Goal: Task Accomplishment & Management: Use online tool/utility

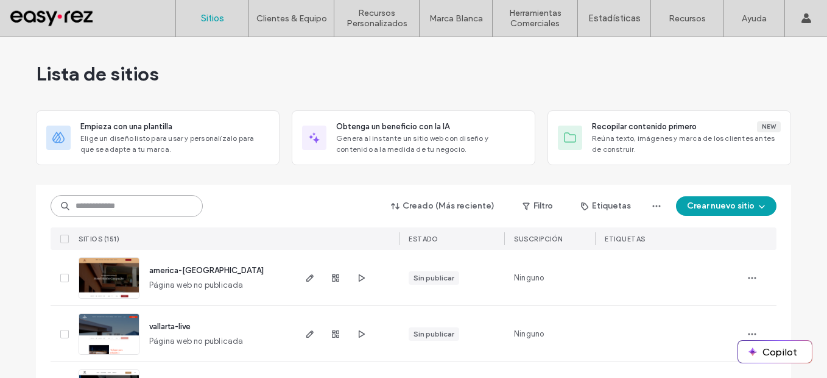
click at [153, 202] on input at bounding box center [127, 206] width 152 height 22
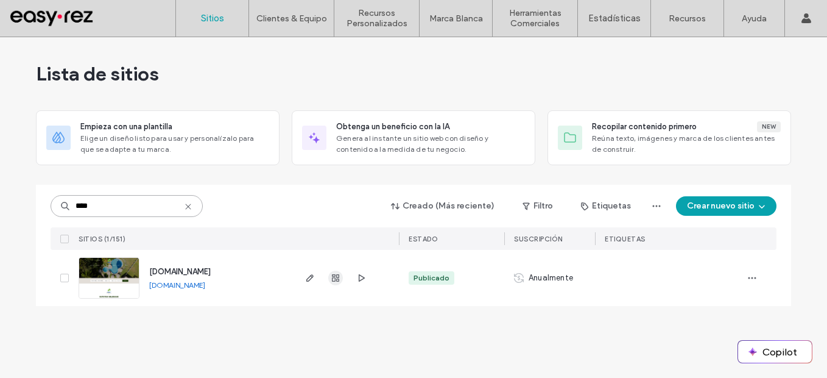
type input "****"
click at [329, 278] on span "button" at bounding box center [335, 277] width 15 height 15
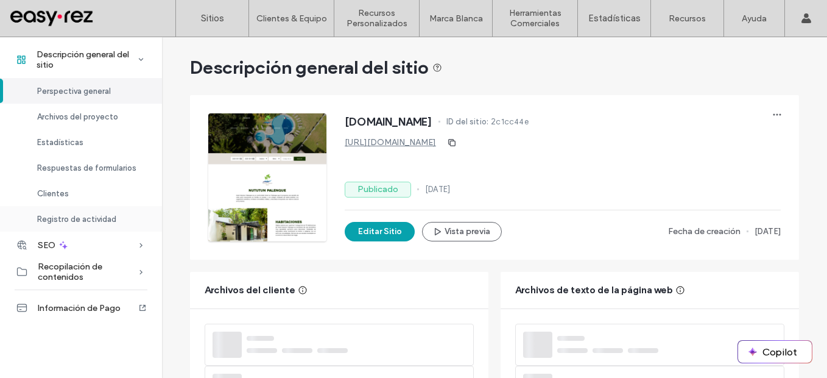
click at [69, 192] on div "Clientes" at bounding box center [81, 193] width 162 height 26
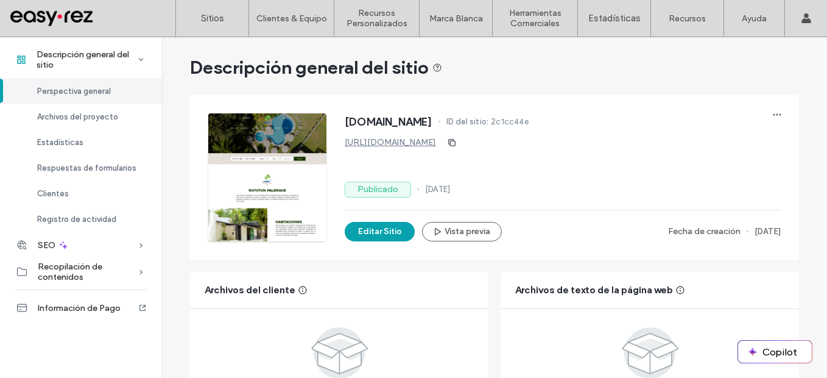
scroll to position [803, 0]
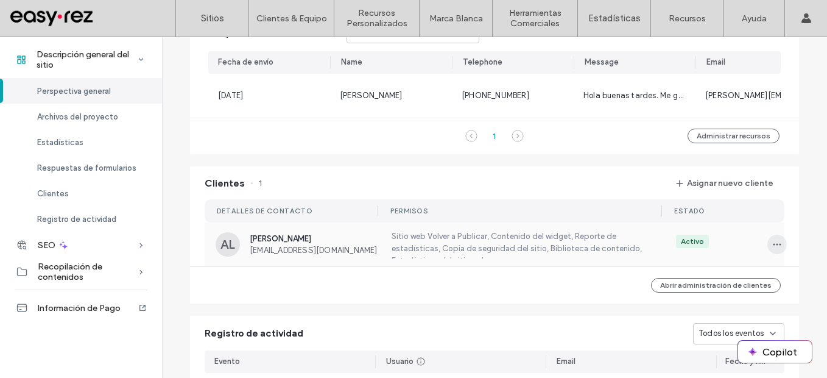
click at [767, 251] on span "button" at bounding box center [776, 243] width 19 height 19
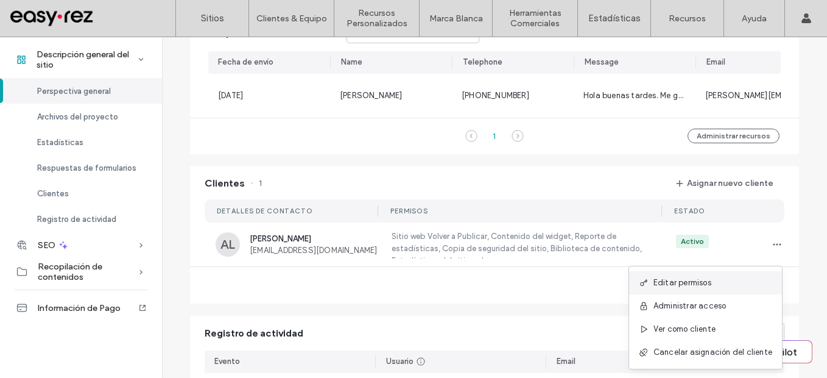
click at [720, 279] on div "Editar permisos" at bounding box center [705, 282] width 153 height 23
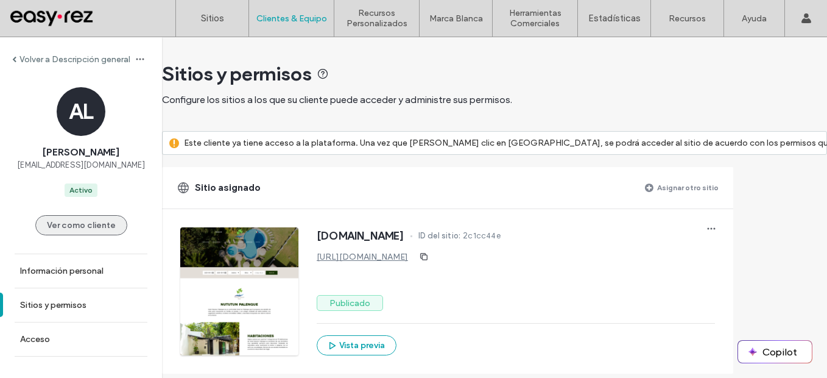
click at [79, 219] on button "Ver como cliente" at bounding box center [81, 225] width 92 height 20
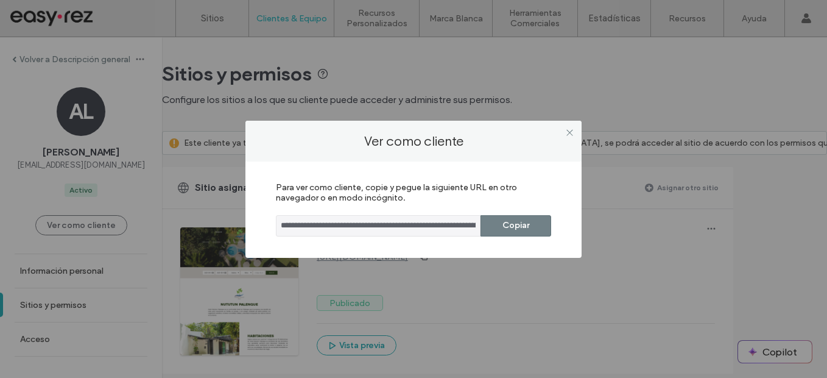
click at [522, 226] on button "Copiar" at bounding box center [515, 225] width 71 height 21
click at [572, 135] on icon at bounding box center [569, 132] width 9 height 9
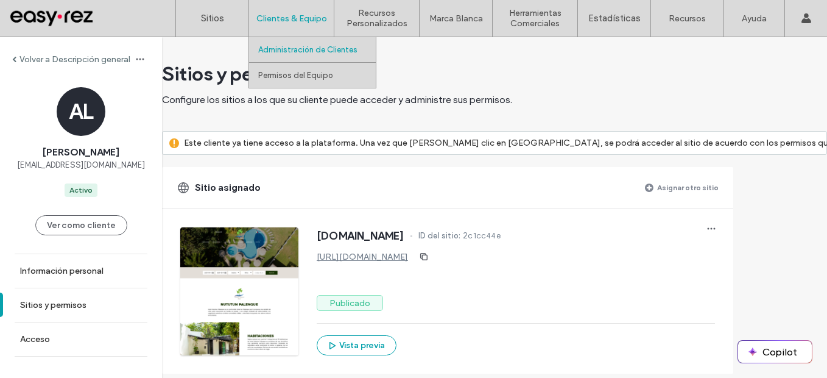
drag, startPoint x: 230, startPoint y: 23, endPoint x: 252, endPoint y: 1, distance: 31.4
click at [230, 23] on link "Sitios" at bounding box center [212, 18] width 72 height 37
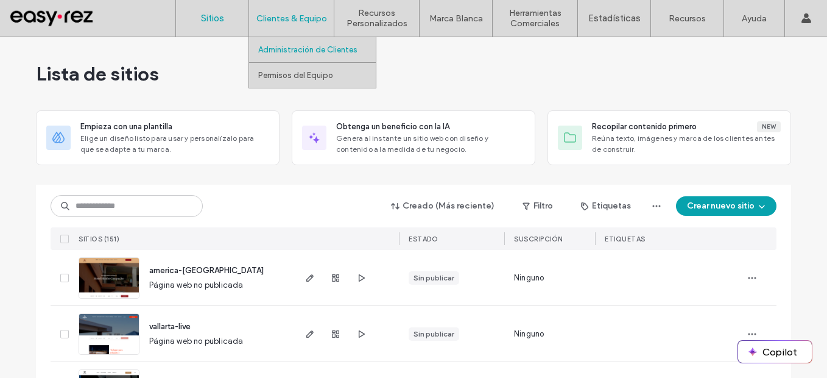
drag, startPoint x: 312, startPoint y: 41, endPoint x: 312, endPoint y: 52, distance: 11.0
click at [312, 41] on link "Administración de Clientes" at bounding box center [317, 49] width 118 height 25
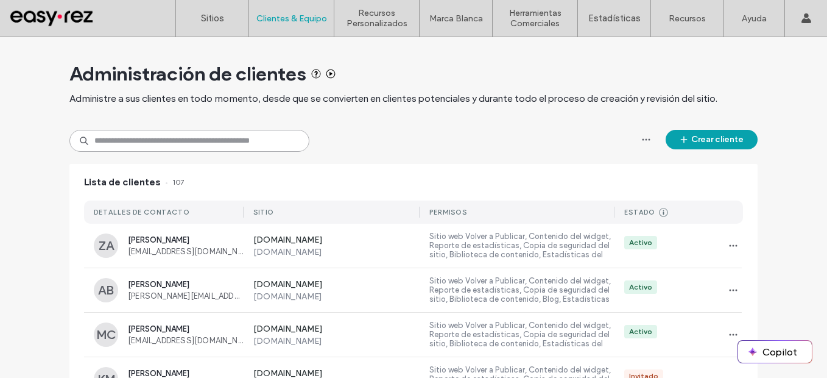
click at [232, 139] on input at bounding box center [189, 141] width 240 height 22
click at [223, 32] on link "Sitios" at bounding box center [212, 18] width 72 height 37
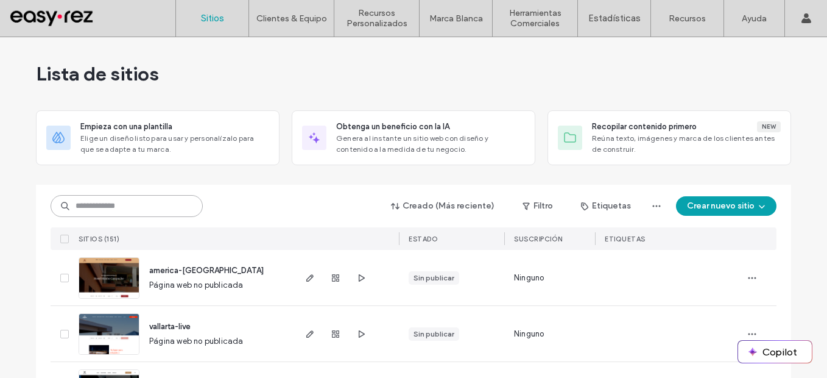
click at [166, 209] on input at bounding box center [127, 206] width 152 height 22
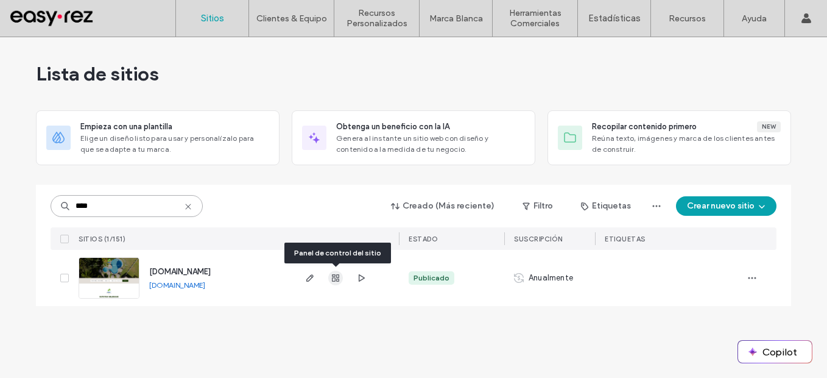
type input "****"
click at [337, 278] on use "button" at bounding box center [335, 277] width 7 height 7
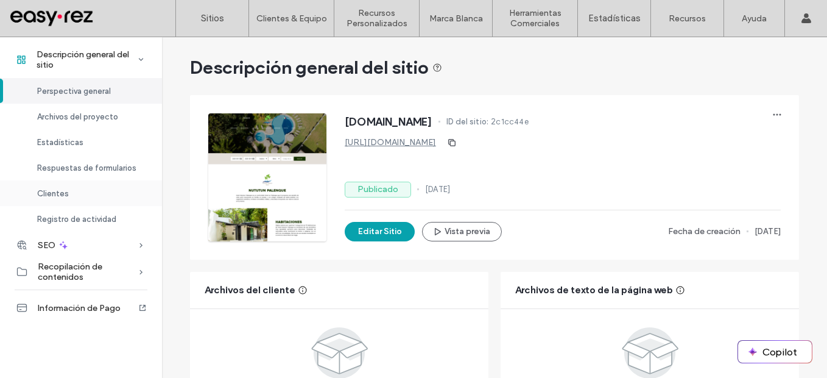
click at [70, 184] on div "Clientes" at bounding box center [81, 193] width 162 height 26
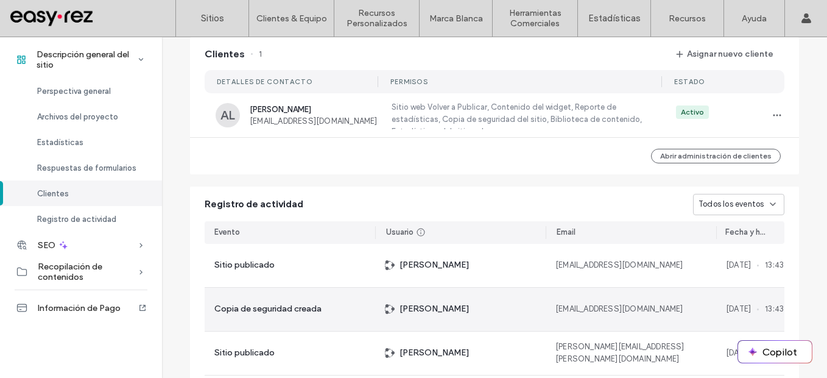
scroll to position [933, 0]
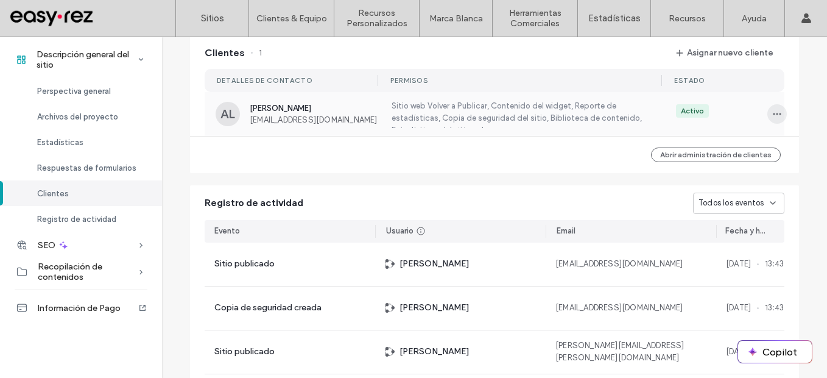
click at [772, 119] on icon "button" at bounding box center [777, 114] width 10 height 10
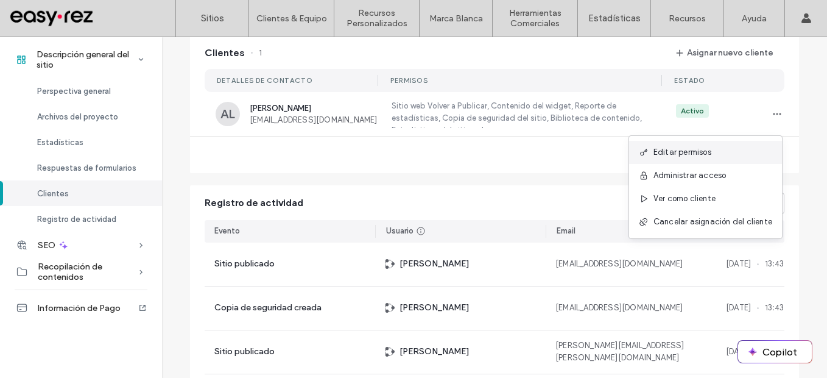
click at [752, 160] on div "Editar permisos" at bounding box center [705, 152] width 153 height 23
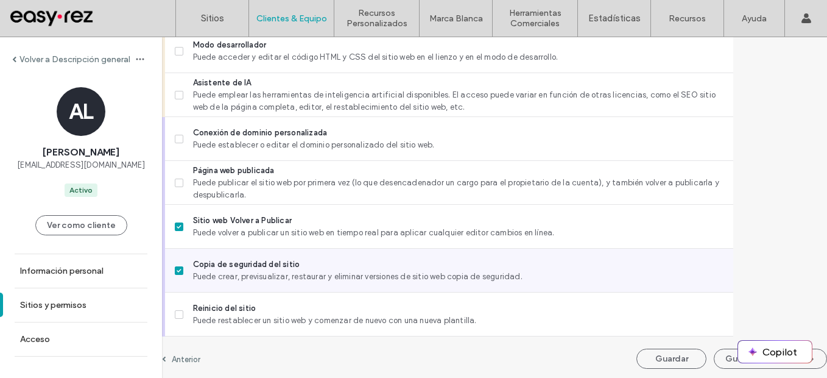
scroll to position [1165, 0]
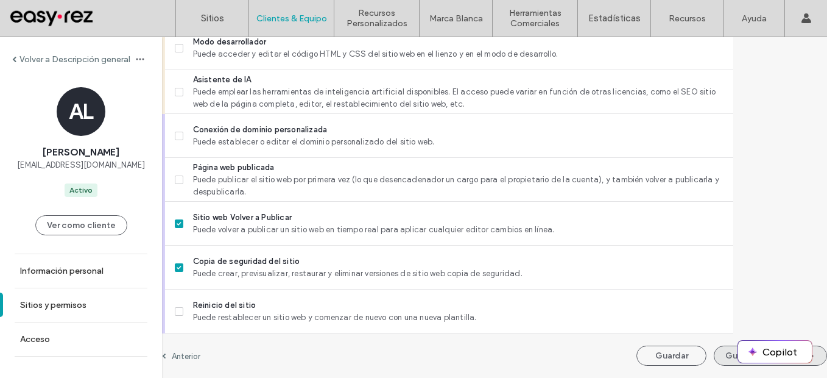
click at [714, 359] on button "Guardar y continuar" at bounding box center [770, 355] width 113 height 20
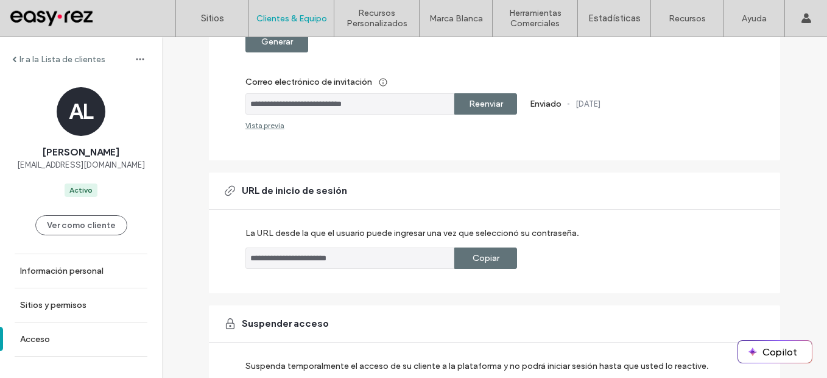
scroll to position [244, 0]
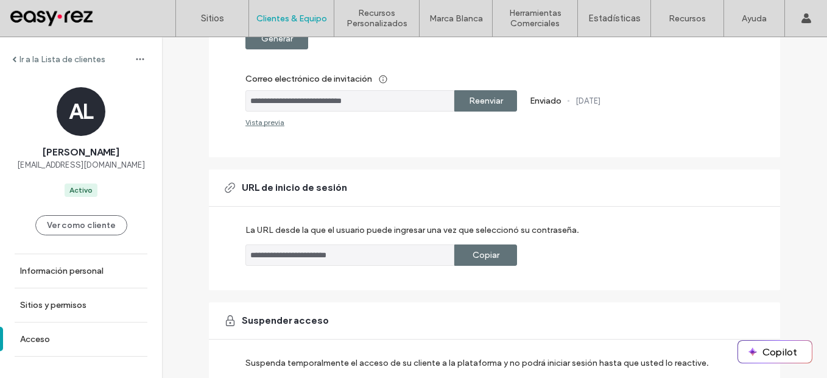
click at [485, 254] on label "Copiar" at bounding box center [486, 255] width 27 height 23
click at [484, 258] on label "Copiar" at bounding box center [486, 255] width 27 height 23
click at [482, 253] on label "Copiar" at bounding box center [486, 255] width 27 height 23
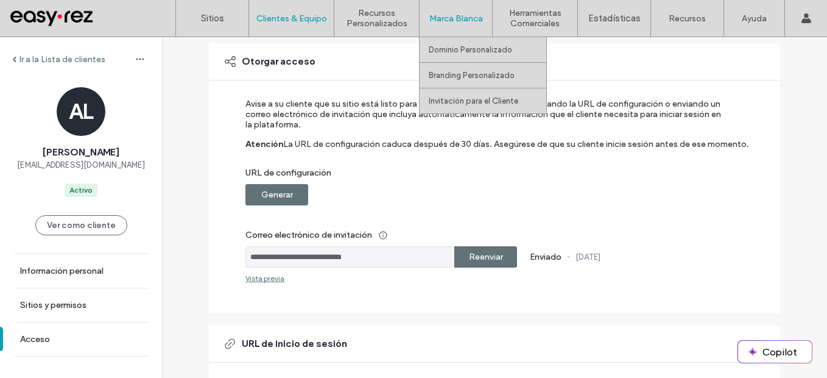
scroll to position [0, 0]
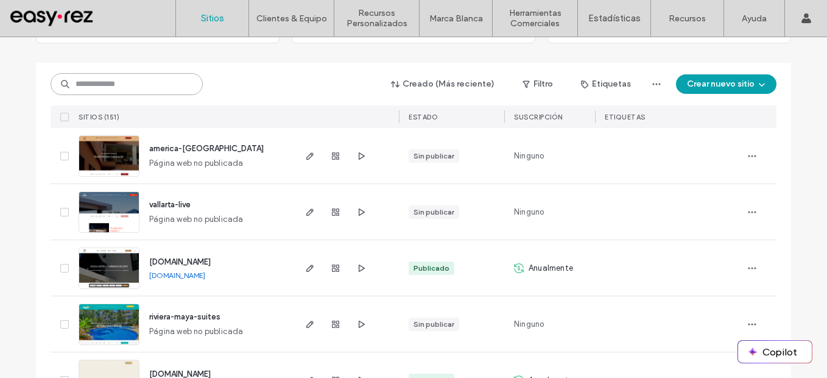
click at [167, 90] on input at bounding box center [127, 84] width 152 height 22
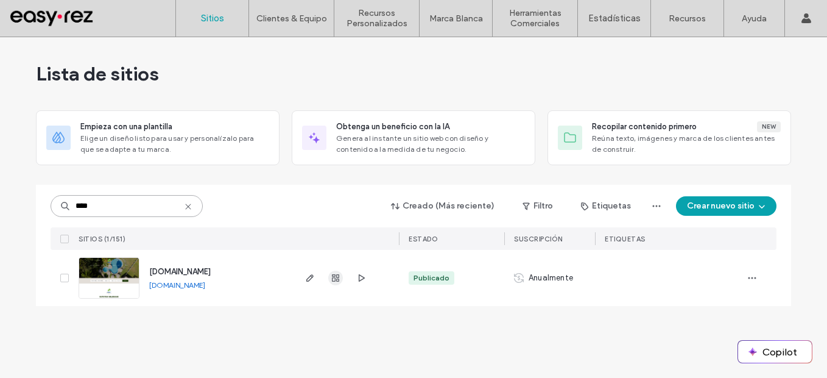
type input "****"
click at [332, 283] on span "button" at bounding box center [335, 277] width 15 height 15
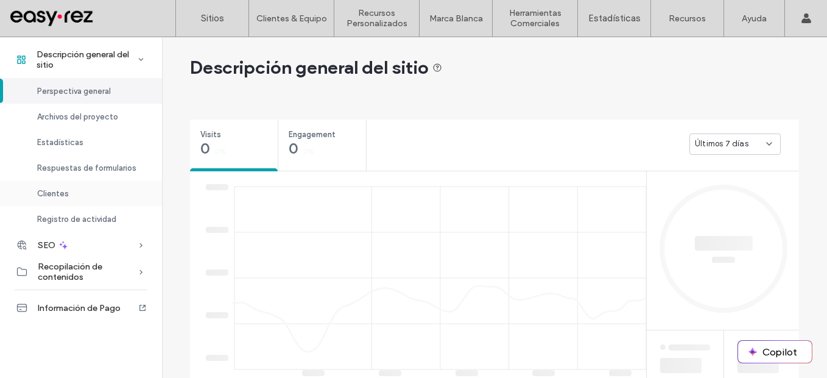
click at [86, 199] on div "Clientes" at bounding box center [81, 193] width 162 height 26
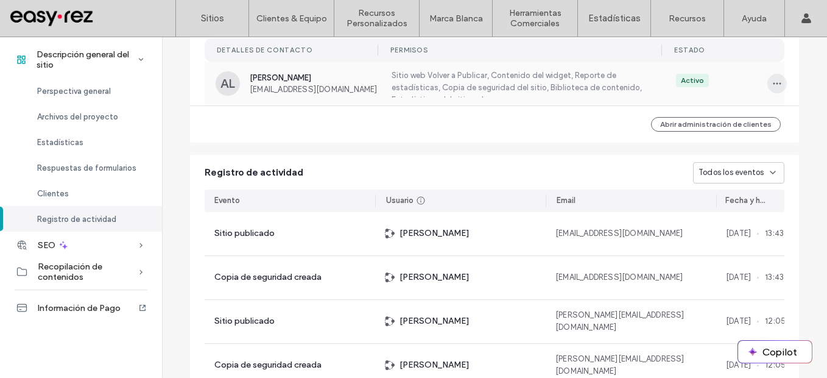
scroll to position [903, 0]
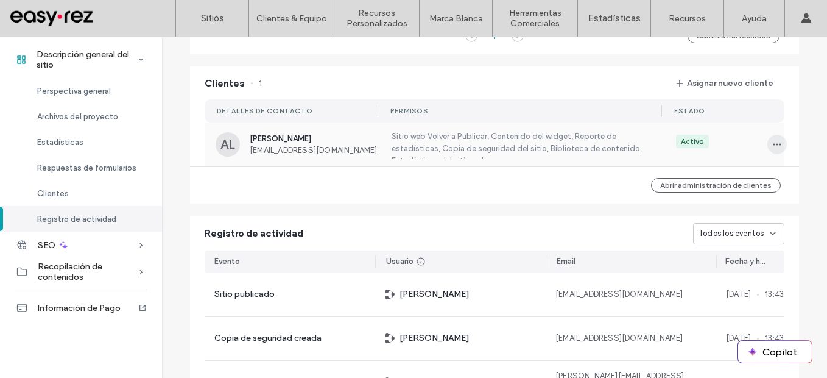
click at [775, 149] on icon "button" at bounding box center [777, 144] width 10 height 10
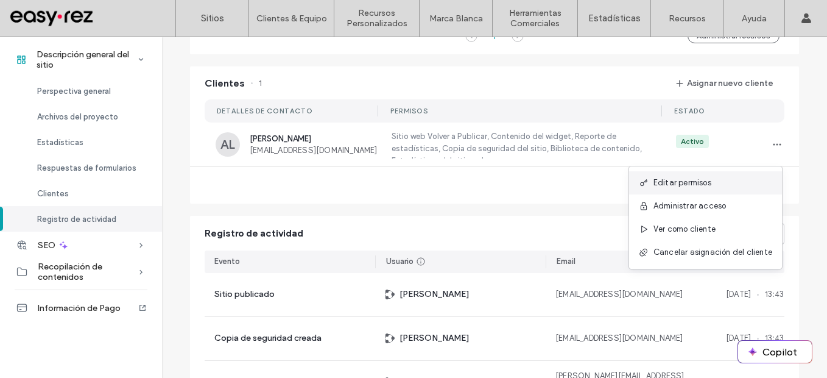
click at [740, 187] on div "Editar permisos" at bounding box center [705, 182] width 153 height 23
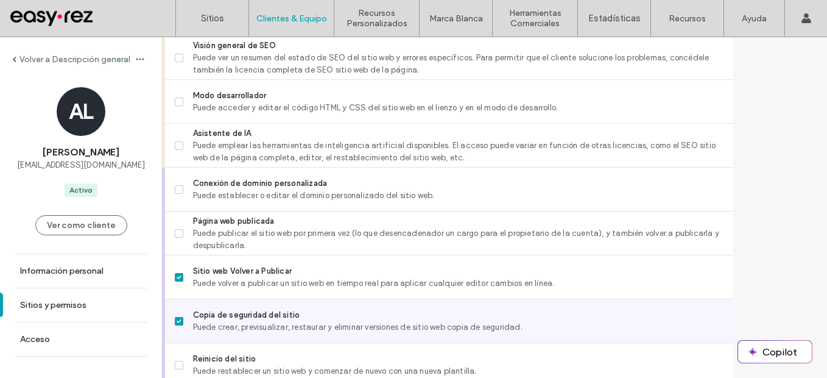
scroll to position [1165, 0]
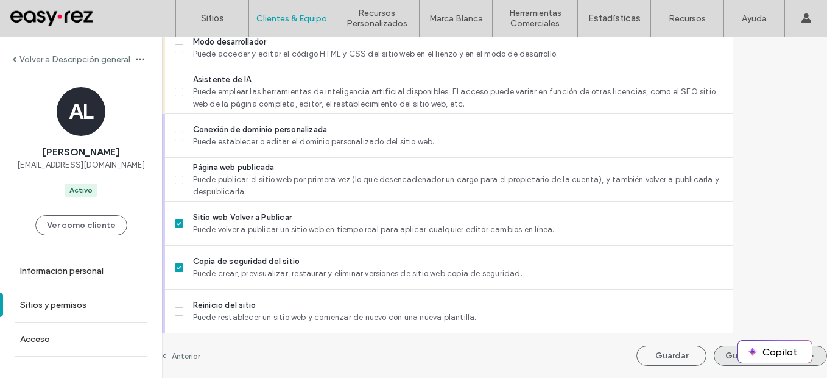
click at [714, 356] on button "Guardar y continuar" at bounding box center [770, 355] width 113 height 20
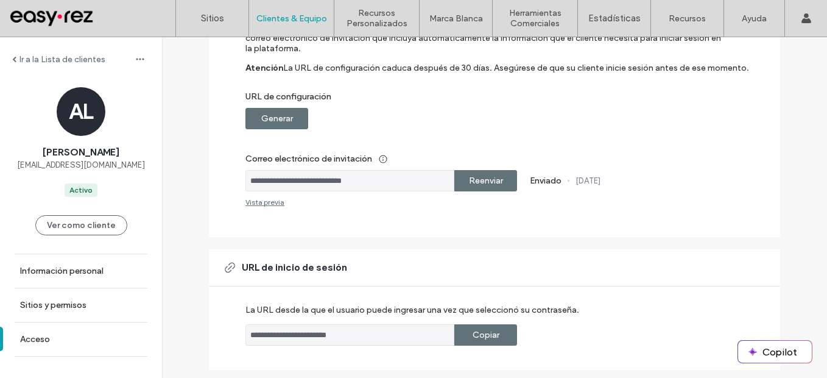
scroll to position [244, 0]
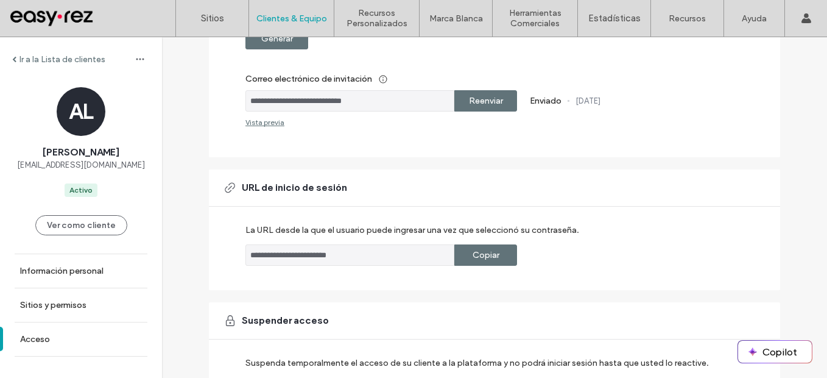
click at [479, 258] on label "Copiar" at bounding box center [486, 255] width 27 height 23
click at [475, 255] on label "Copiar" at bounding box center [486, 255] width 27 height 23
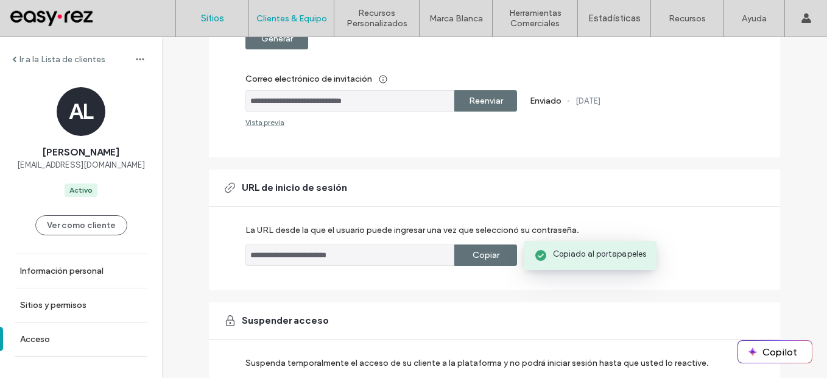
click at [203, 15] on label "Sitios" at bounding box center [212, 18] width 23 height 11
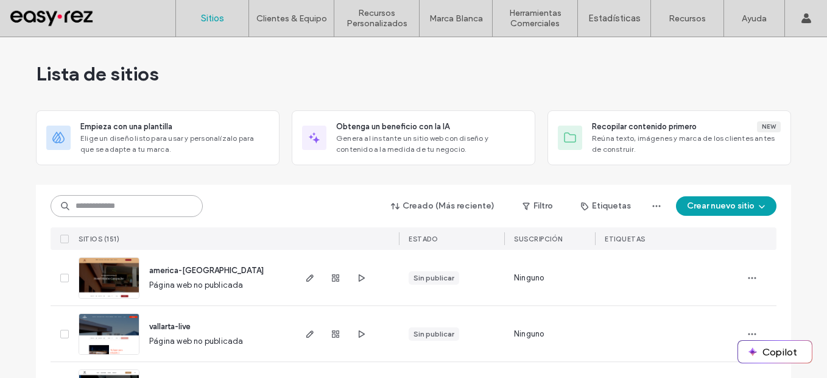
click at [159, 202] on input at bounding box center [127, 206] width 152 height 22
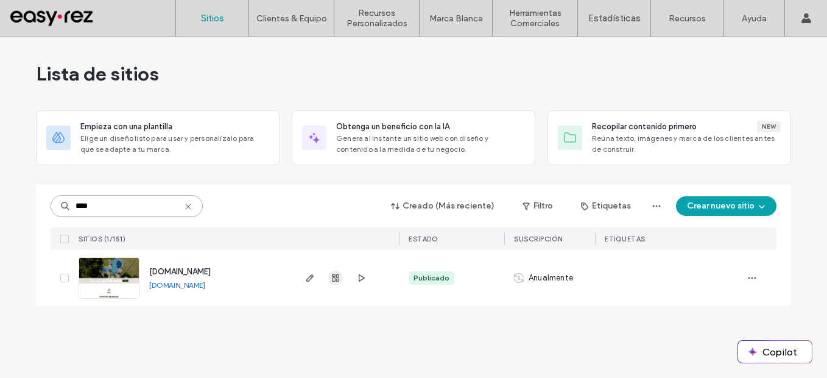
type input "****"
click at [342, 273] on span "button" at bounding box center [335, 277] width 15 height 15
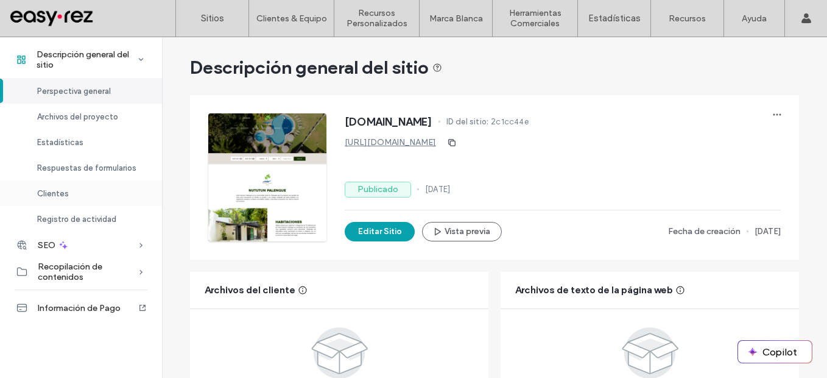
click at [54, 197] on span "Clientes" at bounding box center [53, 193] width 32 height 9
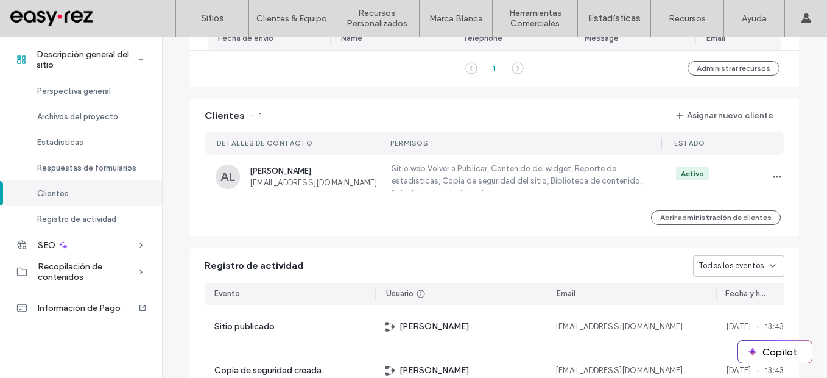
scroll to position [933, 0]
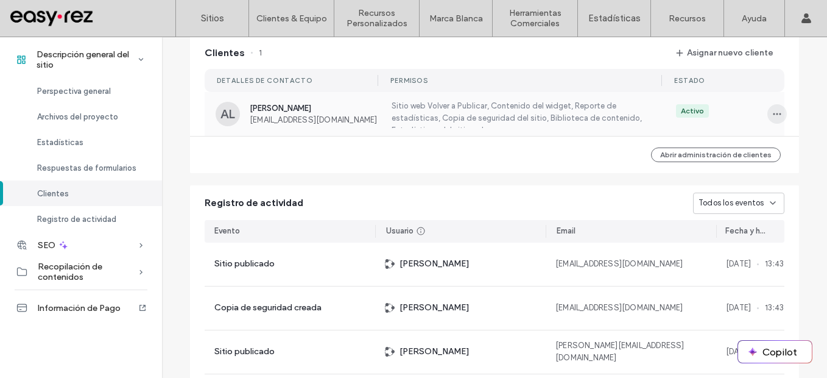
click at [768, 114] on span "button" at bounding box center [776, 113] width 19 height 19
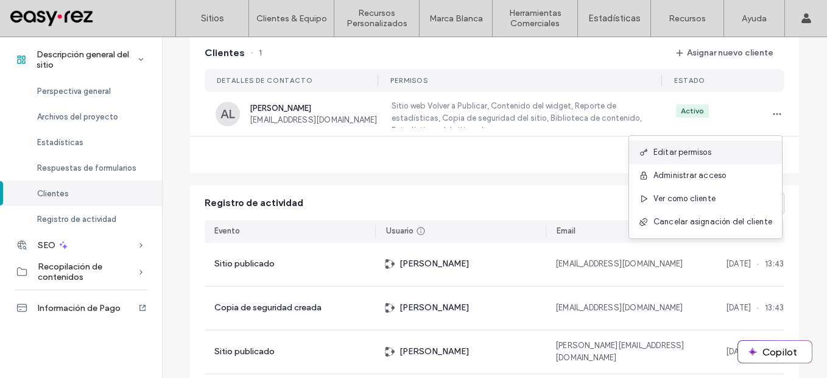
click at [734, 141] on div "Editar permisos" at bounding box center [705, 152] width 153 height 23
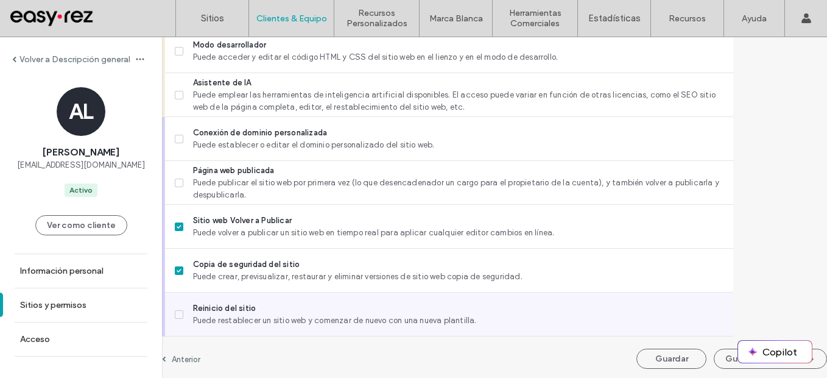
scroll to position [1165, 0]
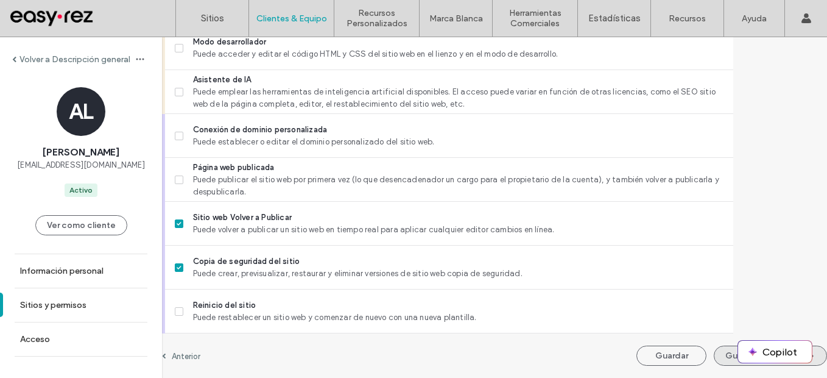
click at [714, 354] on button "Guardar y continuar" at bounding box center [770, 355] width 113 height 20
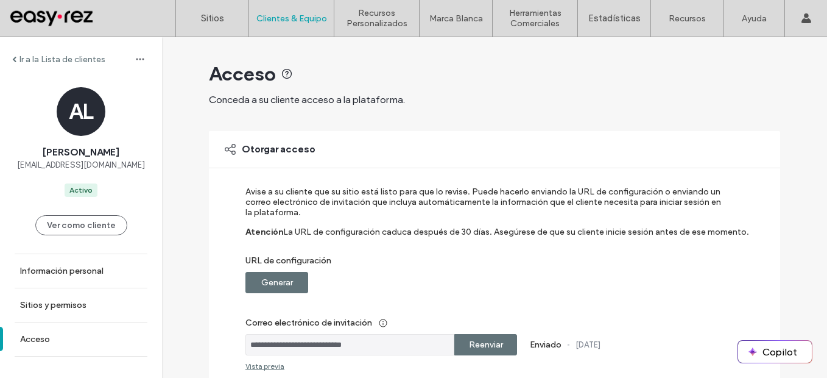
scroll to position [244, 0]
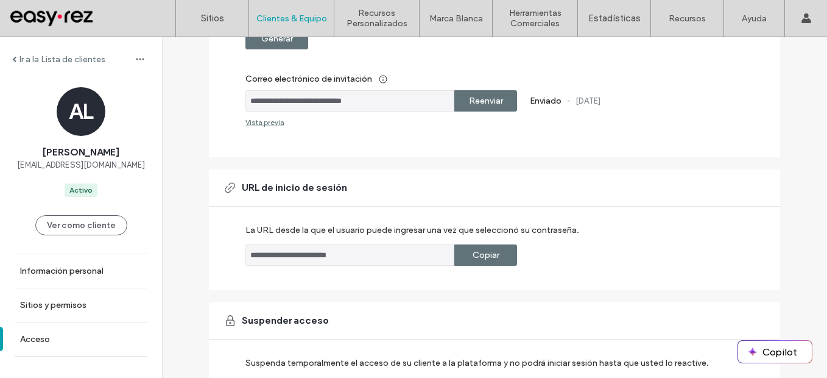
click at [474, 255] on label "Copiar" at bounding box center [486, 255] width 27 height 23
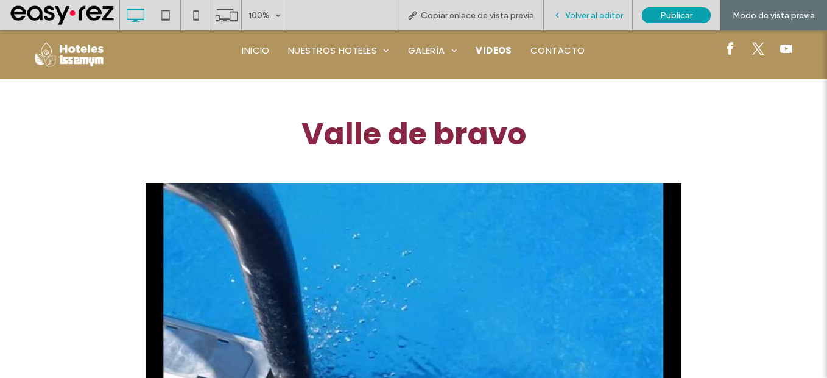
click at [588, 11] on span "Volver al editor" at bounding box center [594, 15] width 58 height 10
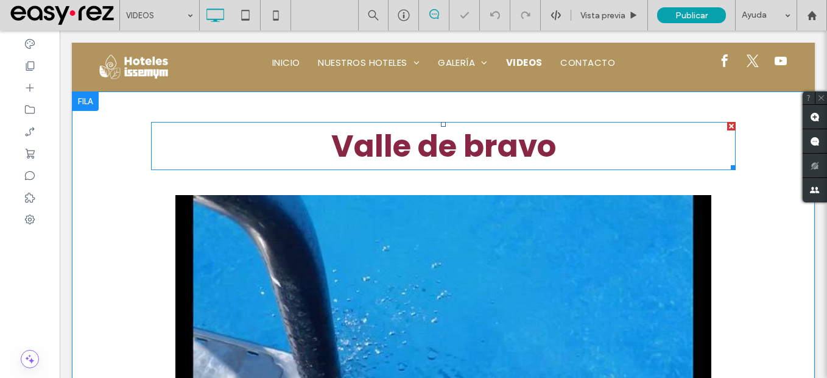
click at [466, 159] on span "Valle de bravo" at bounding box center [443, 145] width 225 height 43
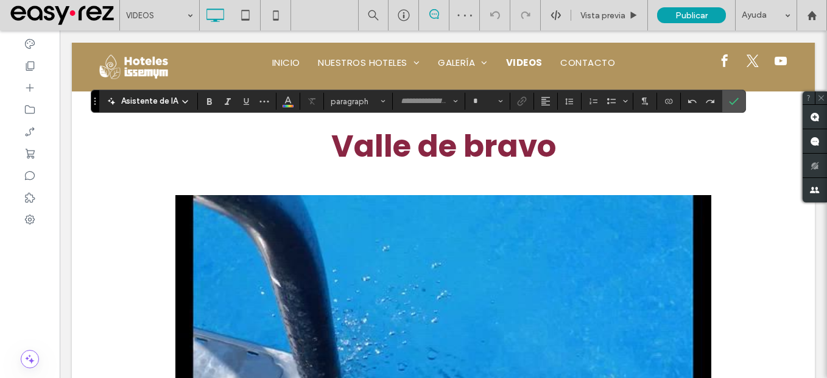
type input "*******"
type input "**"
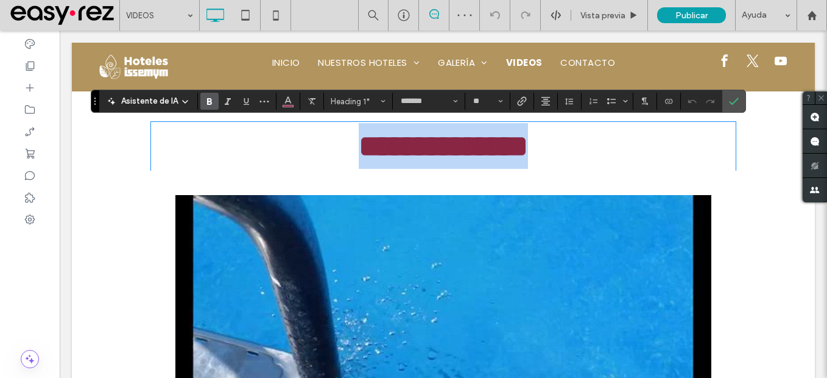
click at [473, 144] on span "**********" at bounding box center [443, 146] width 169 height 30
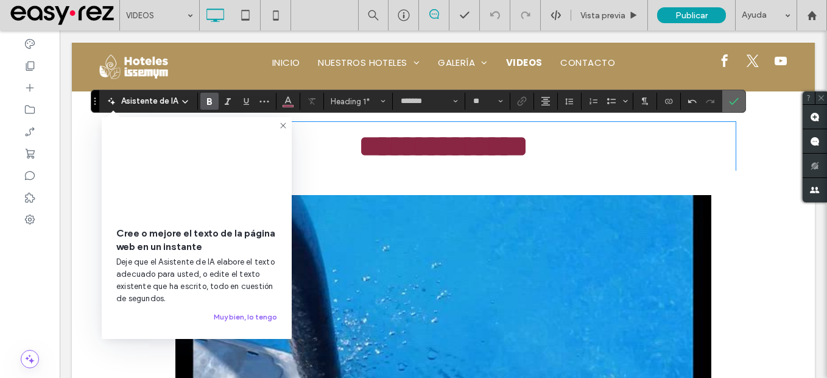
click at [736, 98] on icon "Confirmar" at bounding box center [734, 101] width 10 height 10
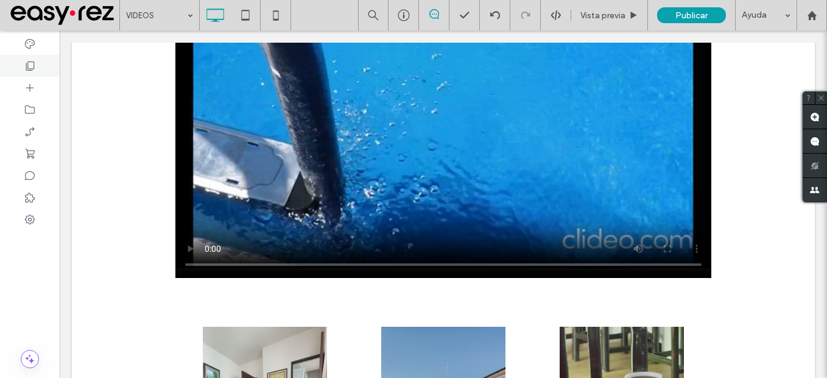
scroll to position [244, 0]
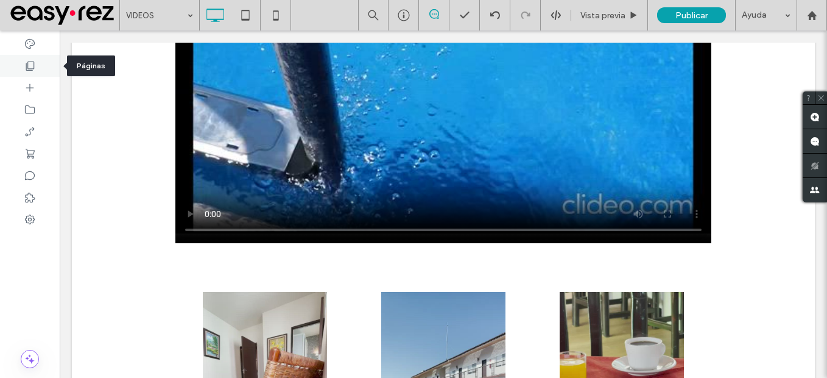
click at [23, 68] on div at bounding box center [30, 66] width 60 height 22
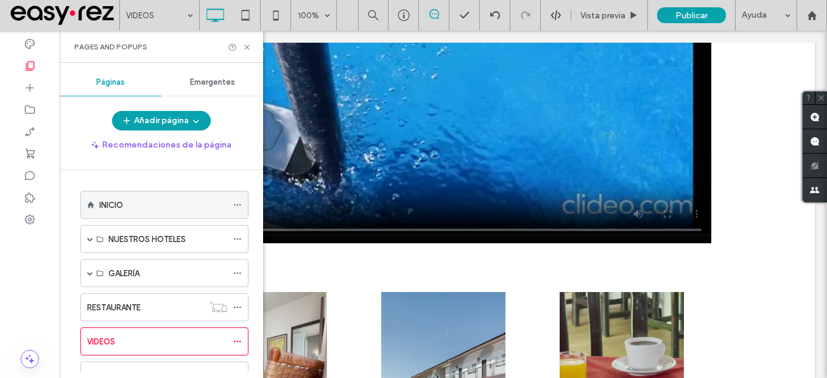
click at [128, 203] on div "INICIO" at bounding box center [163, 205] width 128 height 13
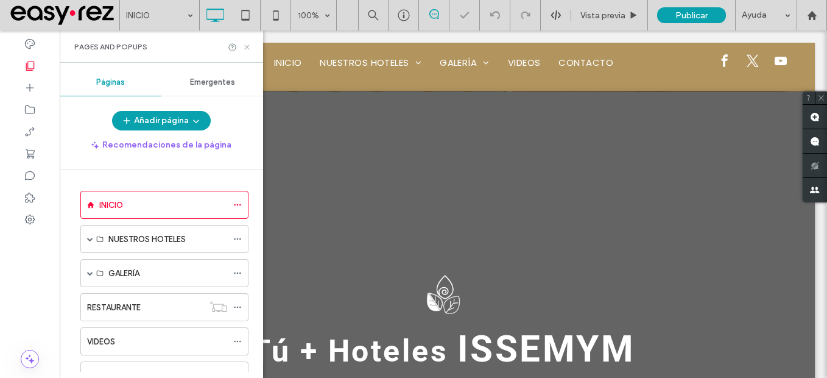
drag, startPoint x: 246, startPoint y: 45, endPoint x: 409, endPoint y: 285, distance: 289.8
click at [246, 45] on icon at bounding box center [246, 47] width 9 height 9
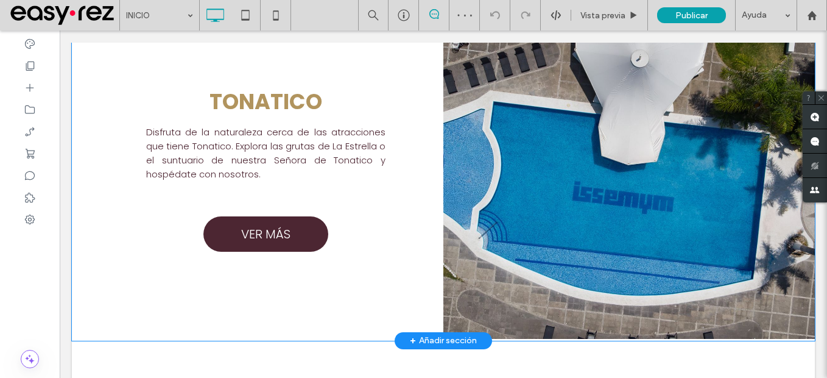
scroll to position [1035, 0]
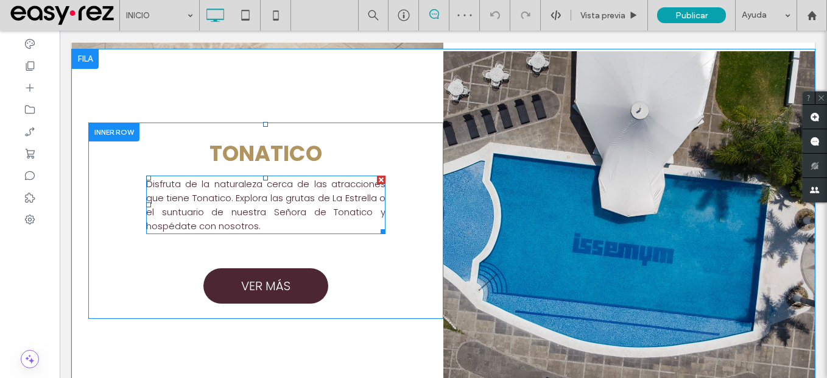
click at [230, 218] on p "Disfruta de la naturaleza cerca de las atracciones que tiene Tonatico. Explora …" at bounding box center [265, 205] width 239 height 56
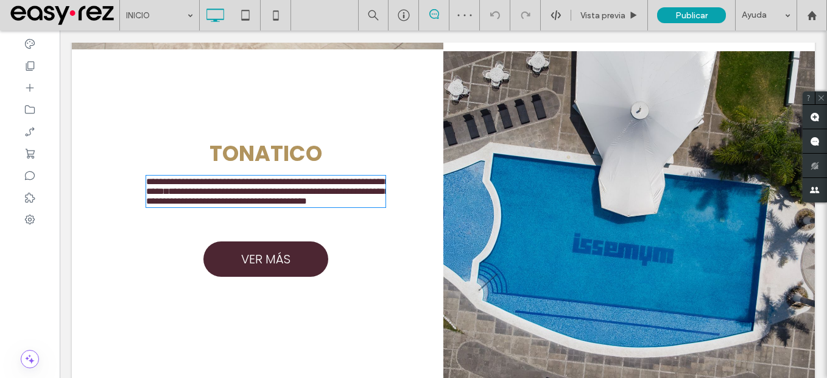
type input "*******"
type input "**"
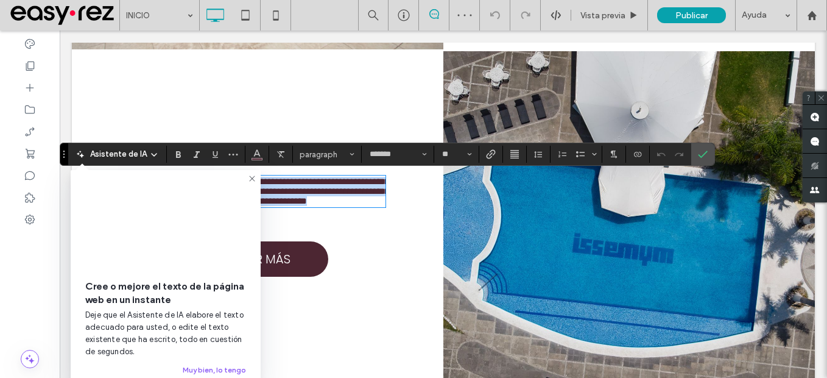
click at [292, 205] on span "**********" at bounding box center [267, 195] width 243 height 19
click at [339, 195] on span "**********" at bounding box center [267, 195] width 243 height 19
click at [703, 149] on span "Confirmar" at bounding box center [703, 154] width 10 height 21
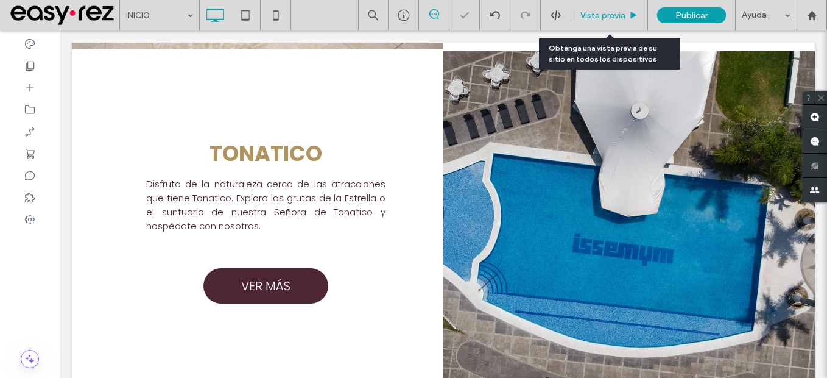
click at [589, 21] on div "Vista previa" at bounding box center [609, 15] width 77 height 30
click at [601, 13] on span "Vista previa" at bounding box center [602, 15] width 45 height 10
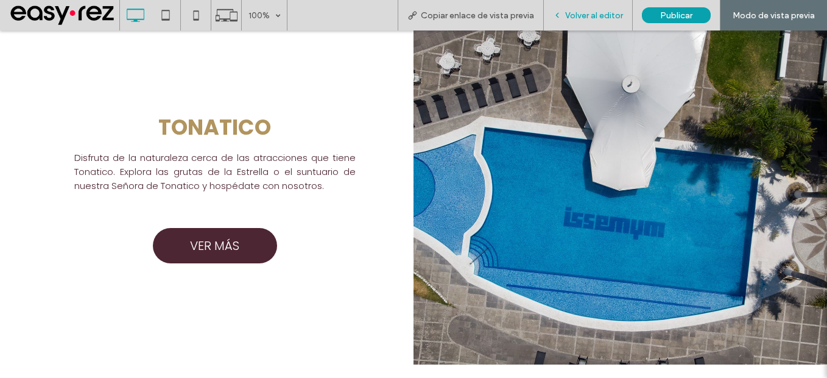
drag, startPoint x: 585, startPoint y: 19, endPoint x: 186, endPoint y: 148, distance: 418.6
click at [585, 19] on span "Volver al editor" at bounding box center [594, 15] width 58 height 10
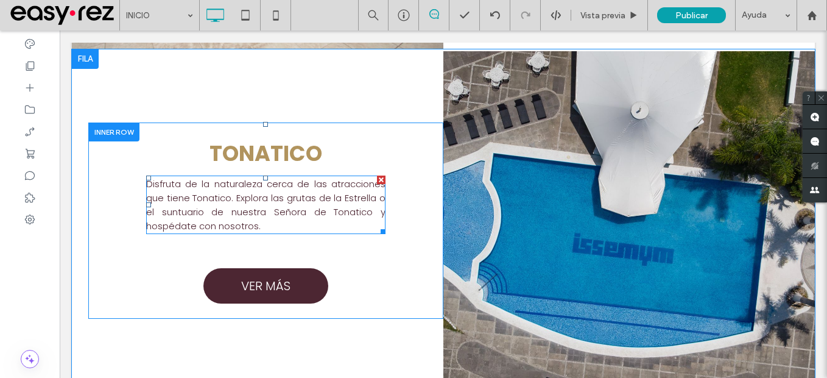
click at [210, 193] on span "Disfruta de la naturaleza cerca de las atracciones que tiene Tonatico." at bounding box center [265, 190] width 239 height 27
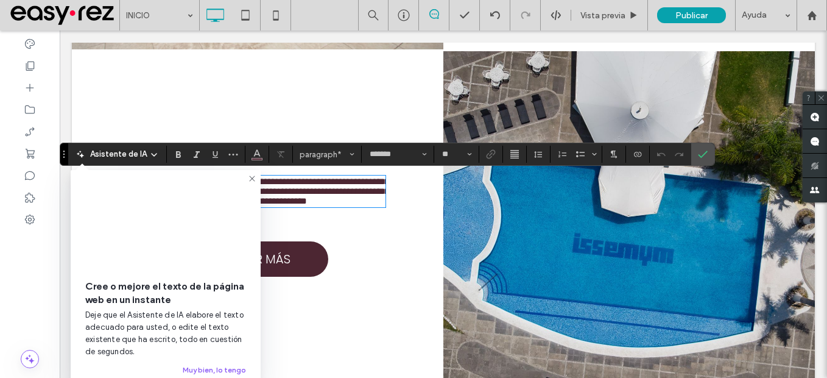
click at [253, 178] on use at bounding box center [251, 177] width 5 height 5
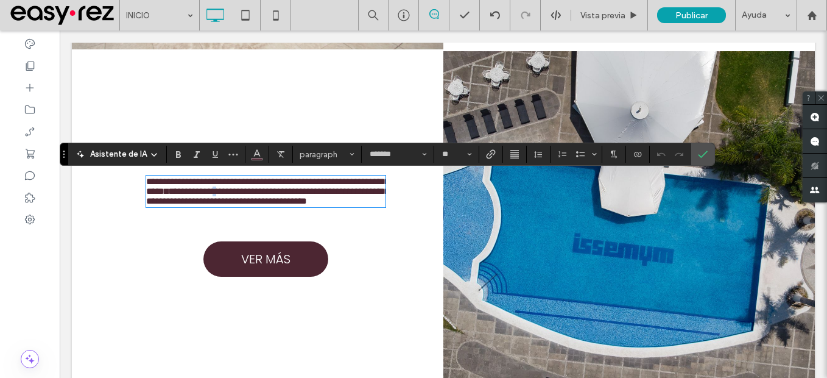
click at [292, 199] on span "**********" at bounding box center [267, 195] width 243 height 19
click at [707, 155] on label "Confirmar" at bounding box center [703, 154] width 18 height 22
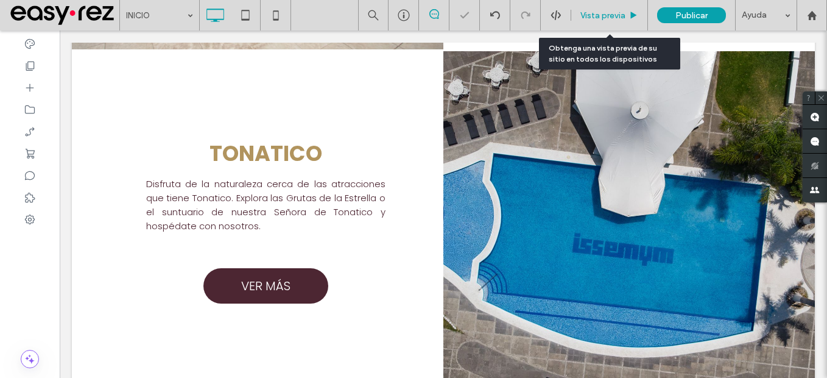
click at [610, 13] on span "Vista previa" at bounding box center [602, 15] width 45 height 10
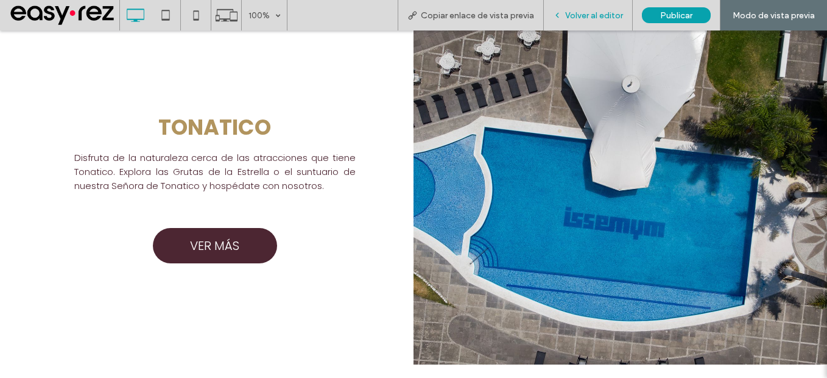
click at [589, 18] on span "Volver al editor" at bounding box center [594, 15] width 58 height 10
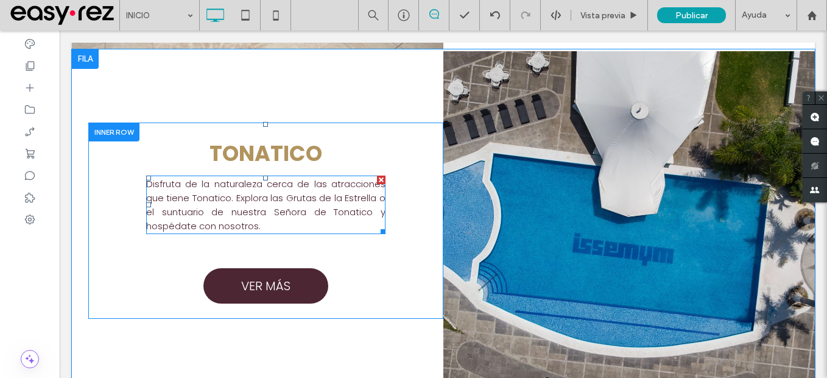
click at [314, 207] on span "Explora las Grutas de la Estrella o el suntuario de nuestra Señora de Tonatico …" at bounding box center [265, 211] width 239 height 41
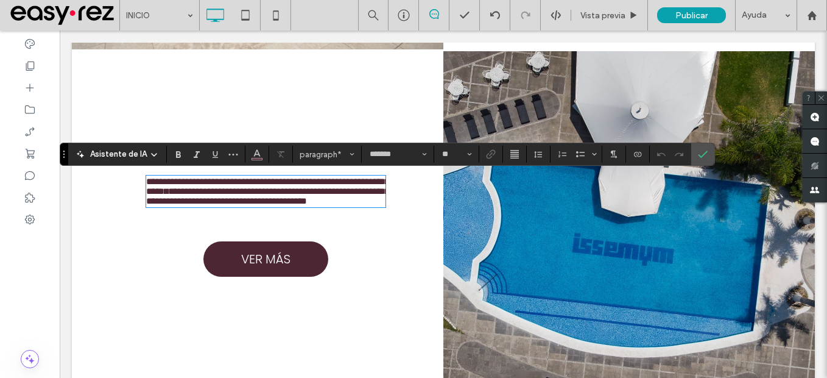
click at [178, 205] on span "**********" at bounding box center [267, 195] width 243 height 19
click at [694, 152] on label "Confirmar" at bounding box center [703, 154] width 18 height 22
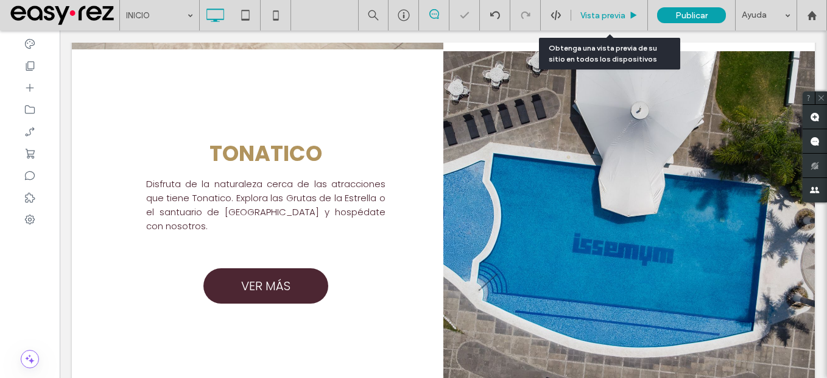
click at [599, 18] on span "Vista previa" at bounding box center [602, 15] width 45 height 10
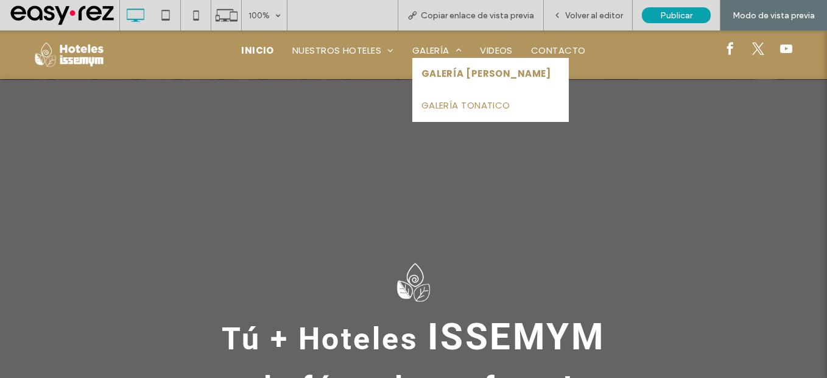
click at [445, 71] on span "GALERÍA VALLE DE BRAVO" at bounding box center [485, 74] width 129 height 14
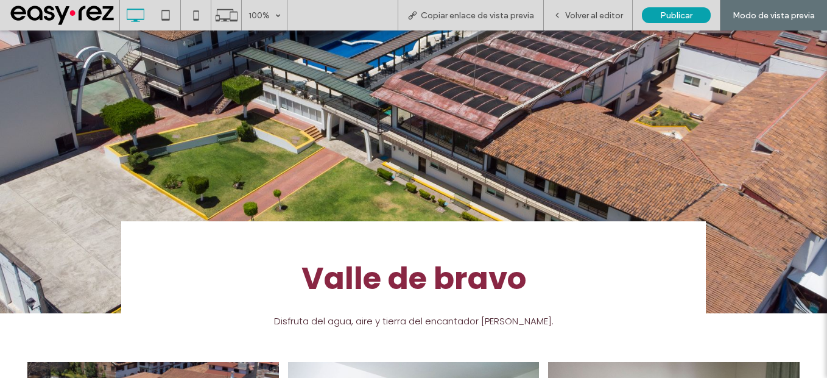
scroll to position [183, 0]
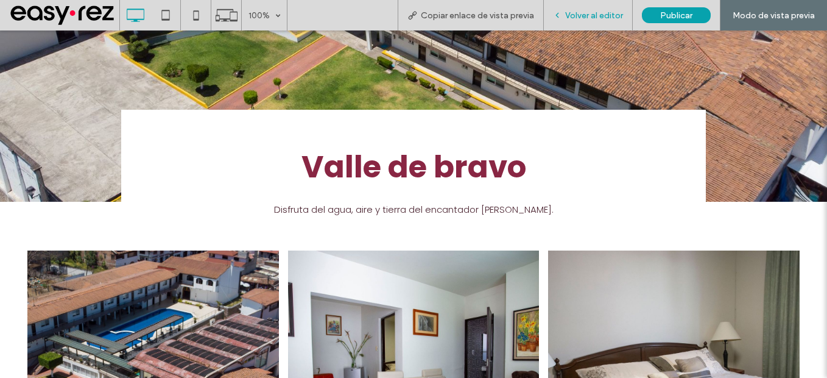
click at [617, 10] on span "Volver al editor" at bounding box center [594, 15] width 58 height 10
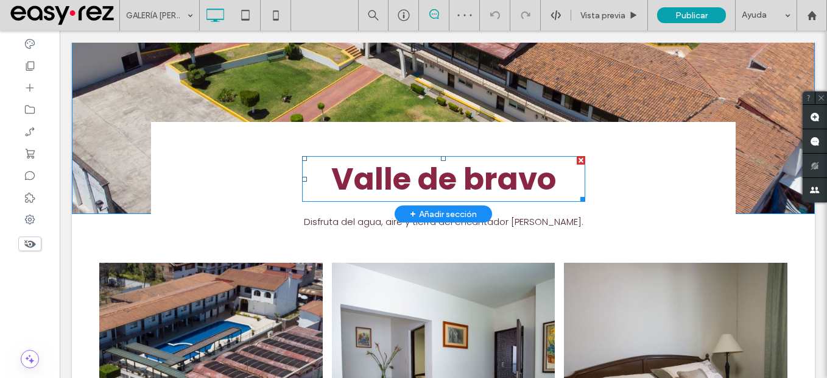
click at [473, 187] on span "Valle de bravo" at bounding box center [443, 178] width 225 height 43
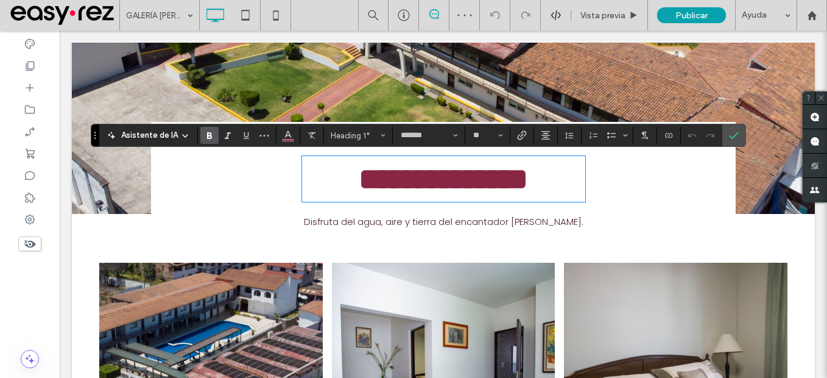
click at [473, 181] on span "**********" at bounding box center [443, 179] width 169 height 30
drag, startPoint x: 475, startPoint y: 179, endPoint x: 459, endPoint y: 178, distance: 16.5
click at [459, 178] on span "**********" at bounding box center [443, 179] width 169 height 30
click at [729, 135] on icon "Confirmar" at bounding box center [734, 135] width 10 height 10
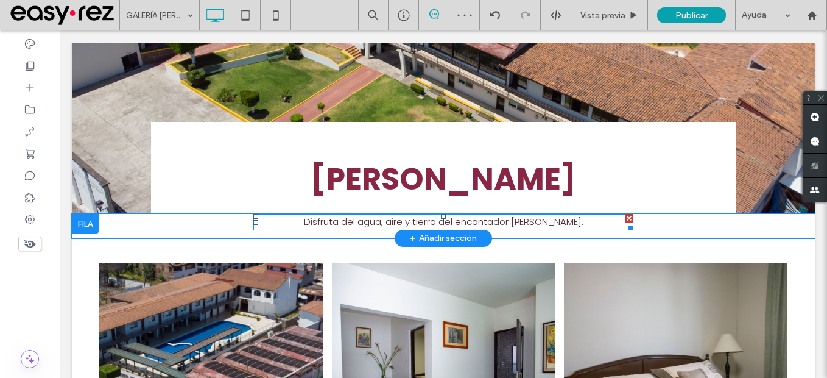
click at [582, 220] on p "Disfruta del agua, aire y tierra del encantador Valle de bravo." at bounding box center [443, 222] width 380 height 14
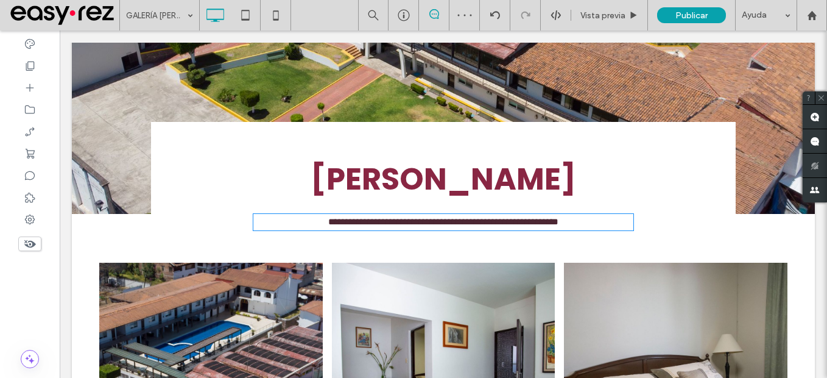
type input "*******"
type input "**"
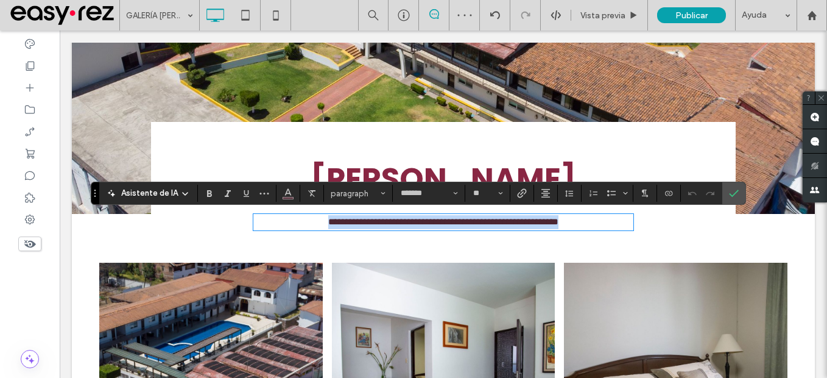
click at [558, 218] on span "**********" at bounding box center [443, 221] width 230 height 9
click at [547, 218] on span "**********" at bounding box center [443, 221] width 230 height 9
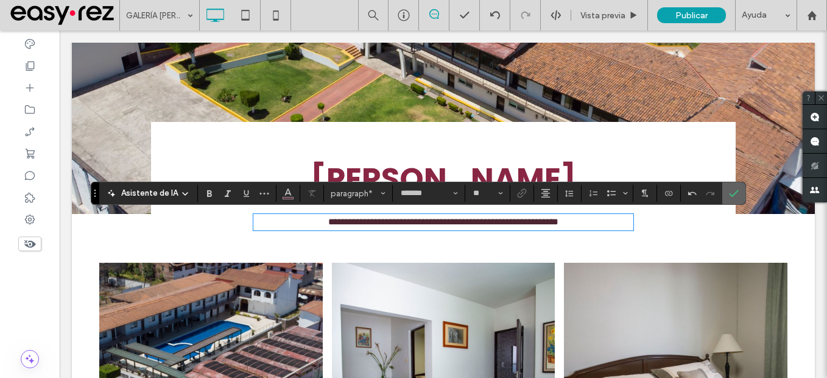
drag, startPoint x: 735, startPoint y: 194, endPoint x: 653, endPoint y: 136, distance: 99.7
click at [735, 194] on icon "Confirmar" at bounding box center [734, 193] width 10 height 10
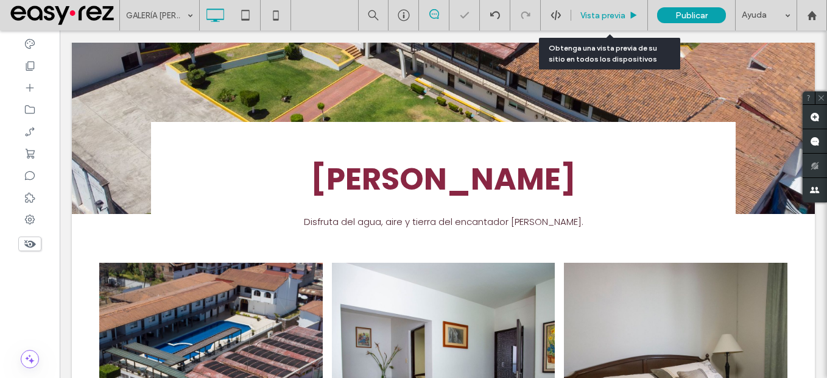
click at [602, 5] on div "Vista previa" at bounding box center [609, 15] width 77 height 30
click at [602, 21] on div "Vista previa" at bounding box center [609, 15] width 77 height 30
click at [602, 22] on div "Vista previa" at bounding box center [609, 15] width 77 height 30
click at [613, 19] on span "Vista previa" at bounding box center [602, 15] width 45 height 10
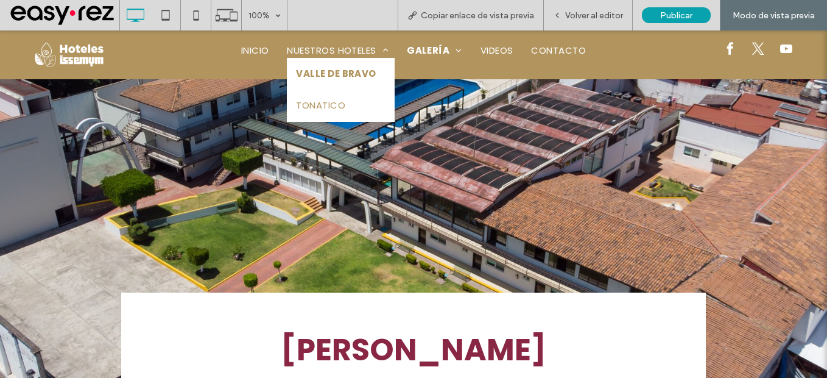
click at [355, 63] on link "VALLE DE BRAVO" at bounding box center [340, 74] width 107 height 32
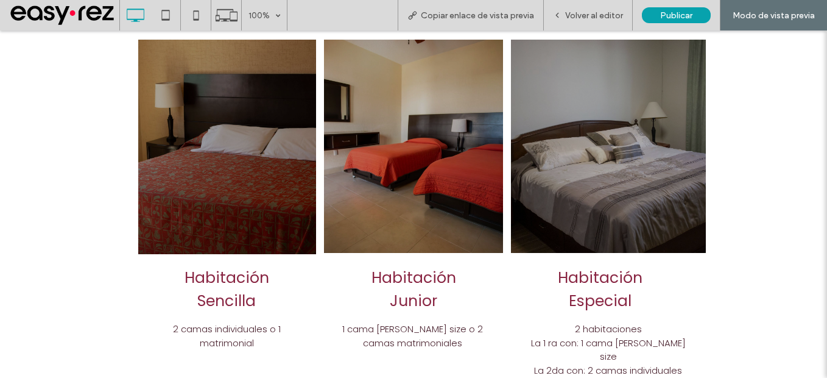
scroll to position [1035, 0]
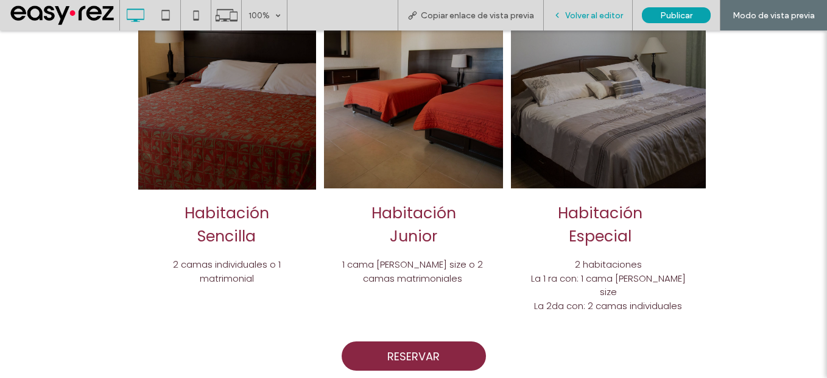
drag, startPoint x: 604, startPoint y: 10, endPoint x: 592, endPoint y: 228, distance: 218.3
click at [604, 10] on span "Volver al editor" at bounding box center [594, 15] width 58 height 10
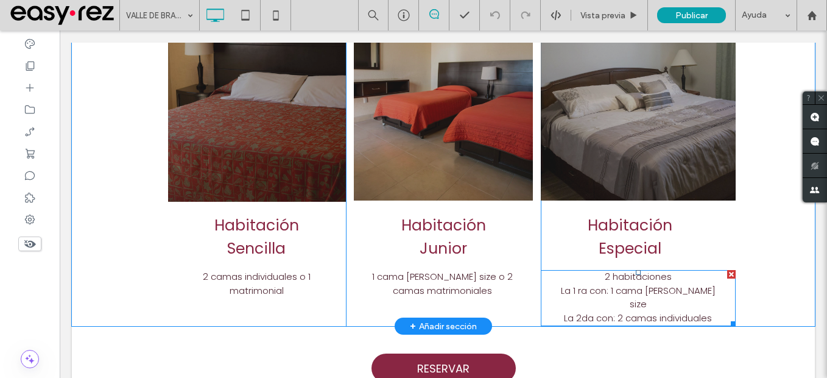
click at [599, 284] on span "La 1 ra con: 1 cama king size" at bounding box center [638, 297] width 155 height 27
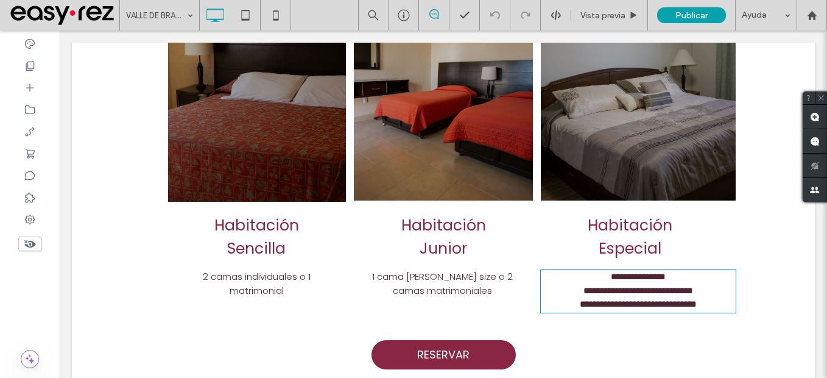
type input "*******"
type input "**"
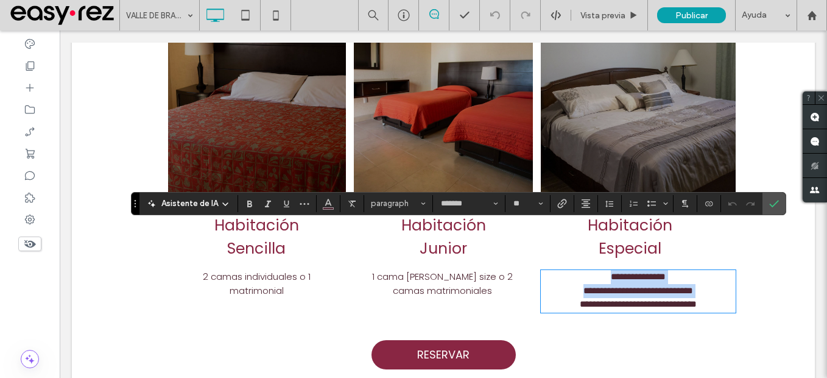
click at [591, 286] on span "**********" at bounding box center [638, 290] width 110 height 9
click at [775, 205] on icon "Confirmar" at bounding box center [774, 204] width 10 height 10
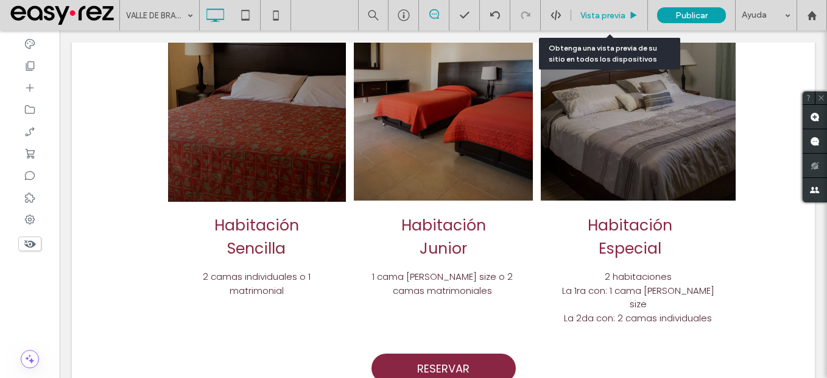
click at [592, 18] on span "Vista previa" at bounding box center [602, 15] width 45 height 10
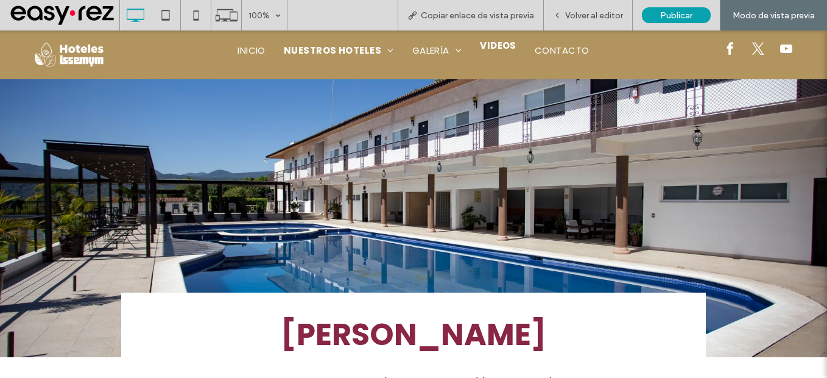
click at [505, 52] on span "VIDEOS" at bounding box center [498, 46] width 37 height 14
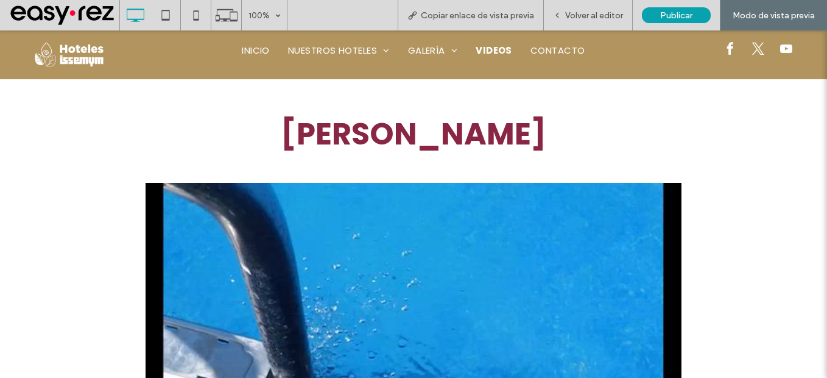
click at [255, 54] on li "INICIO" at bounding box center [256, 51] width 46 height 14
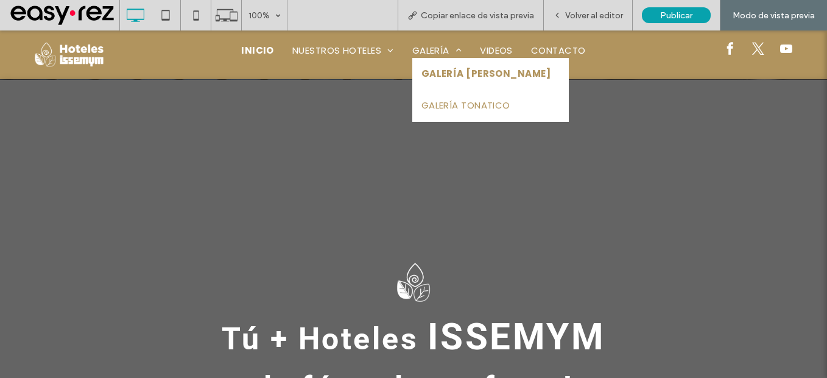
click at [437, 79] on span "GALERÍA [PERSON_NAME]" at bounding box center [485, 74] width 129 height 14
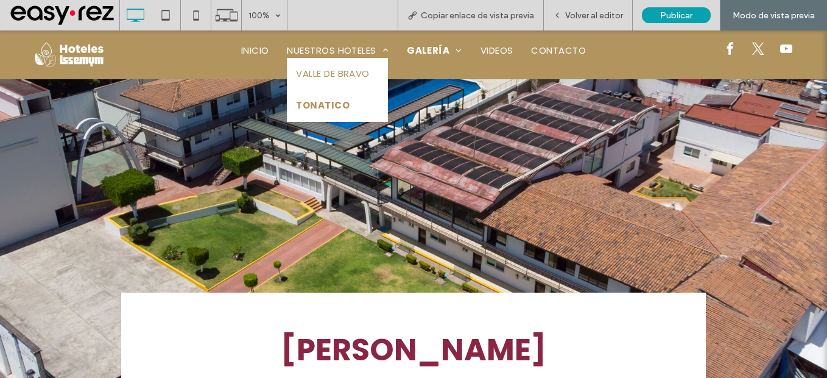
drag, startPoint x: 349, startPoint y: 105, endPoint x: 345, endPoint y: 135, distance: 30.7
click at [349, 105] on link "TONATICO" at bounding box center [337, 106] width 100 height 32
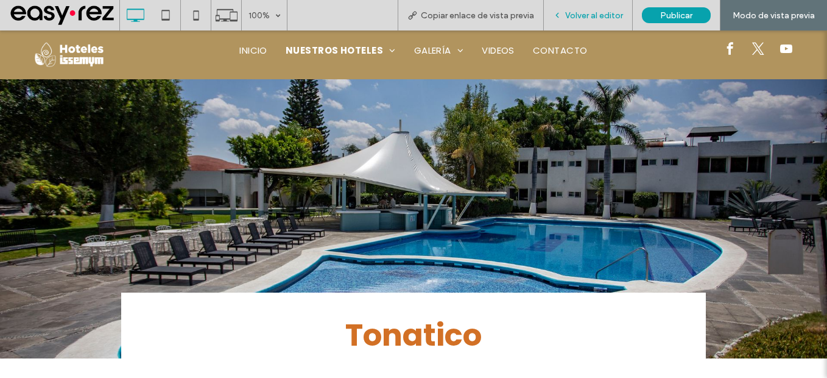
click at [593, 9] on div "Volver al editor" at bounding box center [588, 15] width 89 height 30
click at [596, 18] on span "Volver al editor" at bounding box center [594, 15] width 58 height 10
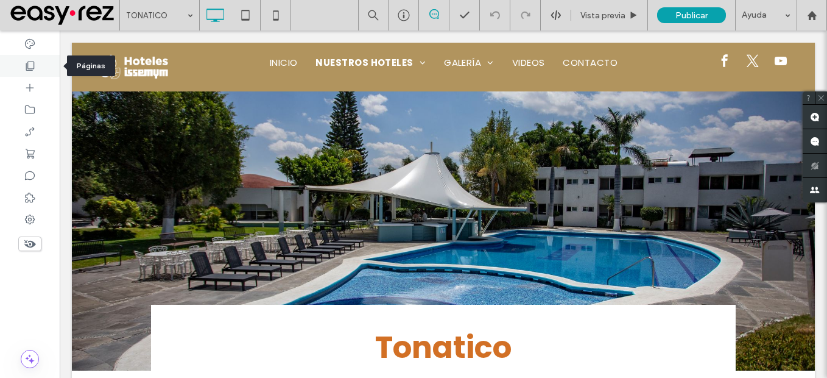
click at [26, 66] on icon at bounding box center [30, 66] width 12 height 12
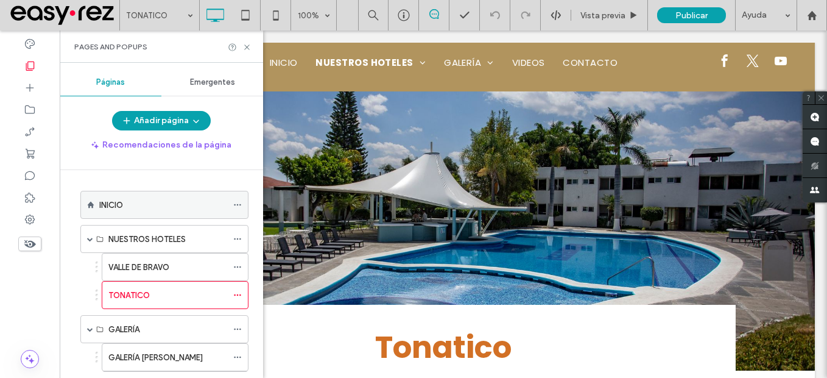
click at [239, 203] on icon at bounding box center [237, 204] width 9 height 9
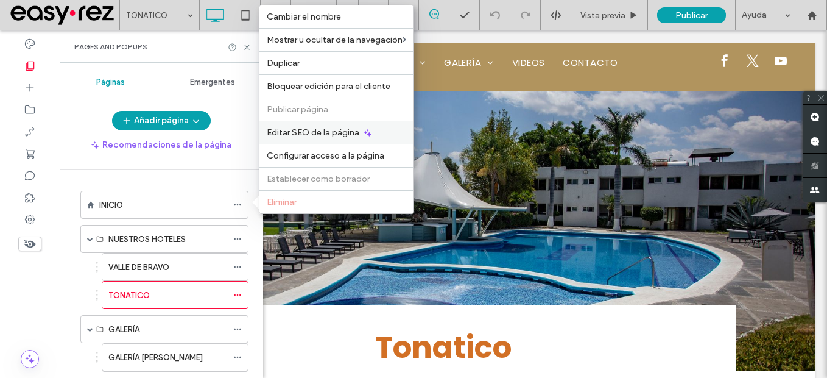
click at [328, 135] on span "Editar SEO de la página" at bounding box center [313, 132] width 93 height 10
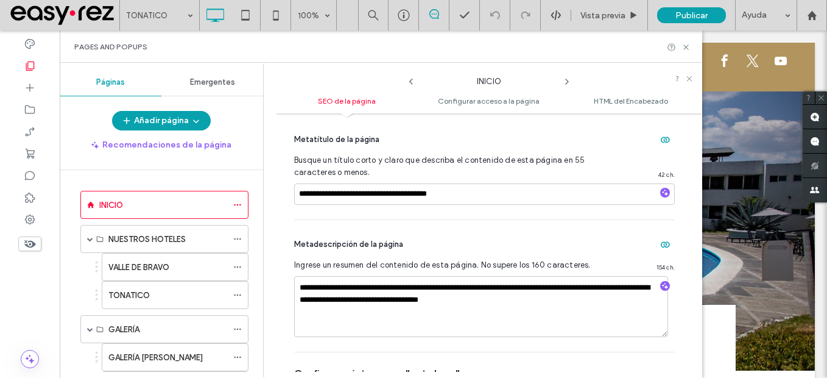
scroll to position [244, 0]
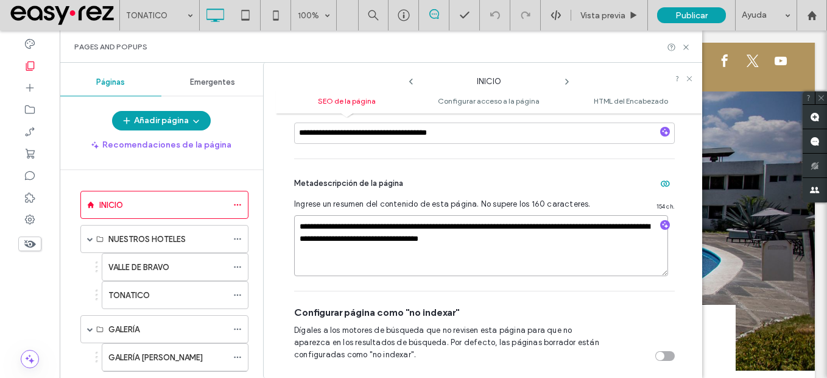
click at [413, 224] on textarea "**********" at bounding box center [481, 245] width 374 height 61
click at [362, 225] on textarea "**********" at bounding box center [481, 245] width 374 height 61
type textarea "**********"
click at [530, 240] on textarea "**********" at bounding box center [481, 245] width 374 height 61
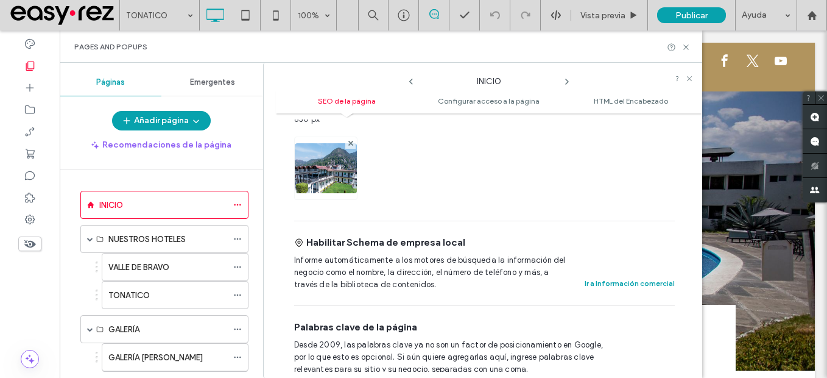
scroll to position [548, 0]
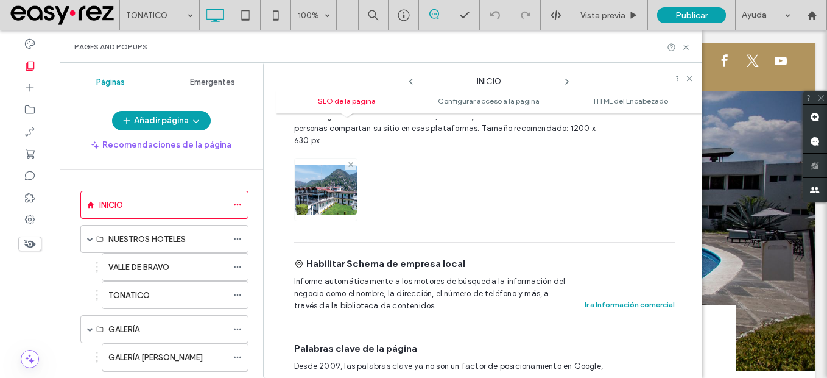
click at [350, 163] on icon at bounding box center [350, 164] width 5 height 5
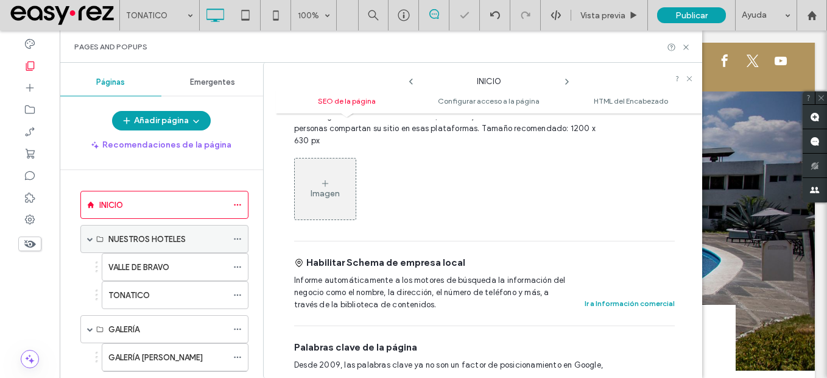
click at [234, 241] on icon at bounding box center [237, 238] width 9 height 9
click at [238, 266] on icon at bounding box center [237, 266] width 9 height 9
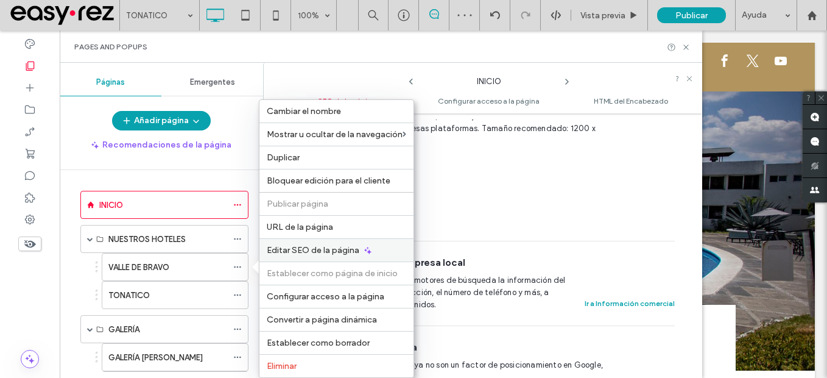
click at [301, 248] on span "Editar SEO de la página" at bounding box center [313, 250] width 93 height 10
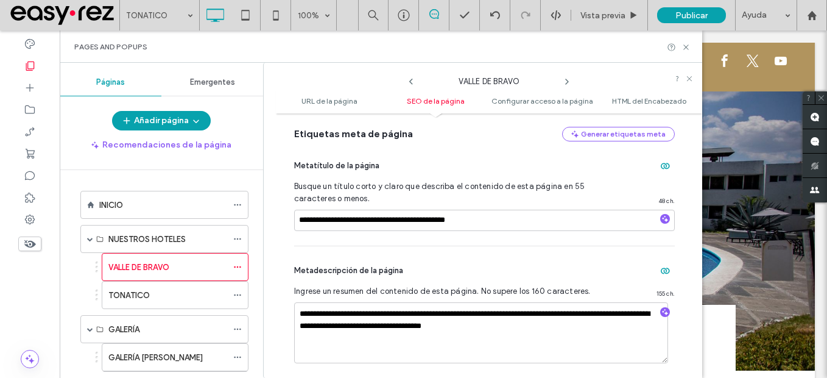
scroll to position [365, 0]
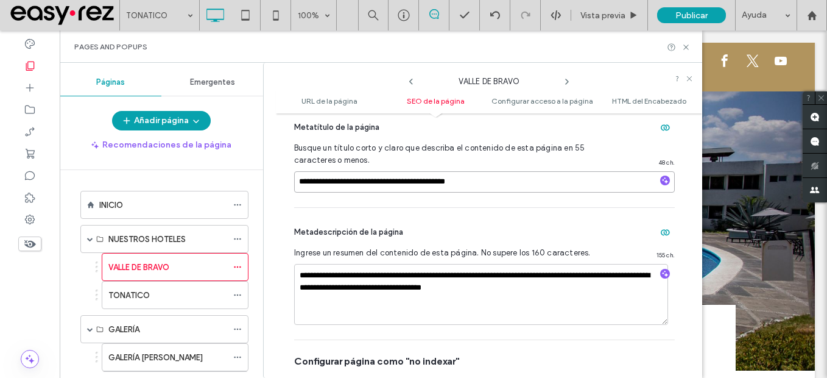
click at [359, 180] on input "**********" at bounding box center [484, 181] width 381 height 21
click at [299, 183] on input "**********" at bounding box center [484, 181] width 381 height 21
paste input "*"
click at [403, 180] on input "**********" at bounding box center [484, 181] width 381 height 21
click at [356, 181] on input "**********" at bounding box center [484, 181] width 381 height 21
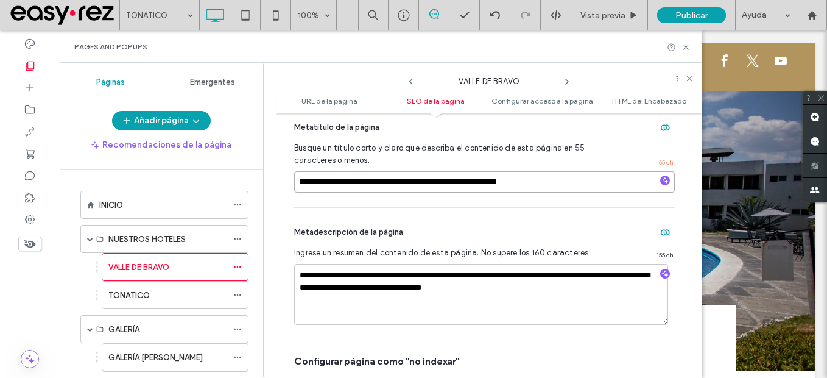
drag, startPoint x: 356, startPoint y: 181, endPoint x: 555, endPoint y: 183, distance: 199.7
click at [555, 183] on input "**********" at bounding box center [484, 181] width 381 height 21
click at [552, 186] on input "**********" at bounding box center [484, 181] width 381 height 21
drag, startPoint x: 418, startPoint y: 181, endPoint x: 650, endPoint y: 181, distance: 232.0
click at [650, 181] on div "**********" at bounding box center [484, 181] width 381 height 21
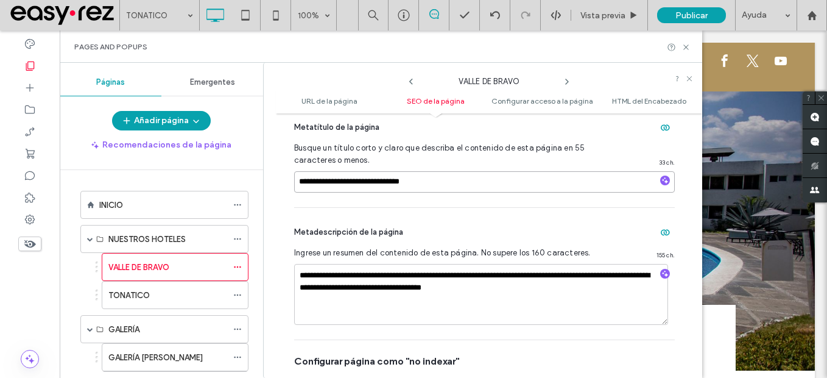
type input "**********"
click at [501, 194] on div "**********" at bounding box center [484, 155] width 381 height 104
drag, startPoint x: 470, startPoint y: 181, endPoint x: 599, endPoint y: 192, distance: 129.6
click at [599, 192] on input "**********" at bounding box center [484, 181] width 381 height 21
type input "**********"
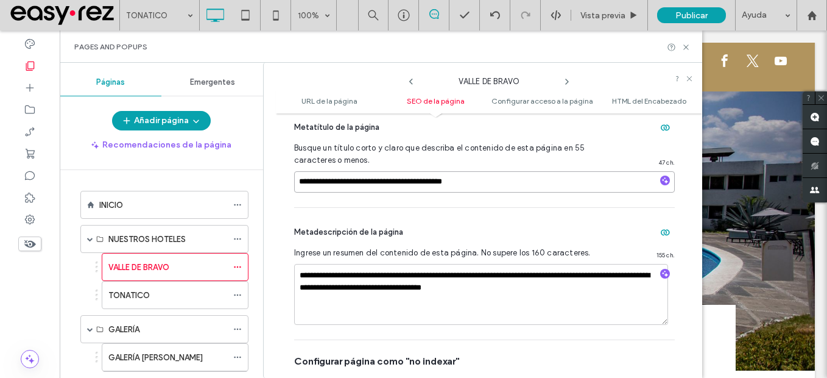
drag, startPoint x: 483, startPoint y: 175, endPoint x: 289, endPoint y: 173, distance: 194.3
click at [289, 173] on div "**********" at bounding box center [489, 245] width 426 height 252
click at [488, 222] on div "**********" at bounding box center [484, 274] width 381 height 132
click at [533, 273] on textarea "**********" at bounding box center [481, 294] width 374 height 61
type textarea "**********"
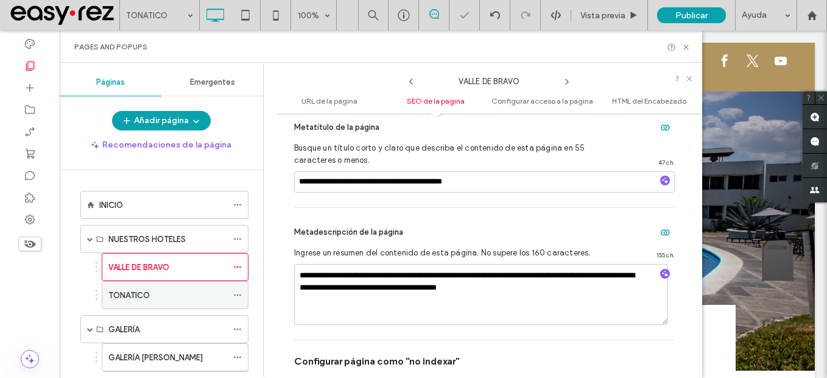
click at [237, 292] on icon at bounding box center [237, 294] width 9 height 9
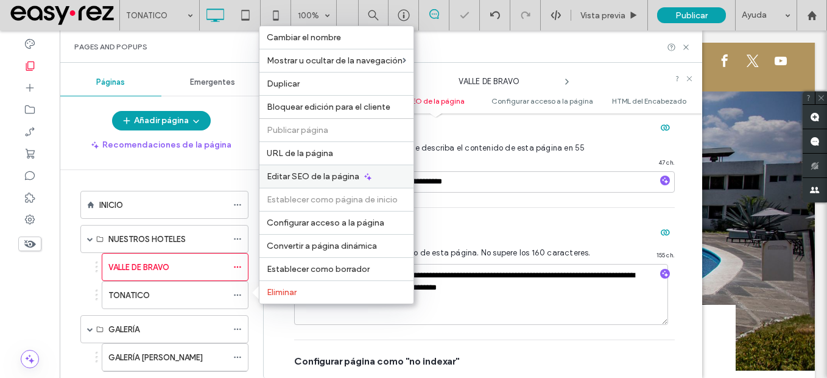
click at [340, 186] on div "Editar SEO de la página" at bounding box center [336, 175] width 154 height 23
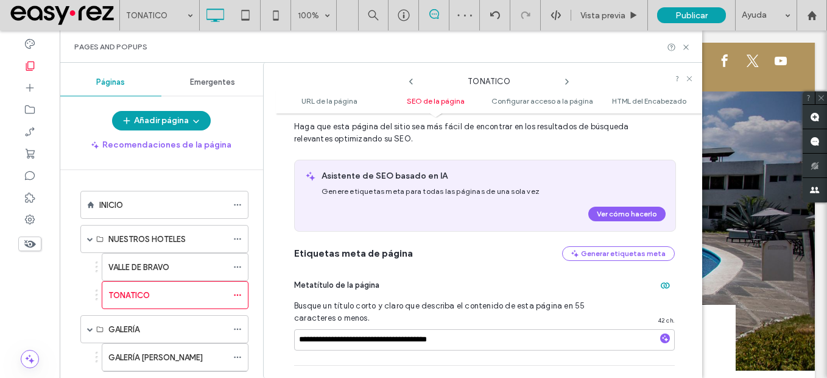
scroll to position [244, 0]
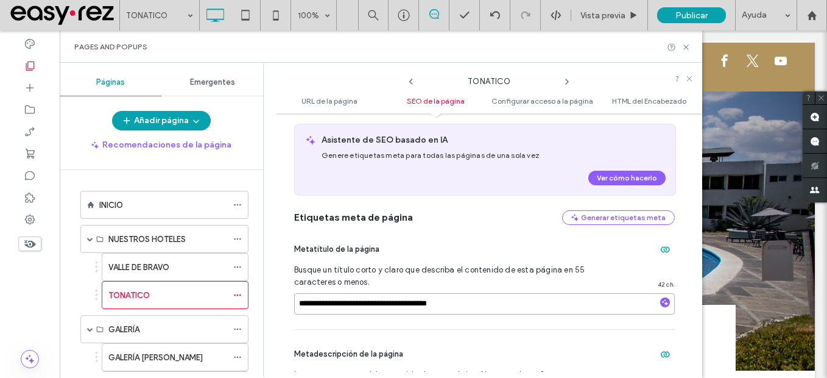
drag, startPoint x: 298, startPoint y: 303, endPoint x: 569, endPoint y: 303, distance: 271.6
click at [569, 303] on input "**********" at bounding box center [484, 303] width 381 height 21
paste input "*****"
drag, startPoint x: 348, startPoint y: 302, endPoint x: 299, endPoint y: 302, distance: 49.3
click at [299, 302] on input "**********" at bounding box center [484, 303] width 381 height 21
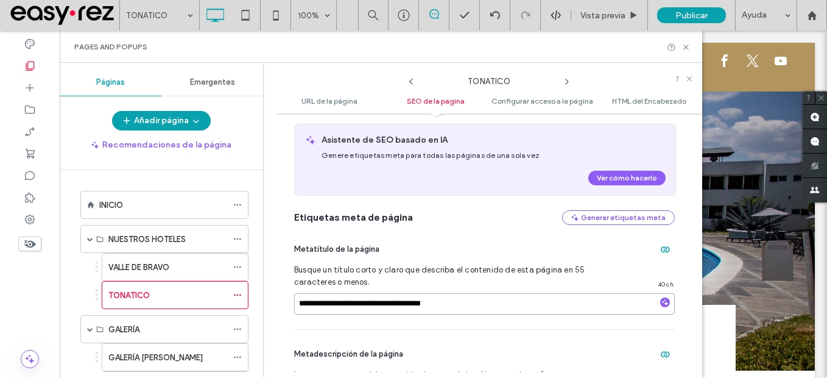
type input "**********"
click at [490, 273] on span "Busque un título corto y claro que describa el contenido de esta página en 55 c…" at bounding box center [450, 276] width 313 height 24
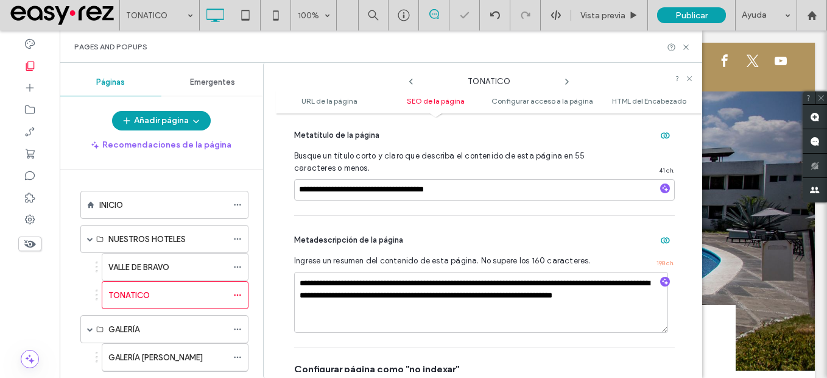
scroll to position [365, 0]
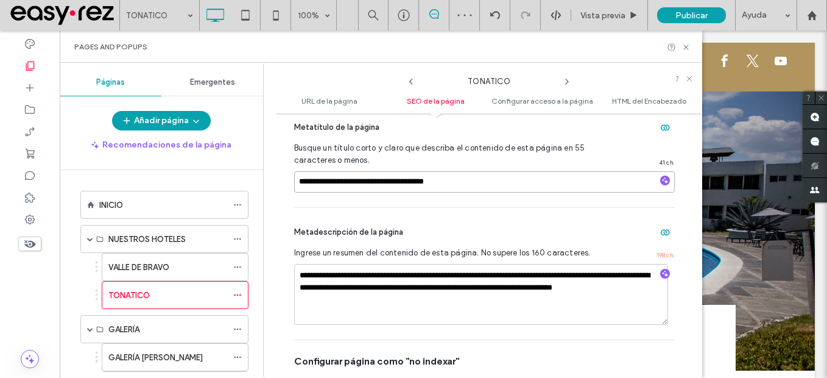
drag, startPoint x: 434, startPoint y: 184, endPoint x: 401, endPoint y: 182, distance: 33.5
click at [401, 182] on input "**********" at bounding box center [484, 181] width 381 height 21
type input "**********"
click at [236, 329] on icon at bounding box center [237, 329] width 9 height 9
click at [238, 354] on icon at bounding box center [237, 357] width 9 height 9
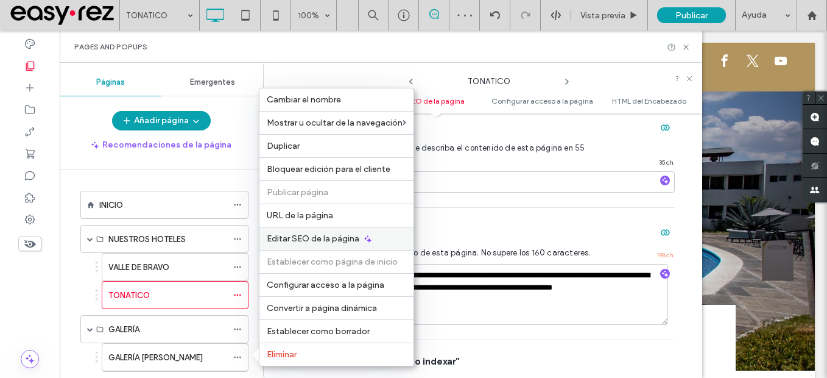
click at [317, 242] on span "Editar SEO de la página" at bounding box center [313, 238] width 93 height 10
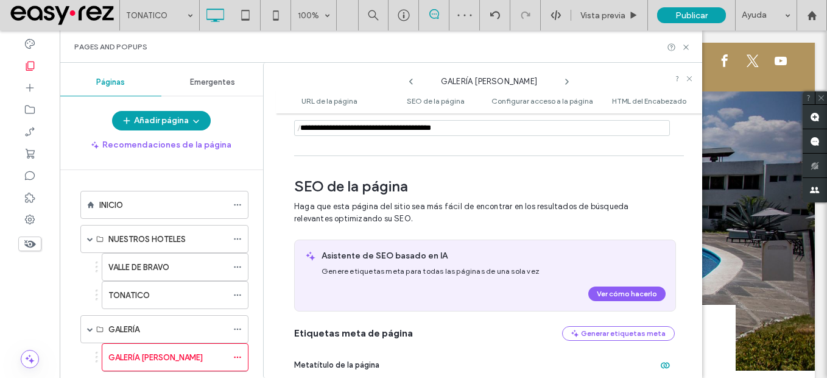
scroll to position [177, 0]
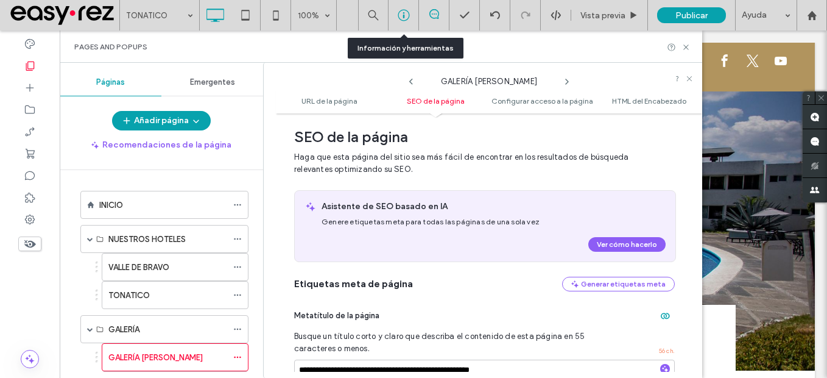
click at [396, 18] on div at bounding box center [403, 15] width 30 height 12
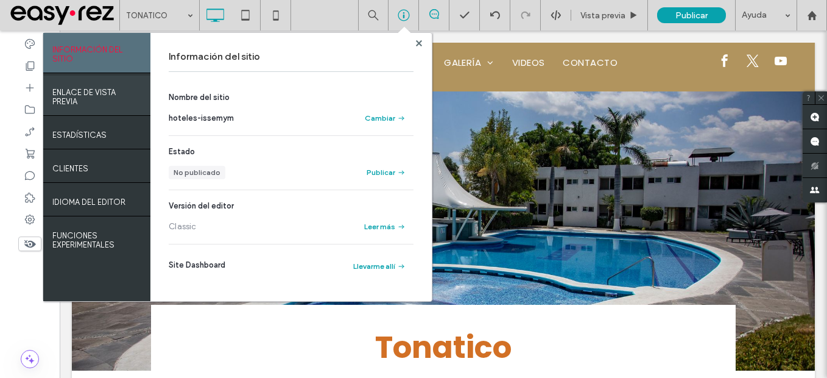
click at [93, 101] on label "ENLACE DE VISTA PREVIA" at bounding box center [96, 94] width 89 height 24
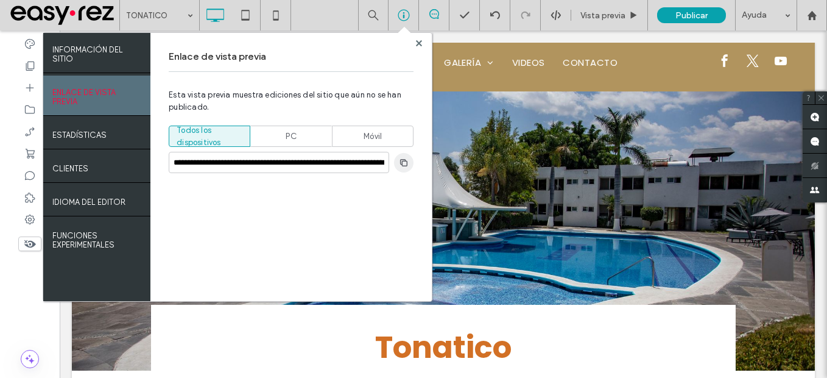
click at [406, 160] on use "button" at bounding box center [403, 161] width 7 height 7
click at [420, 43] on use at bounding box center [419, 43] width 6 height 6
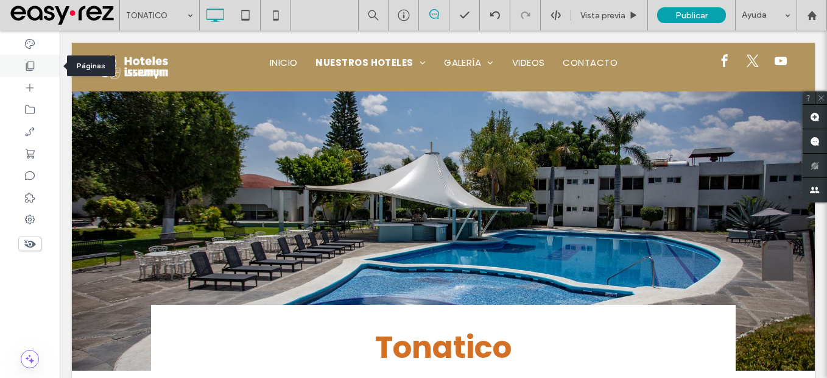
click at [39, 63] on div at bounding box center [30, 66] width 60 height 22
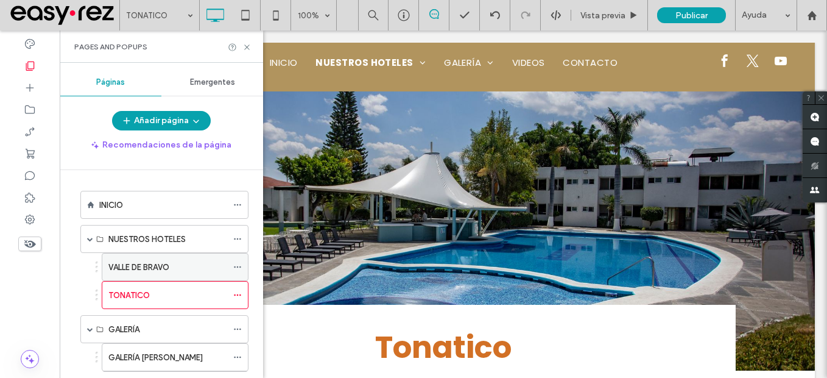
click at [235, 263] on icon at bounding box center [237, 266] width 9 height 9
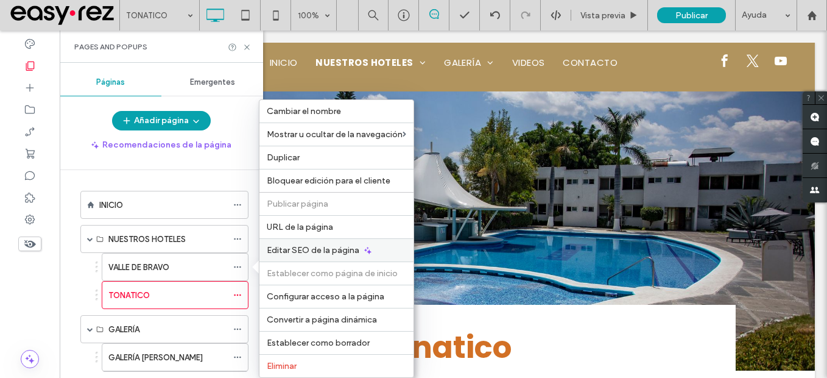
click at [334, 240] on div "Editar SEO de la página" at bounding box center [336, 249] width 154 height 23
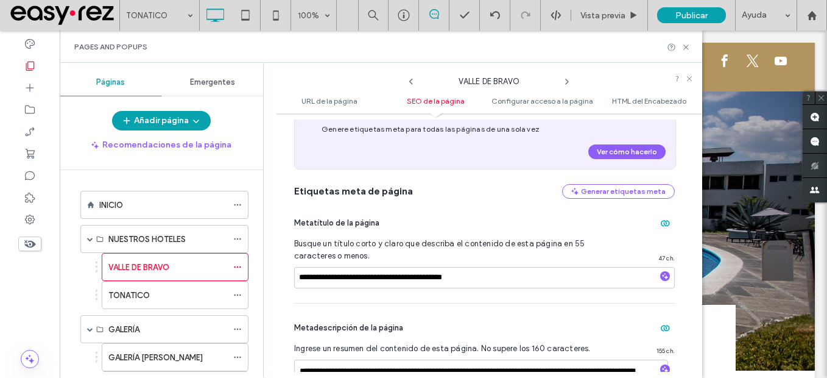
scroll to position [360, 0]
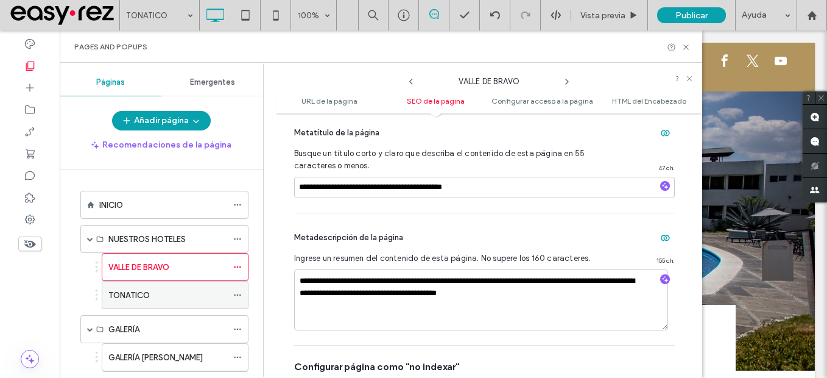
click at [237, 292] on icon at bounding box center [237, 294] width 9 height 9
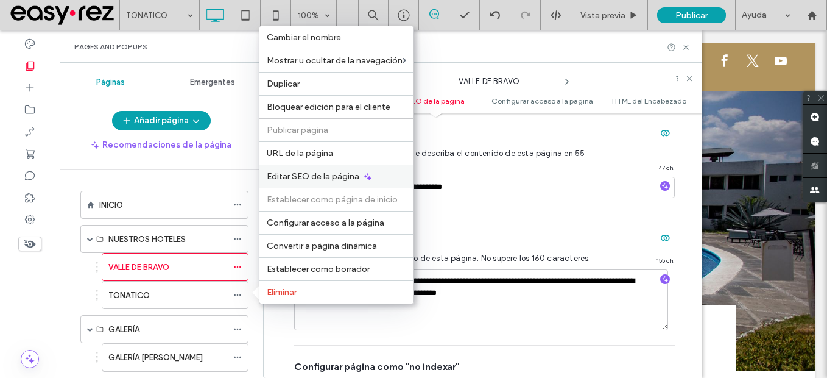
click at [332, 176] on span "Editar SEO de la página" at bounding box center [313, 176] width 93 height 10
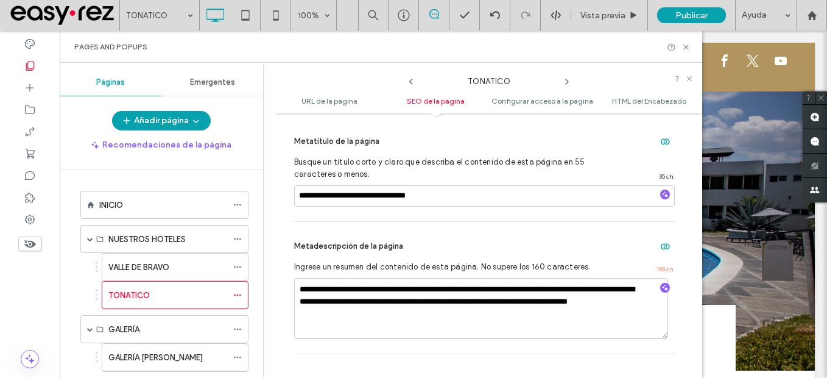
scroll to position [421, 0]
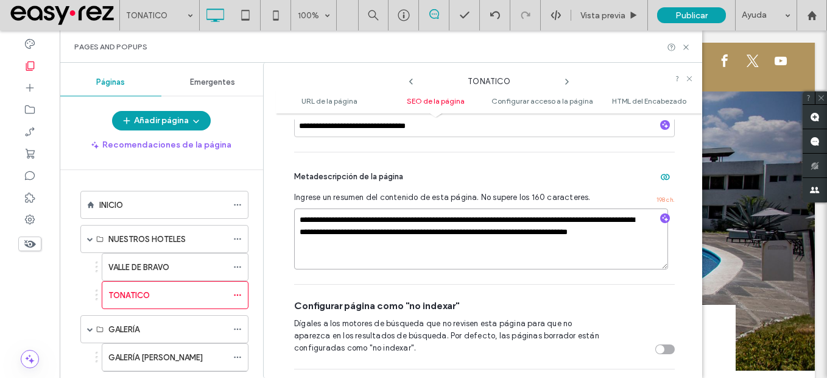
click at [427, 219] on textarea "**********" at bounding box center [481, 238] width 374 height 61
type textarea "**********"
click at [437, 127] on input "**********" at bounding box center [484, 126] width 381 height 21
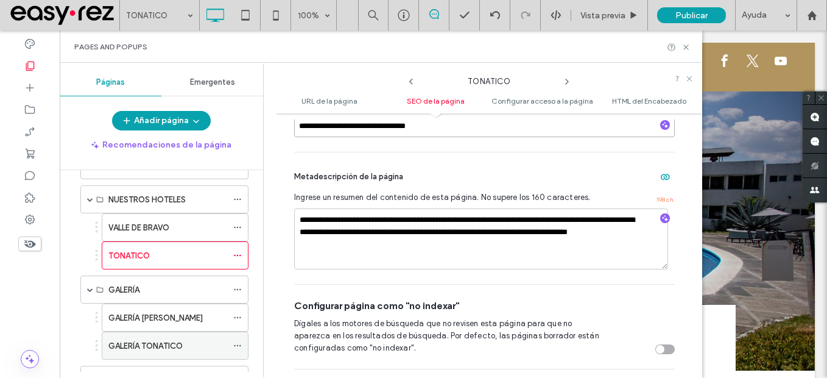
scroll to position [61, 0]
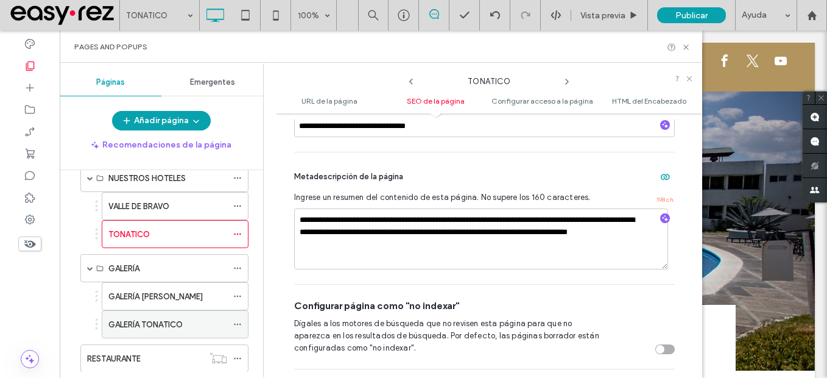
click at [240, 322] on icon at bounding box center [237, 324] width 9 height 9
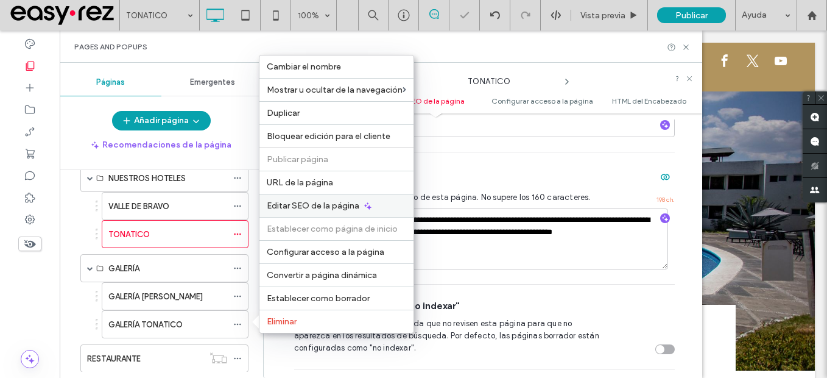
click at [330, 204] on span "Editar SEO de la página" at bounding box center [313, 205] width 93 height 10
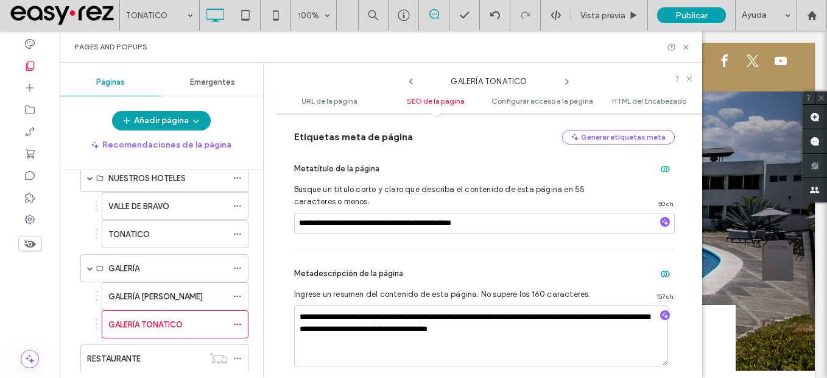
scroll to position [244, 0]
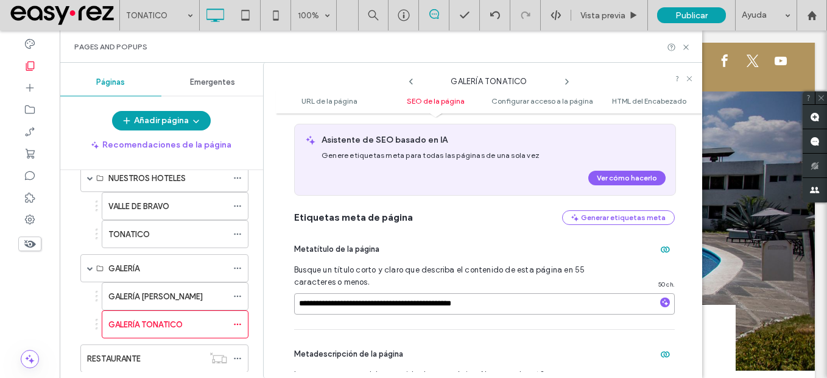
click at [407, 308] on input "**********" at bounding box center [484, 303] width 381 height 21
paste input
click at [332, 303] on input "**********" at bounding box center [484, 303] width 381 height 21
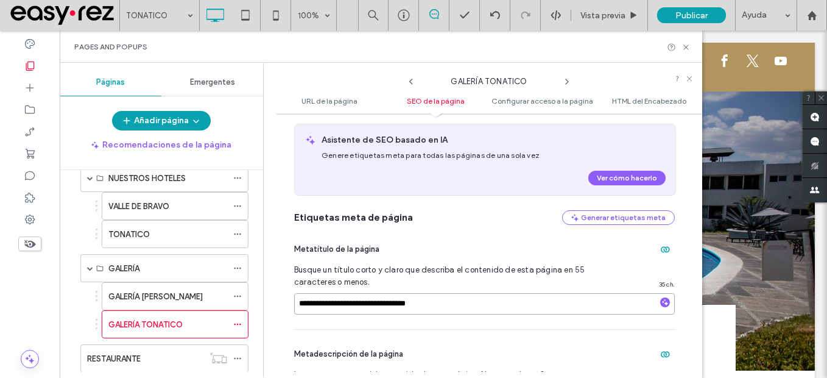
click at [299, 303] on input "**********" at bounding box center [484, 303] width 381 height 21
type input "**********"
drag, startPoint x: 427, startPoint y: 301, endPoint x: 519, endPoint y: 312, distance: 92.7
click at [519, 312] on input "**********" at bounding box center [484, 303] width 381 height 21
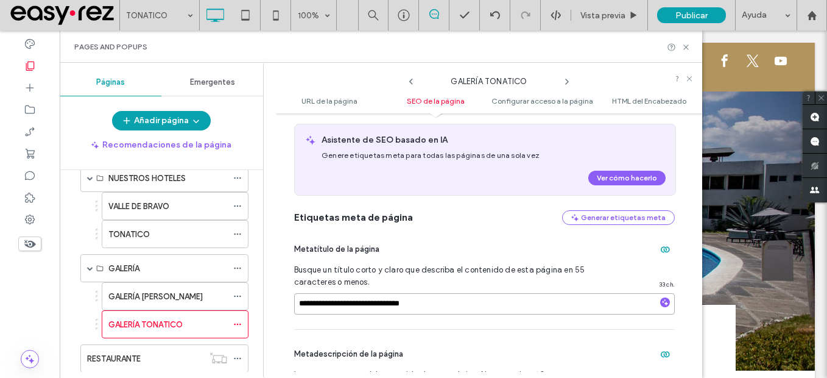
type input "**********"
drag, startPoint x: 427, startPoint y: 307, endPoint x: 265, endPoint y: 308, distance: 161.4
click at [265, 308] on div "**********" at bounding box center [482, 220] width 439 height 315
click at [237, 293] on icon at bounding box center [237, 296] width 9 height 9
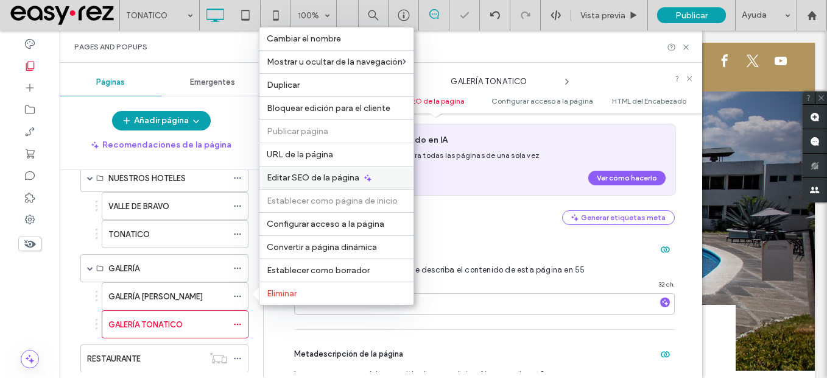
click at [340, 167] on div "Editar SEO de la página" at bounding box center [336, 177] width 154 height 23
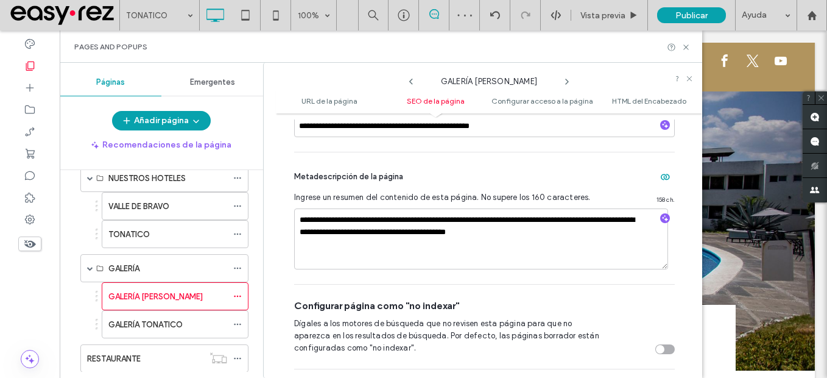
scroll to position [238, 0]
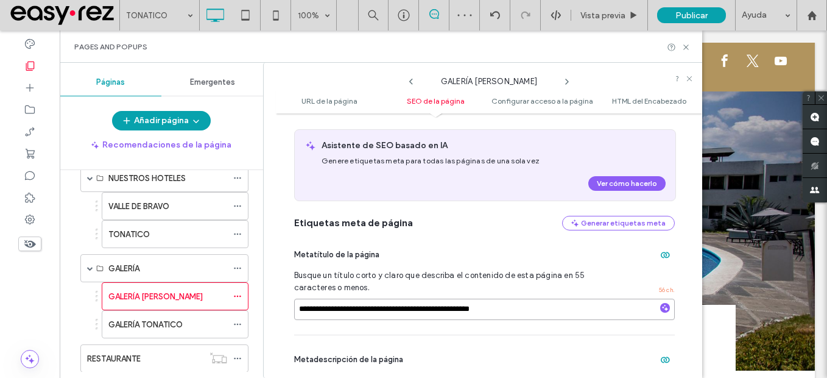
click at [433, 307] on input "**********" at bounding box center [484, 308] width 381 height 21
paste input
drag, startPoint x: 358, startPoint y: 310, endPoint x: 326, endPoint y: 307, distance: 31.8
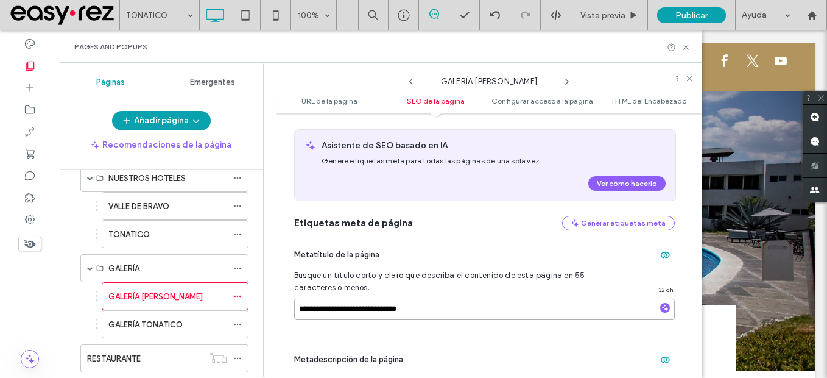
click at [326, 307] on input "**********" at bounding box center [484, 308] width 381 height 21
type input "**********"
click at [396, 327] on div "**********" at bounding box center [484, 282] width 381 height 104
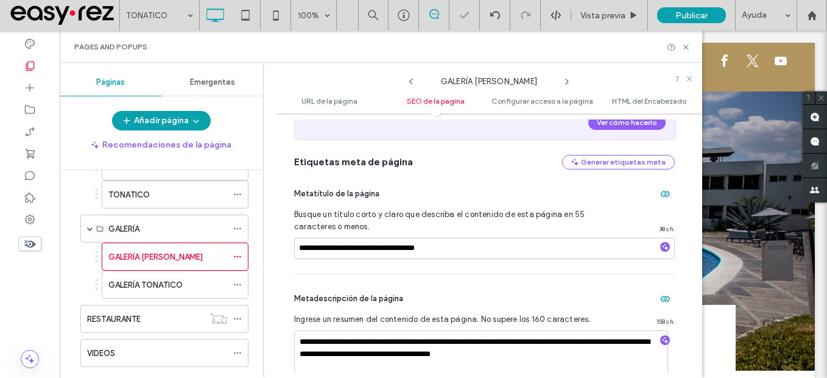
scroll to position [122, 0]
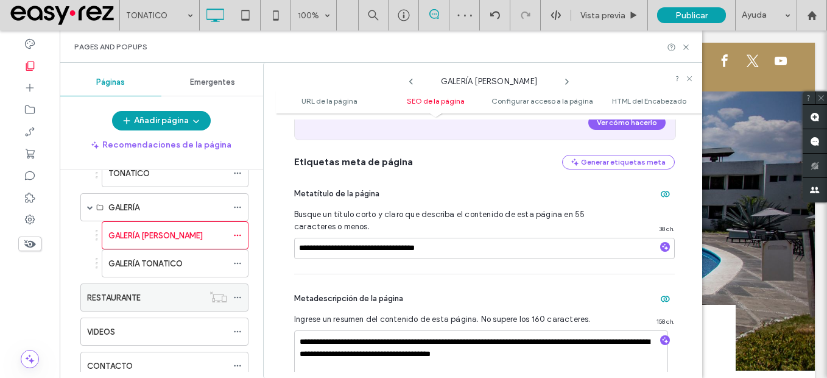
click at [237, 296] on icon at bounding box center [237, 297] width 9 height 9
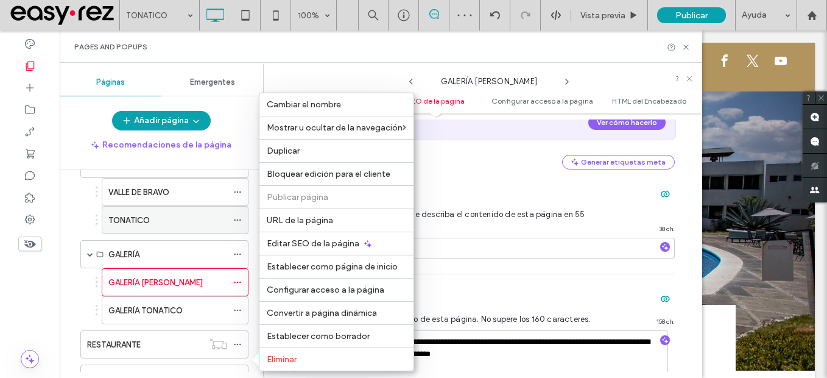
scroll to position [0, 0]
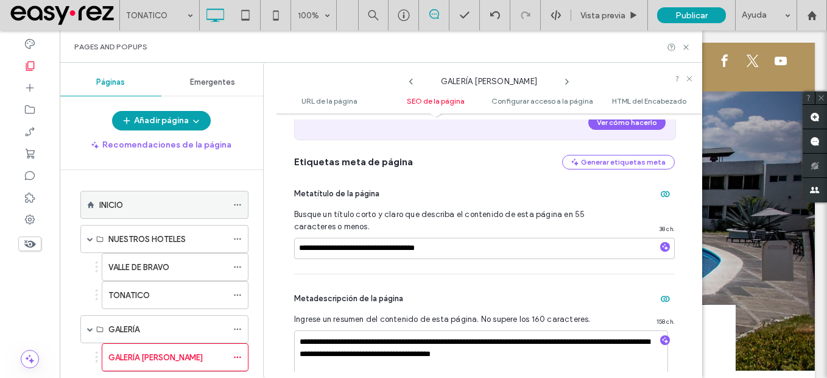
click at [241, 202] on icon at bounding box center [237, 204] width 9 height 9
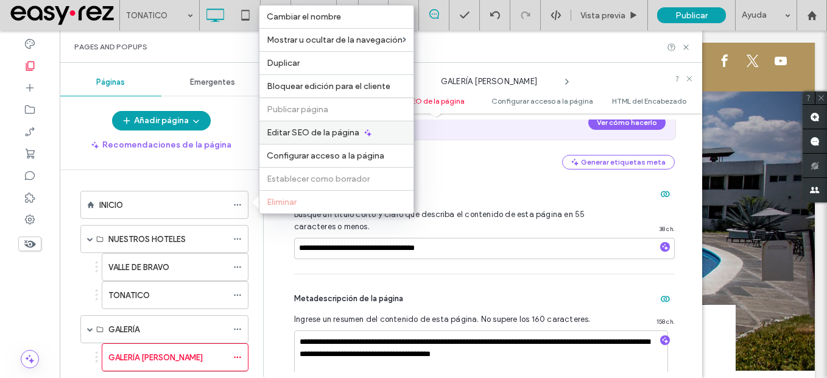
click at [337, 141] on div "Editar SEO de la página" at bounding box center [336, 132] width 154 height 23
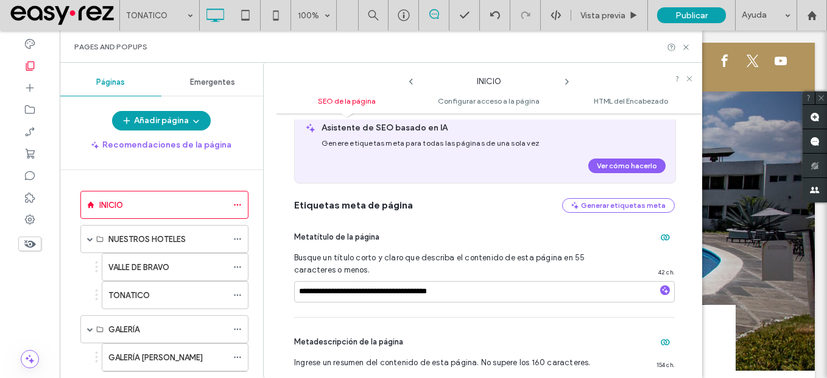
scroll to position [67, 0]
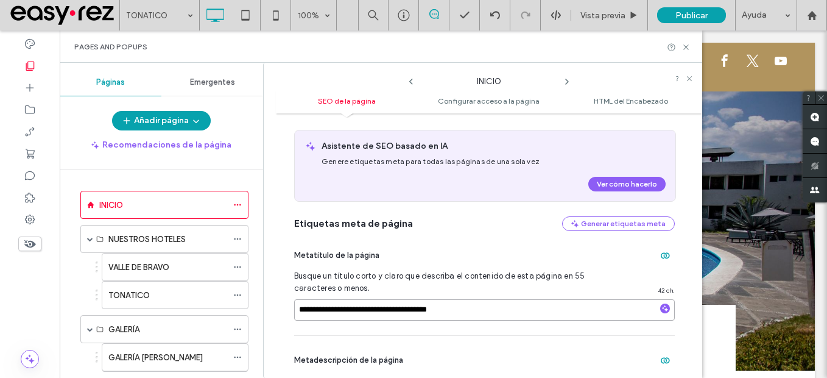
click at [356, 307] on input "**********" at bounding box center [484, 309] width 381 height 21
type input "**********"
drag, startPoint x: 297, startPoint y: 306, endPoint x: 470, endPoint y: 305, distance: 172.9
click at [470, 305] on input "**********" at bounding box center [484, 309] width 381 height 21
click at [415, 314] on input "**********" at bounding box center [484, 309] width 381 height 21
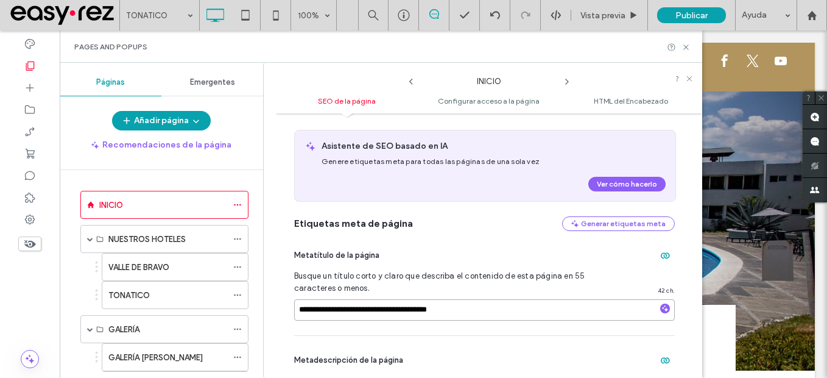
click at [415, 314] on input "**********" at bounding box center [484, 309] width 381 height 21
paste input
type input "**********"
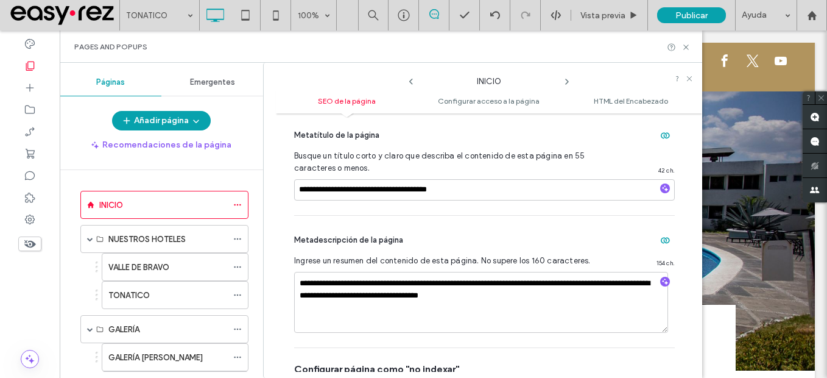
scroll to position [128, 0]
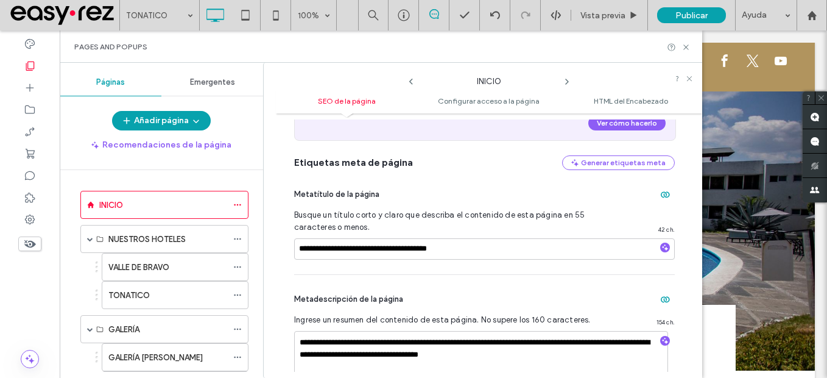
click at [462, 270] on div "**********" at bounding box center [484, 222] width 381 height 104
click at [234, 262] on icon at bounding box center [237, 266] width 9 height 9
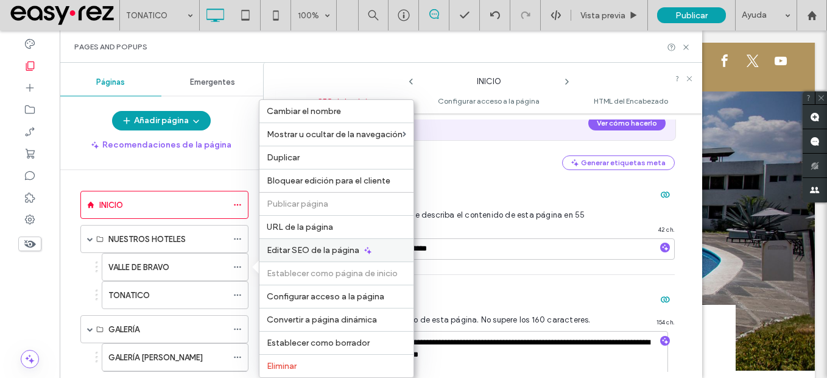
click at [339, 250] on span "Editar SEO de la página" at bounding box center [313, 250] width 93 height 10
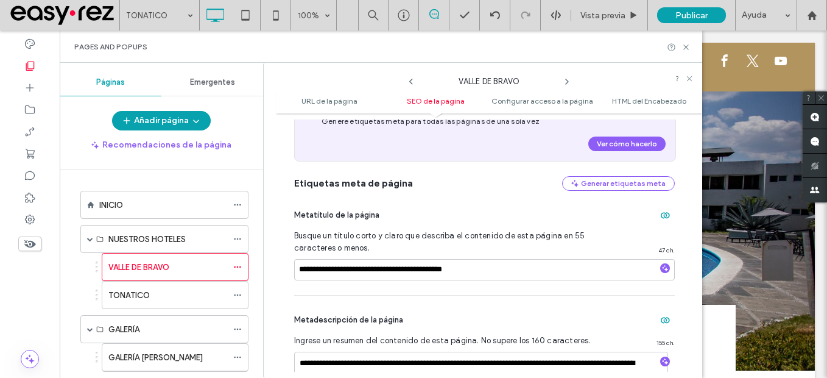
scroll to position [299, 0]
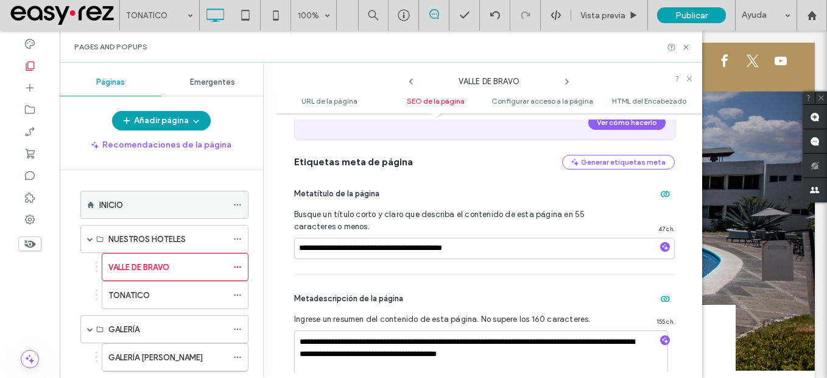
click at [236, 203] on icon at bounding box center [237, 204] width 9 height 9
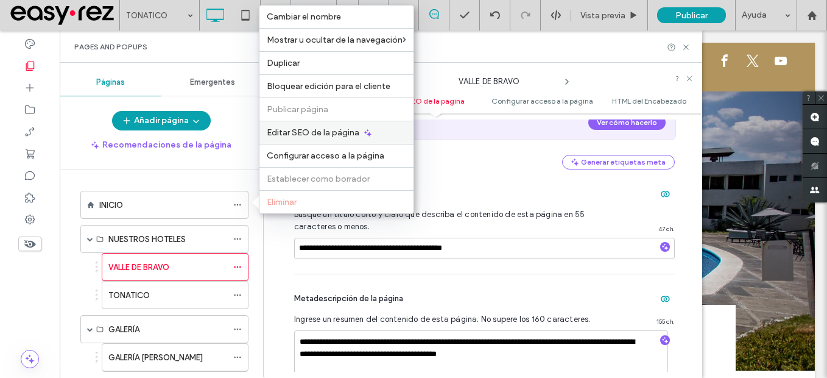
click at [337, 136] on span "Editar SEO de la página" at bounding box center [313, 132] width 93 height 10
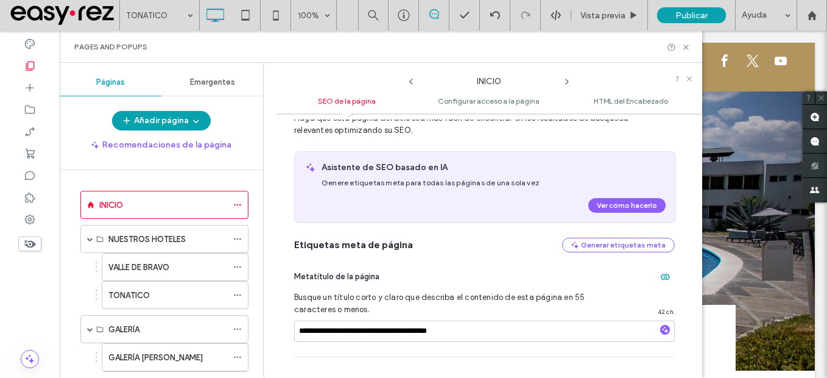
scroll to position [67, 0]
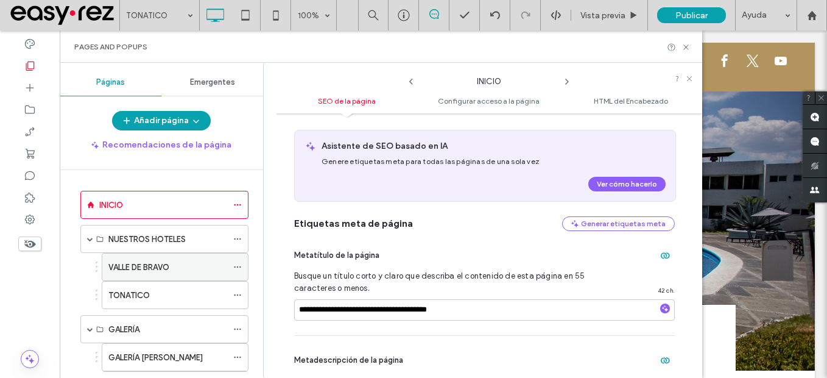
click at [236, 264] on icon at bounding box center [237, 266] width 9 height 9
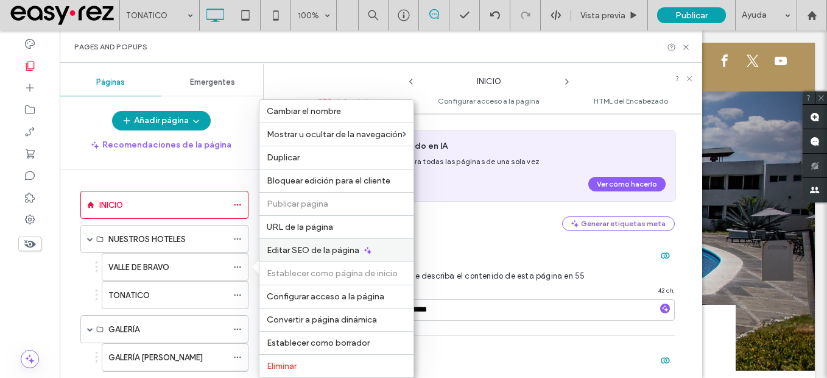
click at [341, 252] on span "Editar SEO de la página" at bounding box center [313, 250] width 93 height 10
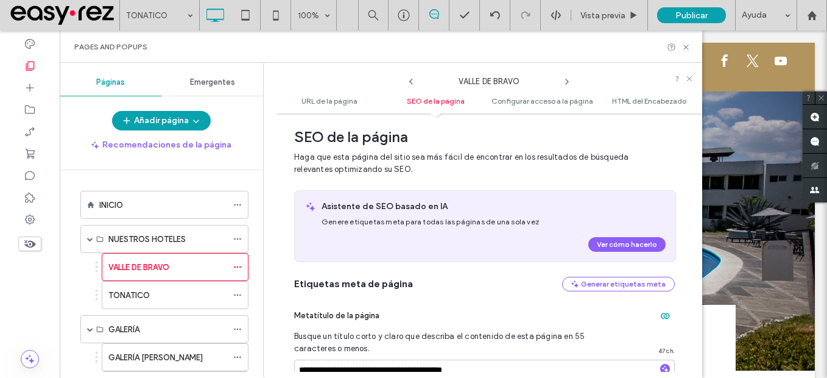
scroll to position [238, 0]
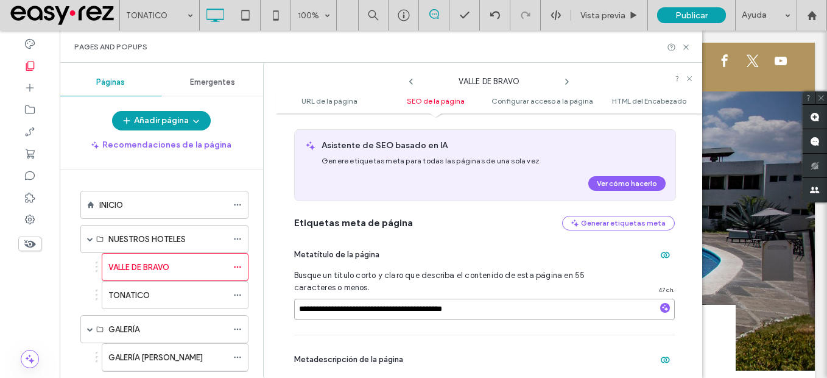
click at [374, 310] on input "**********" at bounding box center [484, 308] width 381 height 21
type input "**********"
click at [480, 330] on div "**********" at bounding box center [484, 282] width 381 height 104
click at [243, 294] on div at bounding box center [240, 295] width 15 height 18
click at [239, 294] on icon at bounding box center [237, 294] width 9 height 9
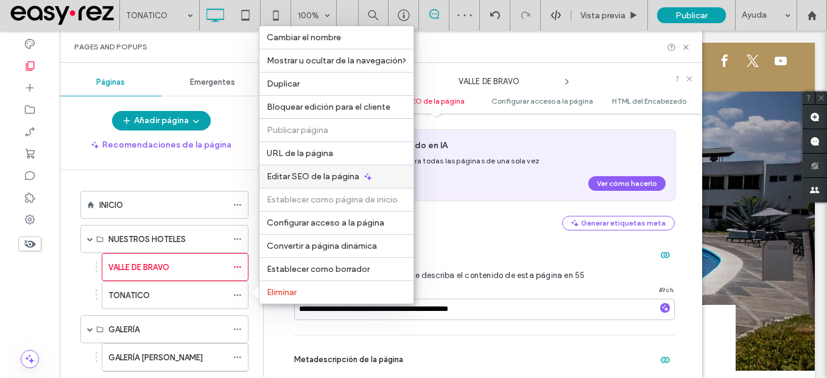
click at [319, 179] on span "Editar SEO de la página" at bounding box center [313, 176] width 93 height 10
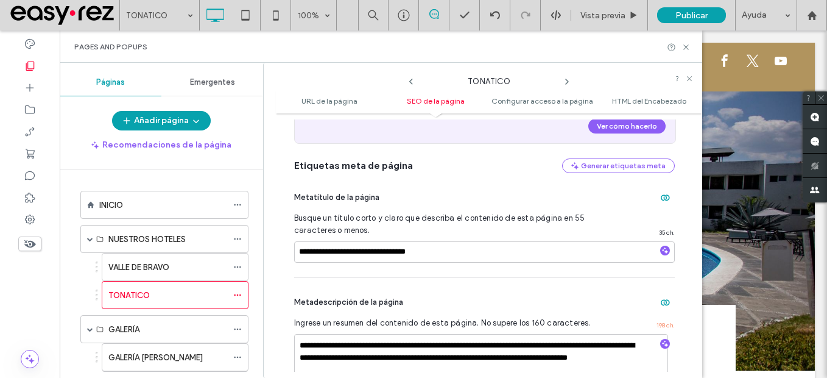
scroll to position [299, 0]
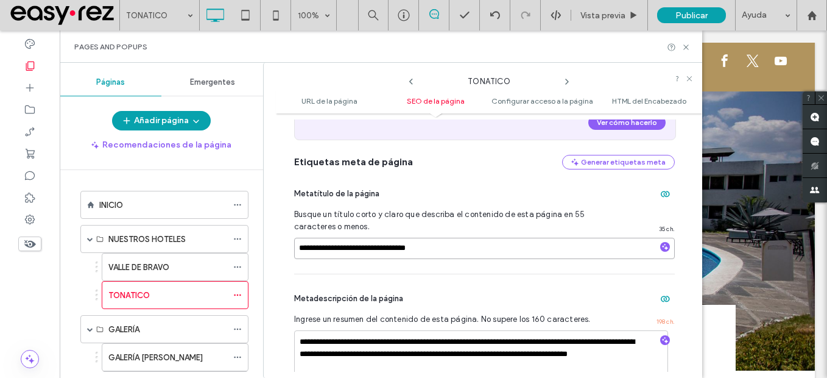
click at [356, 251] on input "**********" at bounding box center [484, 247] width 381 height 21
type input "**********"
click at [239, 356] on icon at bounding box center [237, 357] width 9 height 9
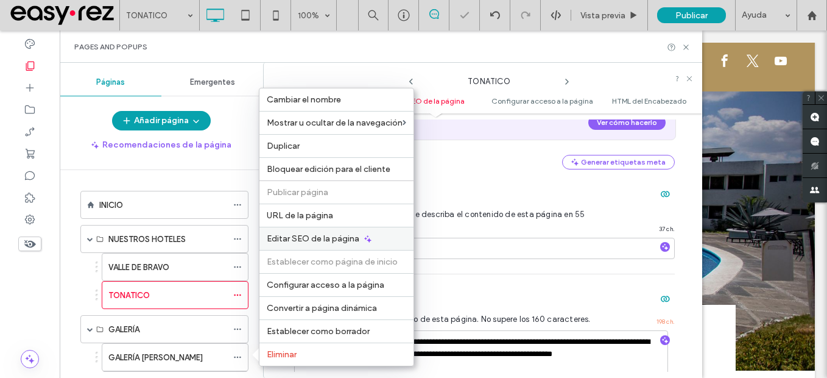
click at [341, 231] on div "Editar SEO de la página" at bounding box center [336, 238] width 154 height 23
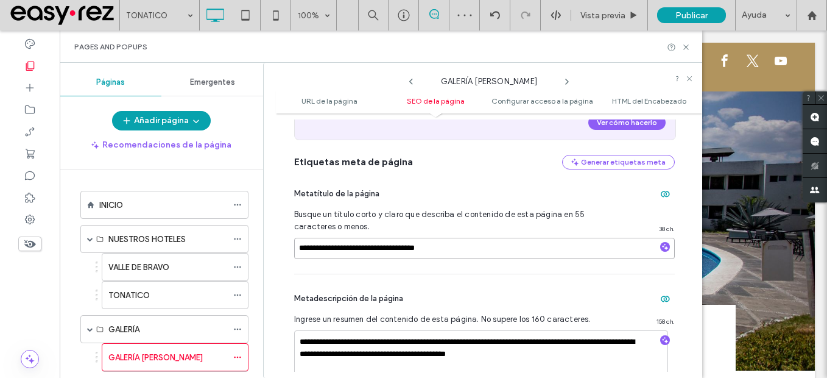
click at [402, 246] on input "**********" at bounding box center [484, 247] width 381 height 21
type input "**********"
click at [474, 274] on div "**********" at bounding box center [484, 340] width 381 height 132
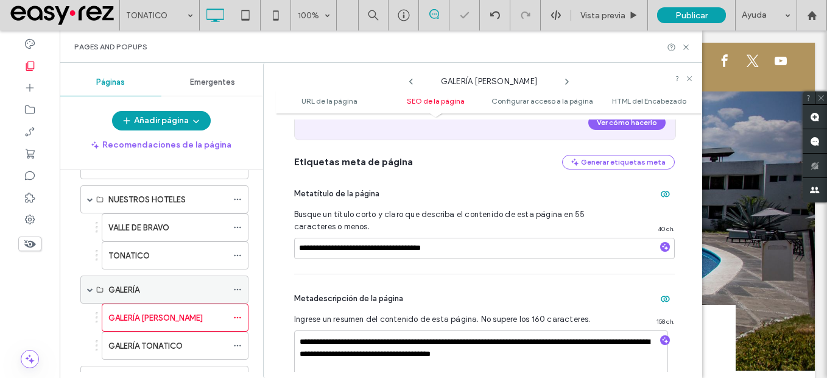
scroll to position [61, 0]
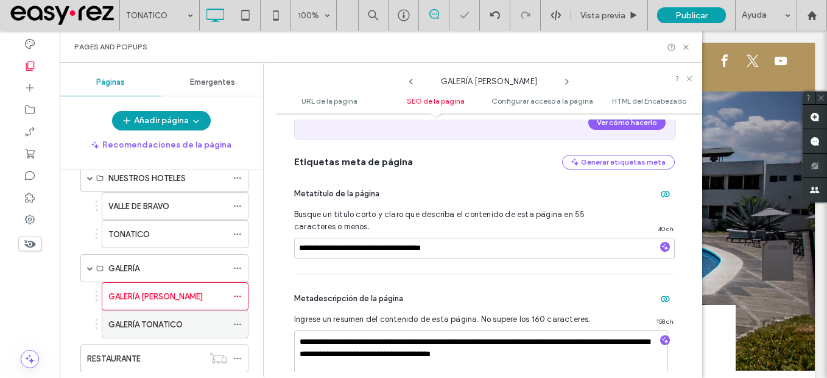
click at [236, 318] on span at bounding box center [237, 324] width 9 height 18
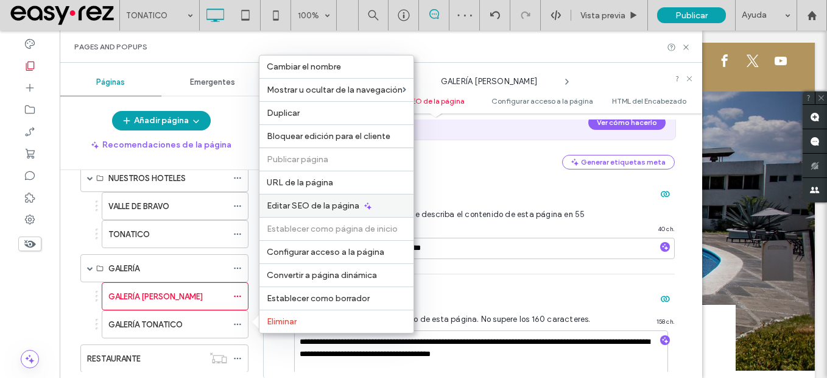
click at [343, 200] on div "Editar SEO de la página" at bounding box center [336, 205] width 154 height 23
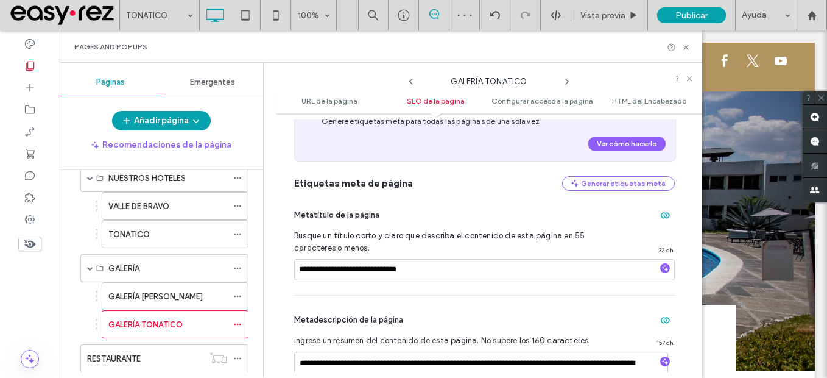
scroll to position [299, 0]
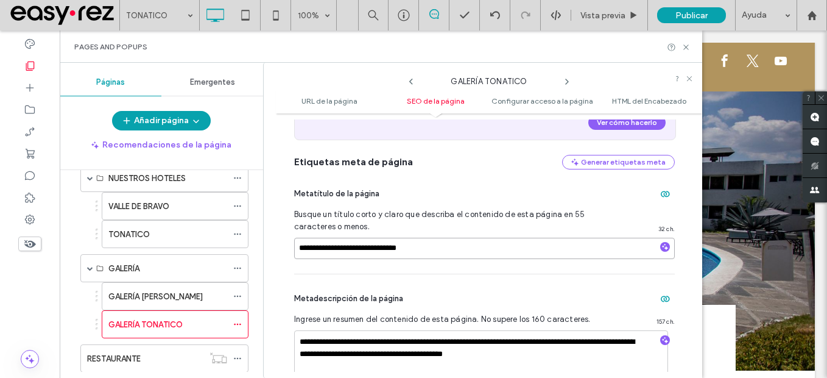
click at [384, 249] on input "**********" at bounding box center [484, 247] width 381 height 21
type input "**********"
click at [437, 290] on div "Metadescripción de la página" at bounding box center [484, 298] width 381 height 19
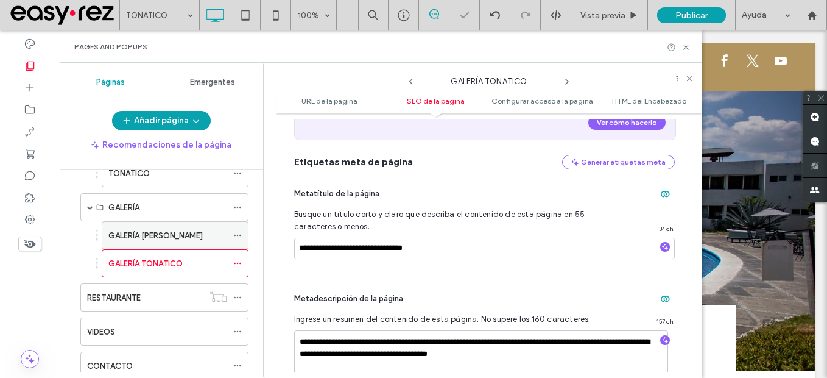
click at [239, 235] on icon at bounding box center [237, 235] width 9 height 9
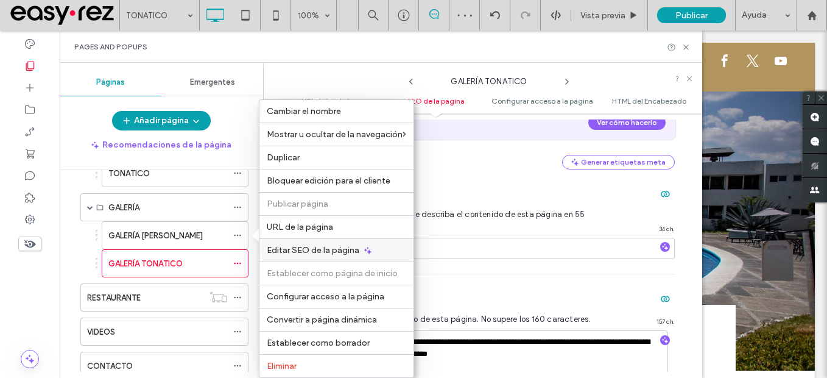
click at [307, 251] on span "Editar SEO de la página" at bounding box center [313, 250] width 93 height 10
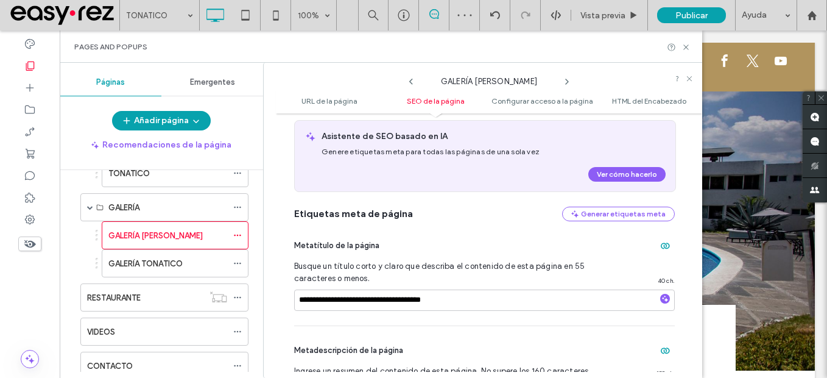
scroll to position [360, 0]
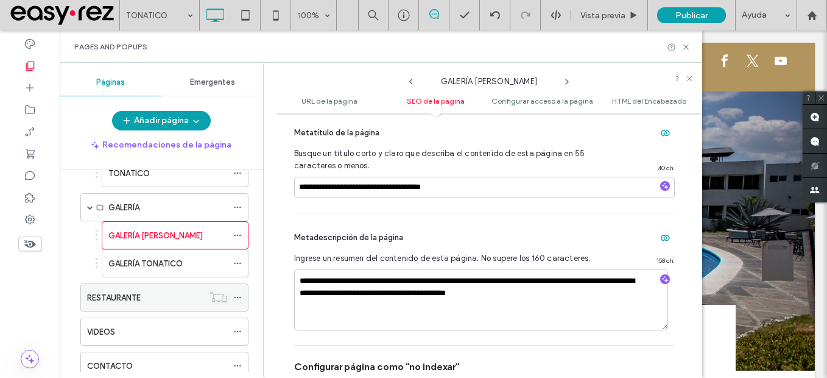
click at [240, 299] on icon at bounding box center [237, 297] width 9 height 9
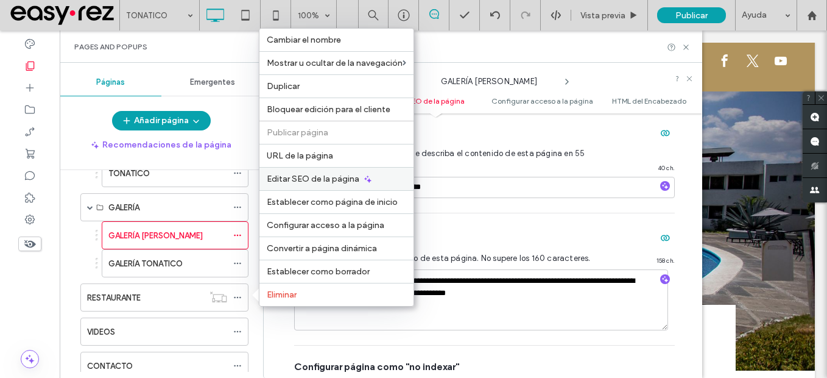
click at [344, 184] on div "Editar SEO de la página" at bounding box center [336, 178] width 154 height 23
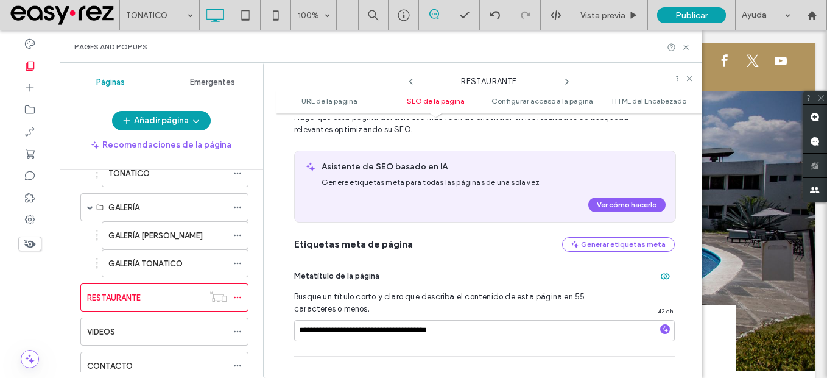
scroll to position [238, 0]
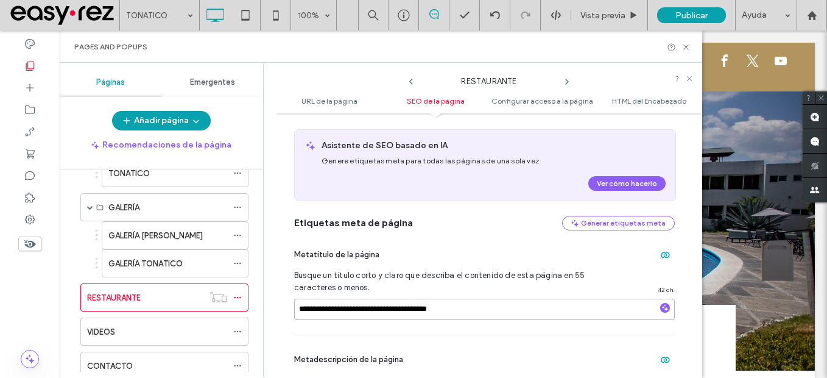
drag, startPoint x: 353, startPoint y: 306, endPoint x: 490, endPoint y: 311, distance: 137.1
click at [490, 311] on input "**********" at bounding box center [484, 308] width 381 height 21
paste input "**********"
type input "**********"
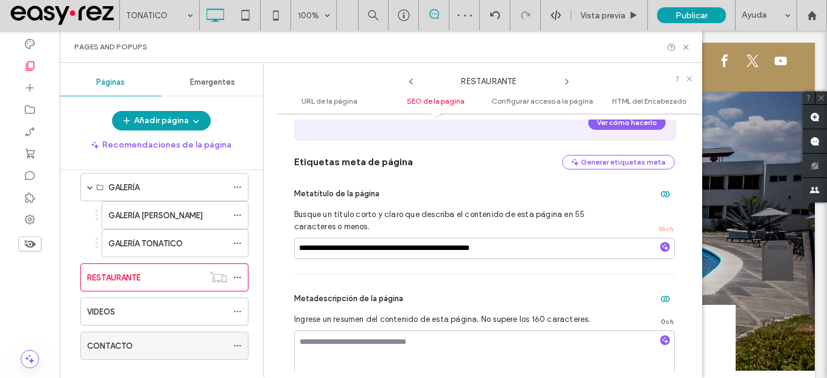
scroll to position [160, 0]
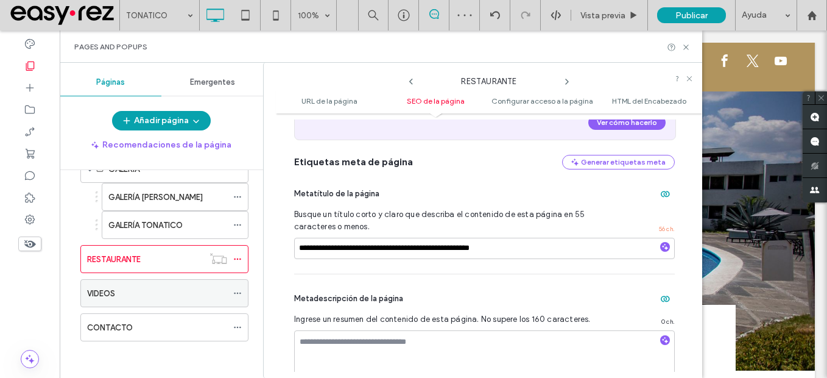
click at [236, 293] on icon at bounding box center [237, 293] width 9 height 9
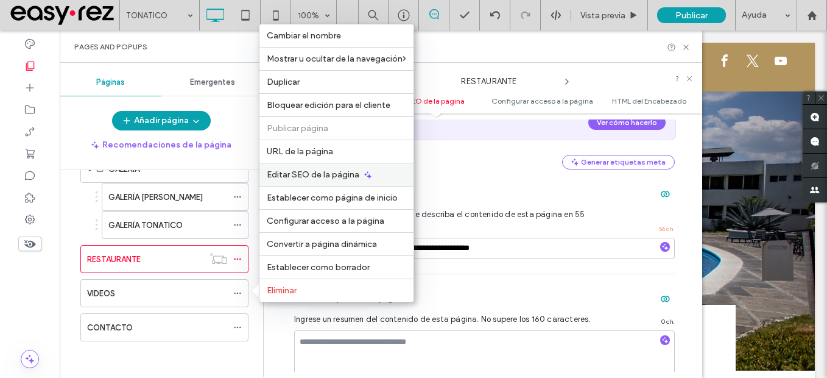
click at [358, 172] on span "Editar SEO de la página" at bounding box center [313, 174] width 93 height 10
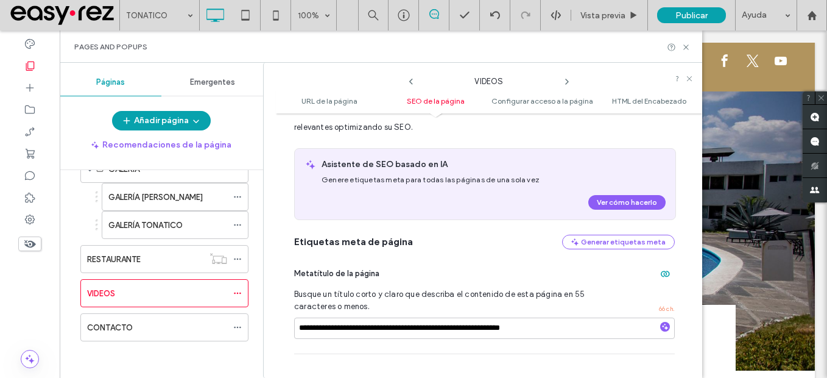
scroll to position [238, 0]
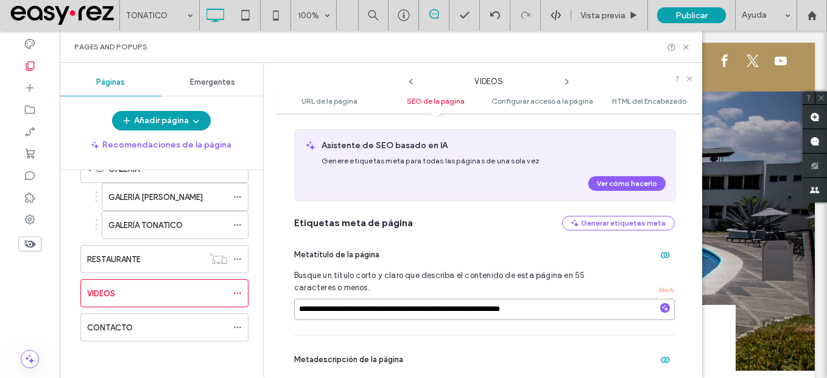
click at [407, 312] on input "**********" at bounding box center [484, 308] width 381 height 21
paste input
type input "**********"
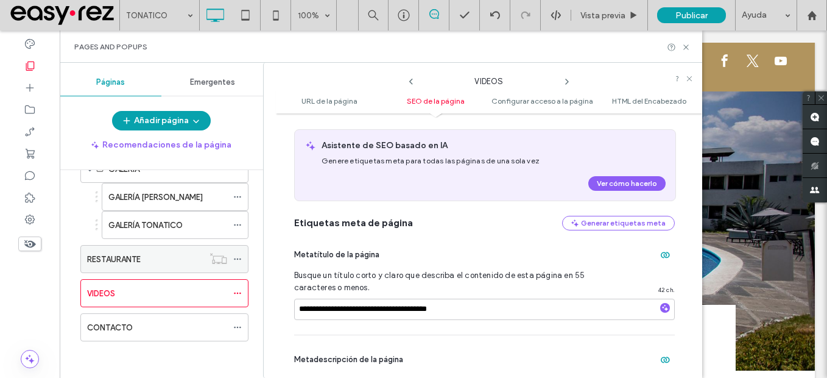
click at [237, 258] on icon at bounding box center [237, 259] width 9 height 9
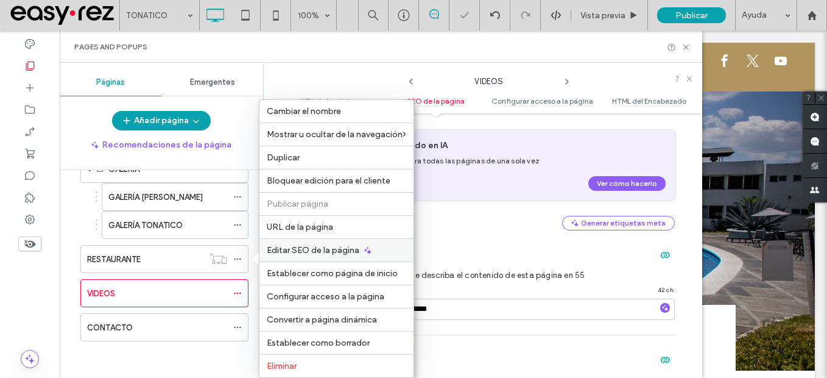
click at [308, 253] on span "Editar SEO de la página" at bounding box center [313, 250] width 93 height 10
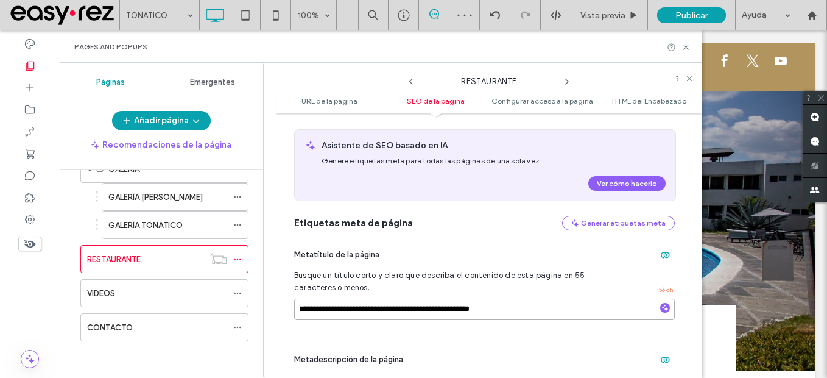
drag, startPoint x: 300, startPoint y: 309, endPoint x: 347, endPoint y: 304, distance: 47.1
click at [347, 304] on input "**********" at bounding box center [484, 308] width 381 height 21
click at [346, 310] on input "**********" at bounding box center [484, 308] width 381 height 21
click at [344, 311] on input "**********" at bounding box center [484, 308] width 381 height 21
drag, startPoint x: 348, startPoint y: 310, endPoint x: 263, endPoint y: 304, distance: 84.9
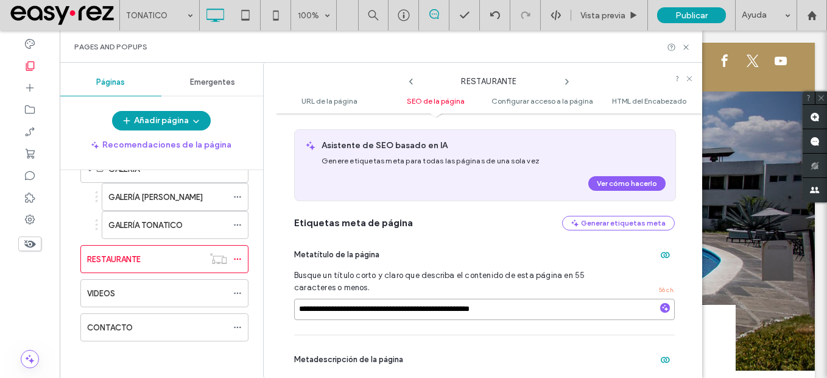
click at [263, 304] on div "**********" at bounding box center [482, 220] width 439 height 315
click at [233, 292] on icon at bounding box center [237, 293] width 9 height 9
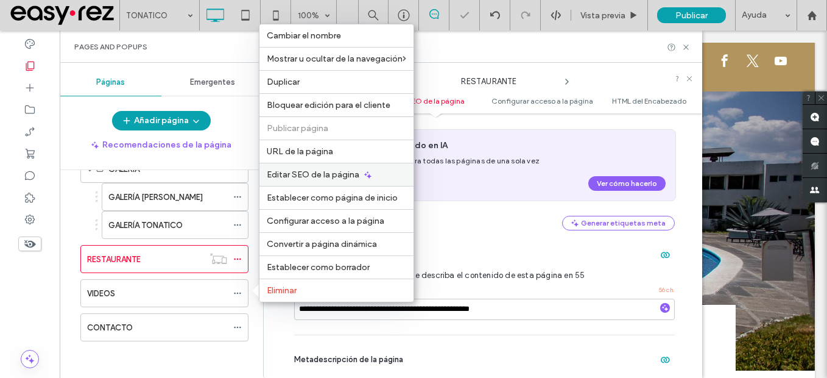
click at [329, 173] on span "Editar SEO de la página" at bounding box center [313, 174] width 93 height 10
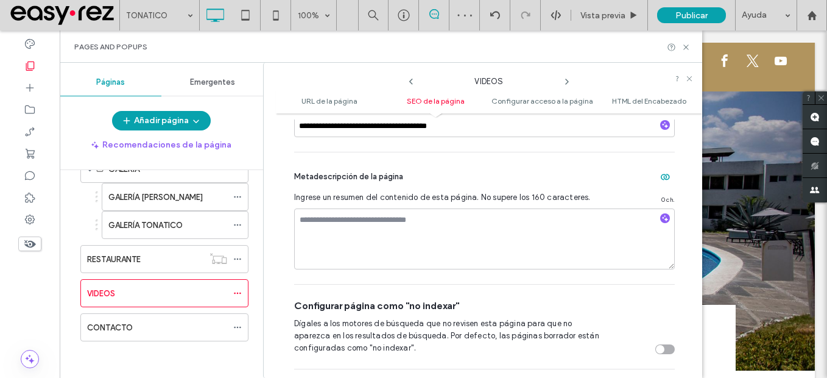
scroll to position [360, 0]
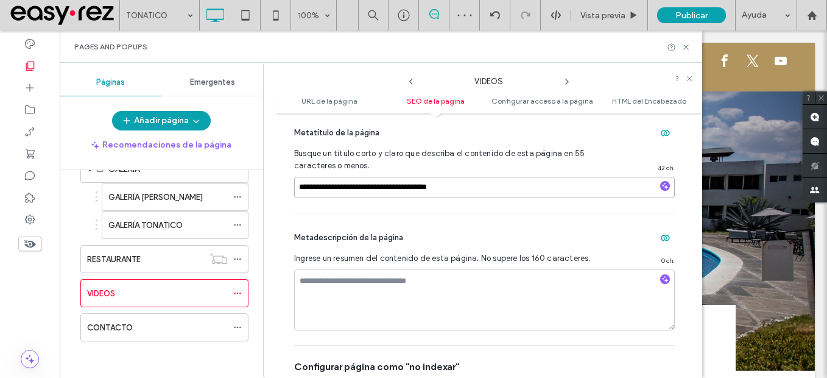
click at [299, 185] on input "**********" at bounding box center [484, 187] width 381 height 21
paste input "**********"
drag, startPoint x: 343, startPoint y: 187, endPoint x: 238, endPoint y: 175, distance: 105.4
click at [238, 175] on div "Páginas Emergentes Añadir página Recomendaciones de la página INICIO NUESTROS H…" at bounding box center [381, 220] width 642 height 315
type input "**********"
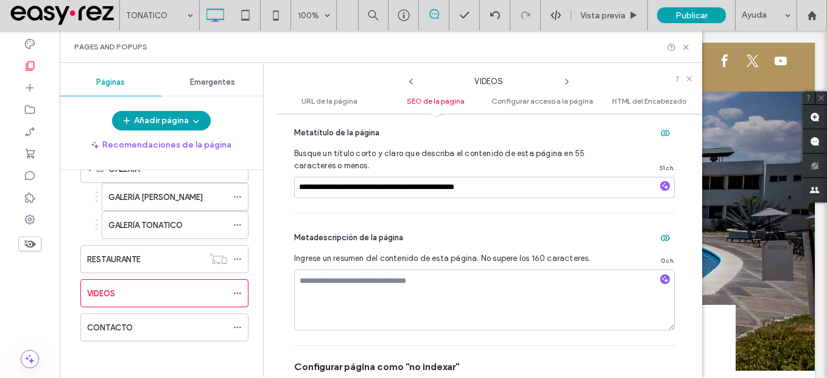
click at [421, 223] on div "Metadescripción de la página Ingrese un resumen del contenido de esta página. N…" at bounding box center [484, 279] width 381 height 132
click at [239, 327] on icon at bounding box center [237, 327] width 9 height 9
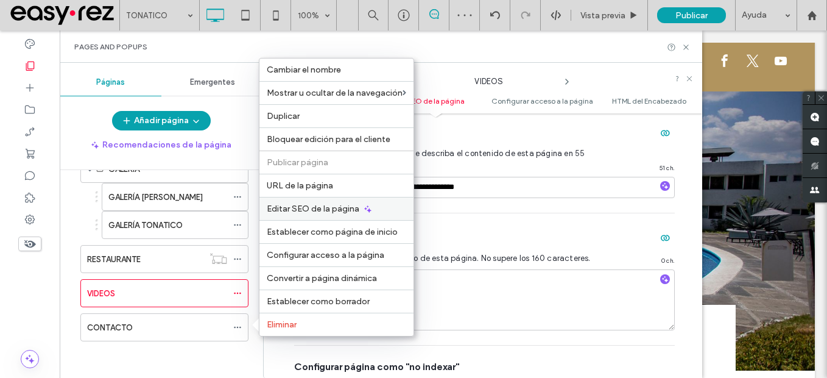
click at [326, 213] on span "Editar SEO de la página" at bounding box center [313, 208] width 93 height 10
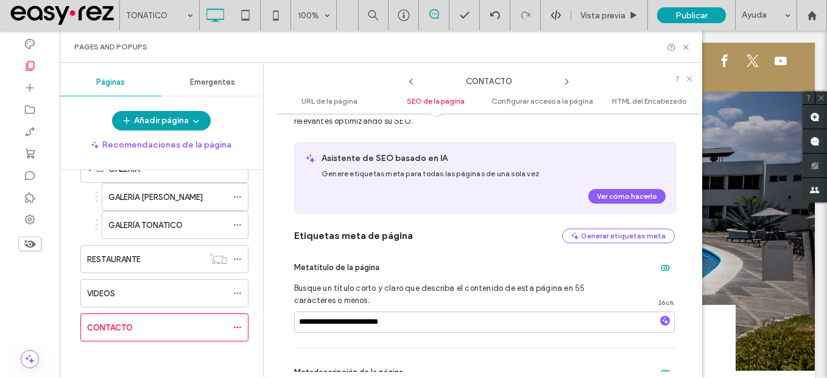
scroll to position [299, 0]
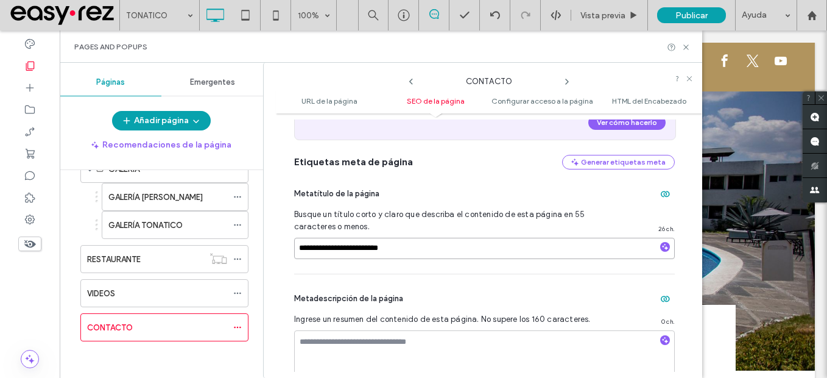
click at [399, 244] on input "**********" at bounding box center [484, 247] width 381 height 21
paste input
type input "**********"
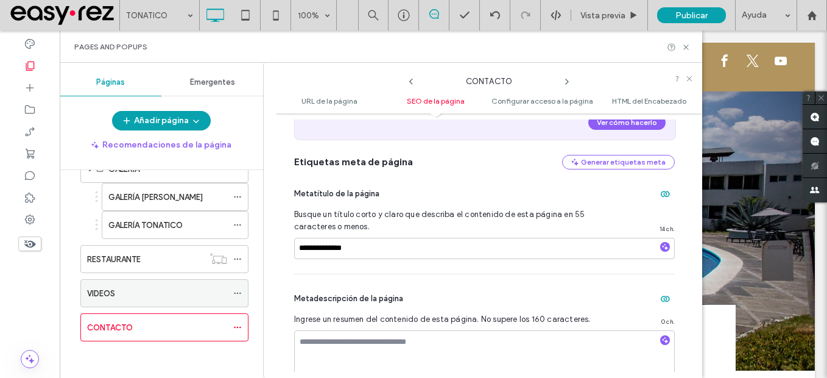
click at [238, 290] on icon at bounding box center [237, 293] width 9 height 9
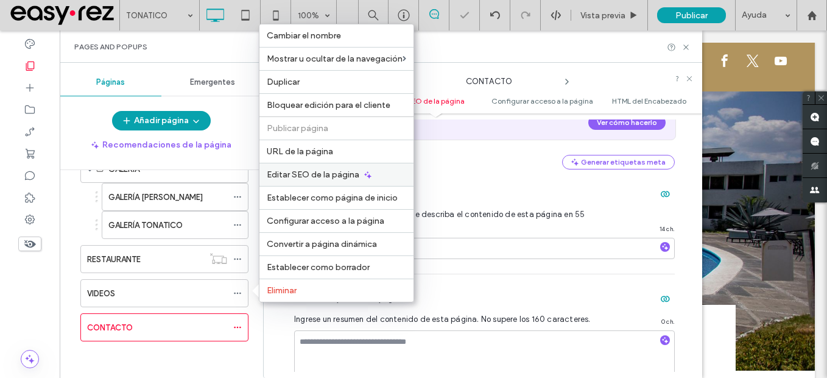
click at [354, 180] on div "Editar SEO de la página" at bounding box center [336, 174] width 154 height 23
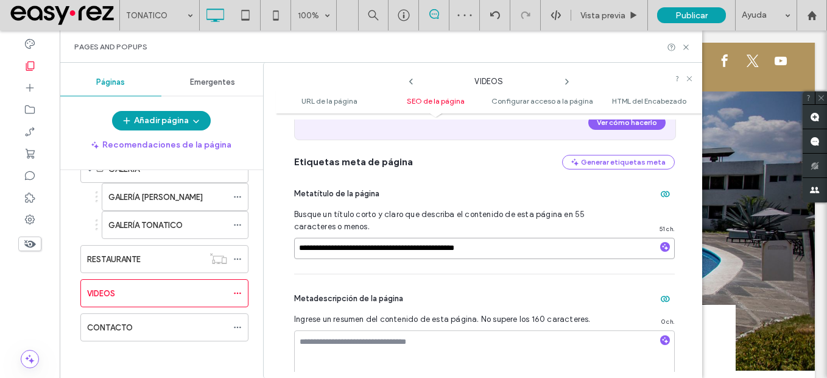
drag, startPoint x: 325, startPoint y: 248, endPoint x: 679, endPoint y: 248, distance: 354.4
click at [679, 248] on div "**********" at bounding box center [489, 245] width 426 height 252
click at [237, 326] on use at bounding box center [237, 327] width 7 height 2
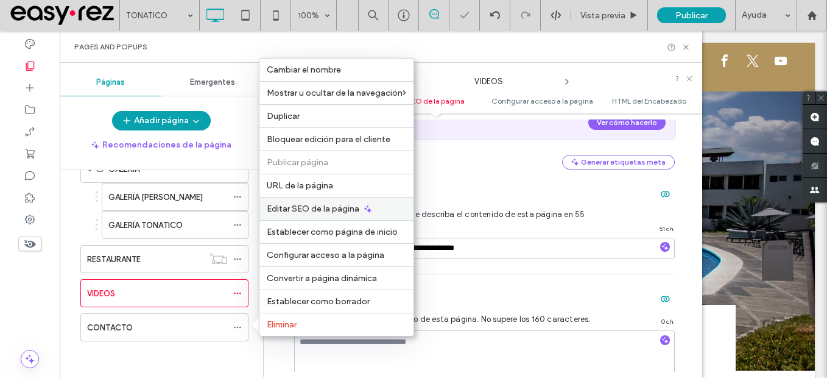
click at [318, 214] on div "Editar SEO de la página" at bounding box center [336, 208] width 154 height 23
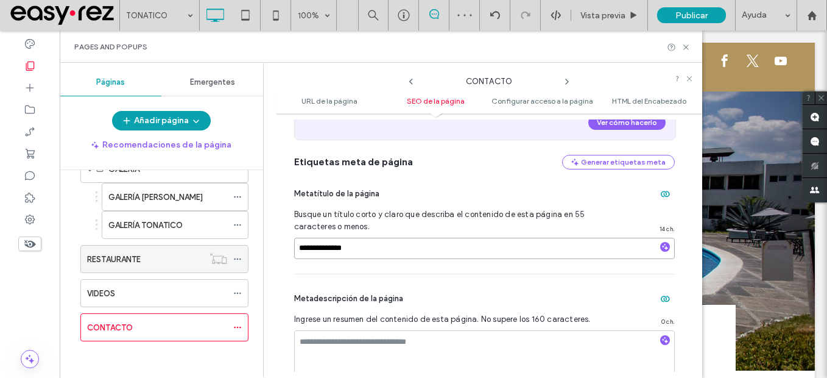
drag, startPoint x: 368, startPoint y: 247, endPoint x: 237, endPoint y: 249, distance: 130.9
click at [237, 249] on div "Páginas Emergentes Añadir página Recomendaciones de la página INICIO NUESTROS H…" at bounding box center [381, 220] width 642 height 315
click at [363, 248] on input "**********" at bounding box center [484, 247] width 381 height 21
paste input "**********"
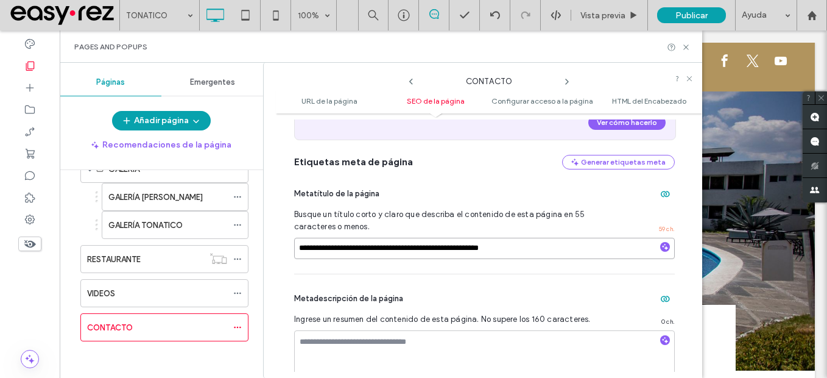
click at [350, 248] on input "**********" at bounding box center [484, 247] width 381 height 21
click at [354, 248] on input "**********" at bounding box center [484, 247] width 381 height 21
type input "**********"
click at [442, 308] on div "Metadescripción de la página" at bounding box center [484, 298] width 381 height 19
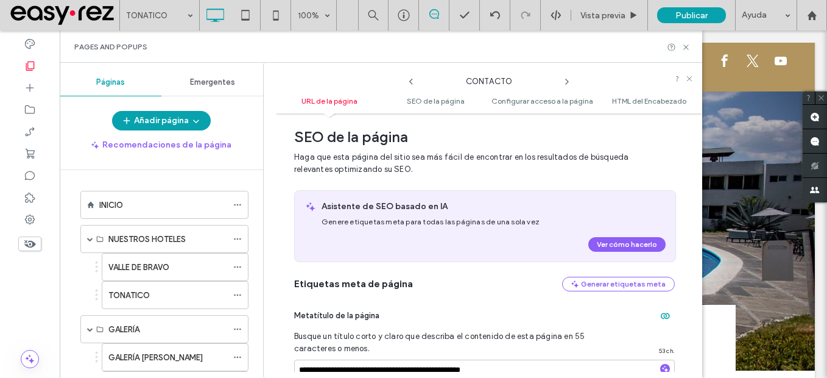
scroll to position [0, 0]
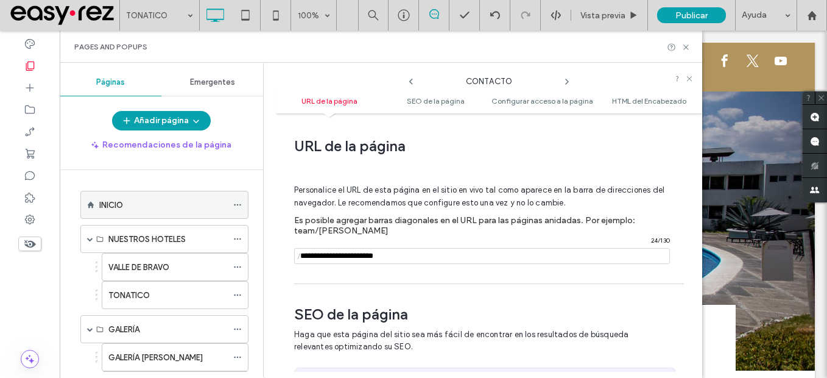
click at [241, 200] on icon at bounding box center [237, 204] width 9 height 9
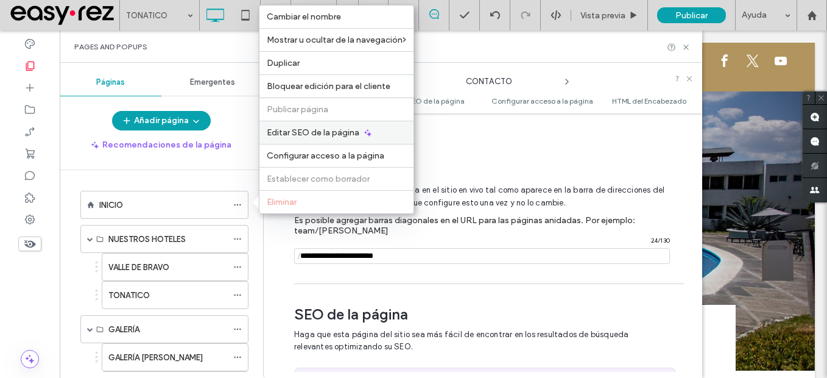
click at [357, 133] on span "Editar SEO de la página" at bounding box center [313, 132] width 93 height 10
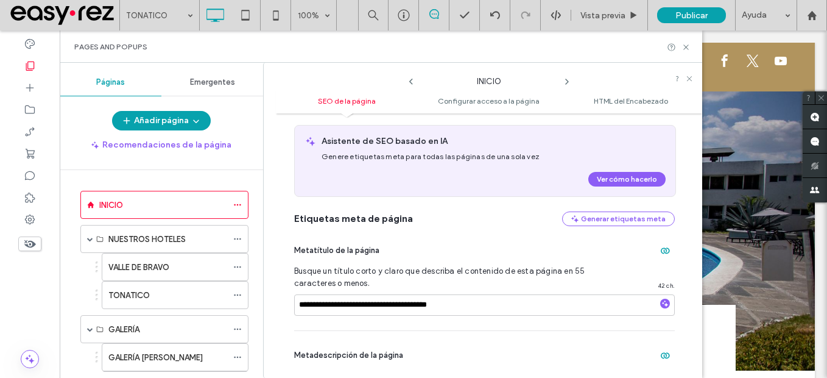
scroll to position [183, 0]
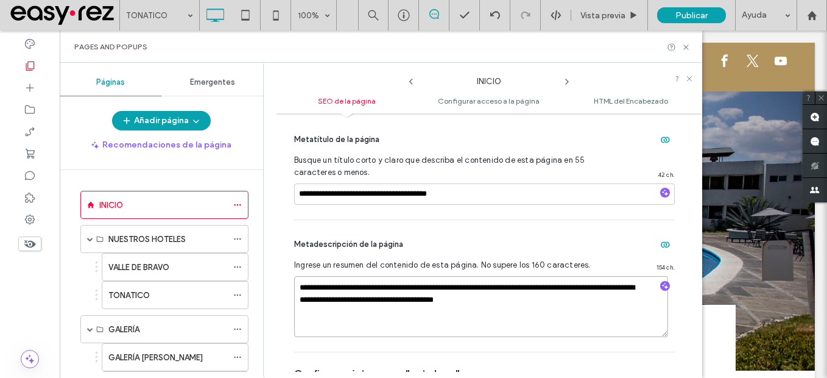
click at [440, 295] on textarea "**********" at bounding box center [481, 306] width 374 height 61
paste textarea
type textarea "**********"
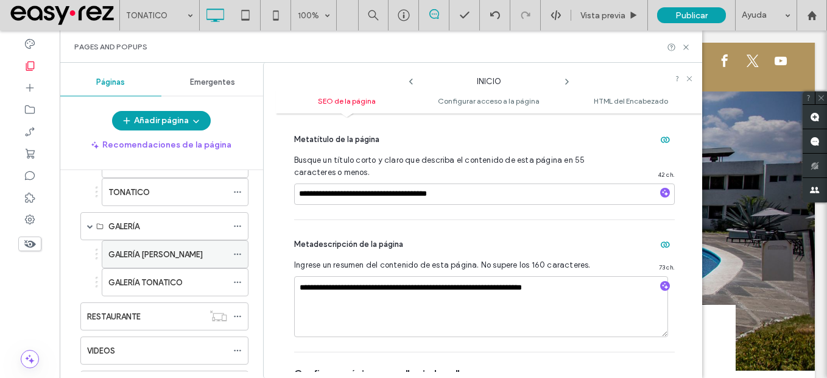
scroll to position [160, 0]
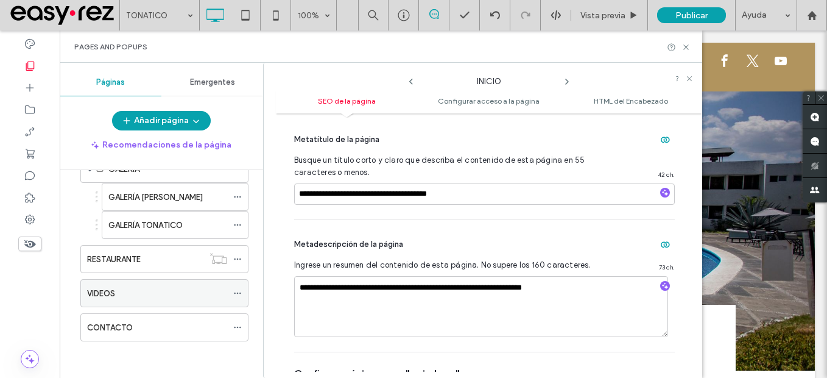
click at [241, 291] on icon at bounding box center [237, 293] width 9 height 9
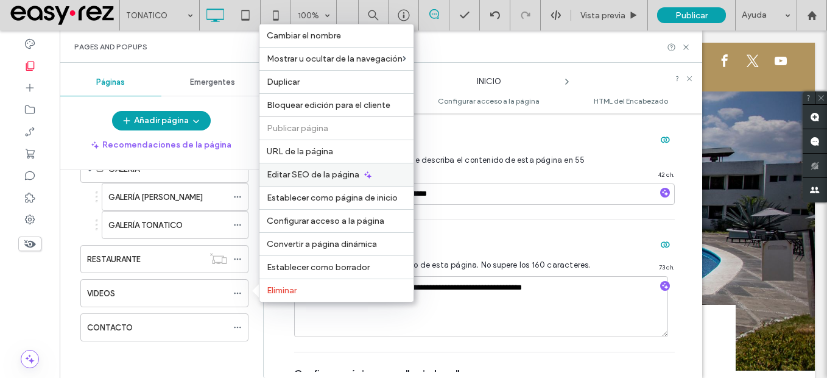
click at [342, 174] on span "Editar SEO de la página" at bounding box center [313, 174] width 93 height 10
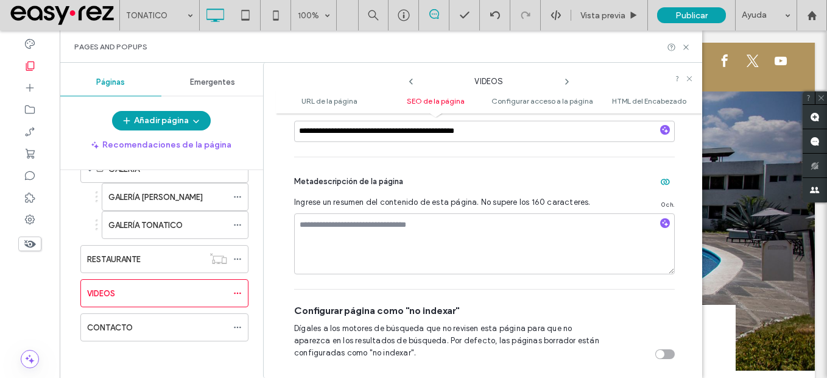
scroll to position [421, 0]
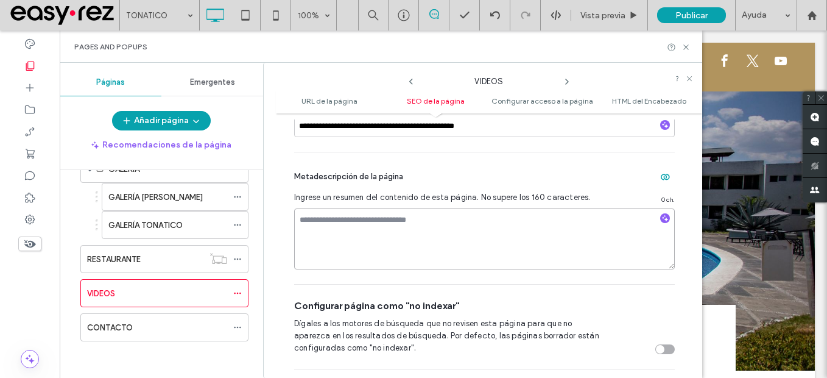
click at [388, 224] on textarea at bounding box center [484, 238] width 381 height 61
paste textarea "**********"
type textarea "**********"
click at [413, 292] on div "Configurar página como "no indexar" Dígales a los motores de búsqueda que no re…" at bounding box center [484, 326] width 381 height 84
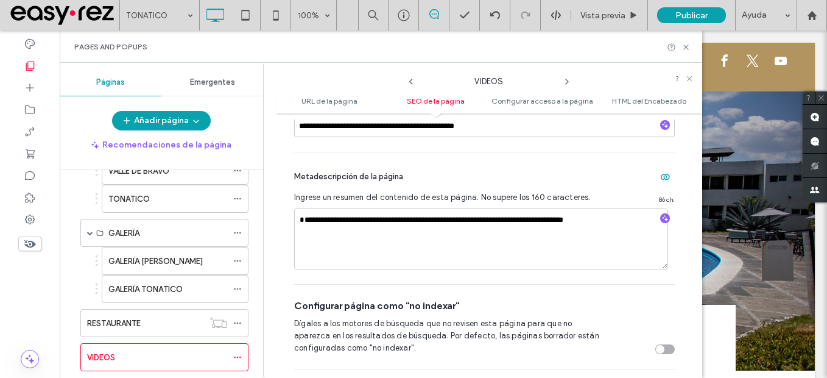
scroll to position [0, 0]
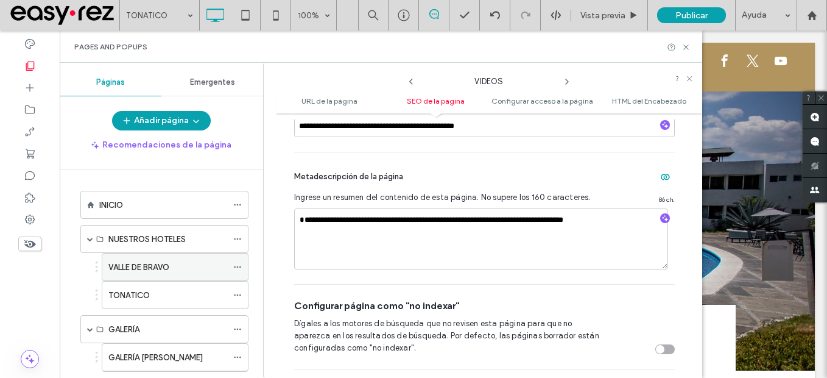
click at [237, 269] on icon at bounding box center [237, 266] width 9 height 9
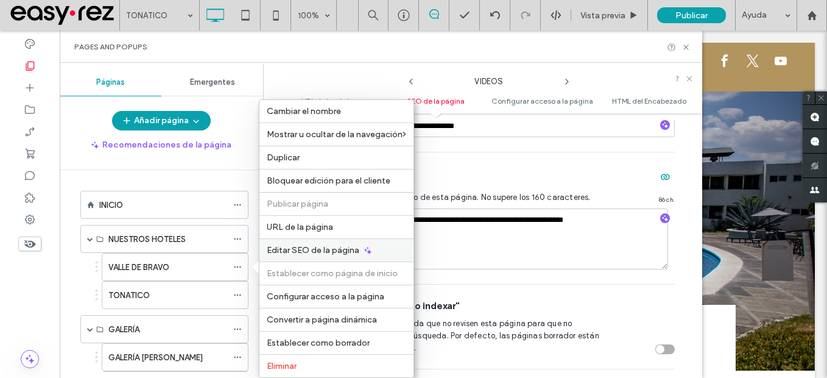
click at [357, 252] on span "Editar SEO de la página" at bounding box center [313, 250] width 93 height 10
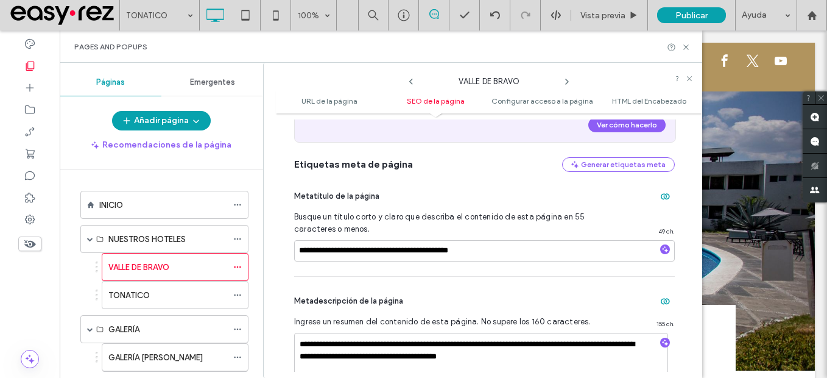
scroll to position [360, 0]
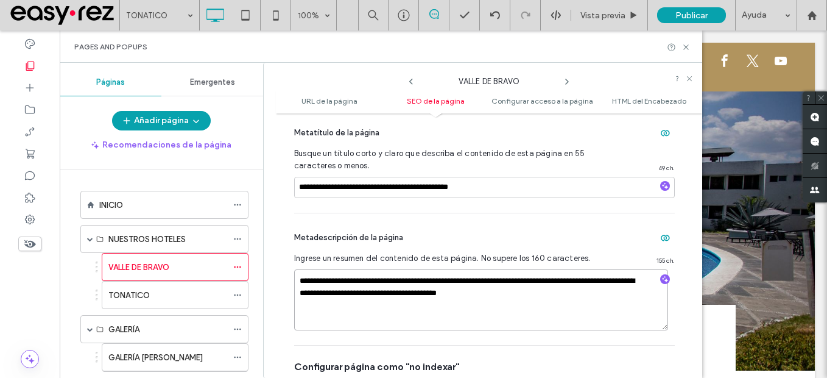
click at [388, 289] on textarea "**********" at bounding box center [481, 299] width 374 height 61
paste textarea "**********"
drag, startPoint x: 380, startPoint y: 295, endPoint x: 390, endPoint y: 309, distance: 17.6
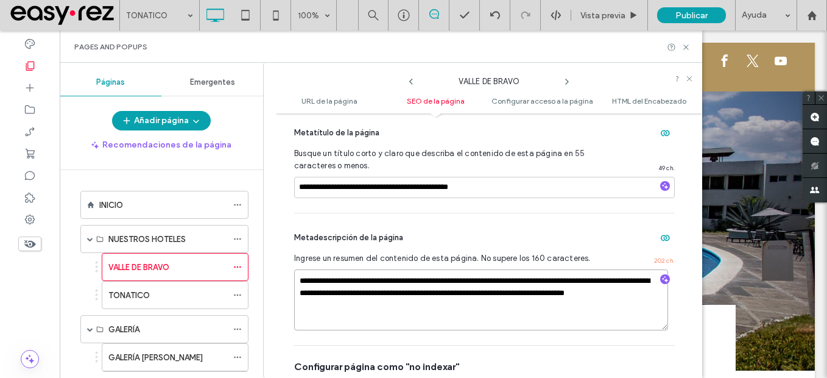
click at [390, 309] on textarea "**********" at bounding box center [481, 299] width 374 height 61
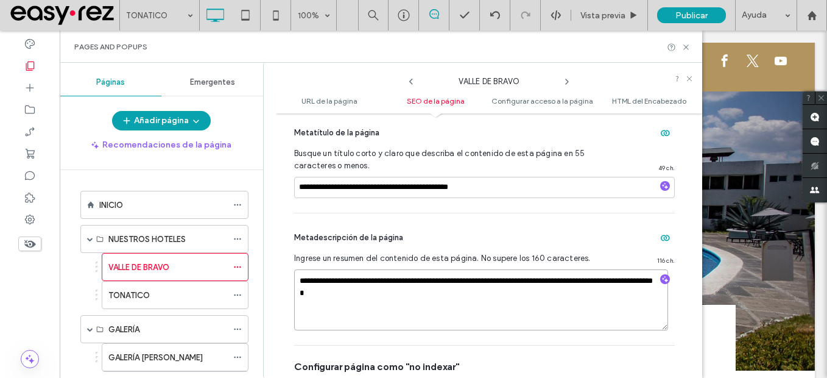
type textarea "**********"
click at [234, 295] on icon at bounding box center [237, 294] width 9 height 9
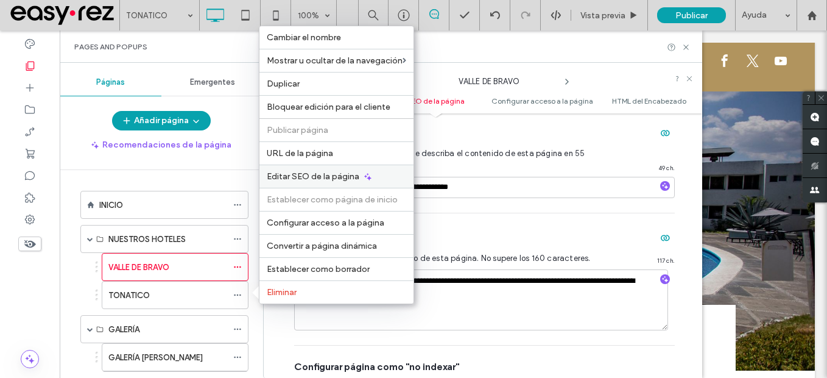
click at [368, 180] on icon at bounding box center [368, 177] width 10 height 10
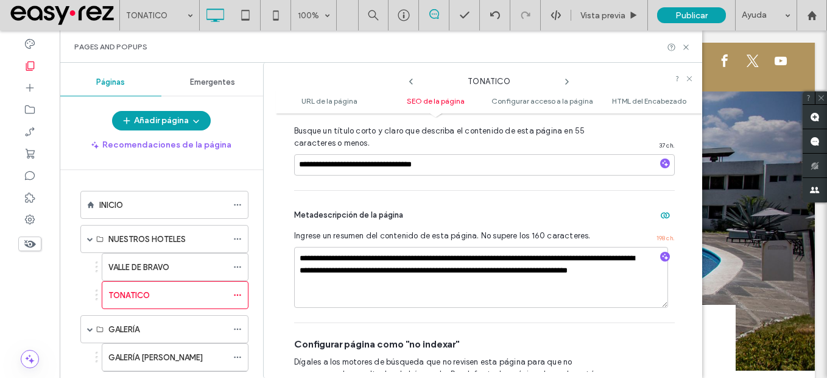
scroll to position [482, 0]
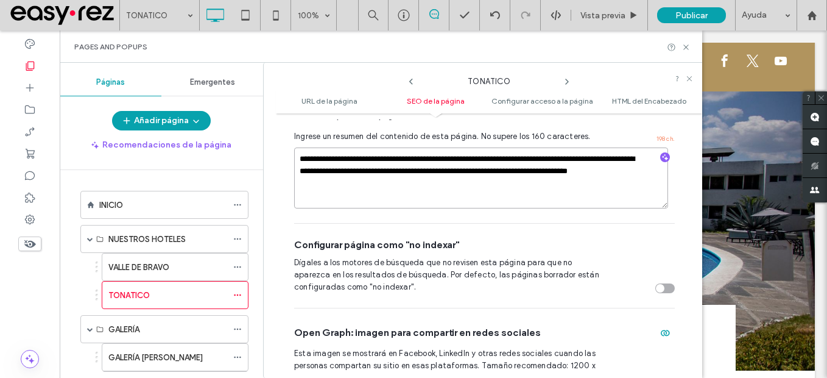
click at [374, 170] on textarea "**********" at bounding box center [481, 177] width 374 height 61
paste textarea
type textarea "**********"
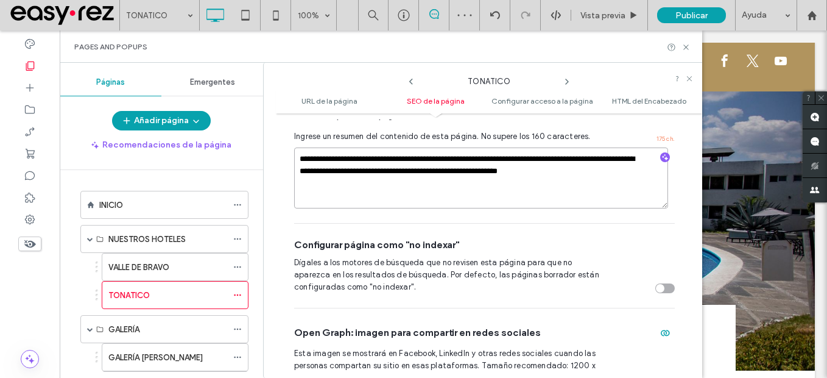
click at [515, 203] on textarea "**********" at bounding box center [481, 177] width 374 height 61
drag, startPoint x: 584, startPoint y: 158, endPoint x: 502, endPoint y: 175, distance: 84.0
click at [502, 175] on textarea "**********" at bounding box center [481, 177] width 374 height 61
type textarea "**********"
click at [561, 244] on div "Configurar página como "no indexar"" at bounding box center [484, 244] width 381 height 13
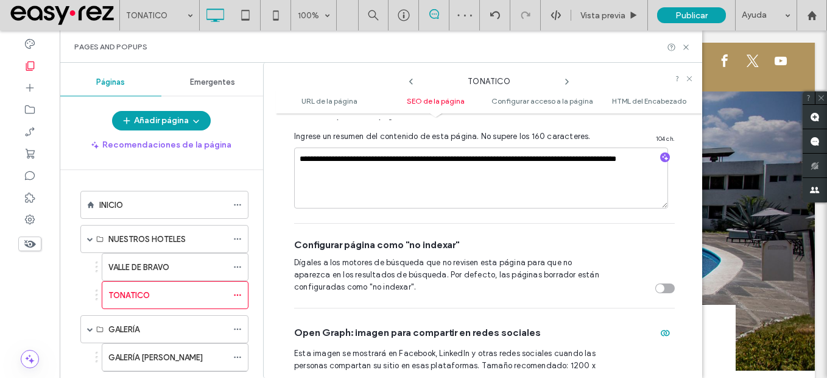
scroll to position [61, 0]
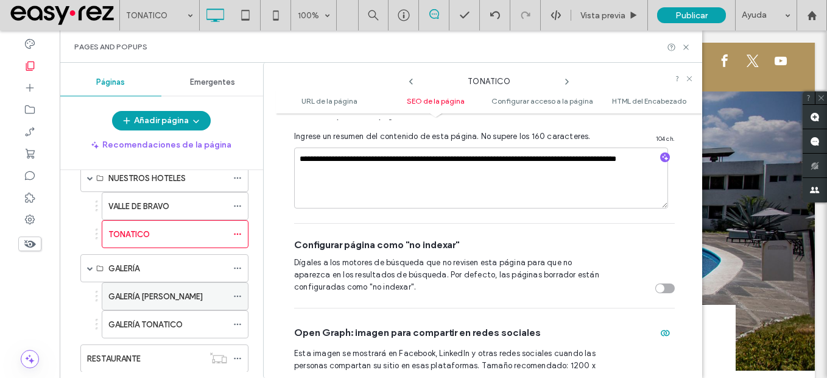
click at [239, 292] on icon at bounding box center [237, 296] width 9 height 9
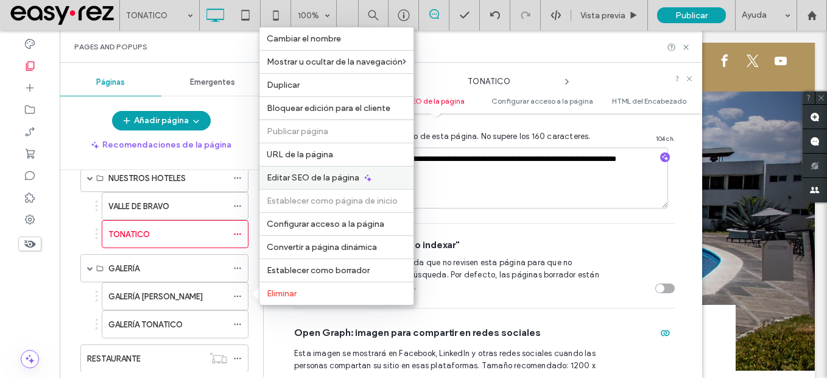
click at [341, 181] on span "Editar SEO de la página" at bounding box center [313, 177] width 93 height 10
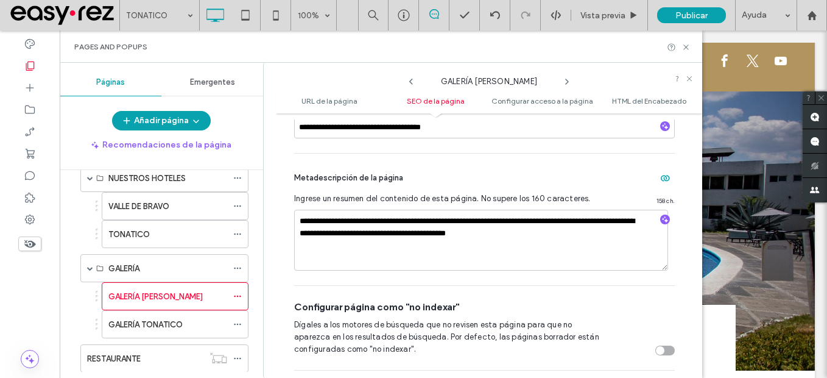
scroll to position [421, 0]
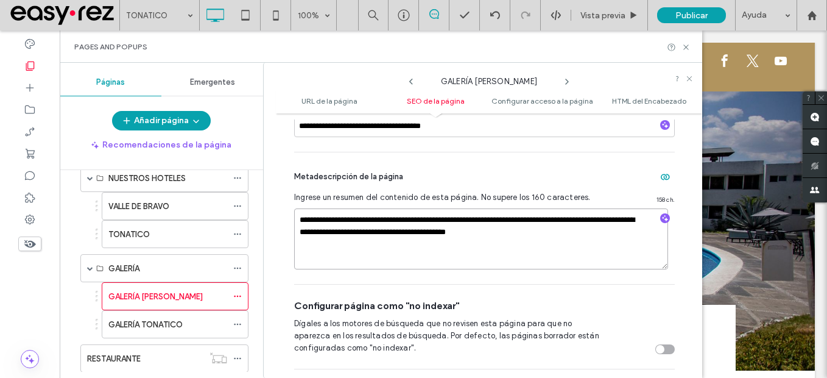
click at [390, 220] on textarea "**********" at bounding box center [481, 238] width 374 height 61
paste textarea
drag, startPoint x: 304, startPoint y: 220, endPoint x: 295, endPoint y: 220, distance: 8.5
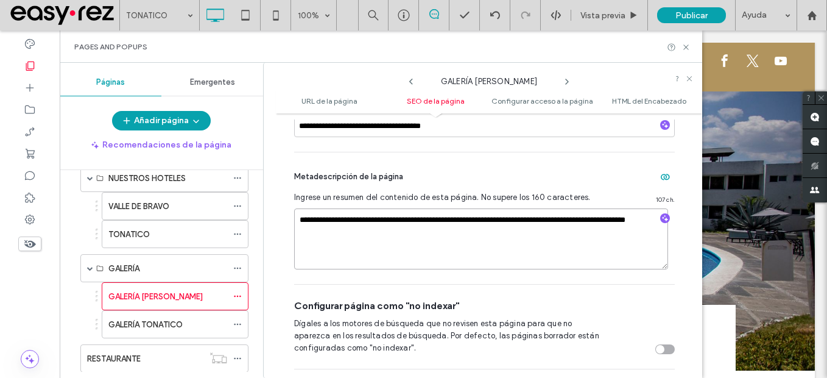
click at [295, 220] on textarea "**********" at bounding box center [481, 238] width 374 height 61
type textarea "**********"
click at [568, 297] on div "Configurar página como "no indexar" Dígales a los motores de búsqueda que no re…" at bounding box center [484, 326] width 381 height 84
click at [483, 234] on textarea "**********" at bounding box center [481, 238] width 374 height 61
type textarea "**********"
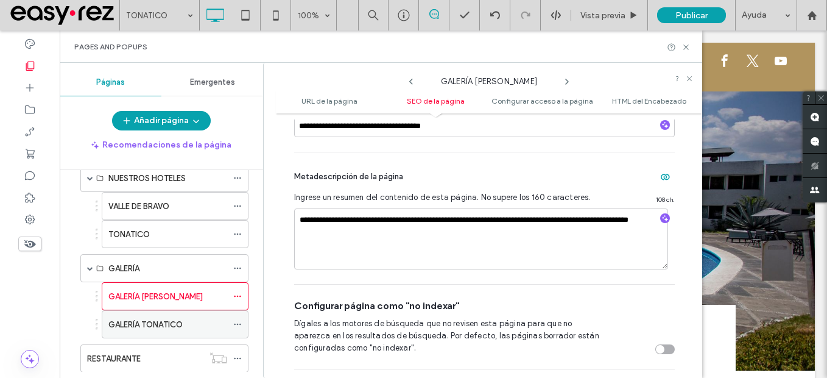
click at [239, 325] on icon at bounding box center [237, 324] width 9 height 9
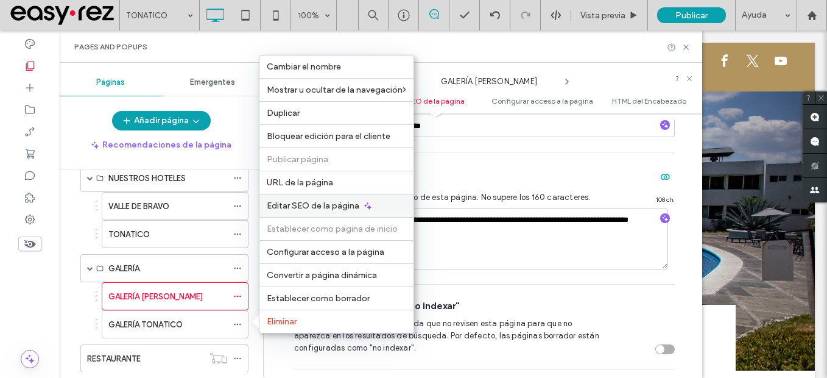
click at [346, 211] on div "Editar SEO de la página" at bounding box center [336, 205] width 154 height 23
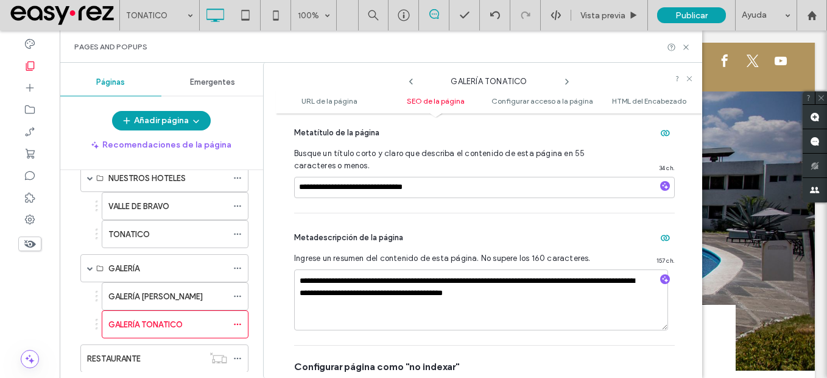
scroll to position [482, 0]
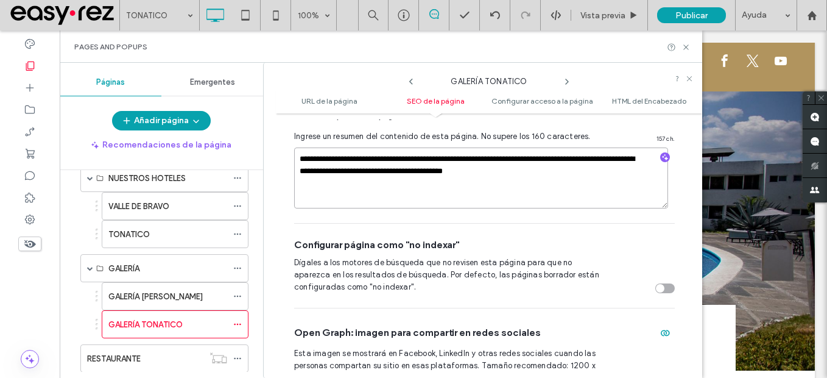
click at [393, 168] on textarea "**********" at bounding box center [481, 177] width 374 height 61
paste textarea "*****"
type textarea "**********"
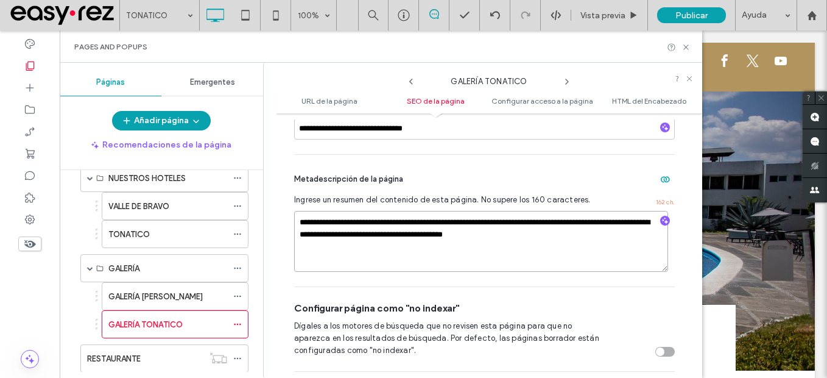
scroll to position [360, 0]
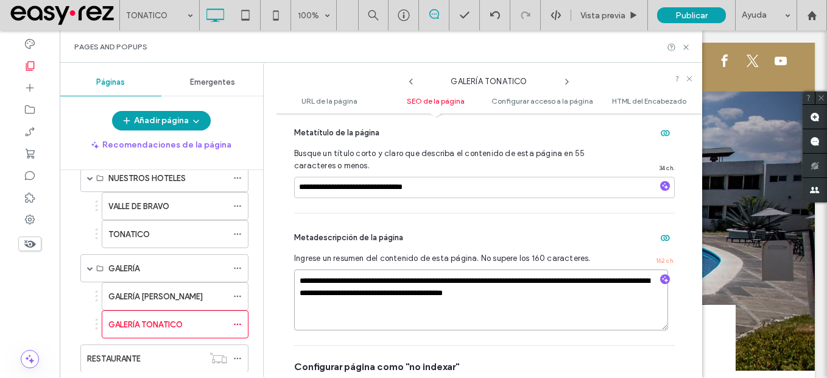
click at [306, 287] on textarea "**********" at bounding box center [481, 299] width 374 height 61
click at [297, 279] on textarea "**********" at bounding box center [481, 299] width 374 height 61
click at [234, 297] on icon at bounding box center [237, 296] width 9 height 9
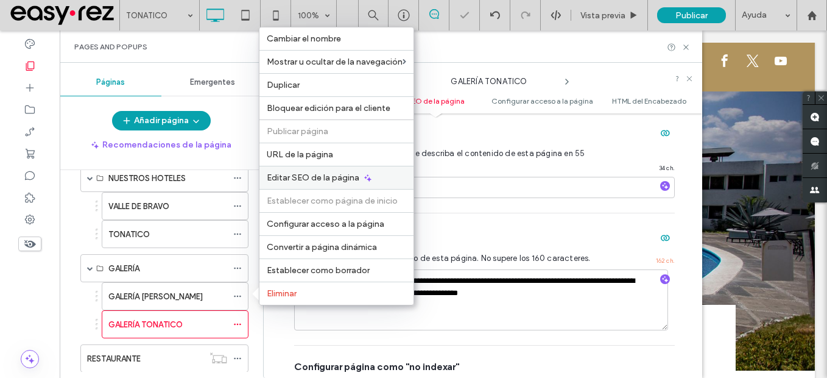
click at [321, 177] on span "Editar SEO de la página" at bounding box center [313, 177] width 93 height 10
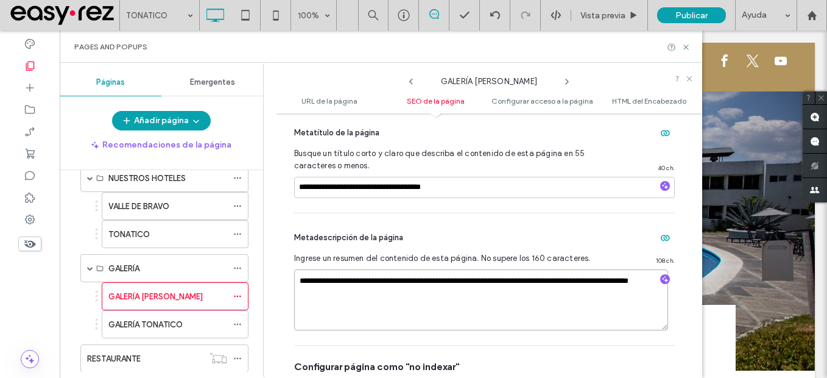
drag, startPoint x: 366, startPoint y: 278, endPoint x: 293, endPoint y: 278, distance: 72.5
click at [293, 278] on div "**********" at bounding box center [489, 245] width 426 height 252
click at [242, 323] on div at bounding box center [240, 324] width 15 height 18
click at [237, 323] on icon at bounding box center [237, 324] width 9 height 9
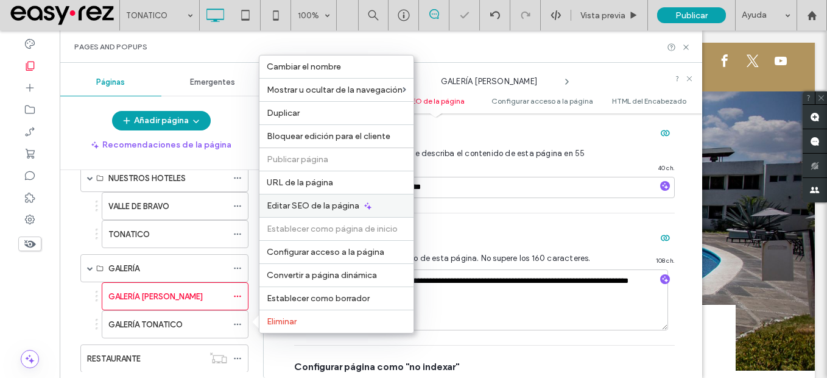
click at [320, 208] on span "Editar SEO de la página" at bounding box center [313, 205] width 93 height 10
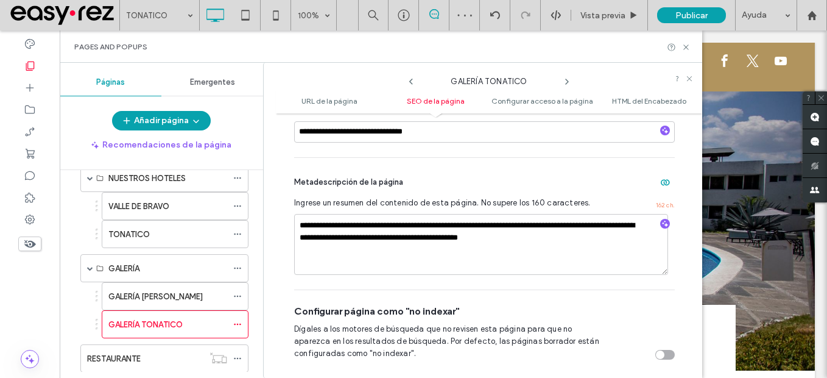
scroll to position [421, 0]
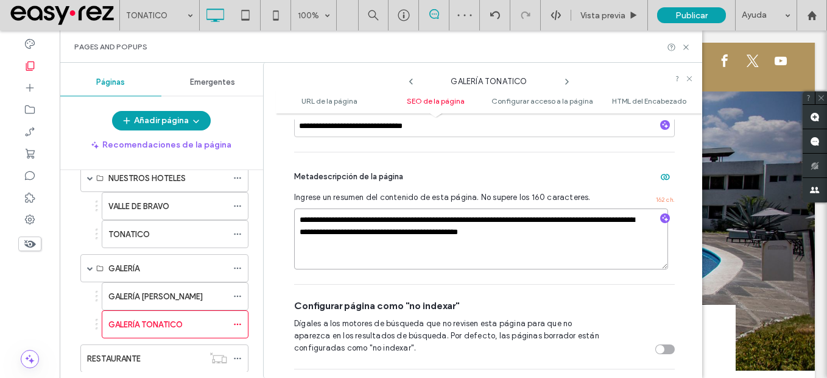
click at [297, 220] on textarea "**********" at bounding box center [481, 238] width 374 height 61
paste textarea "**********"
drag, startPoint x: 488, startPoint y: 220, endPoint x: 348, endPoint y: 234, distance: 140.7
click at [348, 234] on textarea "**********" at bounding box center [481, 238] width 374 height 61
click at [464, 230] on textarea "**********" at bounding box center [481, 238] width 374 height 61
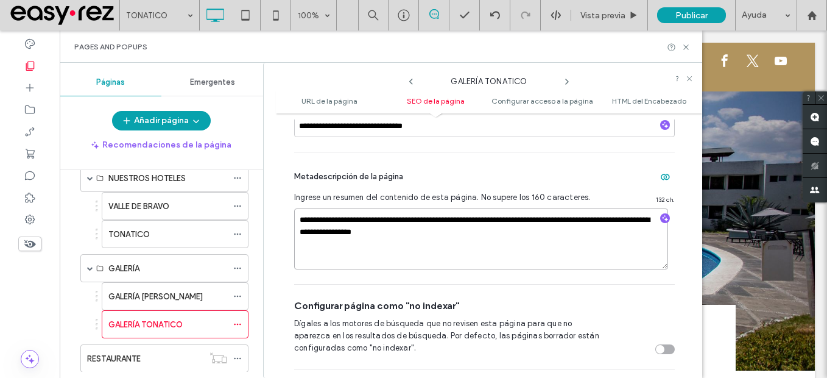
type textarea "**********"
click at [469, 296] on div "Configurar página como "no indexar" Dígales a los motores de búsqueda que no re…" at bounding box center [484, 326] width 381 height 84
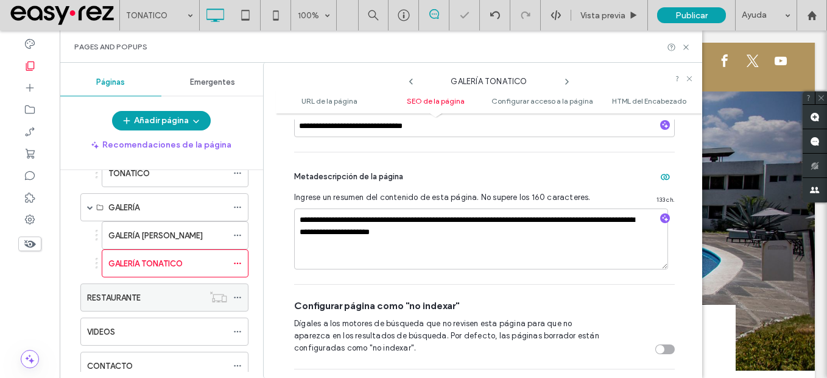
scroll to position [160, 0]
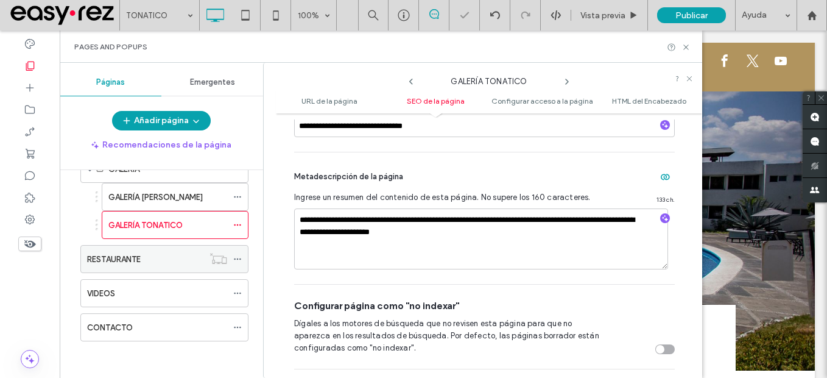
click at [239, 259] on icon at bounding box center [237, 259] width 9 height 9
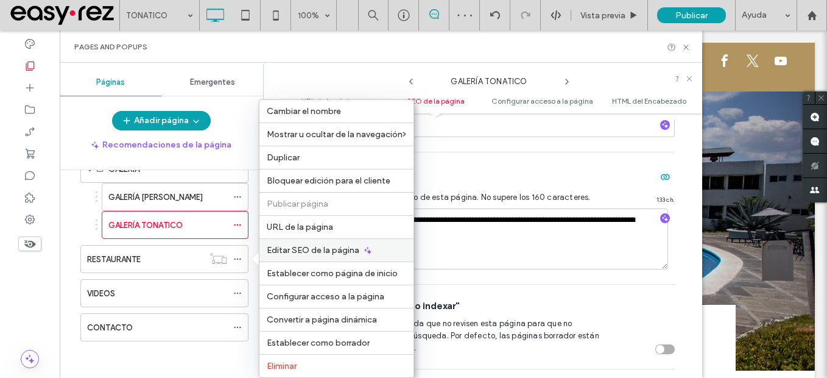
click at [320, 251] on span "Editar SEO de la página" at bounding box center [313, 250] width 93 height 10
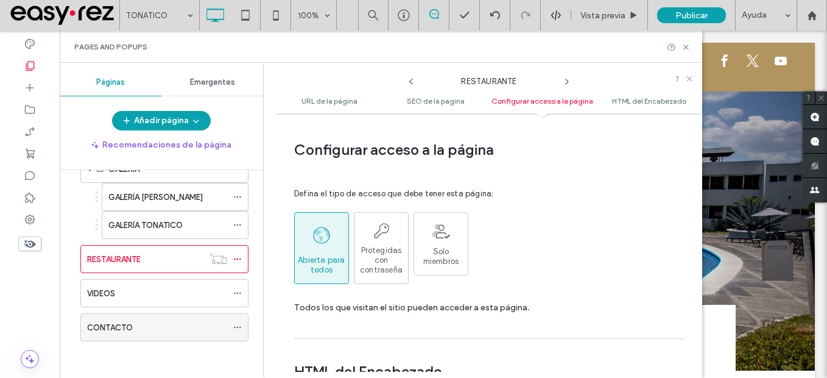
scroll to position [1091, 0]
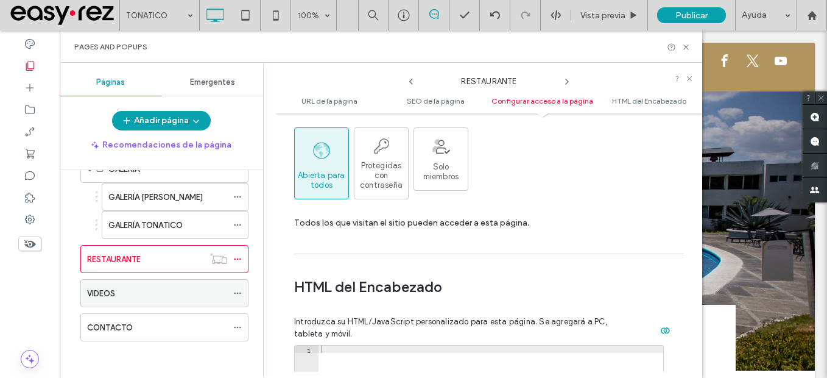
click at [236, 294] on icon at bounding box center [237, 293] width 9 height 9
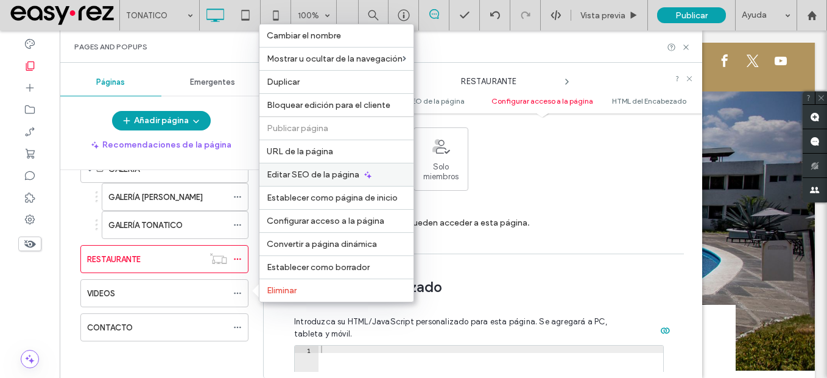
click at [346, 182] on div "Editar SEO de la página" at bounding box center [336, 174] width 154 height 23
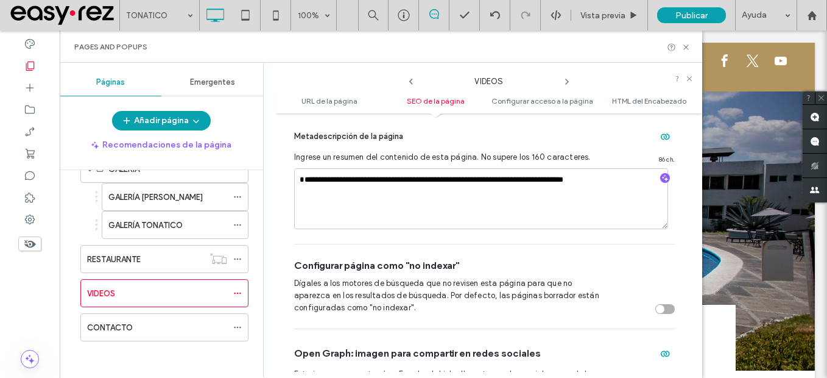
scroll to position [482, 0]
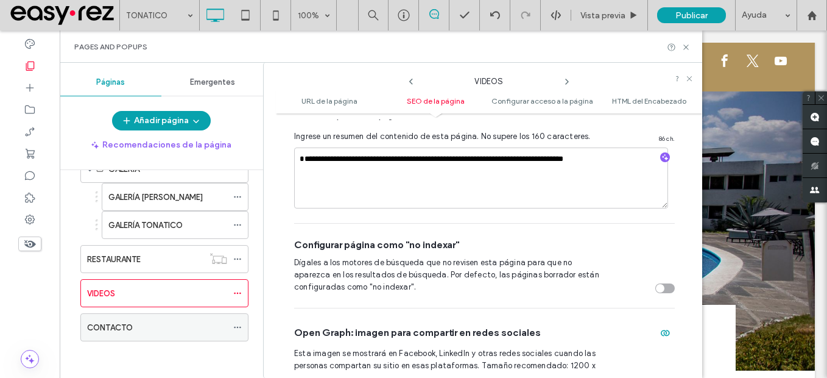
click at [237, 326] on use at bounding box center [237, 327] width 7 height 2
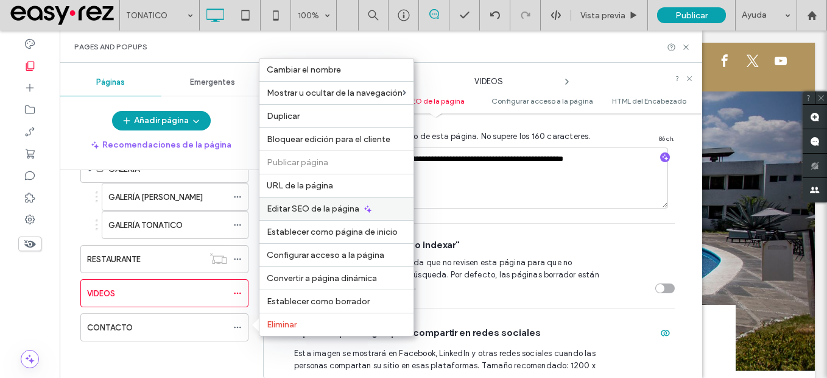
click at [314, 214] on div "Editar SEO de la página" at bounding box center [336, 208] width 154 height 23
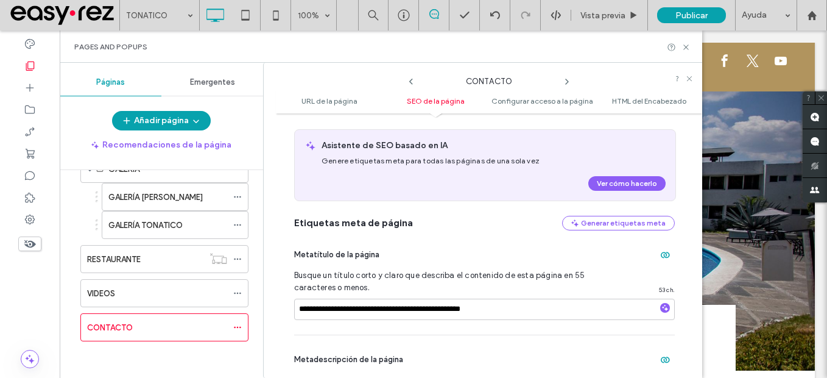
scroll to position [360, 0]
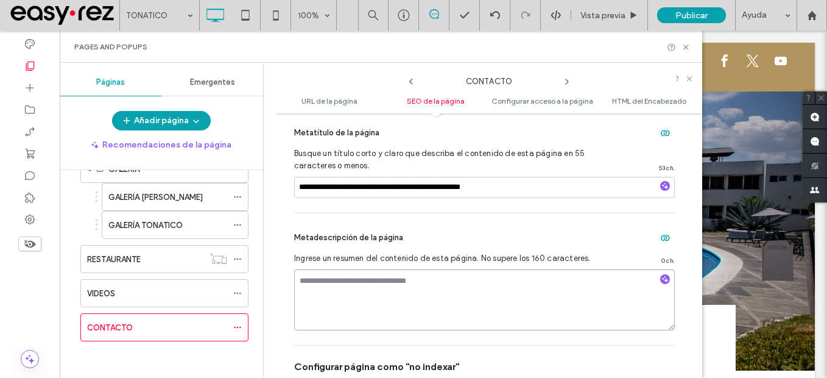
drag, startPoint x: 385, startPoint y: 286, endPoint x: 379, endPoint y: 289, distance: 6.8
click at [384, 286] on textarea at bounding box center [484, 299] width 381 height 61
paste textarea "**********"
click at [299, 294] on textarea "**********" at bounding box center [484, 299] width 381 height 61
type textarea "**********"
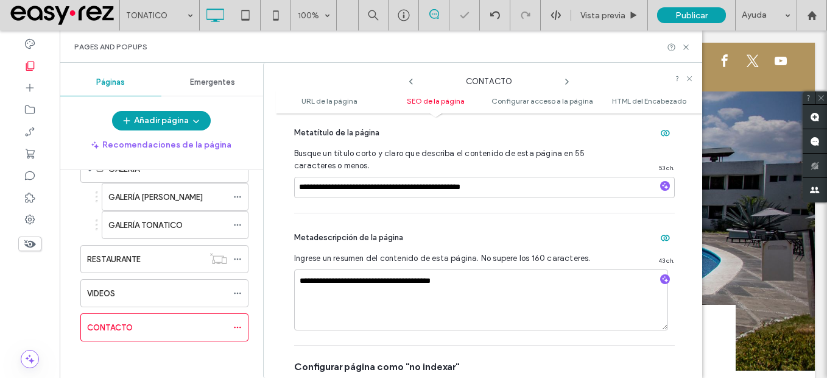
click at [570, 237] on div "Metadescripción de la página" at bounding box center [484, 237] width 381 height 19
click at [688, 47] on icon at bounding box center [685, 47] width 9 height 9
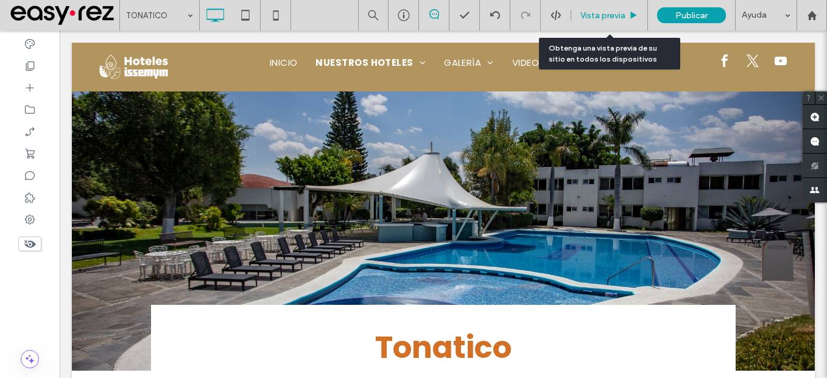
click at [583, 17] on span "Vista previa" at bounding box center [602, 15] width 45 height 10
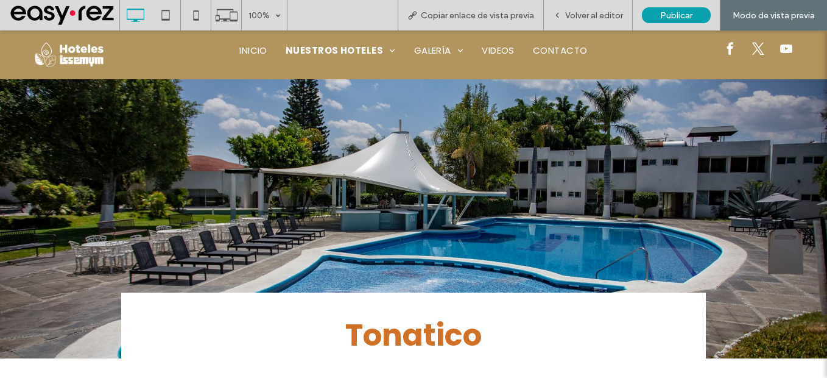
click at [257, 40] on nav "INICIO NUESTROS HOTELES VALLE DE BRAVO TONATICO GALERÍA GALERÍA VALLE DE BRAVO …" at bounding box center [413, 51] width 477 height 22
click at [246, 54] on li "INICIO" at bounding box center [253, 51] width 51 height 14
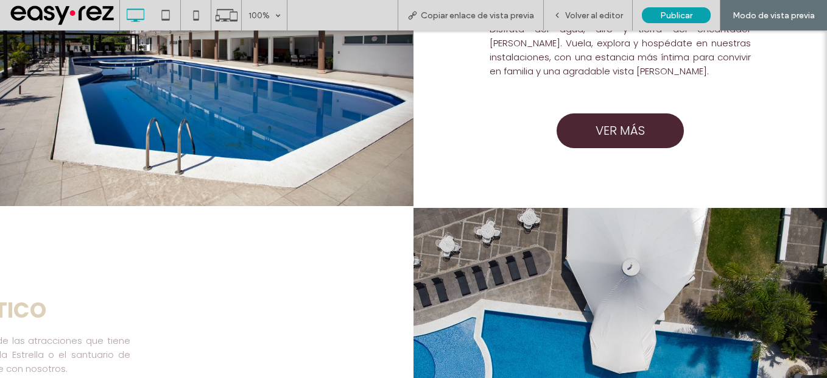
scroll to position [1096, 0]
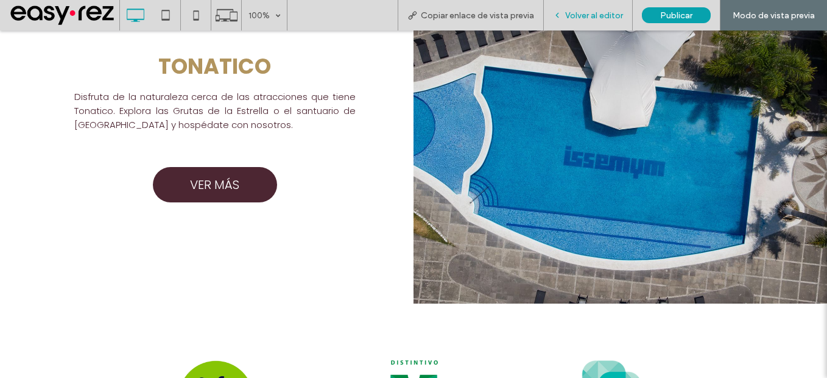
click at [607, 15] on span "Volver al editor" at bounding box center [594, 15] width 58 height 10
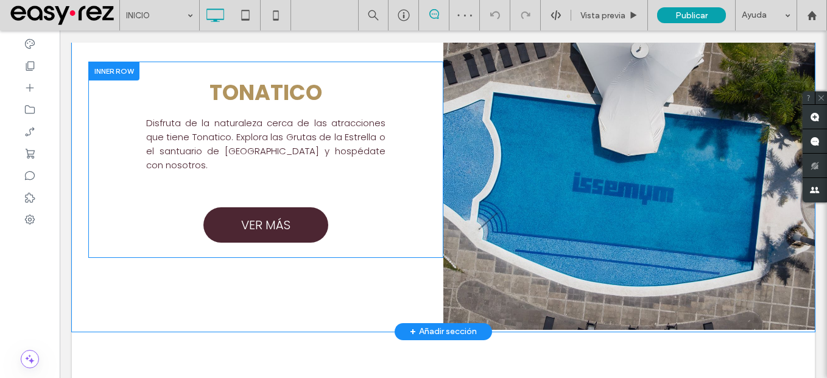
scroll to position [1110, 0]
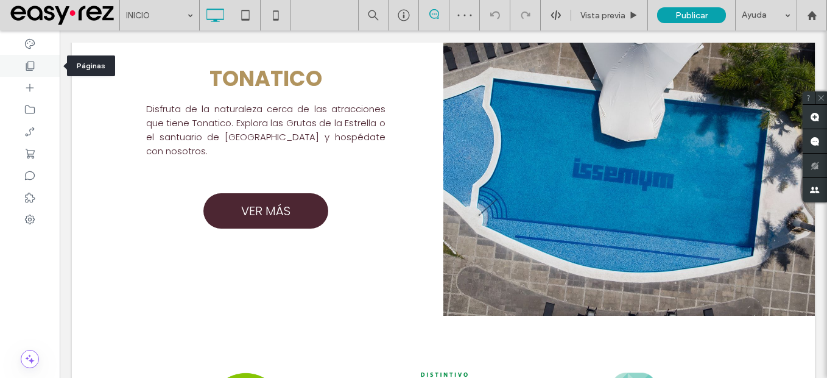
click at [29, 62] on icon at bounding box center [30, 66] width 12 height 12
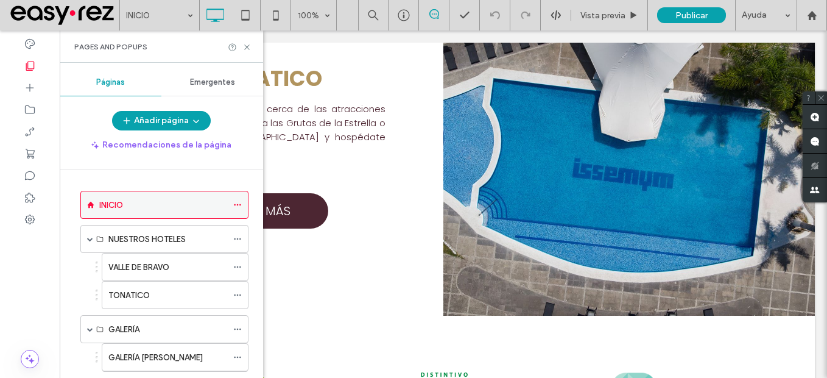
click at [237, 202] on icon at bounding box center [237, 204] width 9 height 9
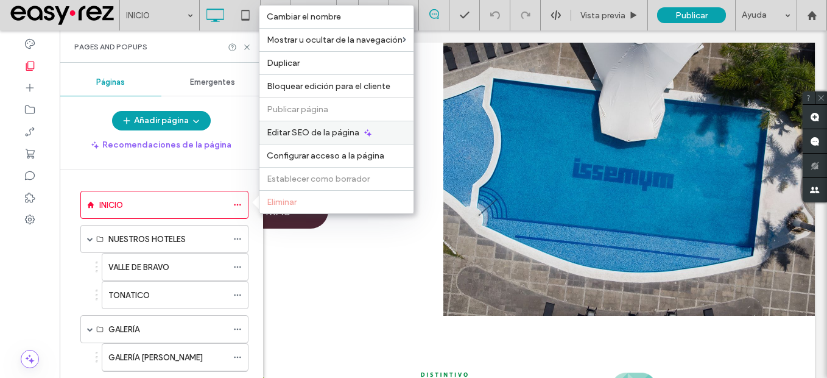
click at [354, 128] on span "Editar SEO de la página" at bounding box center [313, 132] width 93 height 10
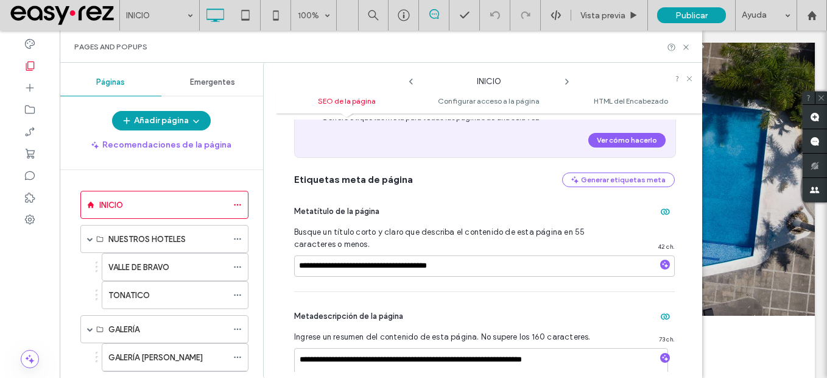
scroll to position [122, 0]
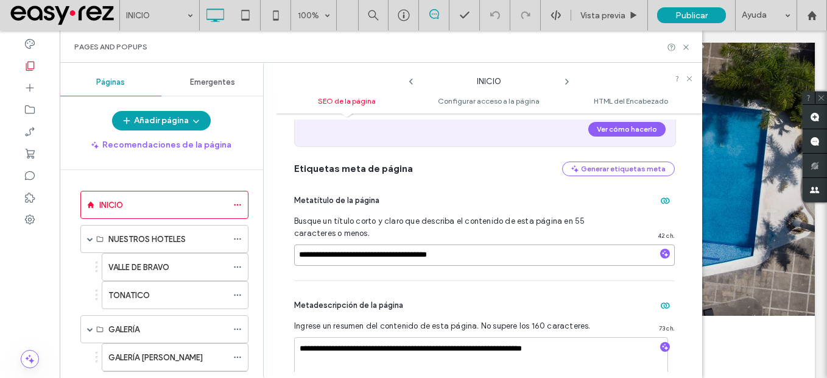
drag, startPoint x: 470, startPoint y: 258, endPoint x: 273, endPoint y: 263, distance: 196.8
click at [273, 263] on div "**********" at bounding box center [482, 220] width 439 height 315
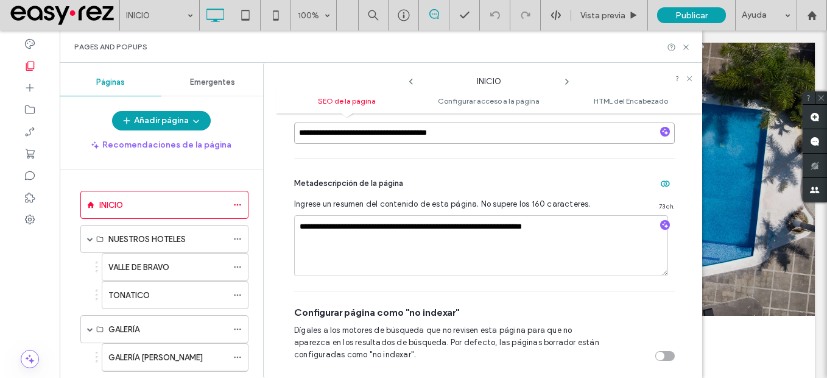
scroll to position [0, 0]
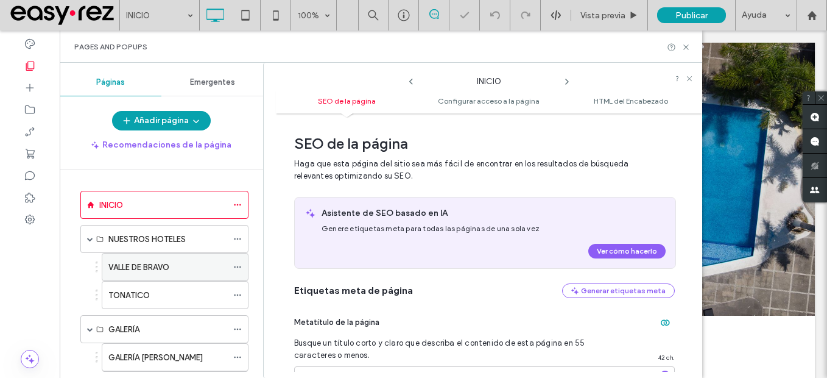
click at [237, 261] on span at bounding box center [237, 267] width 9 height 18
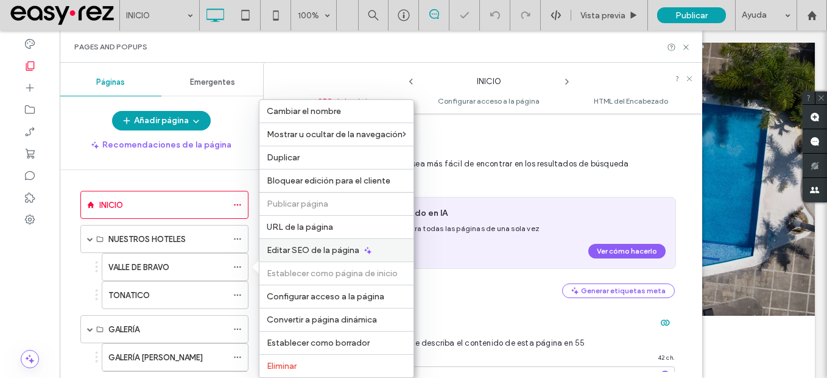
click at [344, 247] on span "Editar SEO de la página" at bounding box center [313, 250] width 93 height 10
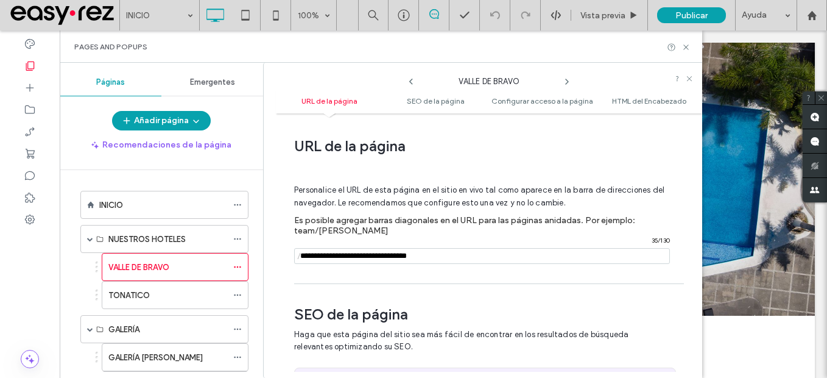
click at [307, 305] on span "SEO de la página" at bounding box center [484, 314] width 381 height 18
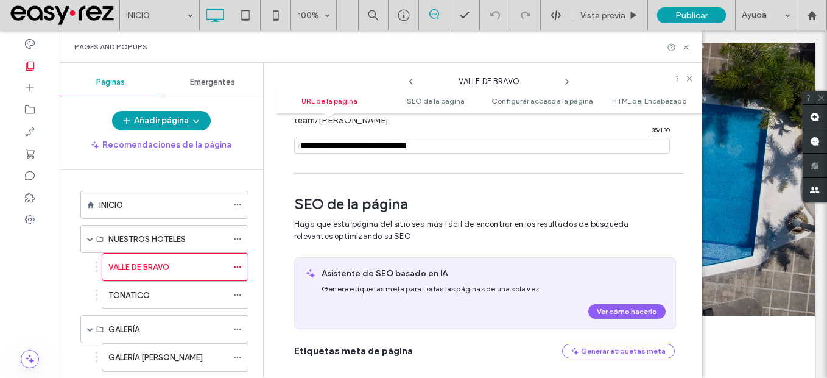
scroll to position [183, 0]
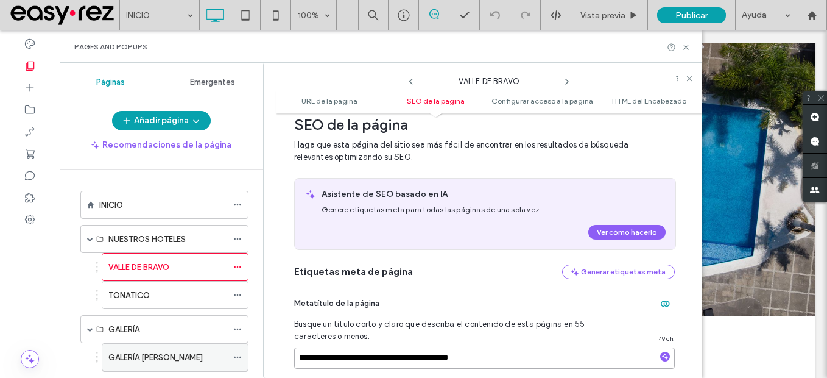
drag, startPoint x: 507, startPoint y: 368, endPoint x: 181, endPoint y: 350, distance: 325.7
click at [181, 350] on div "Páginas Emergentes Añadir página Recomendaciones de la página INICIO NUESTROS H…" at bounding box center [381, 220] width 642 height 315
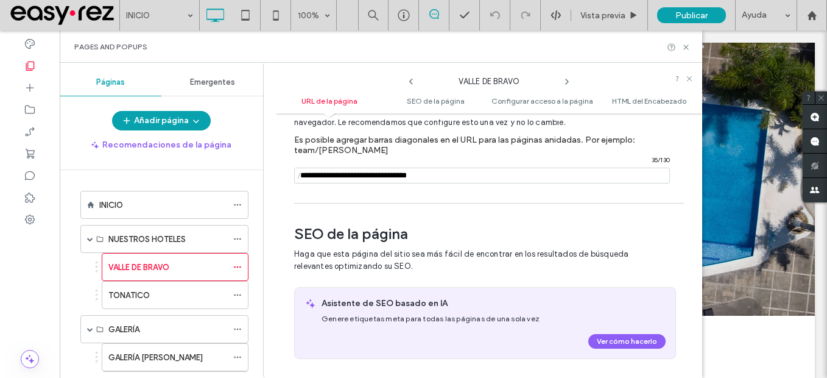
scroll to position [68, 0]
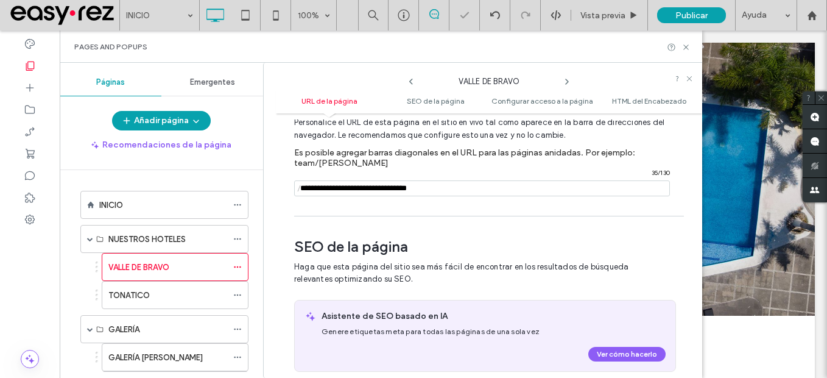
drag, startPoint x: 465, startPoint y: 190, endPoint x: 263, endPoint y: 190, distance: 201.5
click at [263, 190] on div "**********" at bounding box center [482, 220] width 439 height 315
paste input "**********"
click at [359, 186] on input "notEmpty" at bounding box center [482, 188] width 376 height 16
drag, startPoint x: 423, startPoint y: 188, endPoint x: 550, endPoint y: 195, distance: 127.5
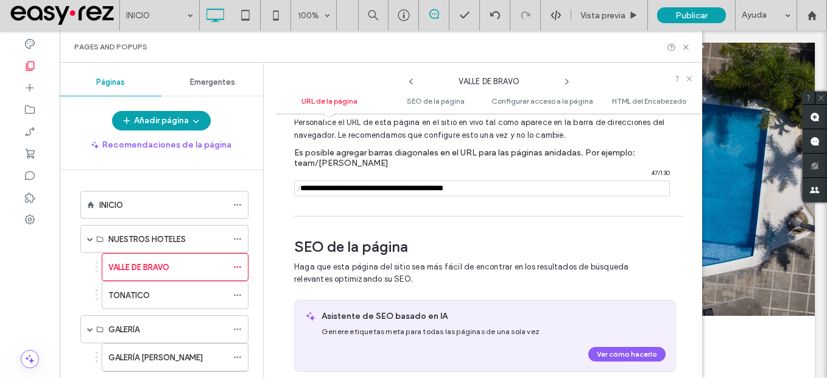
click at [550, 195] on input "notEmpty" at bounding box center [482, 188] width 376 height 16
click at [319, 191] on input "notEmpty" at bounding box center [482, 188] width 376 height 16
drag, startPoint x: 454, startPoint y: 190, endPoint x: 232, endPoint y: 189, distance: 221.6
click at [232, 189] on div "Páginas Emergentes Añadir página Recomendaciones de la página INICIO NUESTROS H…" at bounding box center [381, 220] width 642 height 315
type input "**********"
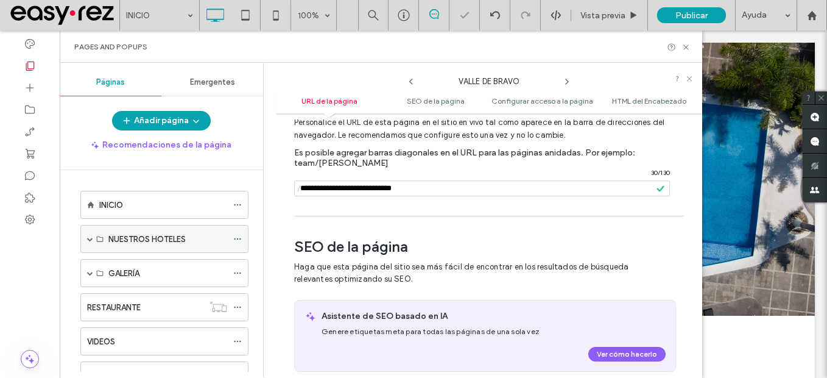
click at [90, 236] on span at bounding box center [90, 239] width 6 height 6
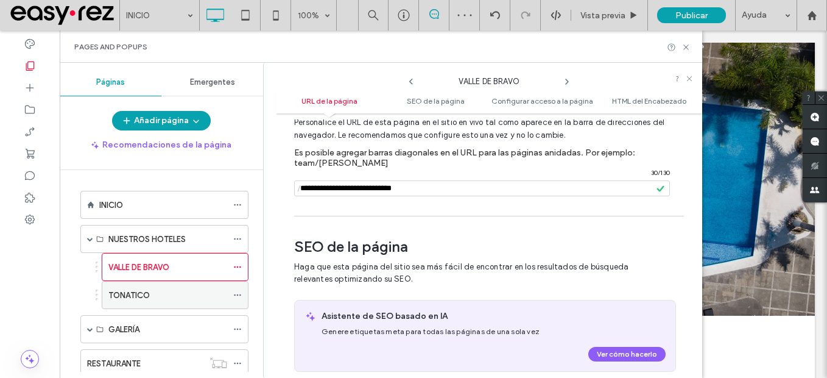
click at [235, 295] on use at bounding box center [237, 295] width 7 height 2
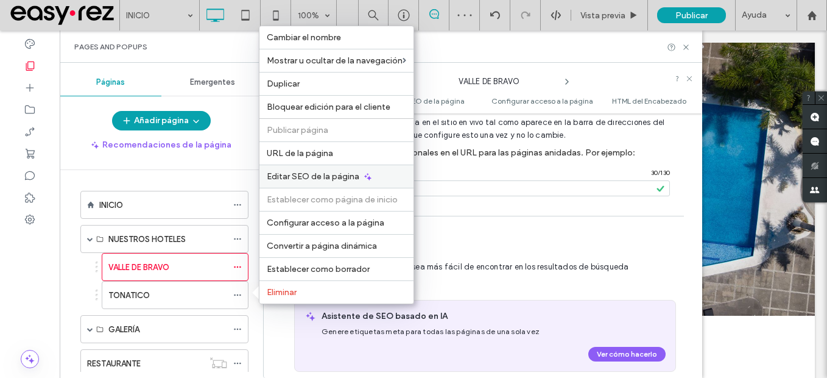
click at [361, 176] on div "Editar SEO de la página" at bounding box center [336, 175] width 154 height 23
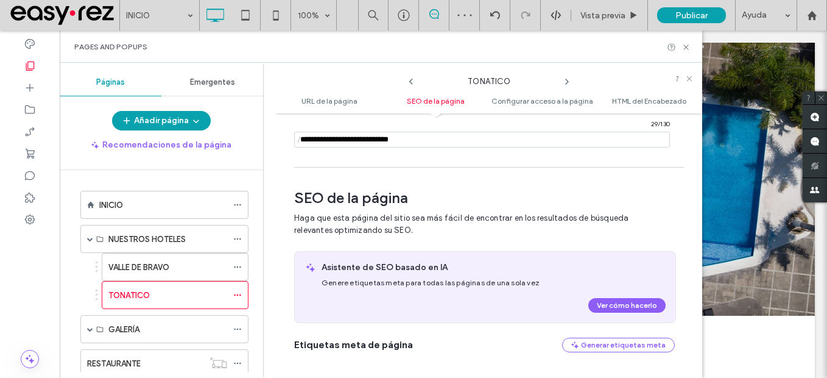
scroll to position [0, 0]
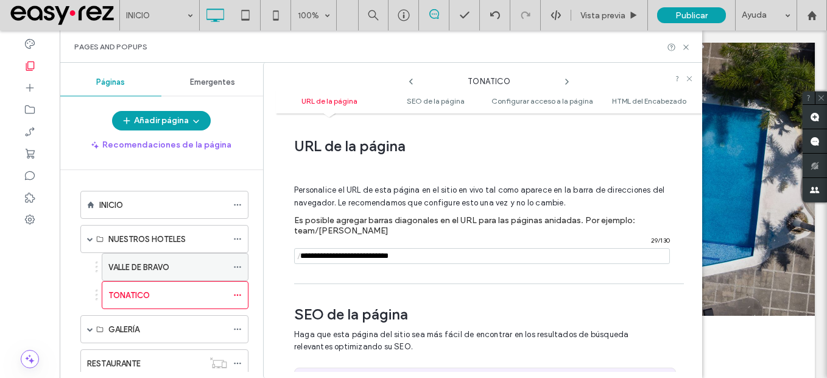
drag, startPoint x: 444, startPoint y: 255, endPoint x: 236, endPoint y: 255, distance: 207.6
click at [236, 255] on div "Páginas Emergentes Añadir página Recomendaciones de la página INICIO NUESTROS H…" at bounding box center [381, 220] width 642 height 315
paste input "**********"
drag, startPoint x: 356, startPoint y: 256, endPoint x: 234, endPoint y: 256, distance: 121.2
click at [234, 256] on div "Páginas Emergentes Añadir página Recomendaciones de la página INICIO NUESTROS H…" at bounding box center [381, 220] width 642 height 315
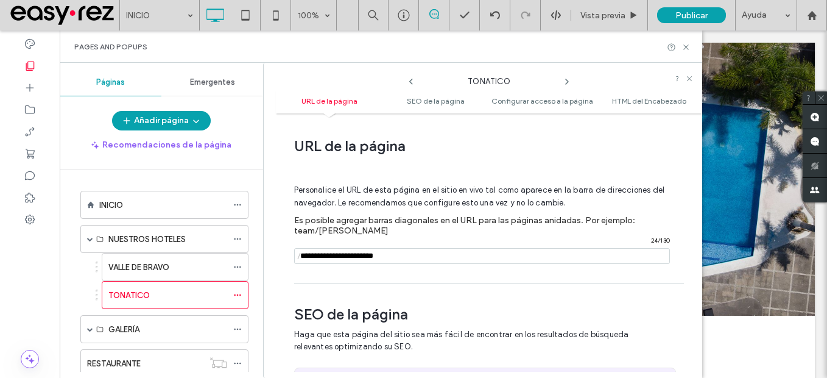
type input "**********"
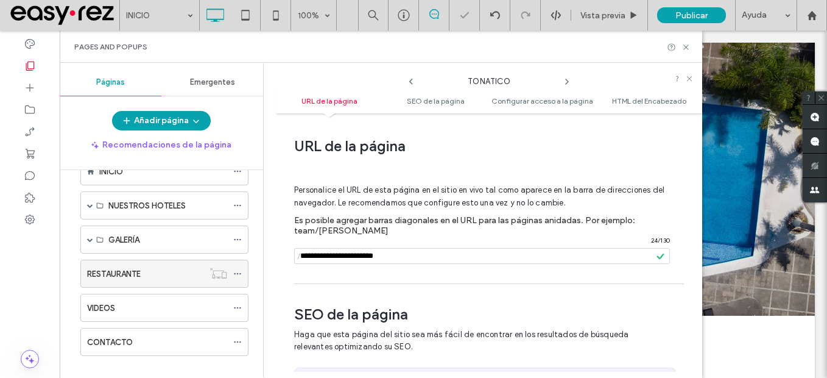
scroll to position [48, 0]
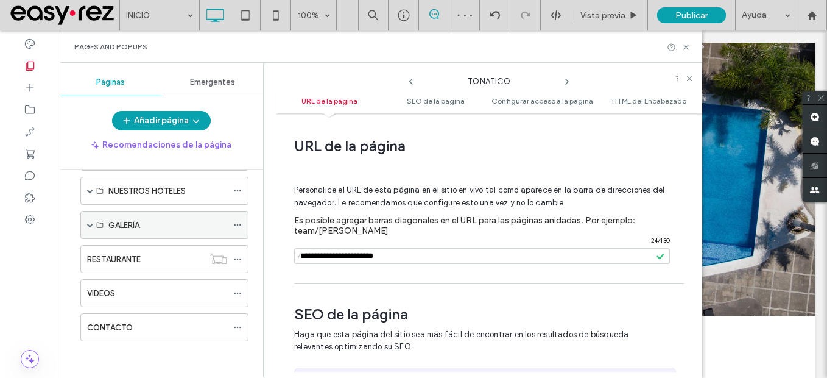
click at [93, 223] on span at bounding box center [90, 225] width 6 height 6
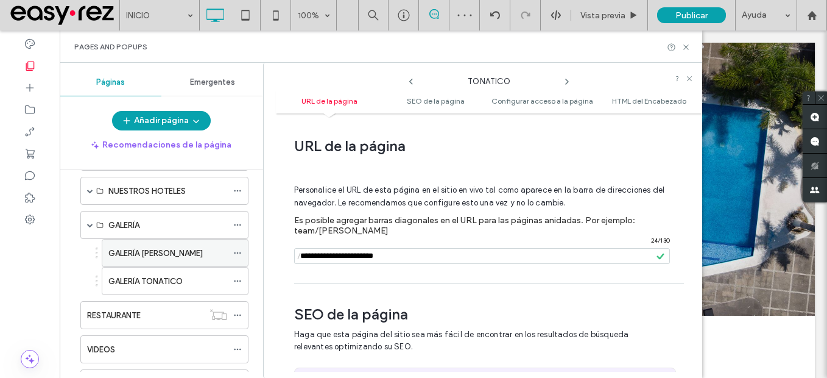
click at [241, 250] on icon at bounding box center [237, 252] width 9 height 9
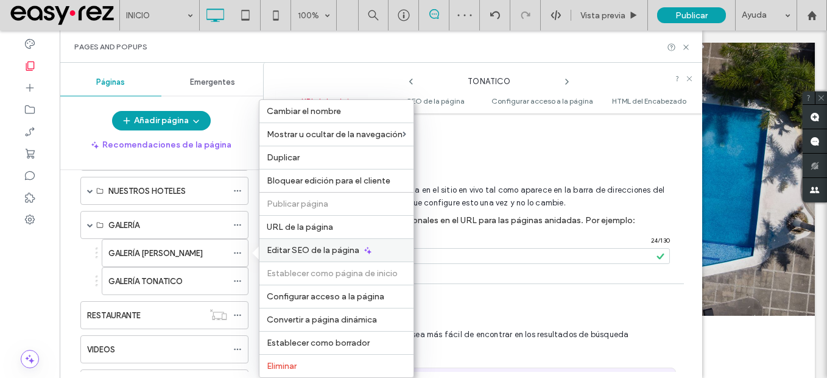
click at [337, 248] on span "Editar SEO de la página" at bounding box center [313, 250] width 93 height 10
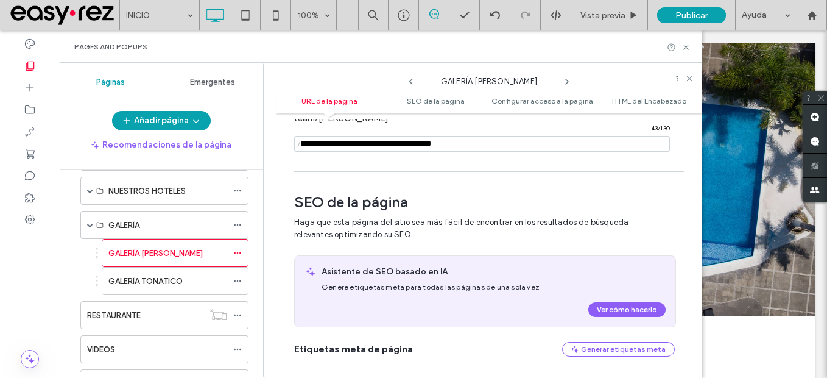
scroll to position [0, 0]
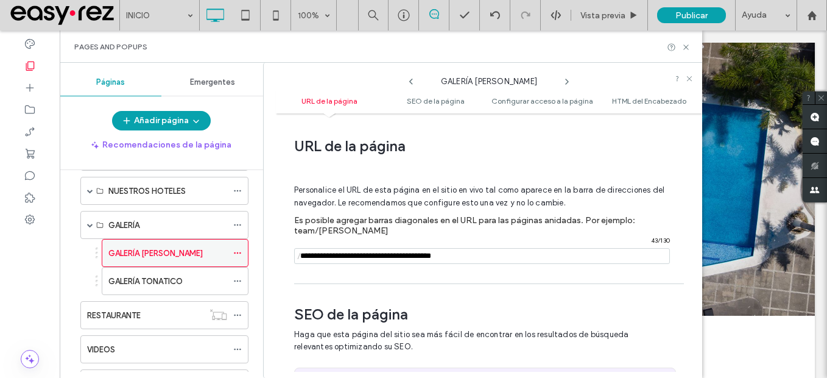
drag, startPoint x: 498, startPoint y: 251, endPoint x: 197, endPoint y: 251, distance: 300.8
click at [197, 251] on div "**********" at bounding box center [381, 220] width 642 height 315
paste input "**********"
click at [304, 254] on span "/" at bounding box center [299, 255] width 10 height 15
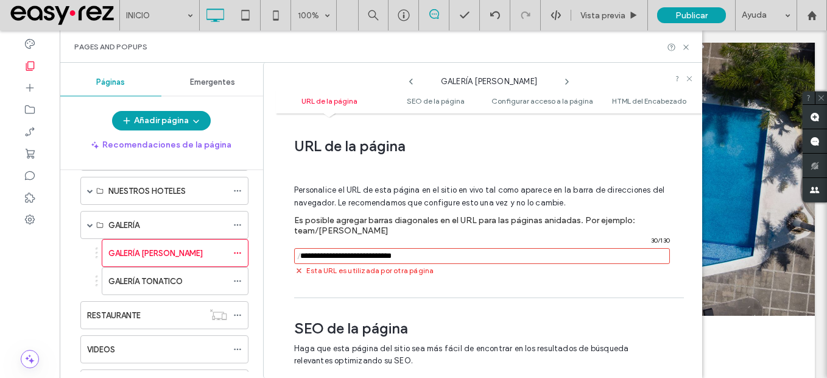
click at [318, 255] on input "notEmpty" at bounding box center [482, 256] width 376 height 16
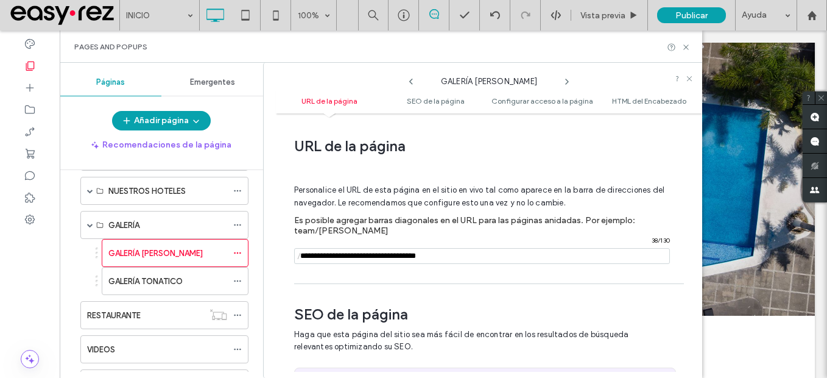
type input "**********"
click at [370, 288] on div "**********" at bounding box center [489, 245] width 426 height 252
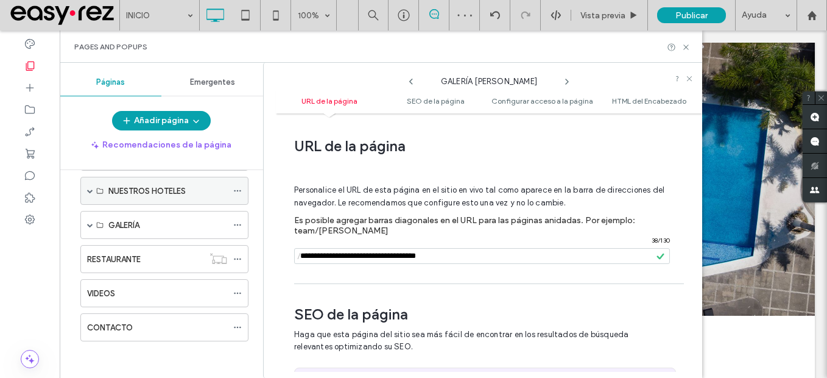
click at [86, 189] on div "NUESTROS HOTELES" at bounding box center [164, 191] width 168 height 28
click at [86, 192] on div "NUESTROS HOTELES" at bounding box center [164, 191] width 168 height 28
click at [89, 190] on span at bounding box center [90, 191] width 6 height 6
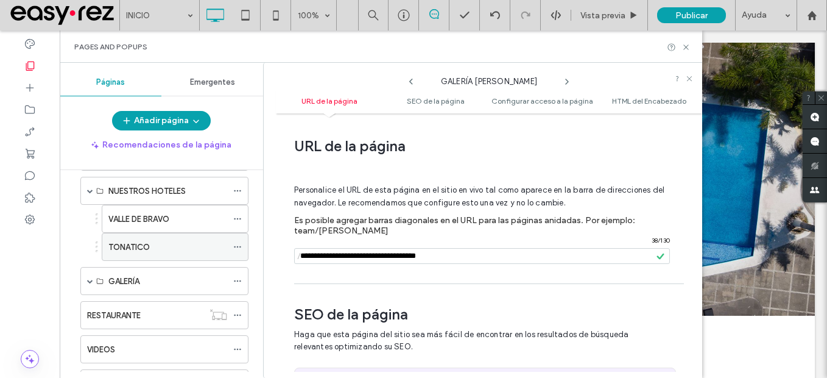
click at [239, 249] on icon at bounding box center [237, 246] width 9 height 9
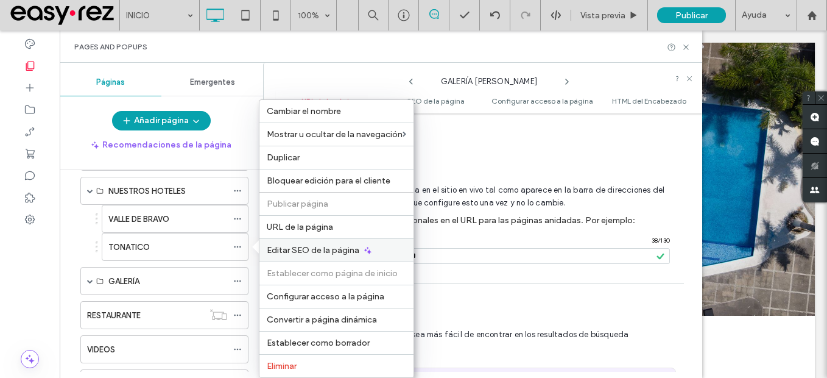
click at [340, 251] on span "Editar SEO de la página" at bounding box center [313, 250] width 93 height 10
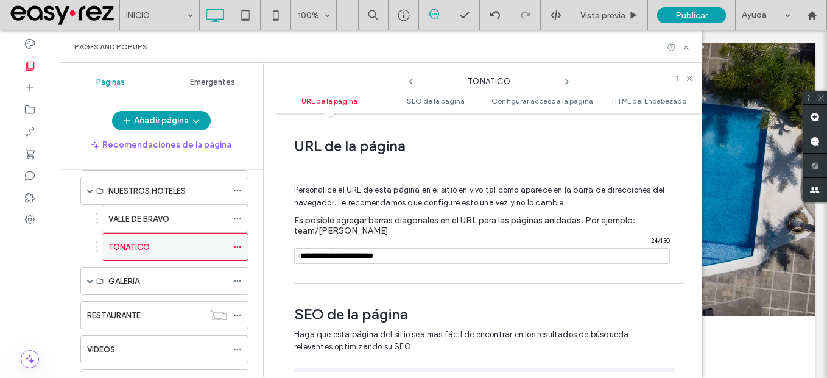
drag, startPoint x: 417, startPoint y: 248, endPoint x: 214, endPoint y: 252, distance: 202.8
click at [214, 252] on div "Páginas Emergentes Añadir página Recomendaciones de la página INICIO NUESTROS H…" at bounding box center [381, 220] width 642 height 315
paste input "**********"
drag, startPoint x: 355, startPoint y: 255, endPoint x: 211, endPoint y: 255, distance: 144.3
click at [211, 255] on div "Páginas Emergentes Añadir página Recomendaciones de la página INICIO NUESTROS H…" at bounding box center [381, 220] width 642 height 315
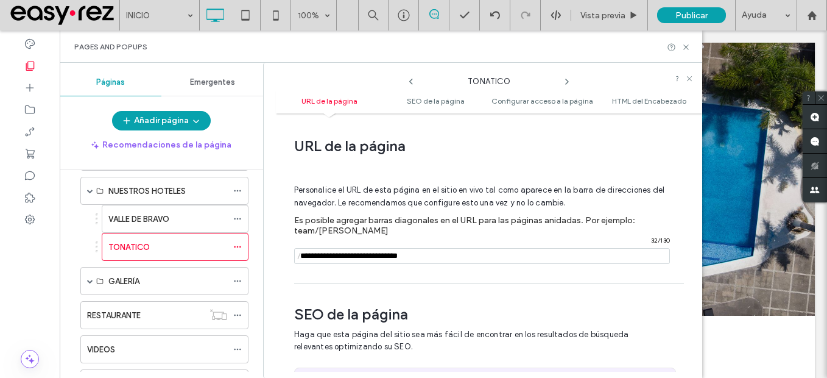
type input "**********"
click at [350, 283] on div "**********" at bounding box center [489, 245] width 426 height 252
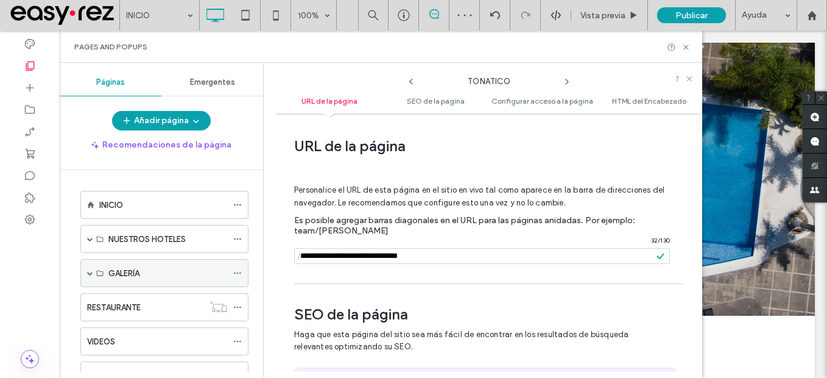
click at [90, 276] on span at bounding box center [90, 272] width 6 height 27
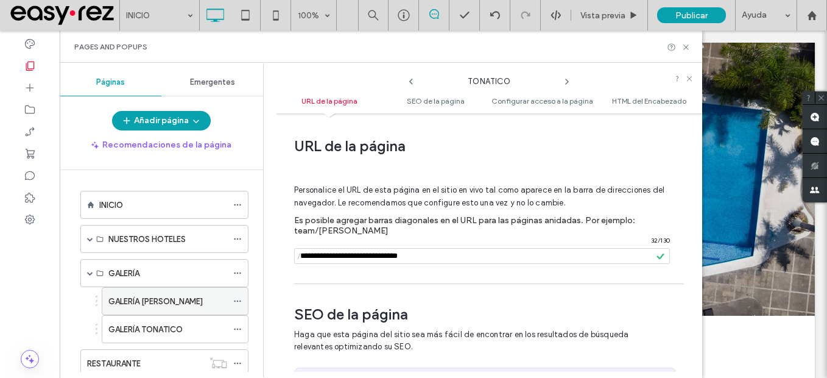
click at [240, 298] on icon at bounding box center [237, 301] width 9 height 9
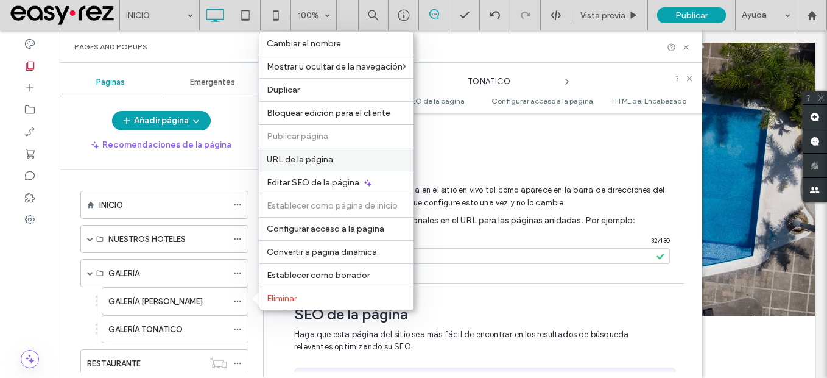
click at [337, 160] on label "URL de la página" at bounding box center [336, 159] width 139 height 10
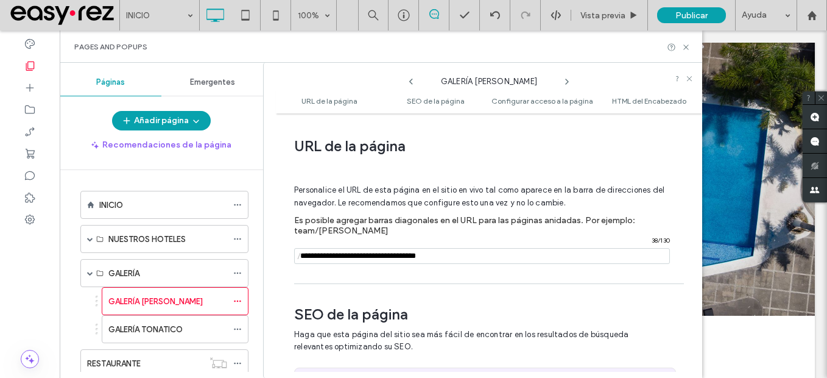
scroll to position [6, 0]
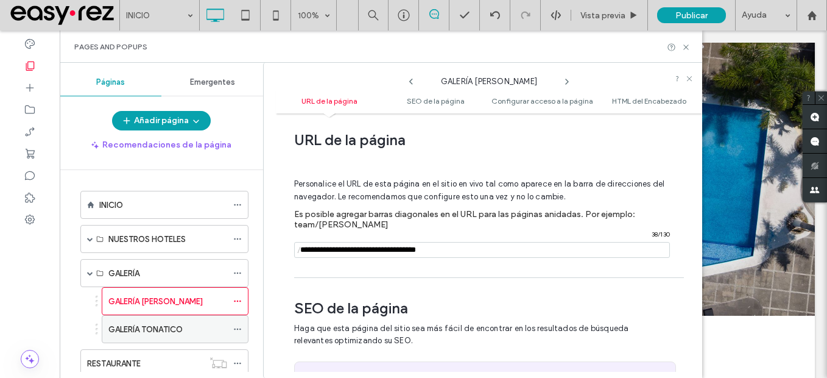
click at [236, 332] on icon at bounding box center [237, 329] width 9 height 9
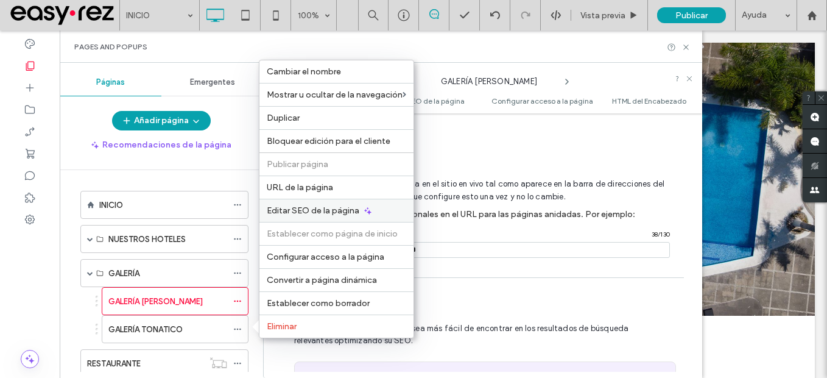
click at [342, 208] on span "Editar SEO de la página" at bounding box center [313, 210] width 93 height 10
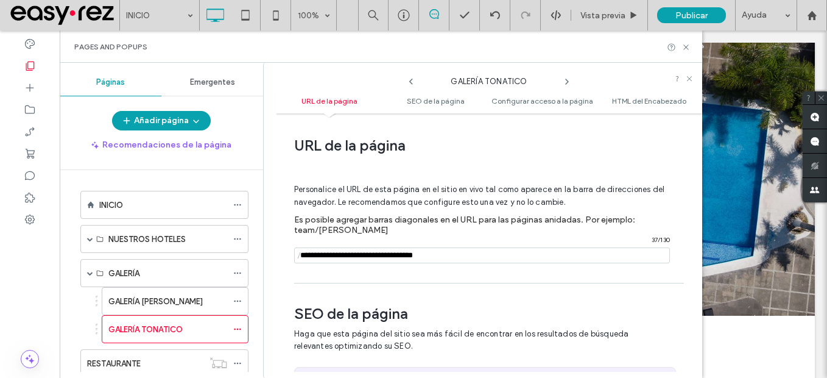
scroll to position [0, 0]
click at [241, 298] on icon at bounding box center [237, 301] width 9 height 9
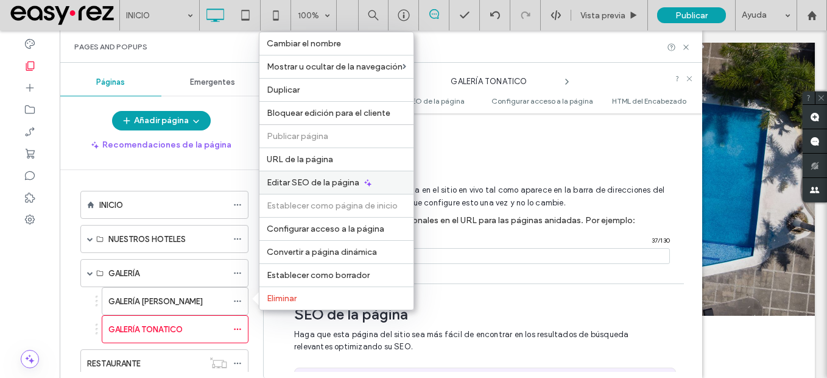
click at [343, 178] on span "Editar SEO de la página" at bounding box center [313, 182] width 93 height 10
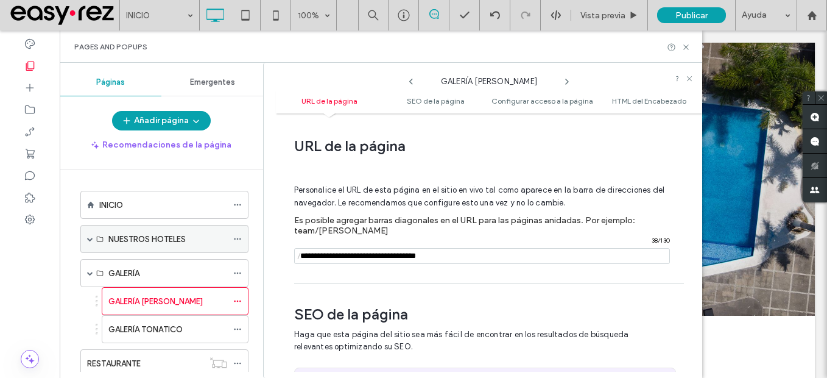
click at [90, 237] on span at bounding box center [90, 239] width 6 height 6
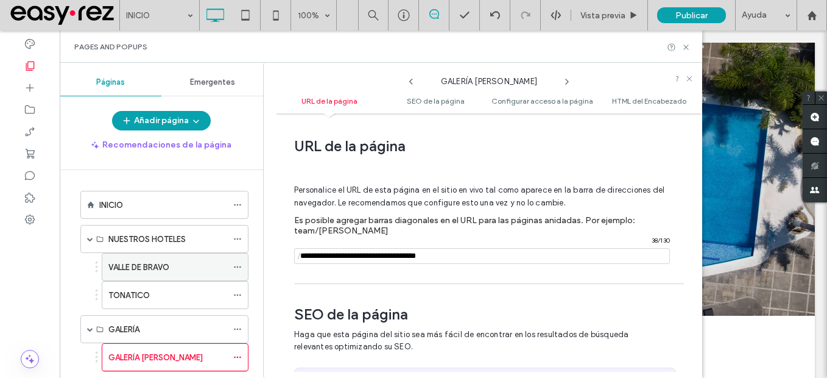
click at [235, 264] on icon at bounding box center [237, 266] width 9 height 9
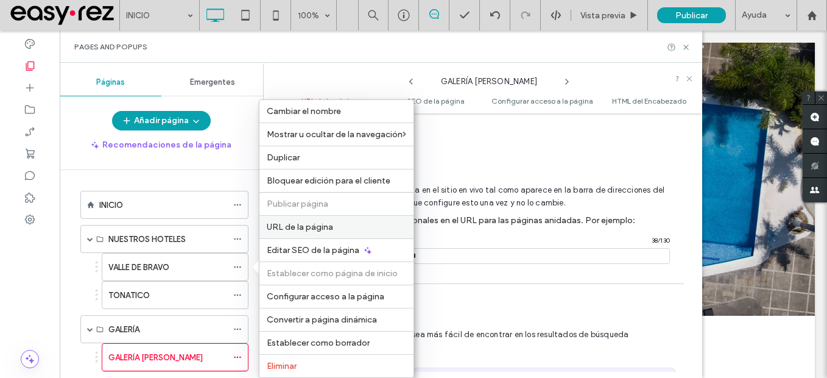
click at [351, 230] on label "URL de la página" at bounding box center [336, 227] width 139 height 10
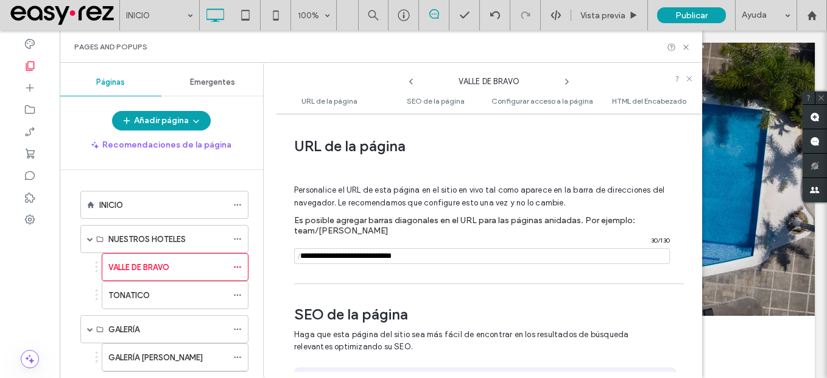
scroll to position [6, 0]
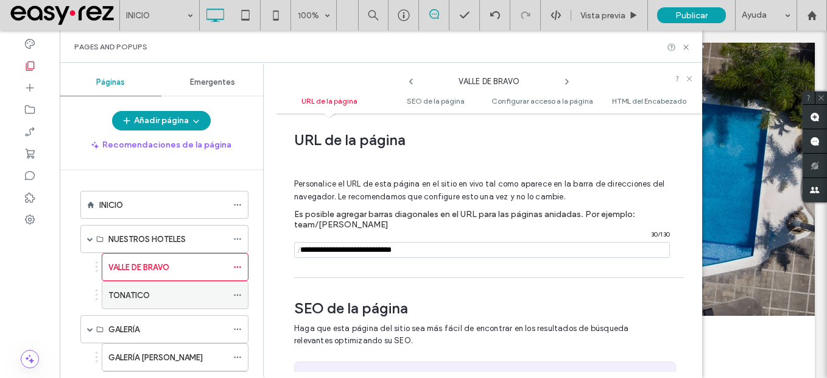
click at [232, 293] on div "TONATICO" at bounding box center [175, 295] width 147 height 28
click at [421, 256] on input "notEmpty" at bounding box center [482, 250] width 376 height 16
click at [237, 294] on icon at bounding box center [237, 294] width 9 height 9
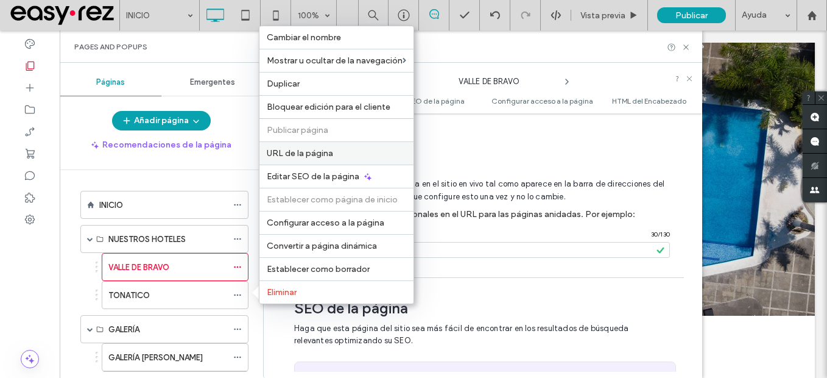
click at [344, 148] on label "URL de la página" at bounding box center [336, 153] width 139 height 10
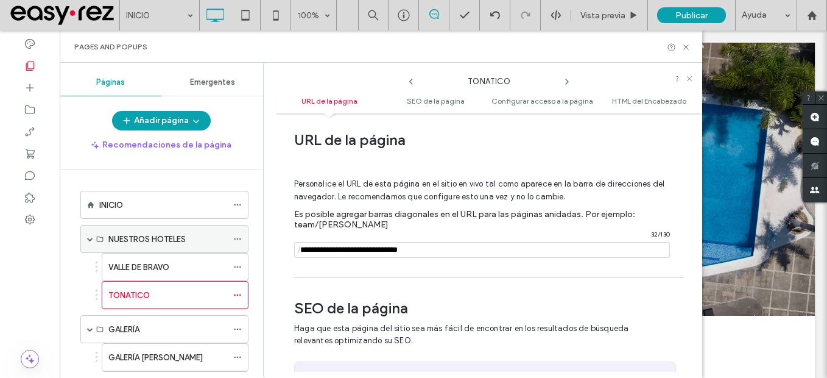
drag, startPoint x: 331, startPoint y: 247, endPoint x: 229, endPoint y: 240, distance: 102.5
click at [229, 240] on div "Páginas Emergentes Añadir página Recomendaciones de la página INICIO NUESTROS H…" at bounding box center [381, 220] width 642 height 315
type input "**********"
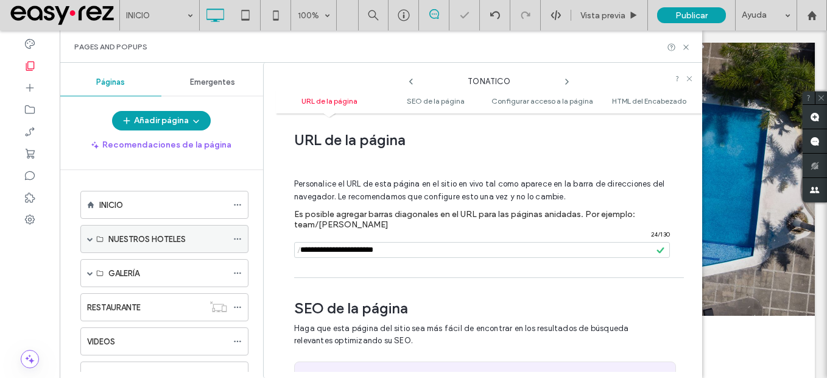
click at [90, 237] on span at bounding box center [90, 239] width 6 height 6
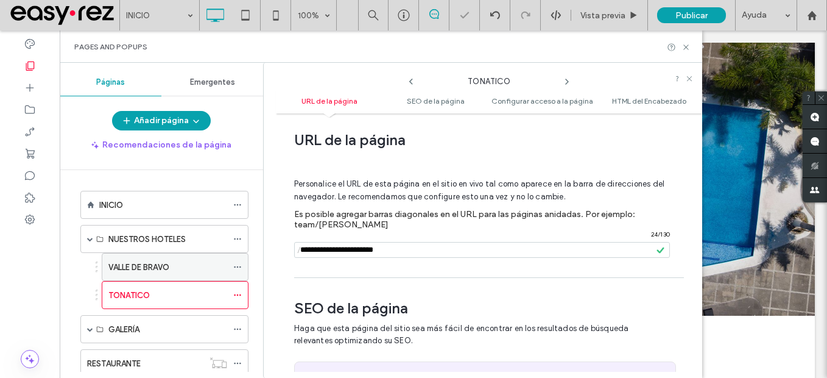
click at [239, 263] on icon at bounding box center [237, 266] width 9 height 9
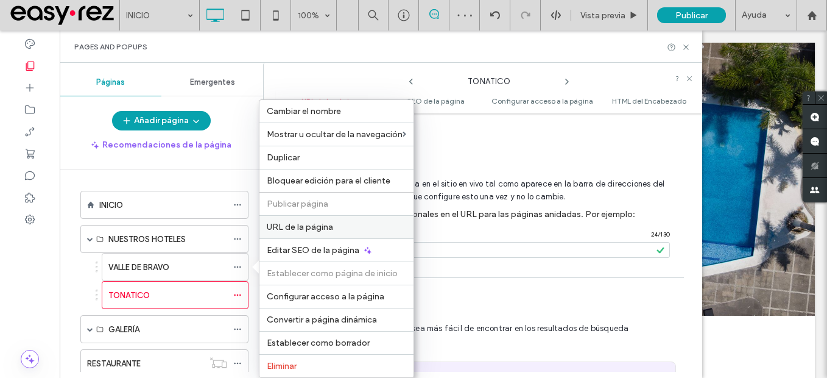
click at [368, 223] on label "URL de la página" at bounding box center [336, 227] width 139 height 10
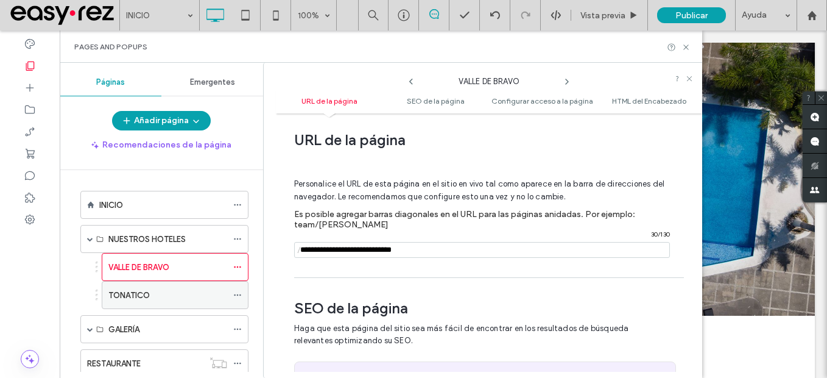
click at [239, 291] on icon at bounding box center [237, 294] width 9 height 9
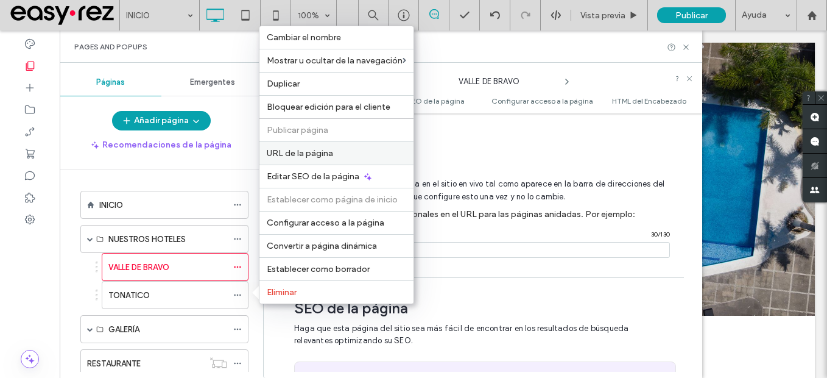
click at [343, 163] on div "URL de la página" at bounding box center [336, 152] width 154 height 23
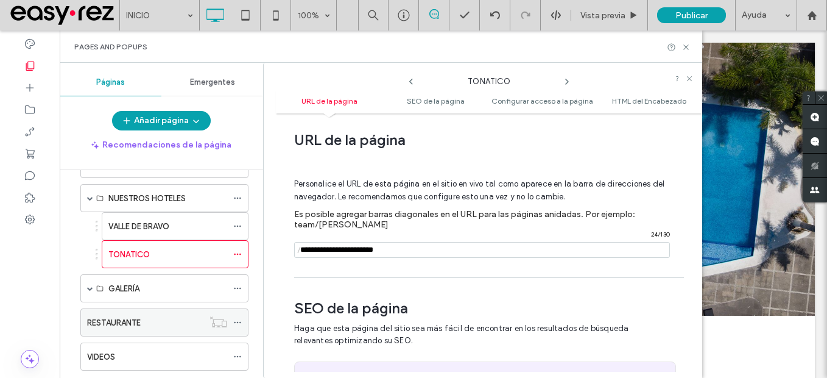
scroll to position [61, 0]
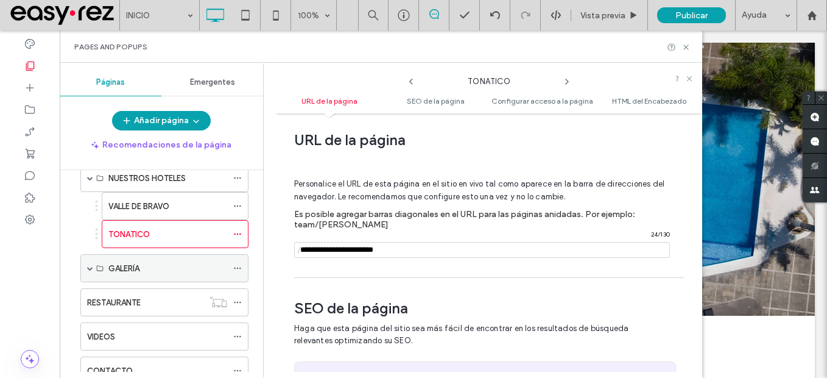
click at [86, 266] on div "GALERÍA" at bounding box center [164, 268] width 168 height 28
click at [90, 267] on span at bounding box center [90, 268] width 6 height 6
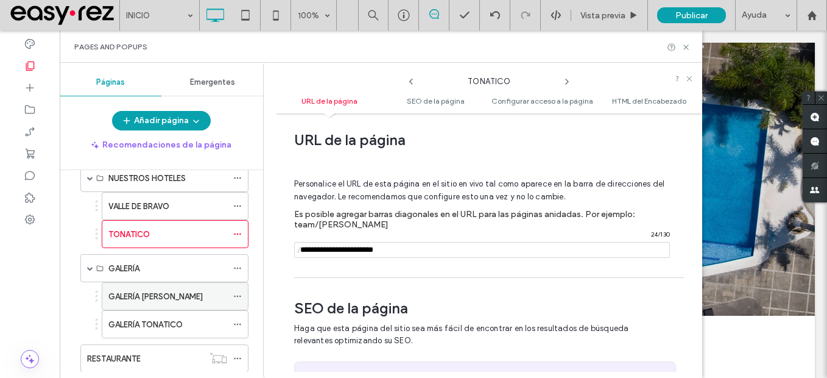
click at [236, 292] on icon at bounding box center [237, 296] width 9 height 9
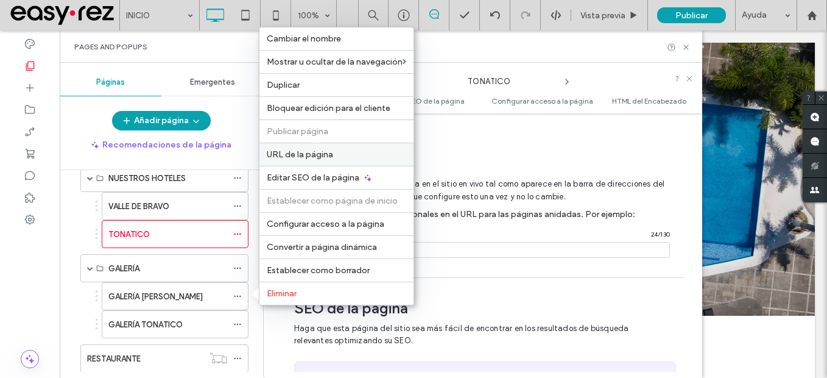
click at [343, 161] on div "URL de la página" at bounding box center [336, 153] width 154 height 23
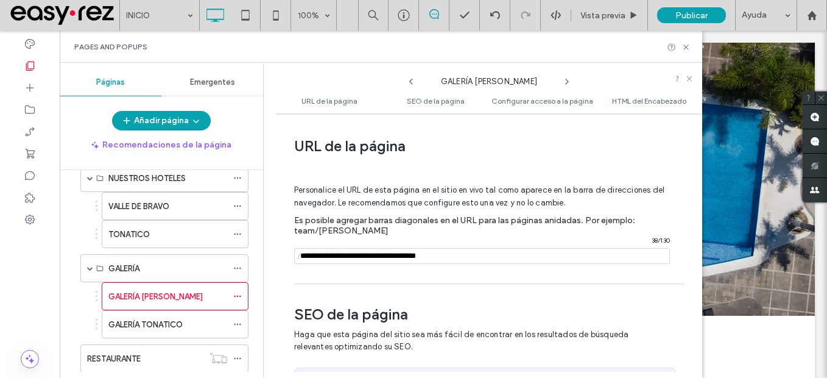
scroll to position [6, 0]
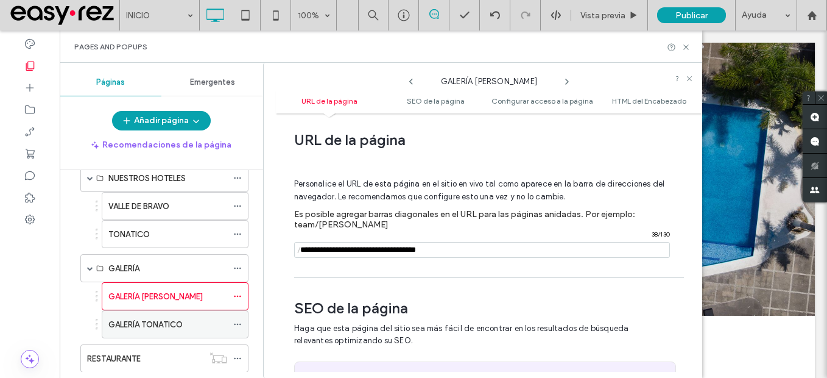
click at [239, 323] on icon at bounding box center [237, 324] width 9 height 9
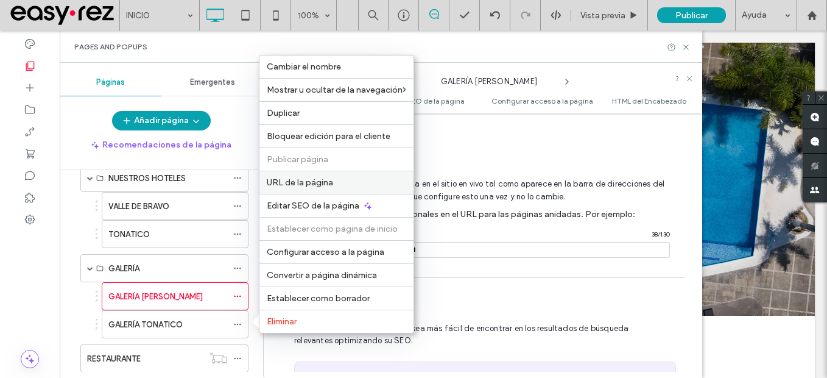
click at [318, 183] on span "URL de la página" at bounding box center [300, 182] width 66 height 10
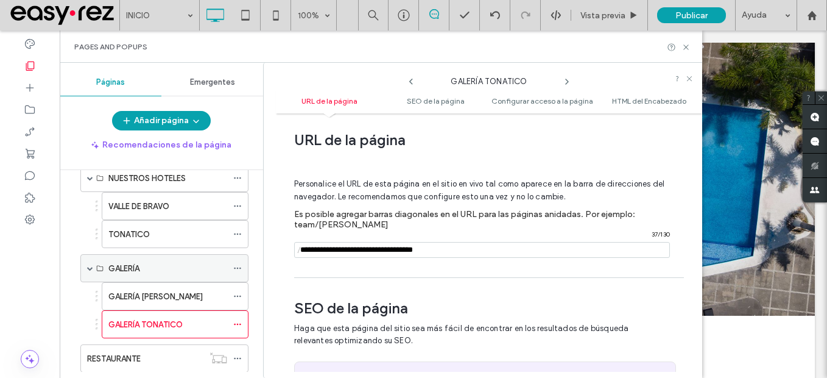
drag, startPoint x: 474, startPoint y: 255, endPoint x: 222, endPoint y: 255, distance: 252.1
click at [222, 255] on div "Páginas Emergentes Añadir página Recomendaciones de la página INICIO NUESTROS H…" at bounding box center [381, 220] width 642 height 315
paste input "**********"
drag, startPoint x: 354, startPoint y: 248, endPoint x: 263, endPoint y: 245, distance: 91.4
click at [263, 245] on div "**********" at bounding box center [482, 220] width 439 height 315
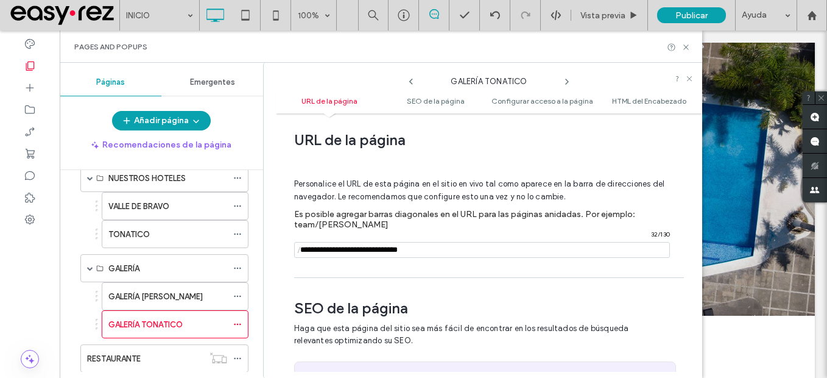
type input "**********"
click at [411, 304] on span "SEO de la página" at bounding box center [484, 308] width 381 height 18
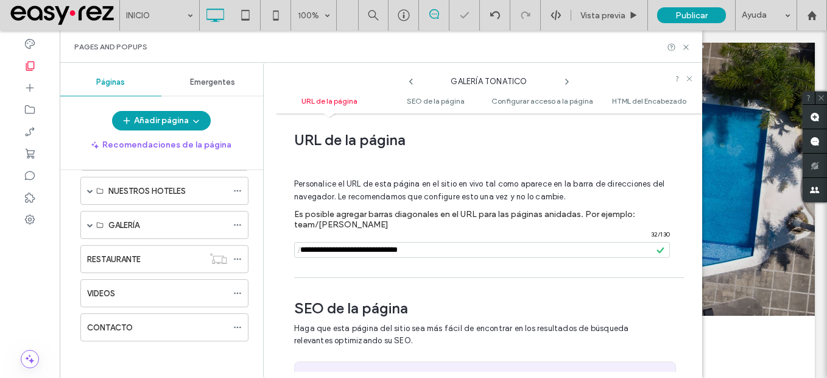
scroll to position [48, 0]
click at [89, 221] on span at bounding box center [90, 224] width 6 height 27
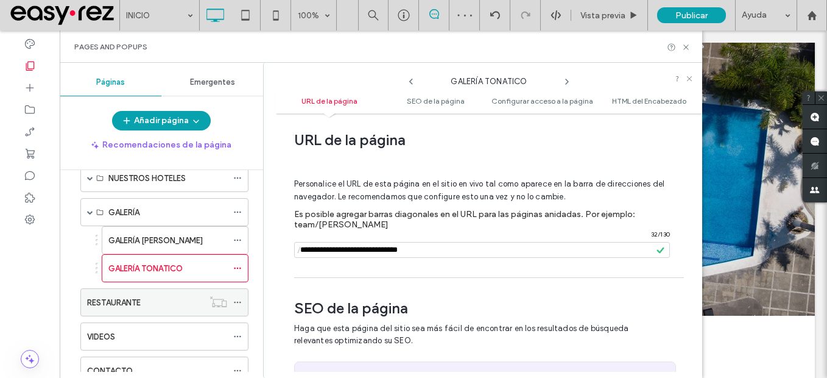
click at [240, 305] on icon at bounding box center [237, 302] width 9 height 9
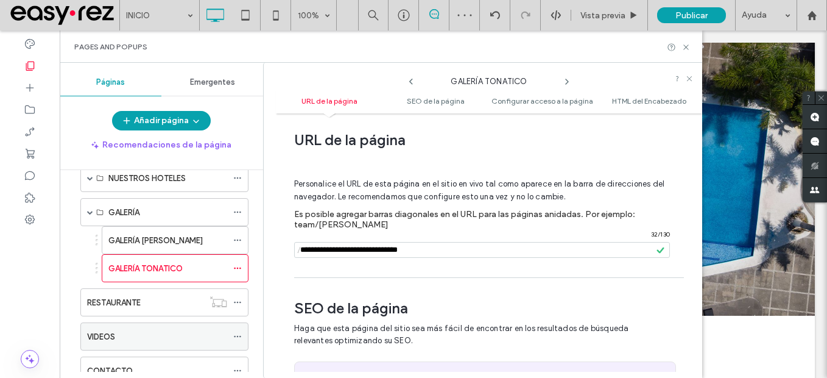
drag, startPoint x: 245, startPoint y: 333, endPoint x: 237, endPoint y: 334, distance: 8.0
click at [245, 332] on div at bounding box center [240, 336] width 15 height 18
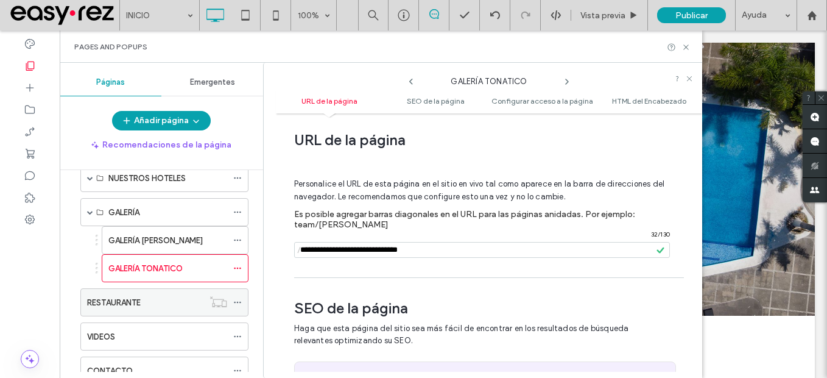
click at [169, 306] on div "RESTAURANTE" at bounding box center [145, 302] width 116 height 13
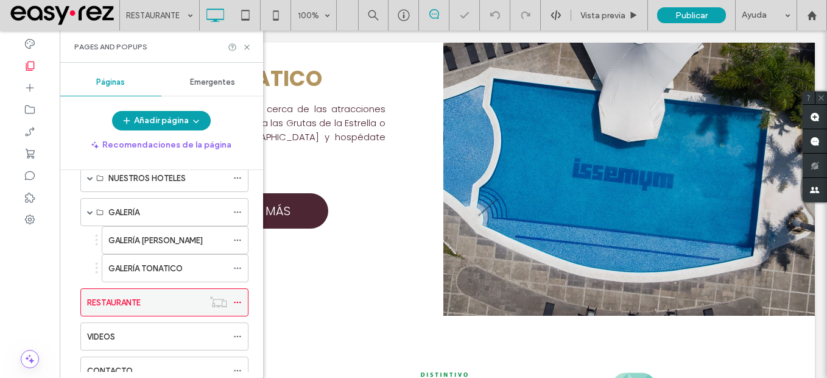
click at [241, 301] on icon at bounding box center [237, 302] width 9 height 9
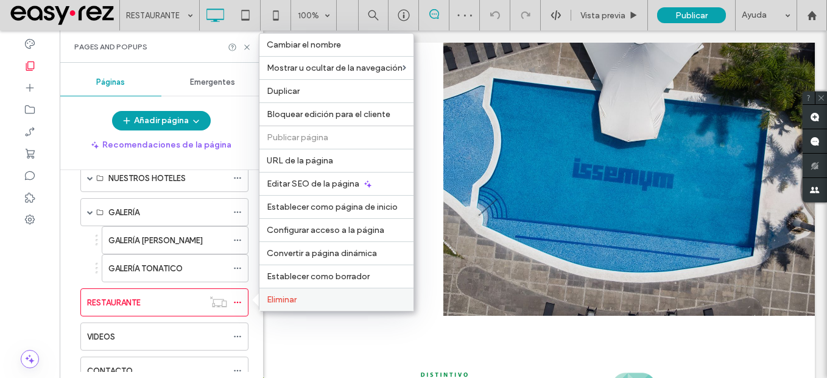
click at [294, 298] on span "Eliminar" at bounding box center [282, 299] width 30 height 10
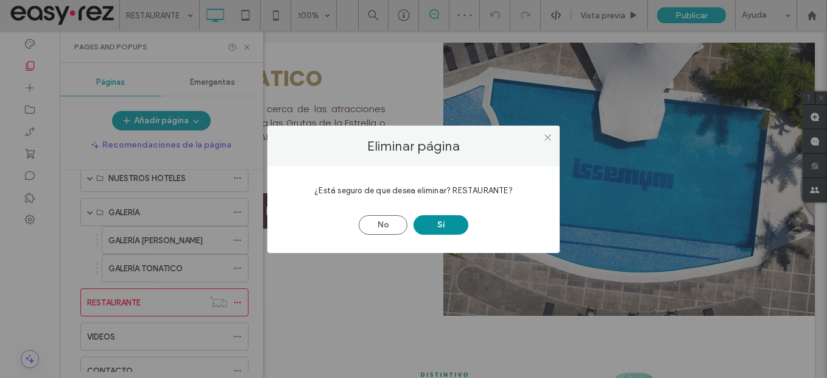
click at [451, 222] on button "Sí" at bounding box center [440, 224] width 55 height 19
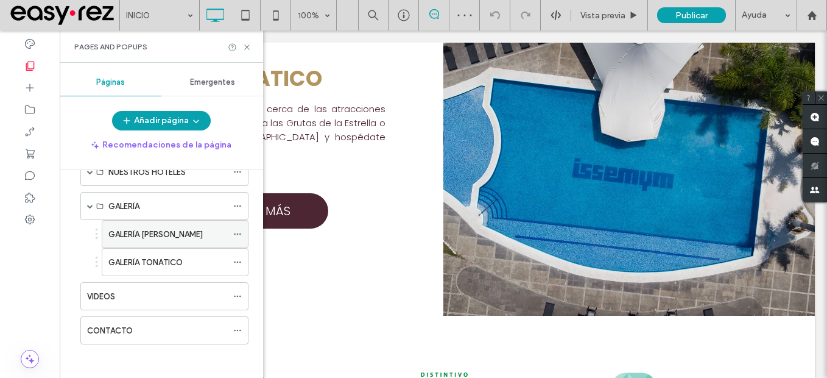
scroll to position [70, 0]
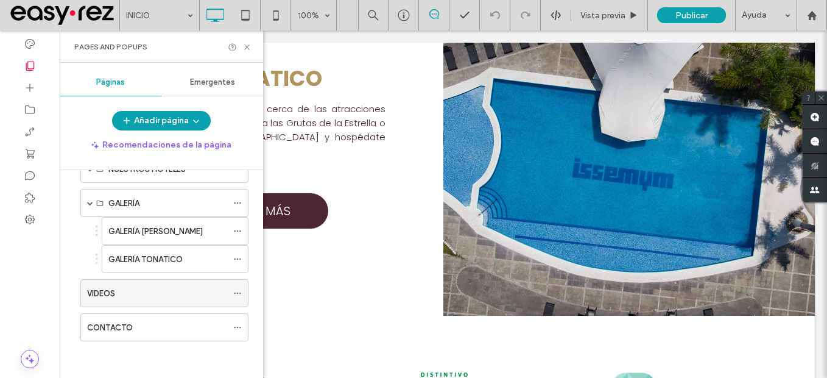
click at [240, 291] on icon at bounding box center [237, 293] width 9 height 9
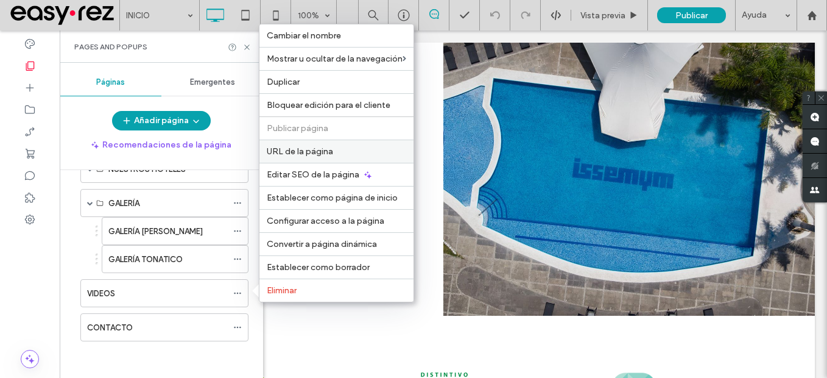
click at [353, 148] on label "URL de la página" at bounding box center [336, 151] width 139 height 10
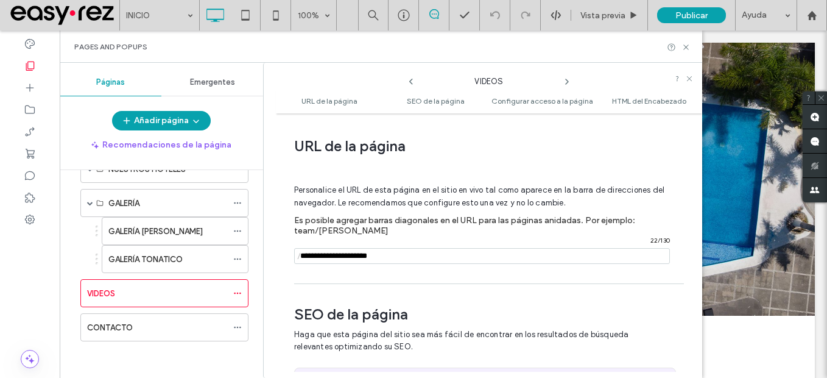
scroll to position [6, 0]
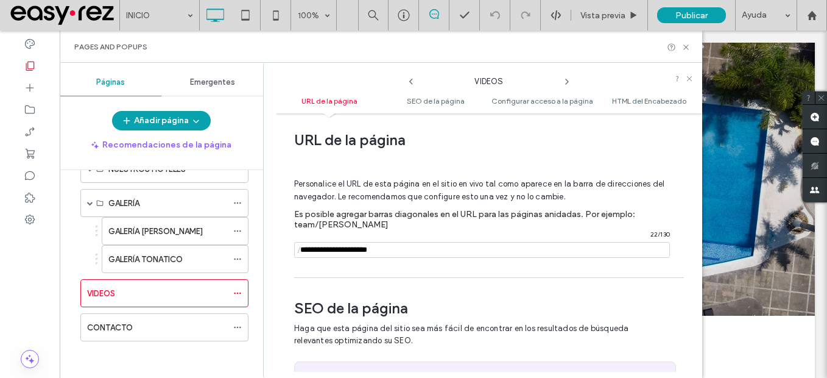
drag, startPoint x: 453, startPoint y: 257, endPoint x: 293, endPoint y: 257, distance: 159.5
click at [293, 257] on div "**********" at bounding box center [489, 245] width 426 height 252
paste input "**********"
drag, startPoint x: 356, startPoint y: 249, endPoint x: 258, endPoint y: 238, distance: 98.6
click at [259, 238] on div "Páginas Emergentes Añadir página Recomendaciones de la página INICIO NUESTROS H…" at bounding box center [381, 220] width 642 height 315
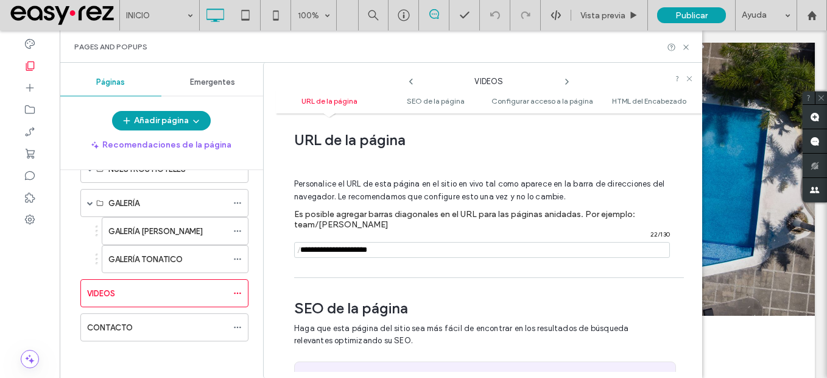
type input "**********"
click at [389, 286] on div "**********" at bounding box center [489, 245] width 426 height 252
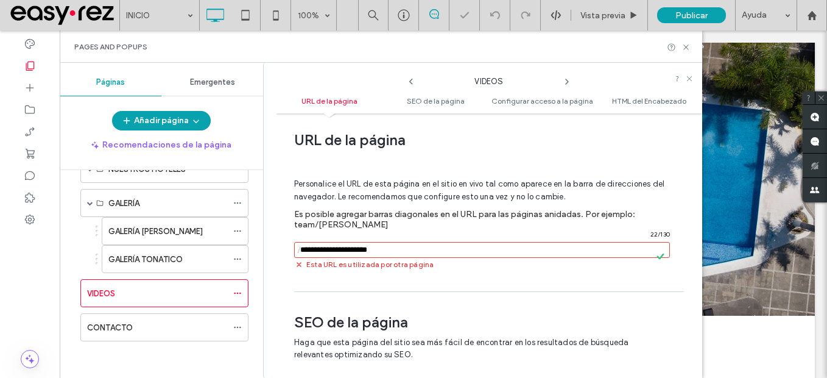
click at [428, 251] on input "notEmpty" at bounding box center [482, 250] width 376 height 16
click at [234, 326] on icon at bounding box center [237, 327] width 9 height 9
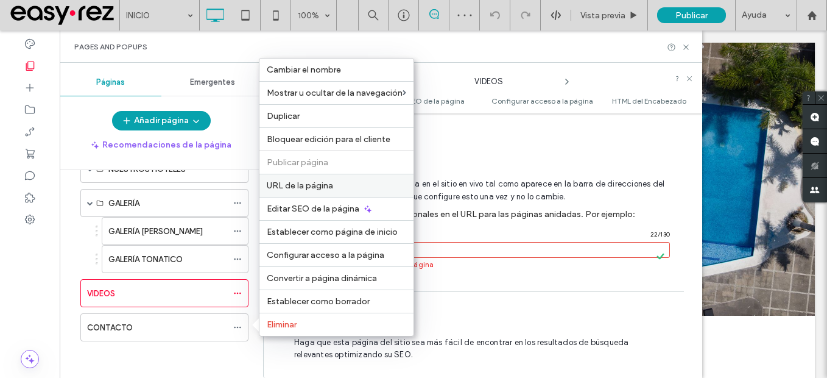
click at [345, 180] on label "URL de la página" at bounding box center [336, 185] width 139 height 10
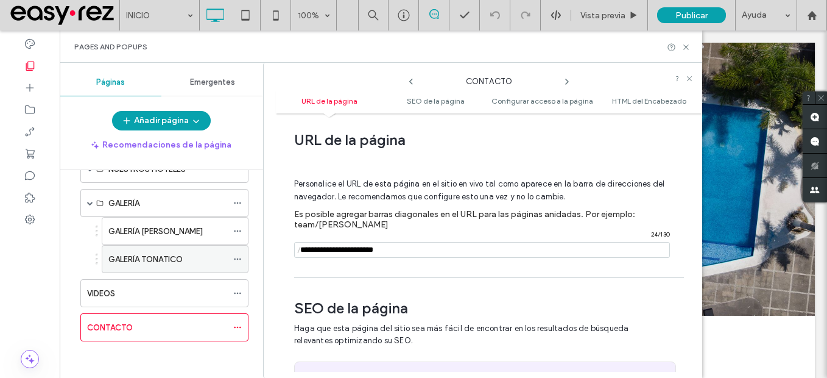
drag, startPoint x: 440, startPoint y: 250, endPoint x: 224, endPoint y: 250, distance: 216.2
click at [224, 250] on div "Páginas Emergentes Añadir página Recomendaciones de la página INICIO NUESTROS H…" at bounding box center [381, 220] width 642 height 315
paste input "**********"
drag, startPoint x: 355, startPoint y: 248, endPoint x: 238, endPoint y: 244, distance: 117.0
click at [238, 244] on div "Páginas Emergentes Añadir página Recomendaciones de la página INICIO NUESTROS H…" at bounding box center [381, 220] width 642 height 315
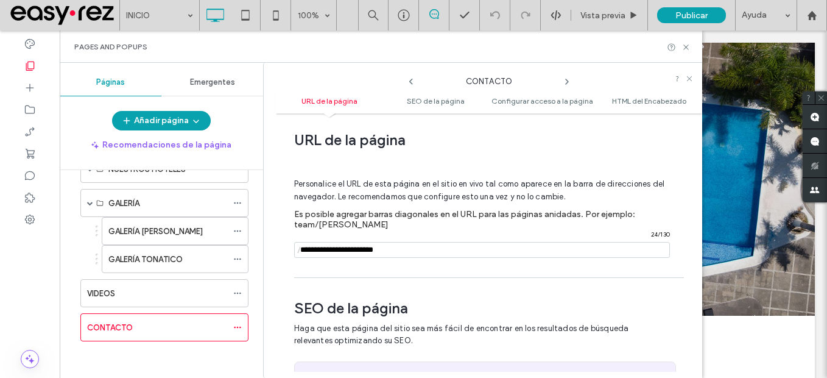
click at [323, 281] on div "**********" at bounding box center [489, 245] width 426 height 252
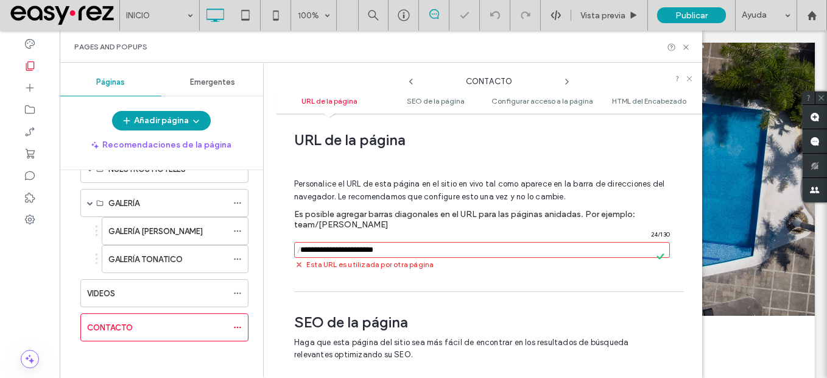
click at [429, 259] on span "Esta URL es utilizada por otra página" at bounding box center [369, 264] width 127 height 11
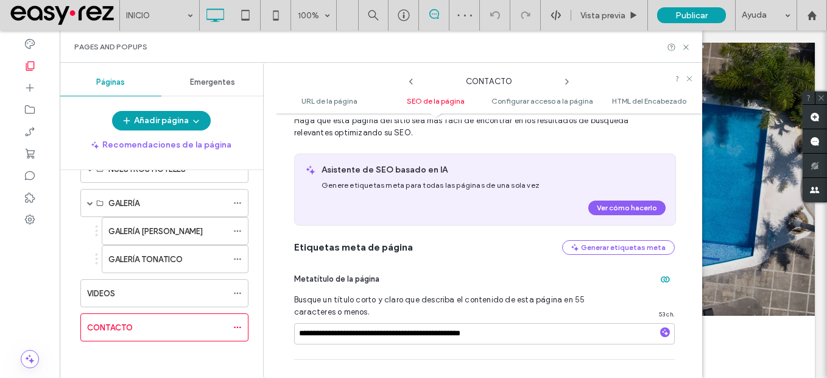
scroll to position [0, 0]
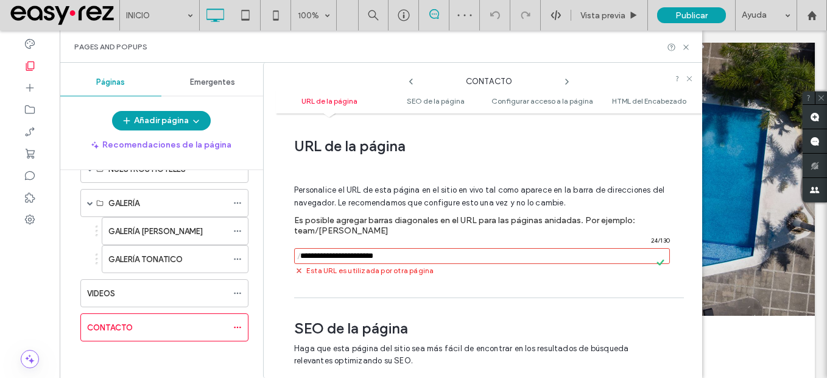
click at [334, 257] on input "notEmpty" at bounding box center [482, 256] width 376 height 16
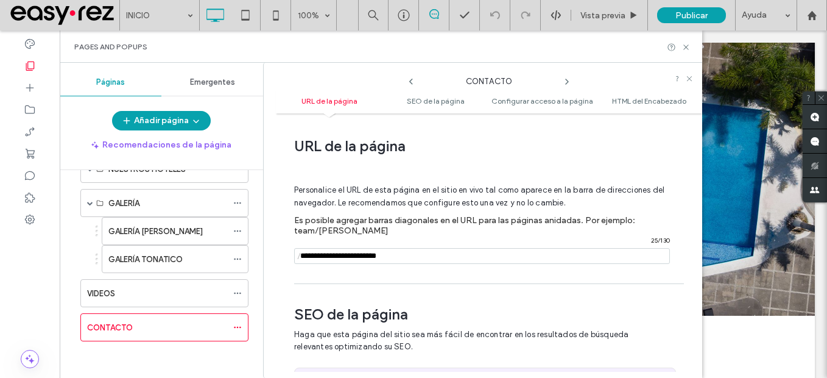
type input "**********"
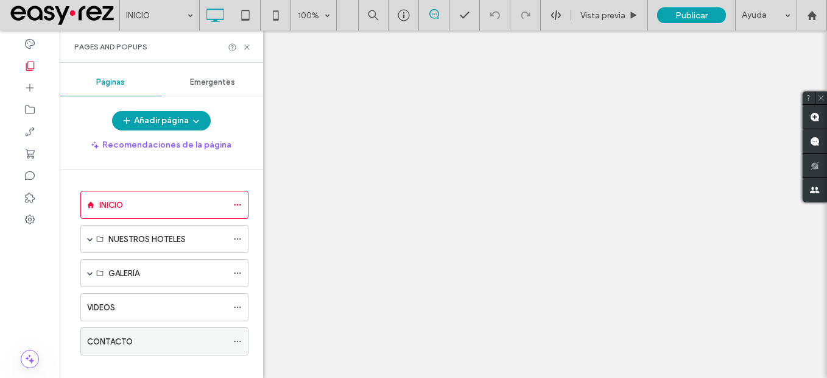
click at [240, 342] on icon at bounding box center [237, 341] width 9 height 9
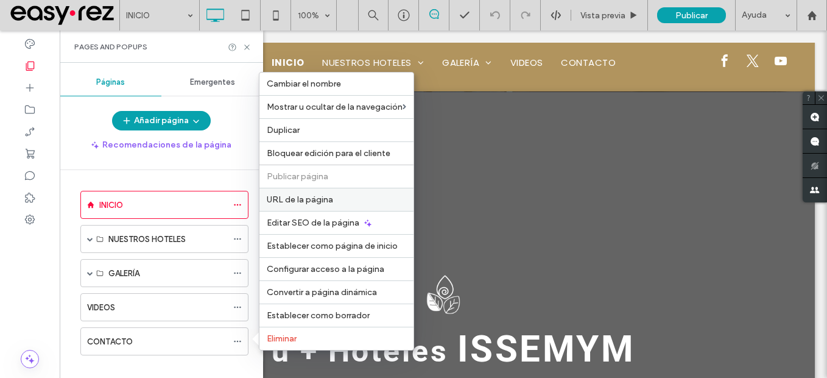
click at [332, 206] on div "URL de la página" at bounding box center [336, 199] width 154 height 23
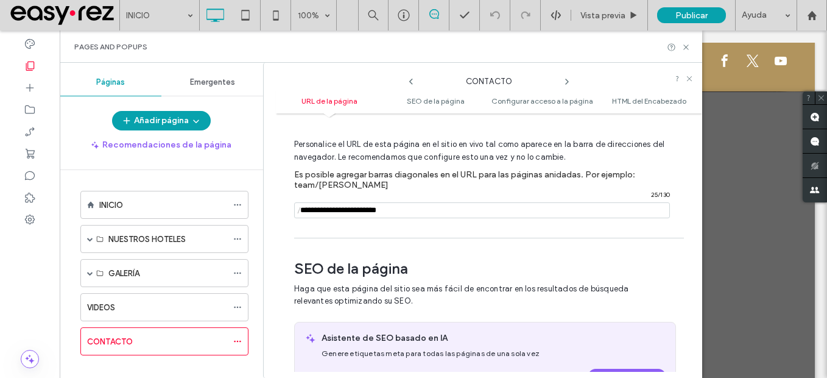
scroll to position [67, 0]
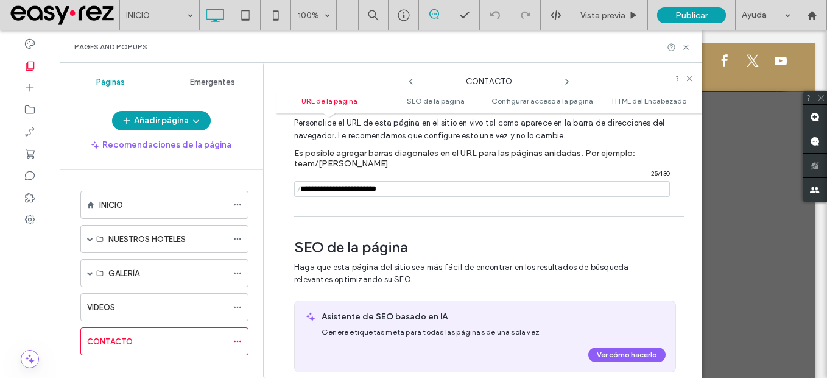
click at [340, 191] on input "notEmpty" at bounding box center [482, 189] width 376 height 16
type input "**********"
click at [399, 203] on div "Personalice el URL de esta página en el sitio en vivo tal como aparece en la ba…" at bounding box center [484, 151] width 381 height 117
click at [239, 309] on icon at bounding box center [237, 307] width 9 height 9
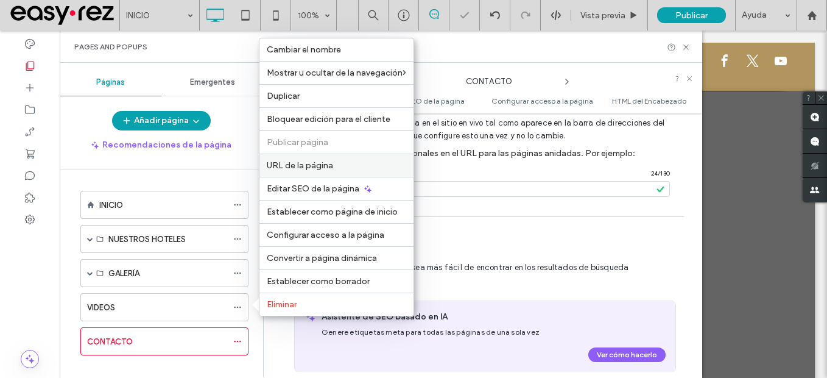
click at [353, 163] on label "URL de la página" at bounding box center [336, 165] width 139 height 10
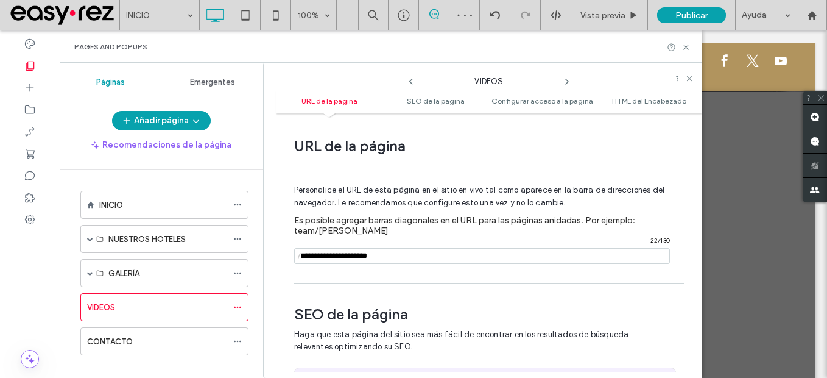
scroll to position [6, 0]
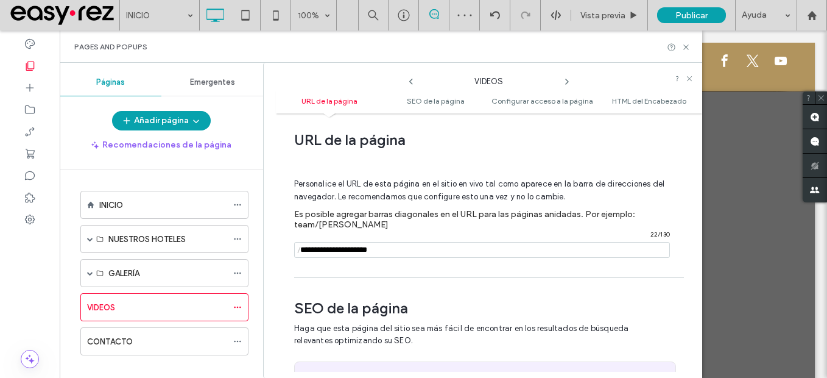
drag, startPoint x: 428, startPoint y: 255, endPoint x: 253, endPoint y: 237, distance: 176.2
click at [253, 237] on div "Páginas Emergentes Añadir página Recomendaciones de la página INICIO NUESTROS H…" at bounding box center [381, 220] width 642 height 315
paste input "**********"
drag, startPoint x: 357, startPoint y: 249, endPoint x: 247, endPoint y: 251, distance: 109.6
click at [247, 251] on div "Páginas Emergentes Añadir página Recomendaciones de la página INICIO NUESTROS H…" at bounding box center [381, 220] width 642 height 315
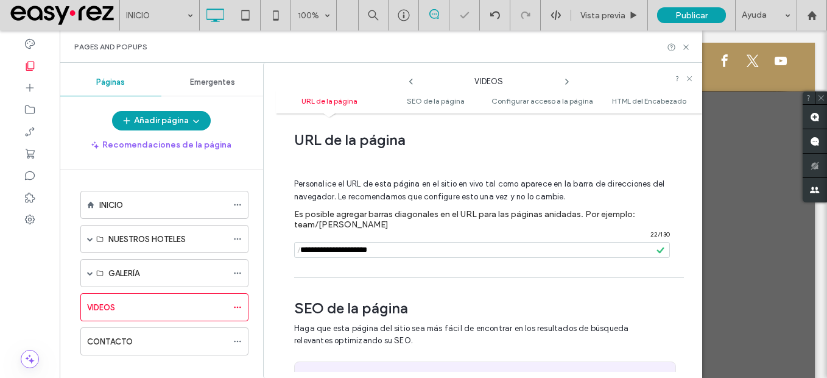
click at [393, 279] on div "**********" at bounding box center [489, 245] width 426 height 252
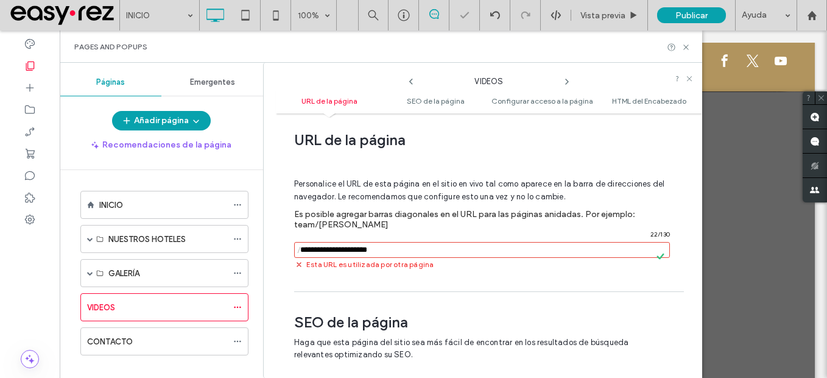
click at [341, 259] on span "Esta URL es utilizada por otra página" at bounding box center [369, 264] width 127 height 11
click at [326, 248] on input "notEmpty" at bounding box center [482, 250] width 376 height 16
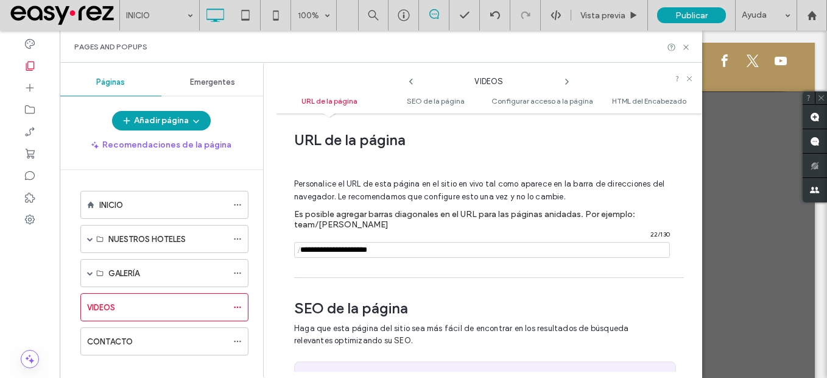
click at [413, 251] on input "notEmpty" at bounding box center [482, 250] width 376 height 16
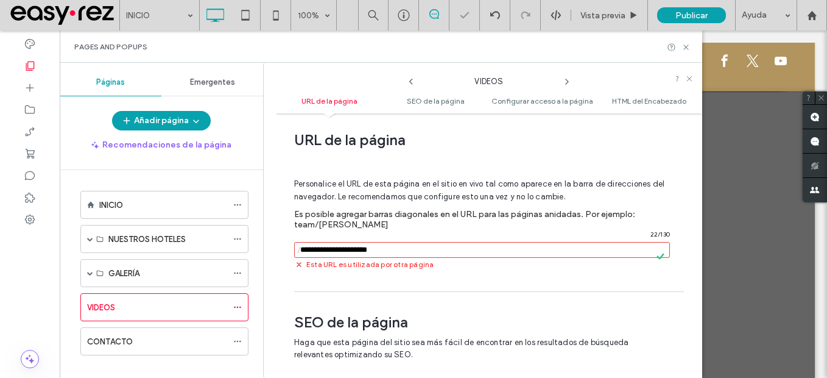
click at [331, 249] on input "notEmpty" at bounding box center [482, 250] width 376 height 16
click at [325, 249] on input "notEmpty" at bounding box center [482, 250] width 376 height 16
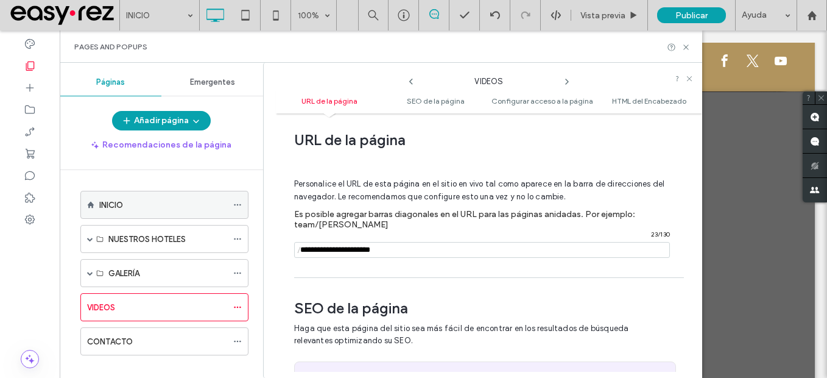
type input "**********"
click at [237, 204] on icon at bounding box center [237, 204] width 9 height 9
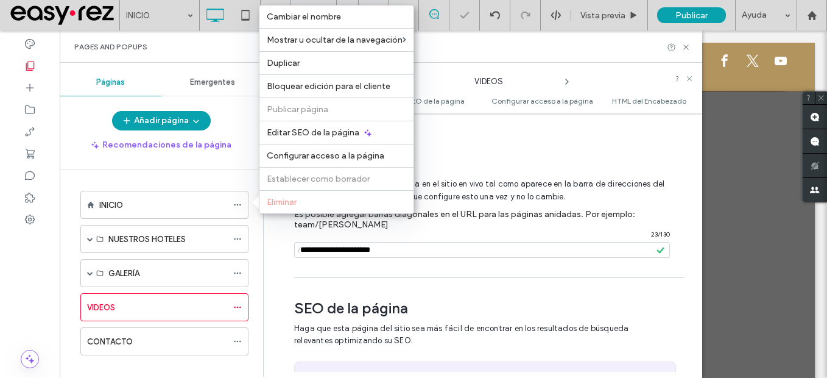
click at [479, 323] on span "Haga que esta página del sitio sea más fácil de encontrar en los resultados de …" at bounding box center [477, 334] width 366 height 24
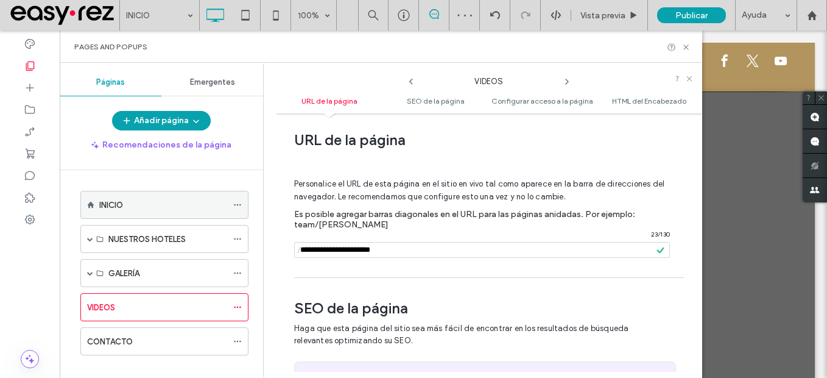
click at [239, 206] on icon at bounding box center [237, 204] width 9 height 9
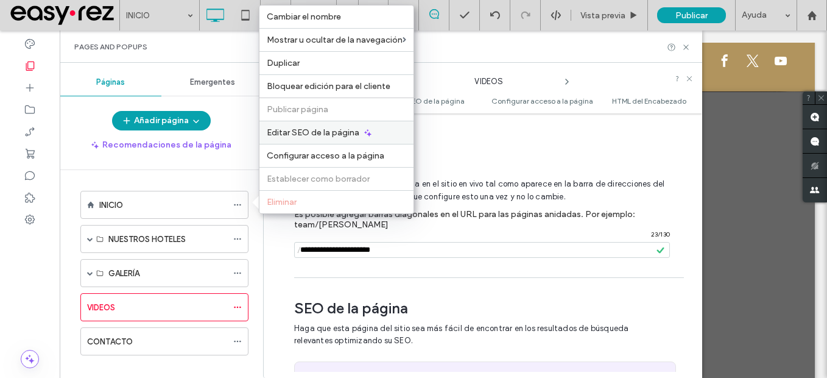
click at [303, 142] on div "Editar SEO de la página" at bounding box center [336, 132] width 154 height 23
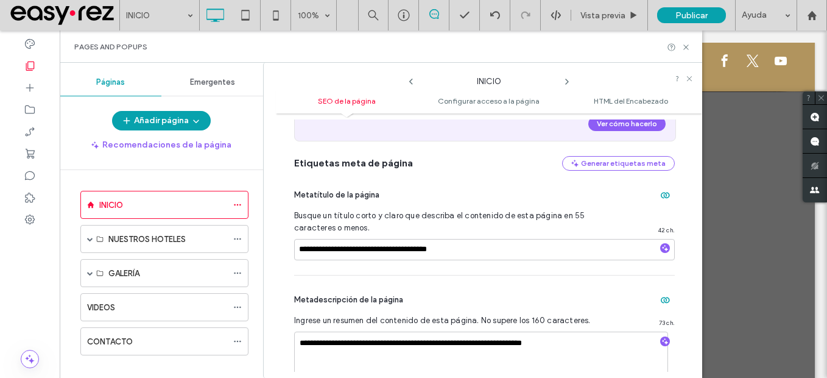
scroll to position [128, 0]
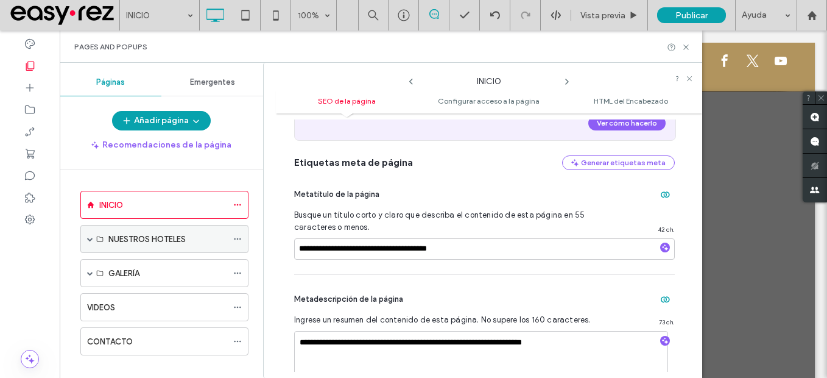
click at [87, 237] on span at bounding box center [90, 239] width 6 height 6
click at [241, 233] on span at bounding box center [237, 239] width 9 height 18
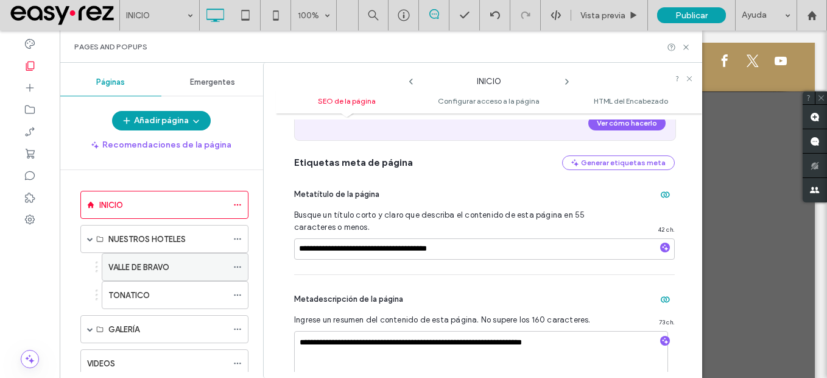
click at [241, 263] on icon at bounding box center [237, 266] width 9 height 9
click at [237, 236] on icon at bounding box center [237, 238] width 9 height 9
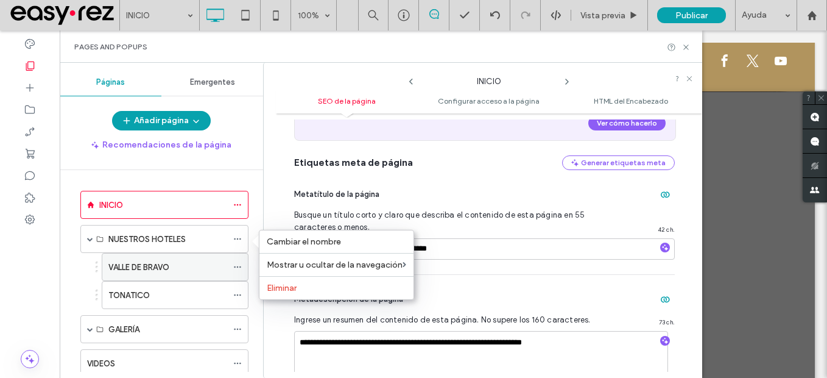
click at [236, 259] on span at bounding box center [237, 267] width 9 height 18
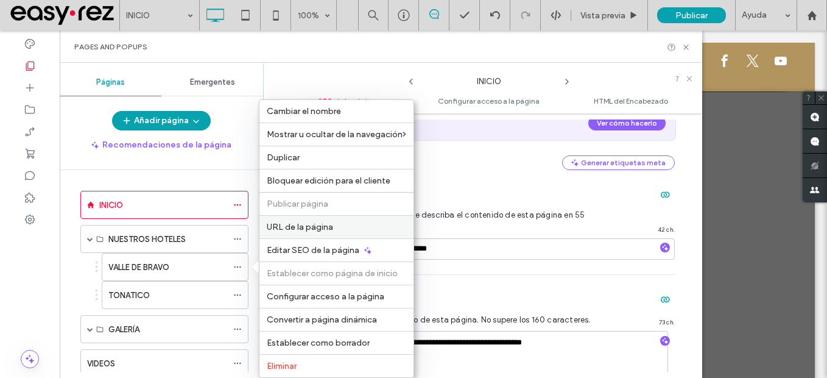
click at [332, 223] on label "URL de la página" at bounding box center [336, 227] width 139 height 10
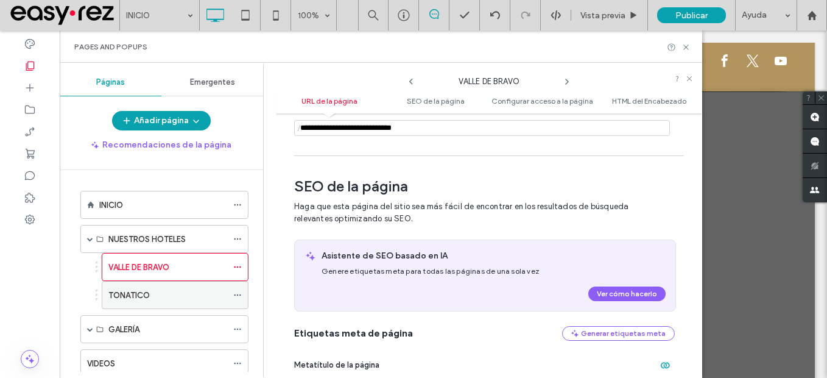
click at [235, 297] on icon at bounding box center [237, 294] width 9 height 9
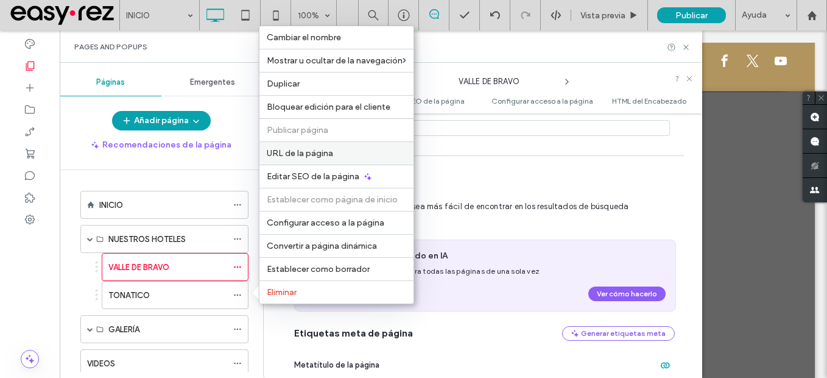
click at [300, 158] on span "URL de la página" at bounding box center [300, 153] width 66 height 10
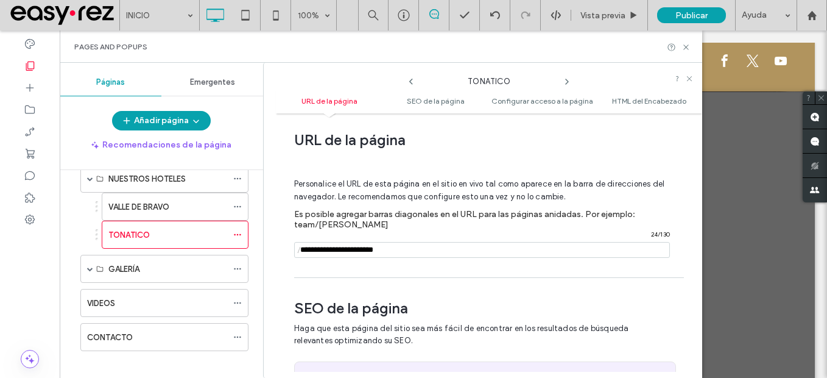
scroll to position [61, 0]
click at [86, 266] on div "GALERÍA" at bounding box center [164, 268] width 168 height 28
click at [88, 267] on span at bounding box center [90, 268] width 6 height 6
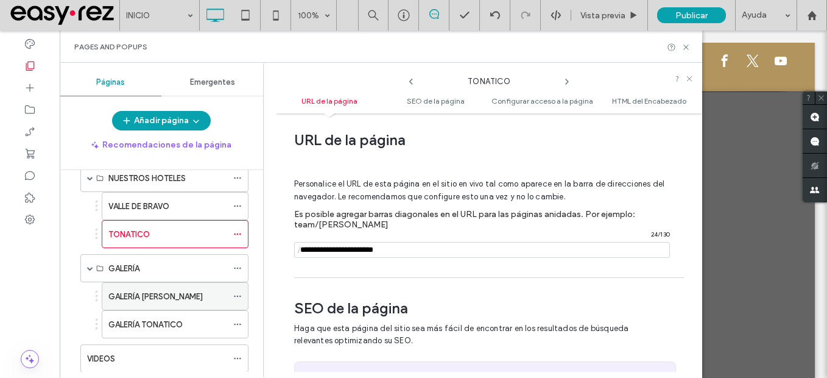
click at [237, 292] on icon at bounding box center [237, 296] width 9 height 9
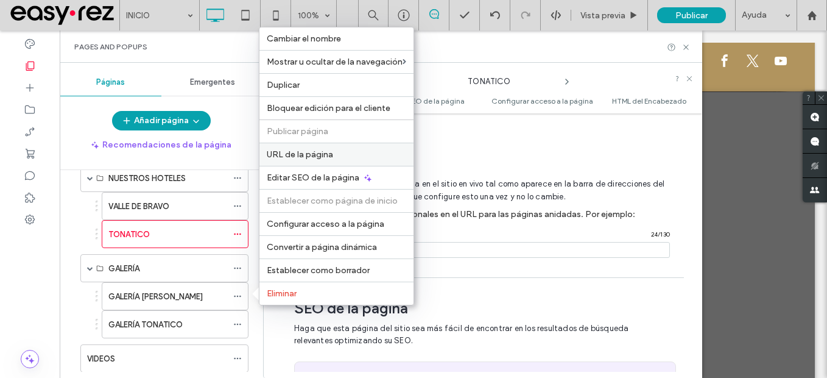
click at [329, 155] on span "URL de la página" at bounding box center [300, 154] width 66 height 10
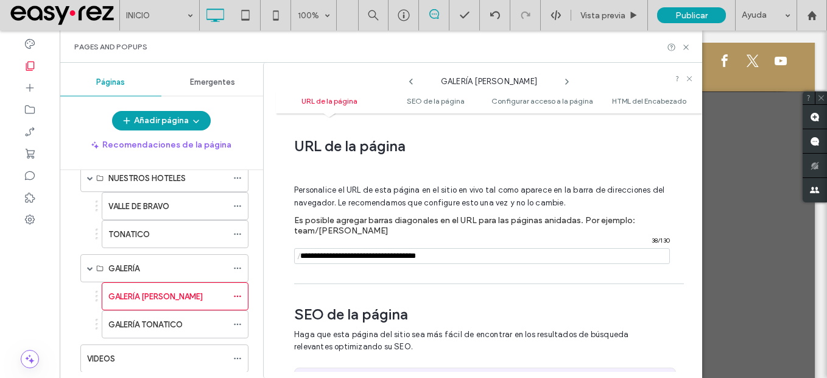
scroll to position [6, 0]
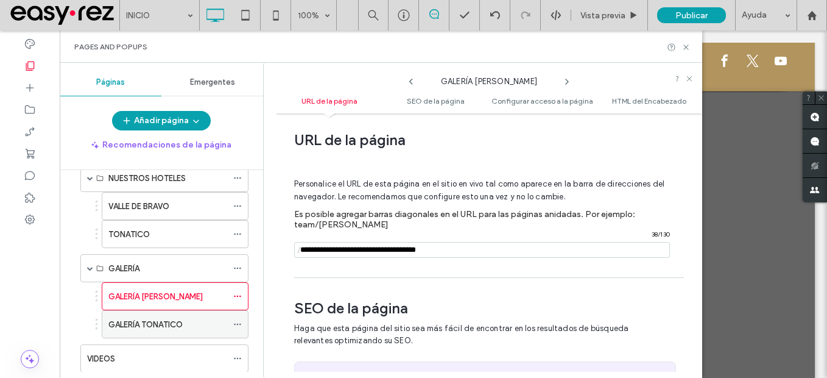
click at [237, 321] on icon at bounding box center [237, 324] width 9 height 9
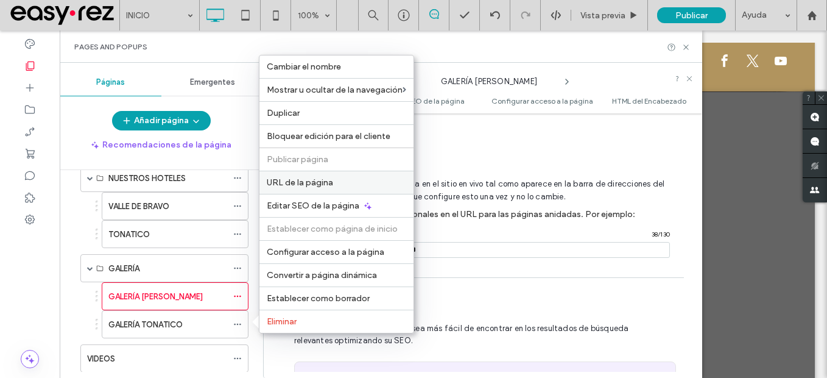
click at [306, 184] on span "URL de la página" at bounding box center [300, 182] width 66 height 10
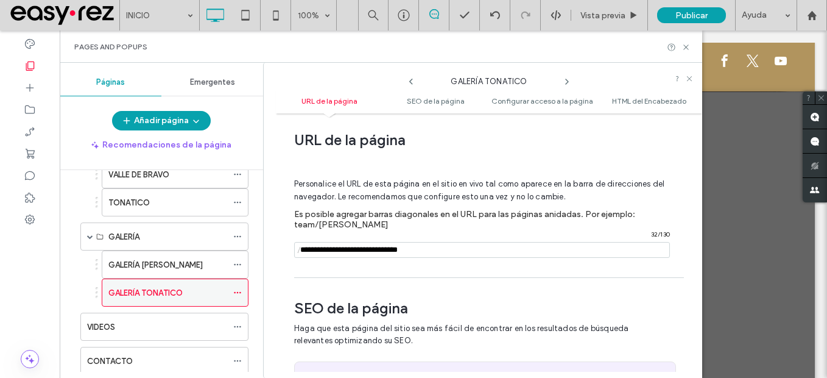
scroll to position [122, 0]
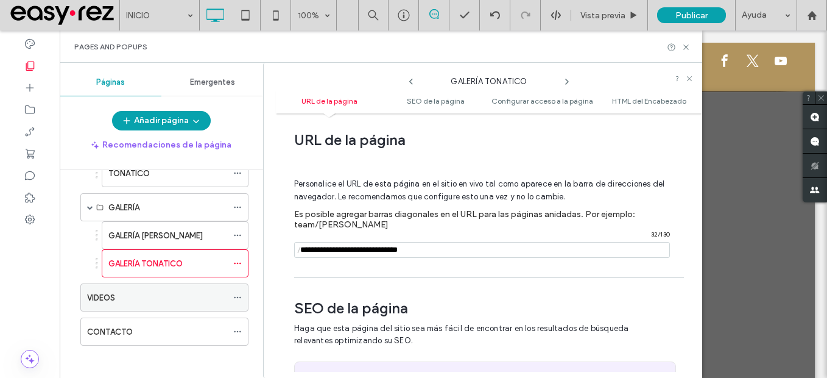
click at [237, 295] on icon at bounding box center [237, 297] width 9 height 9
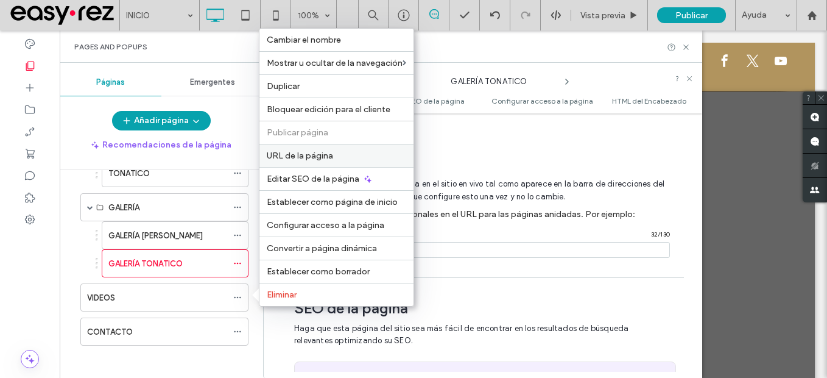
click at [309, 165] on div "URL de la página" at bounding box center [336, 155] width 154 height 23
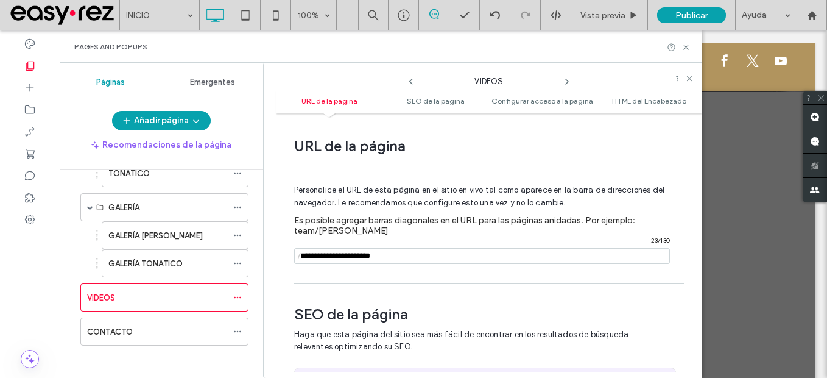
scroll to position [6, 0]
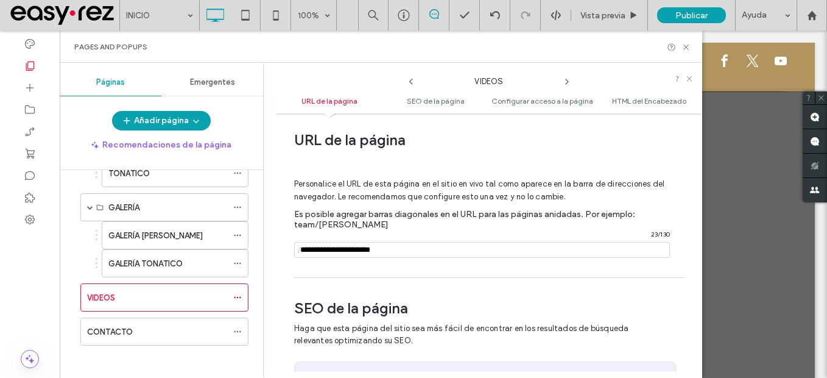
click at [331, 251] on input "notEmpty" at bounding box center [482, 250] width 376 height 16
click at [242, 332] on div at bounding box center [240, 331] width 15 height 18
click at [236, 329] on icon at bounding box center [237, 331] width 9 height 9
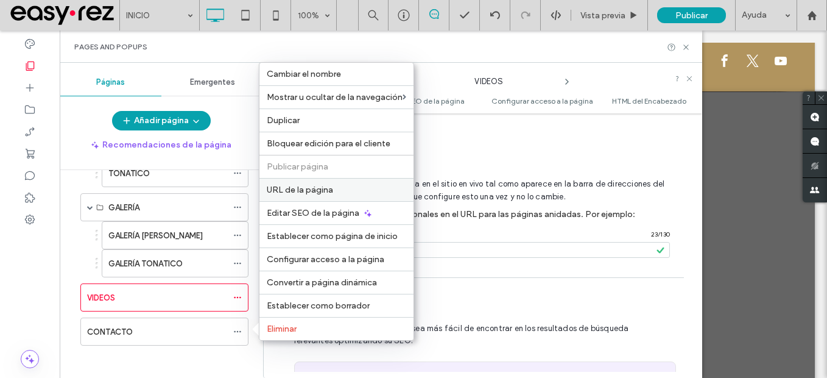
click at [320, 183] on div "URL de la página" at bounding box center [336, 189] width 154 height 23
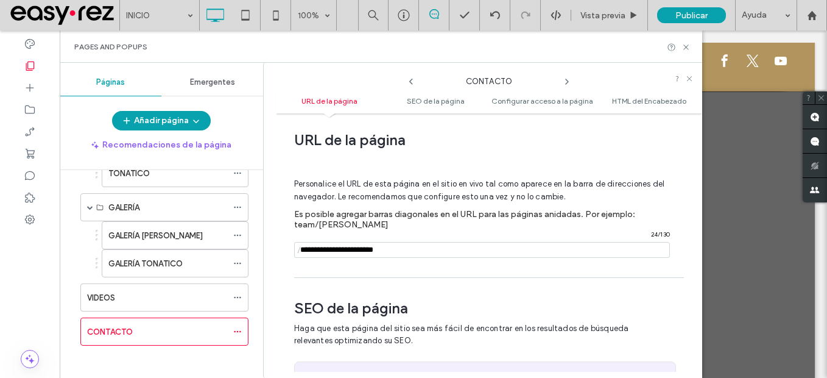
click at [523, 251] on input "notEmpty" at bounding box center [482, 250] width 376 height 16
click at [234, 298] on icon at bounding box center [237, 297] width 9 height 9
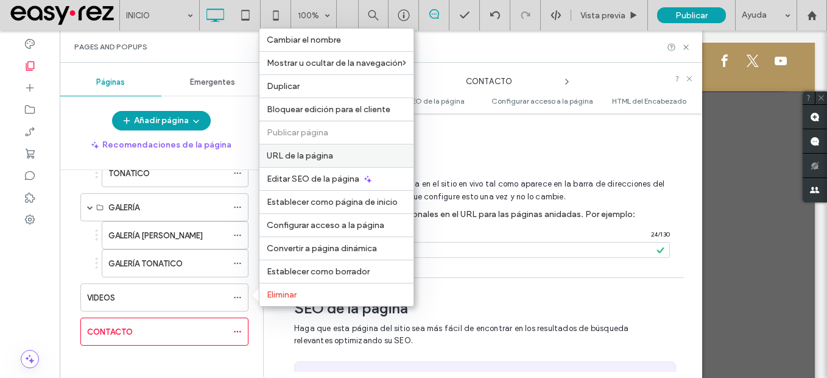
click at [311, 161] on div "URL de la página" at bounding box center [336, 155] width 154 height 23
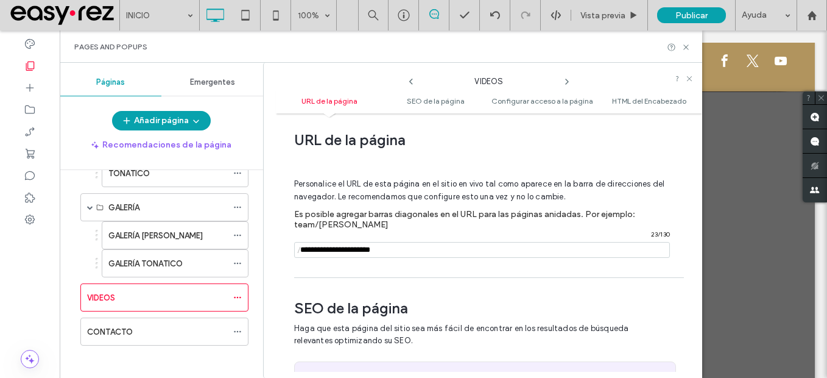
click at [331, 251] on input "notEmpty" at bounding box center [482, 250] width 376 height 16
type input "**********"
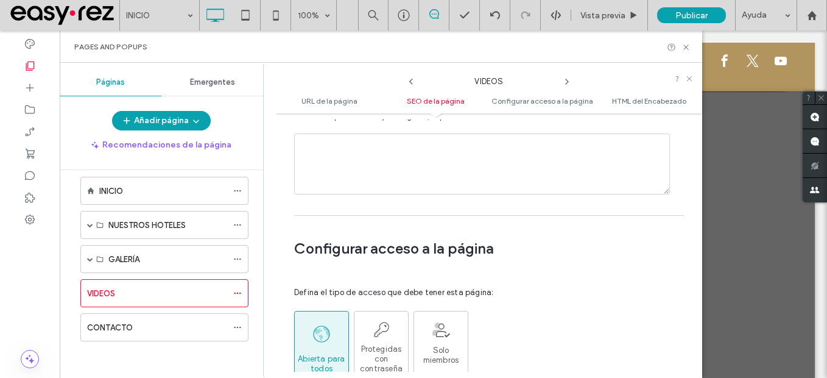
scroll to position [919, 0]
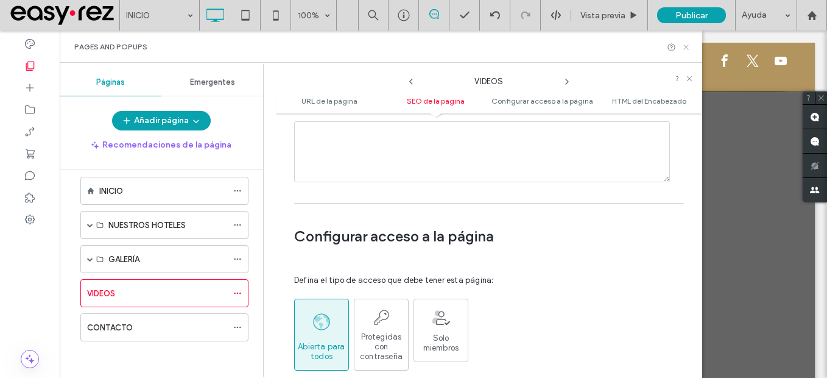
click at [685, 50] on icon at bounding box center [685, 47] width 9 height 9
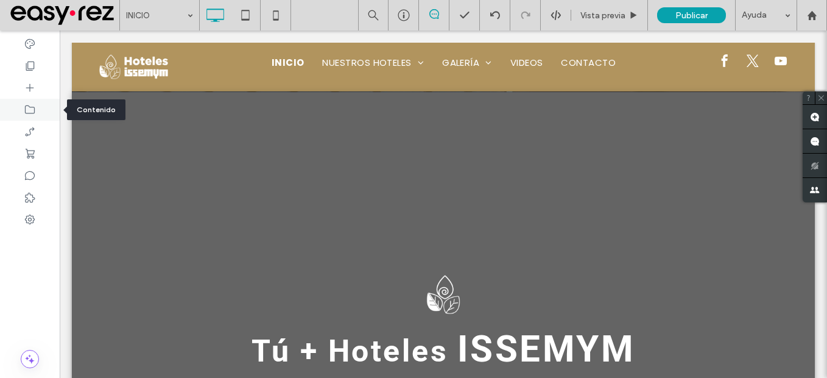
drag, startPoint x: 33, startPoint y: 108, endPoint x: 25, endPoint y: 114, distance: 10.1
click at [33, 110] on icon at bounding box center [30, 110] width 12 height 12
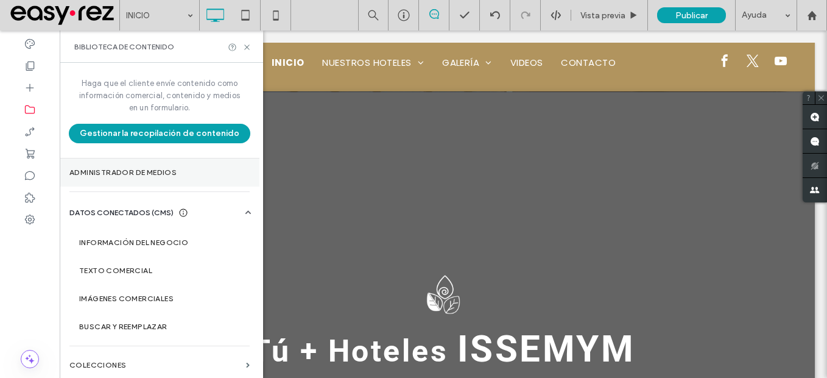
click at [156, 178] on section "Administrador de medios" at bounding box center [160, 172] width 200 height 28
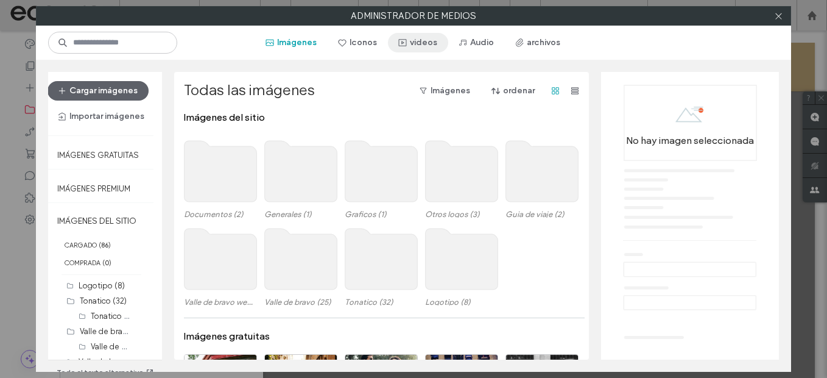
click at [404, 41] on icon "button" at bounding box center [403, 43] width 10 height 10
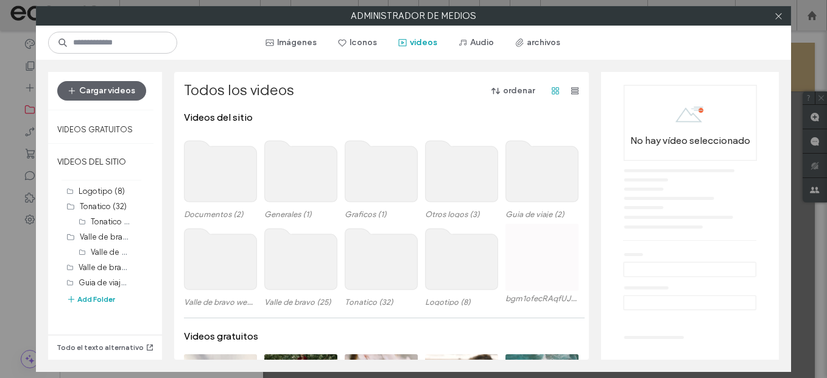
click at [372, 267] on use at bounding box center [381, 258] width 72 height 61
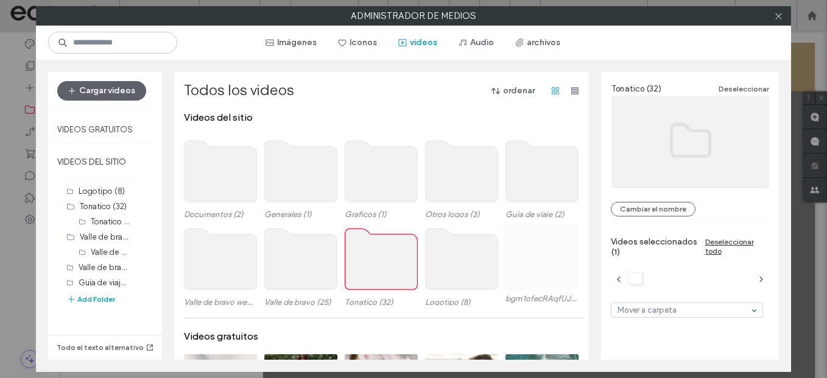
click at [372, 266] on use at bounding box center [381, 258] width 72 height 61
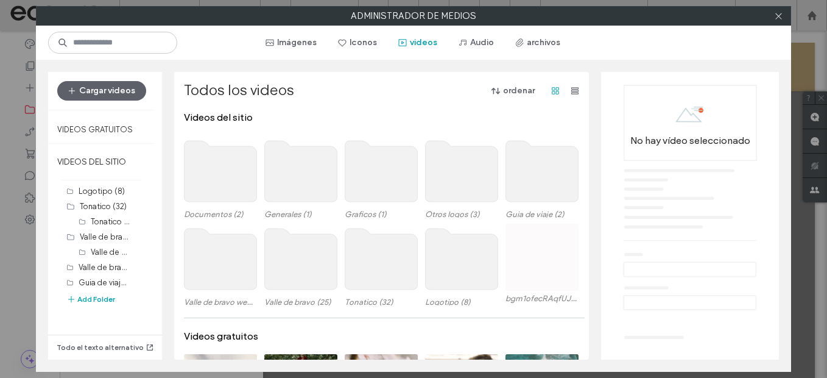
click at [372, 265] on use at bounding box center [381, 258] width 72 height 61
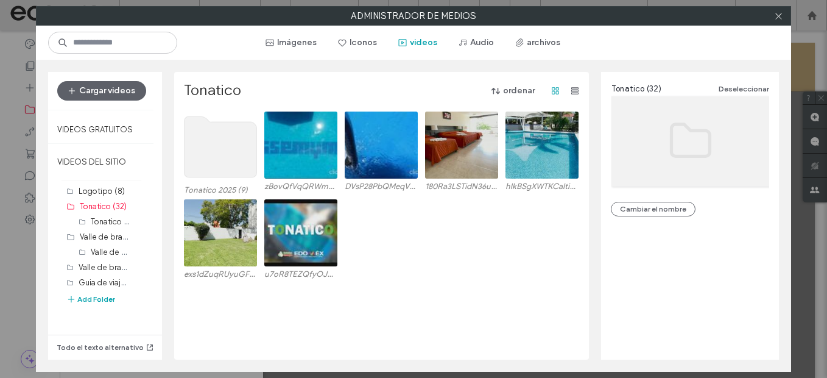
click at [234, 150] on use at bounding box center [220, 146] width 72 height 61
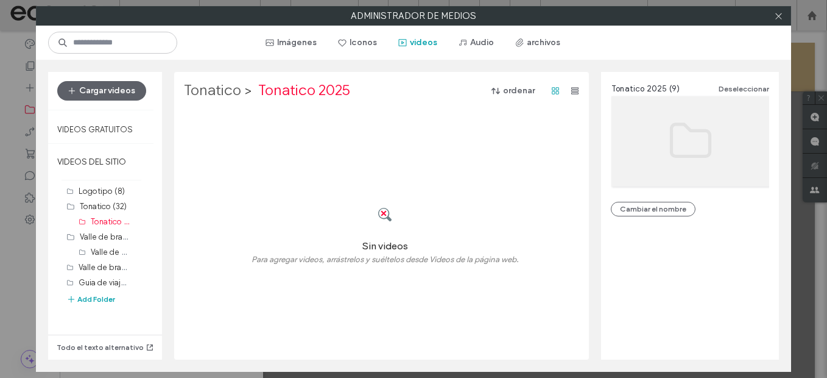
click at [219, 93] on label "Tonatico" at bounding box center [212, 90] width 57 height 19
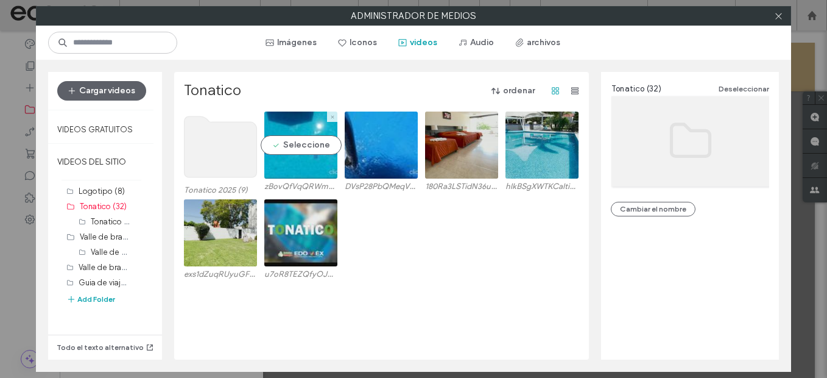
click at [318, 158] on video at bounding box center [300, 144] width 73 height 67
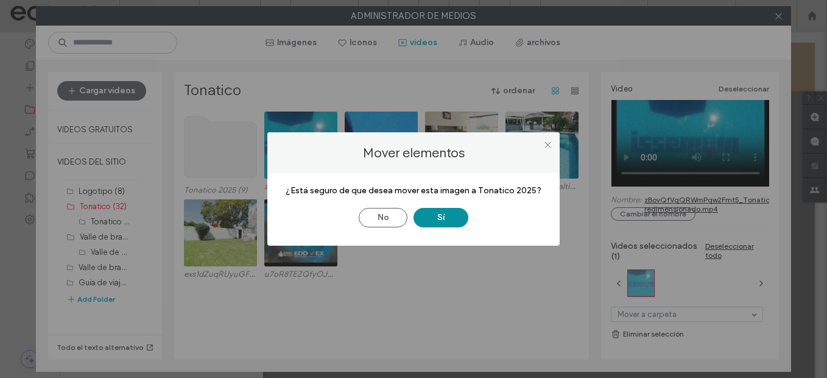
click at [453, 219] on button "Sí" at bounding box center [440, 217] width 55 height 19
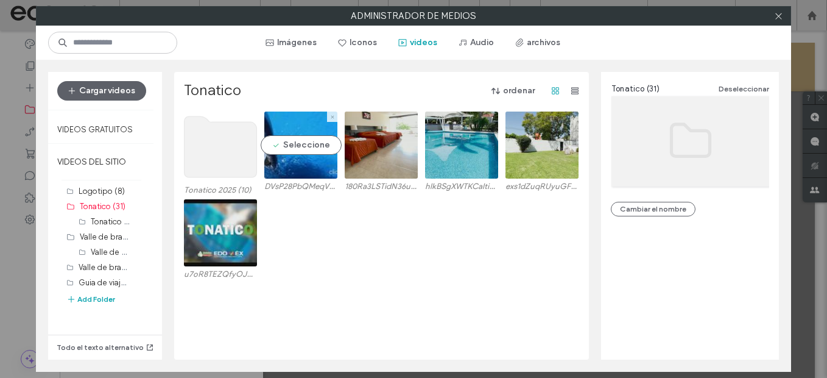
click at [291, 148] on video at bounding box center [300, 144] width 73 height 67
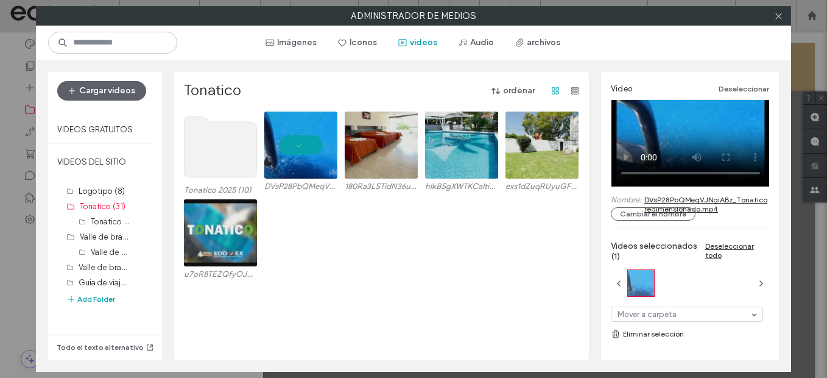
click at [236, 146] on use at bounding box center [220, 146] width 72 height 61
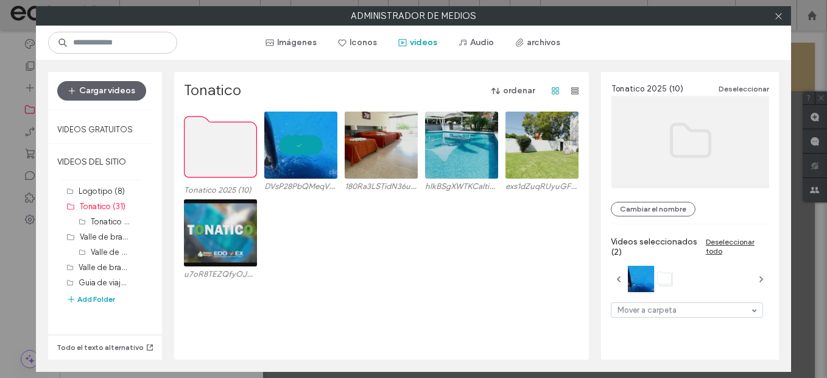
click at [236, 146] on use at bounding box center [220, 146] width 72 height 61
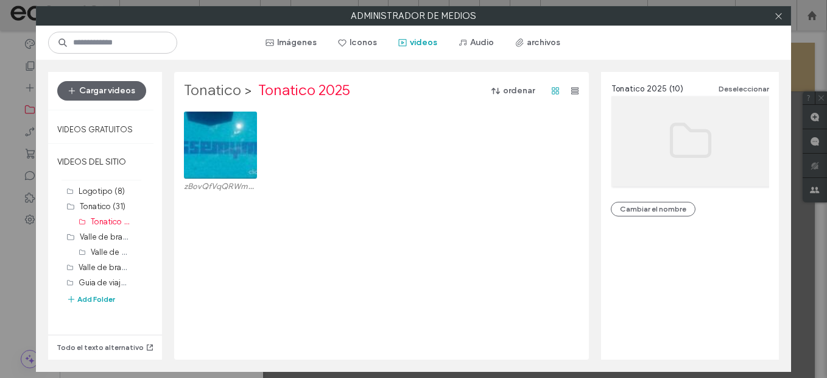
click at [218, 93] on label "Tonatico" at bounding box center [212, 90] width 57 height 19
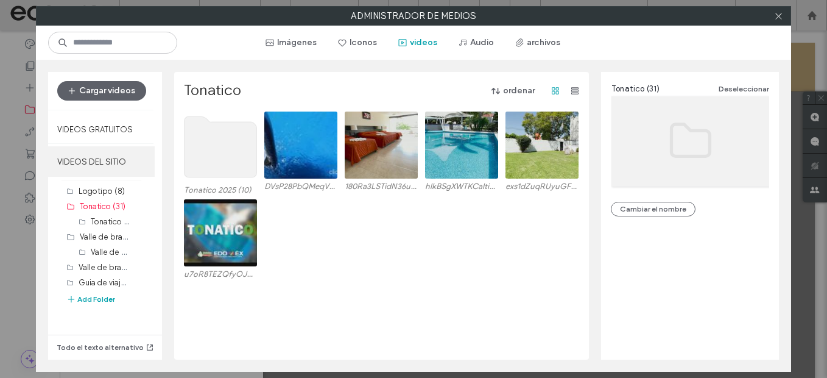
click at [99, 169] on label "VIDEOS DEL SITIO" at bounding box center [101, 161] width 107 height 30
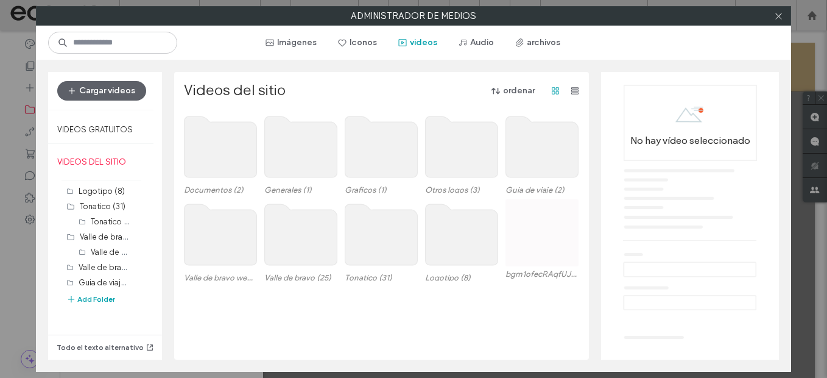
click at [302, 253] on use at bounding box center [301, 234] width 72 height 61
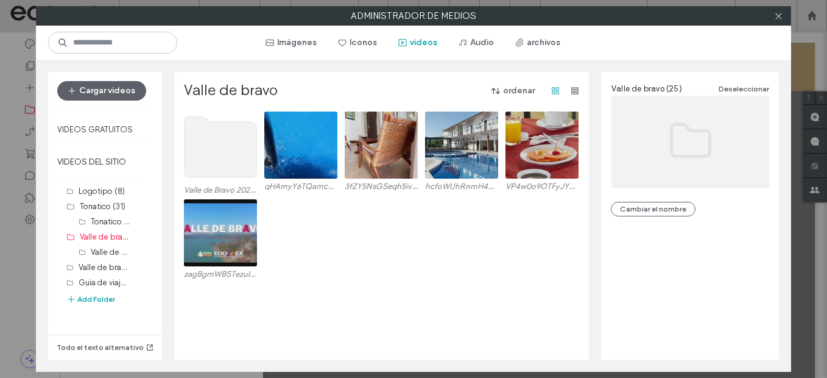
click at [219, 160] on use at bounding box center [220, 146] width 72 height 61
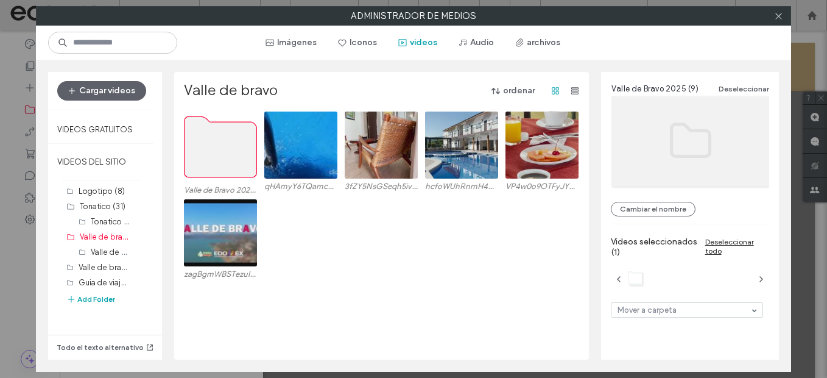
click at [219, 160] on use at bounding box center [220, 146] width 72 height 61
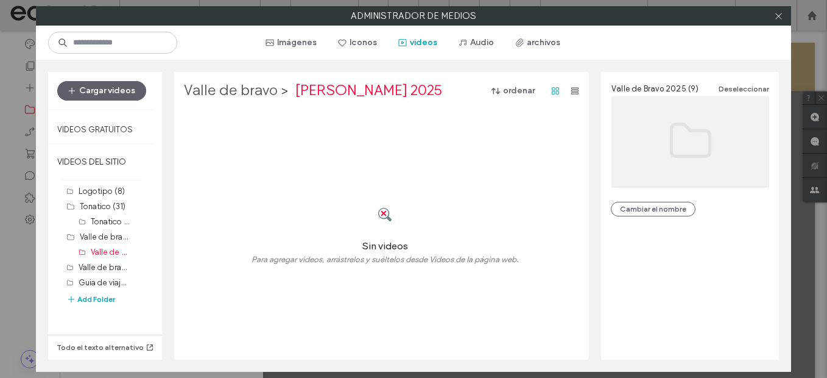
click at [234, 88] on label "Valle de bravo" at bounding box center [231, 90] width 94 height 19
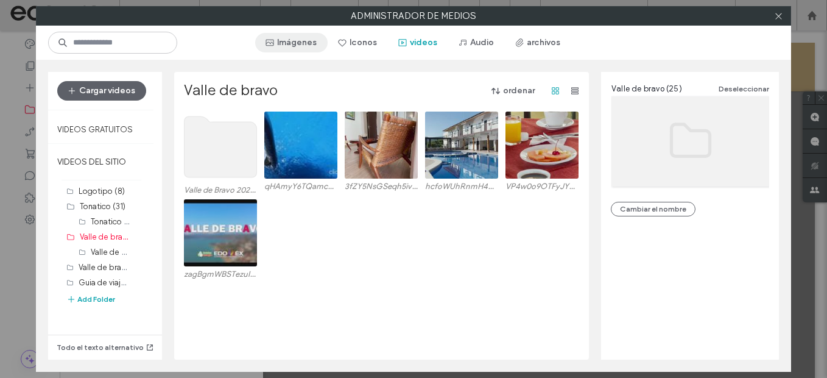
click at [281, 41] on button "Imágenes" at bounding box center [291, 42] width 72 height 19
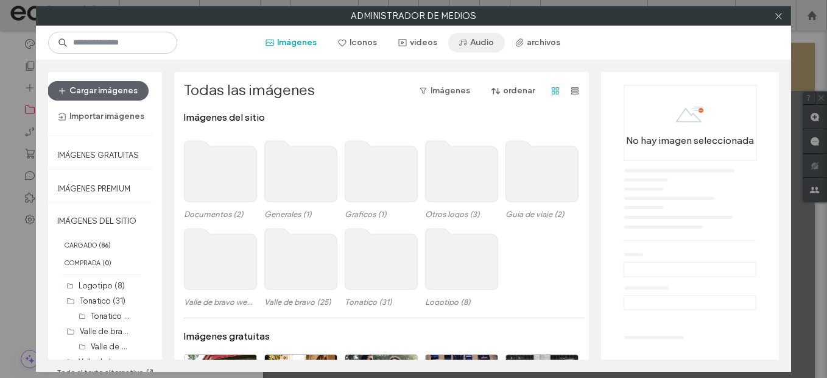
click at [478, 34] on button "Audio" at bounding box center [476, 42] width 57 height 19
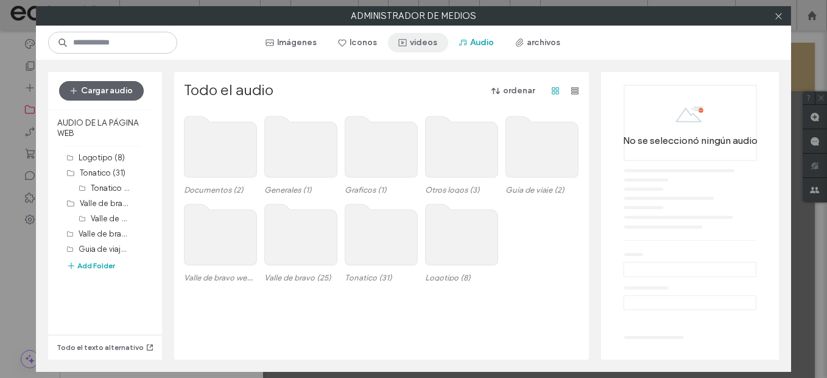
click at [422, 42] on button "videos" at bounding box center [418, 42] width 60 height 19
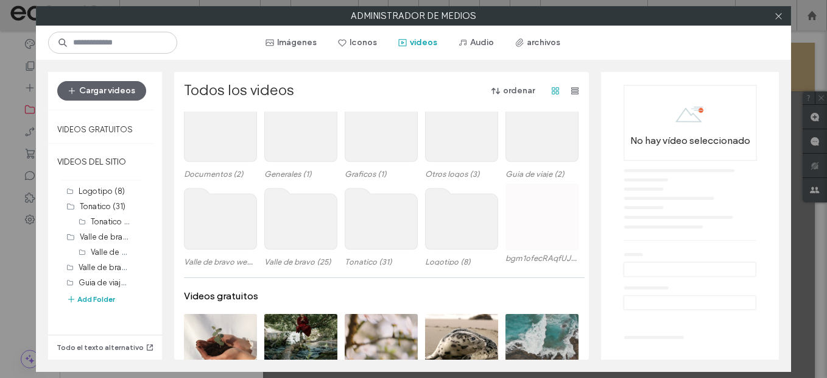
scroll to position [0, 0]
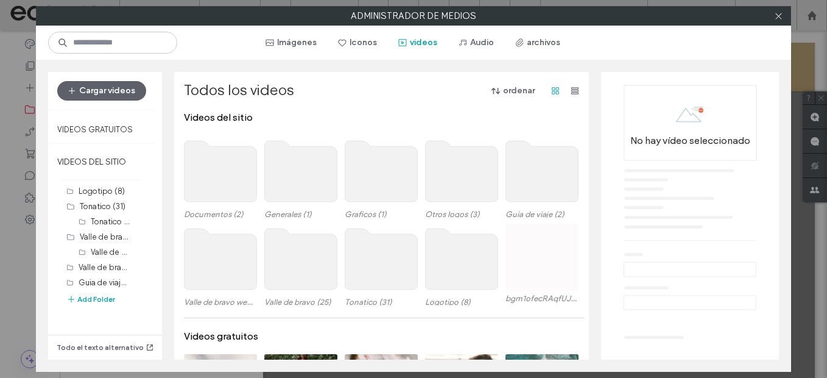
click at [370, 269] on use at bounding box center [381, 258] width 72 height 61
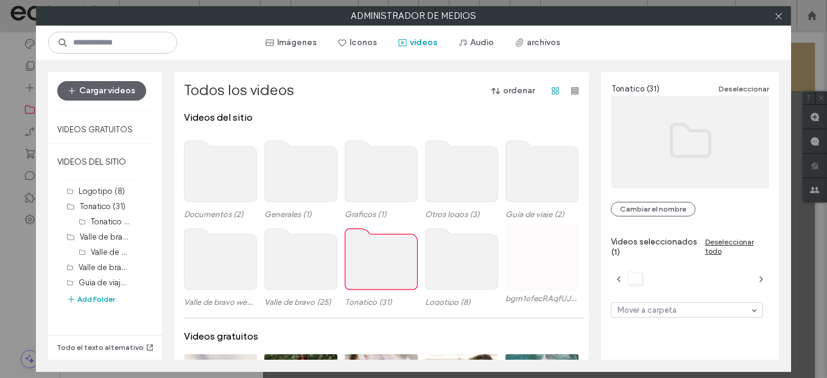
click at [370, 269] on use at bounding box center [381, 258] width 72 height 61
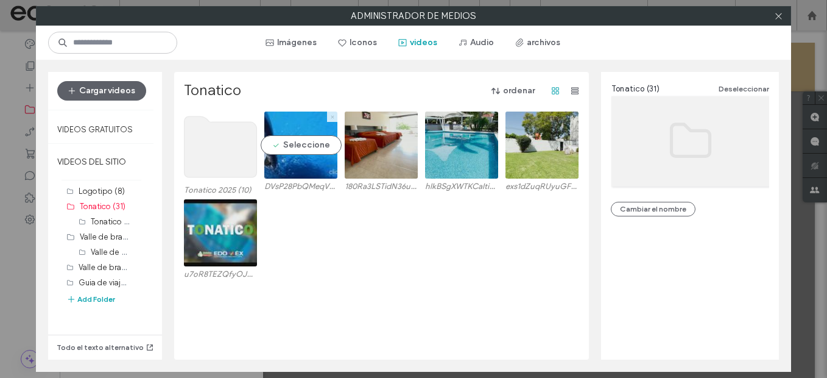
click at [330, 116] on icon at bounding box center [332, 116] width 5 height 5
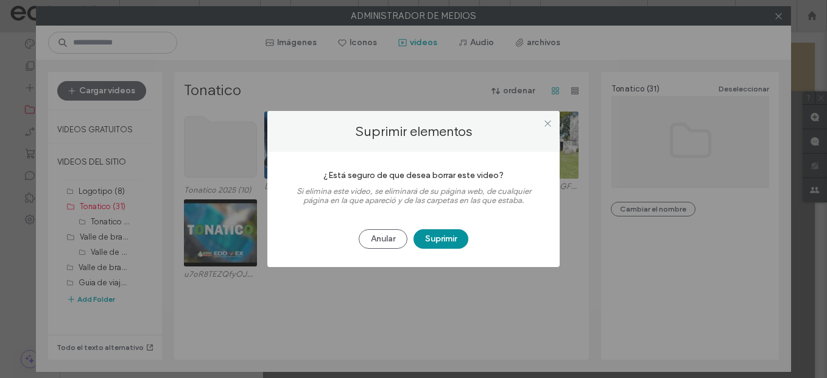
click at [457, 245] on button "Suprimir" at bounding box center [440, 238] width 55 height 19
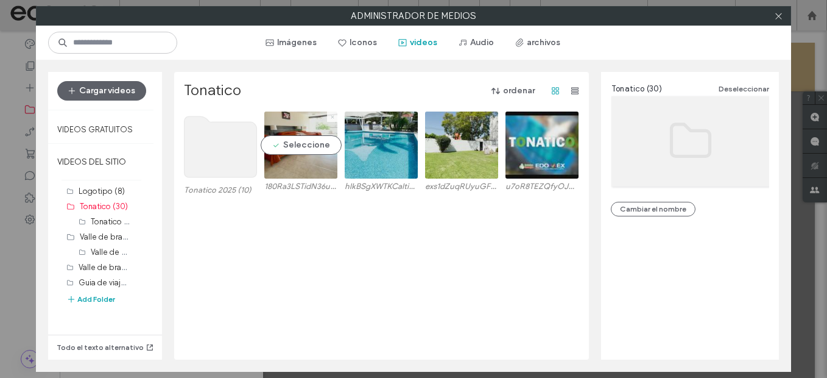
click at [330, 118] on icon at bounding box center [332, 116] width 5 height 5
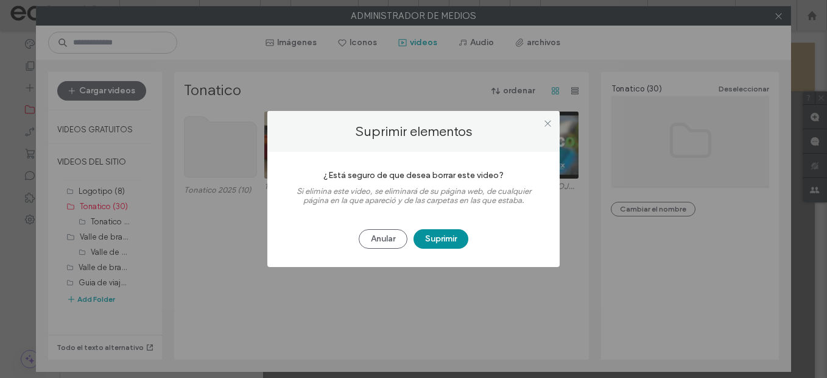
click at [431, 240] on button "Suprimir" at bounding box center [440, 238] width 55 height 19
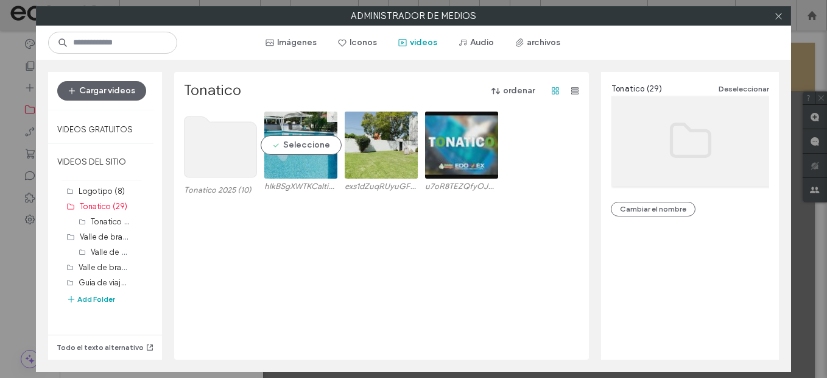
click at [330, 117] on div at bounding box center [332, 116] width 10 height 10
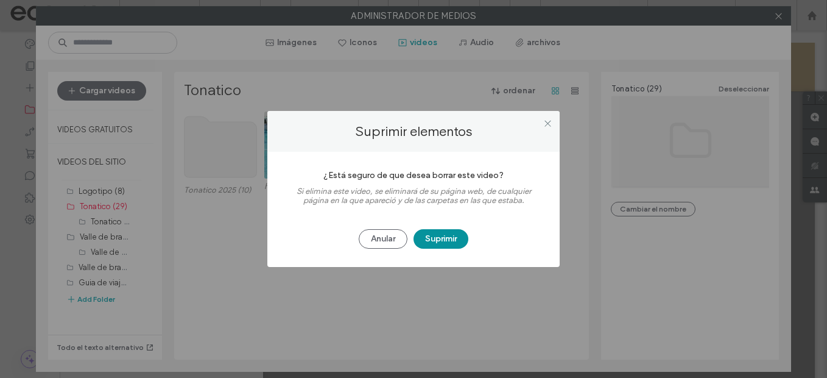
click at [455, 242] on button "Suprimir" at bounding box center [440, 238] width 55 height 19
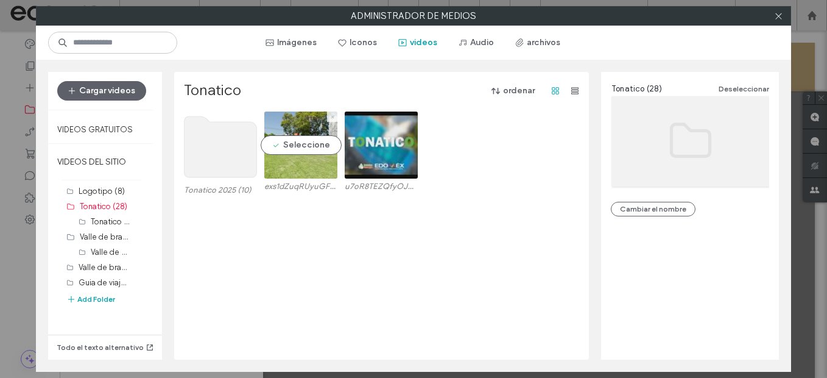
click at [330, 116] on icon at bounding box center [332, 116] width 5 height 5
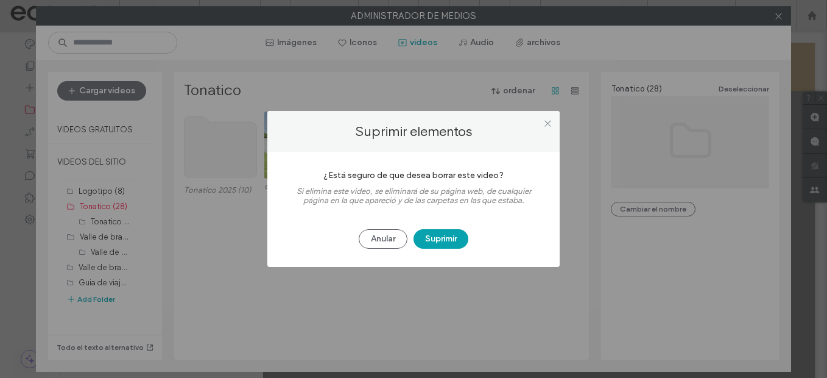
drag, startPoint x: 441, startPoint y: 232, endPoint x: 373, endPoint y: 183, distance: 83.7
click at [441, 233] on button "Suprimir" at bounding box center [440, 238] width 55 height 19
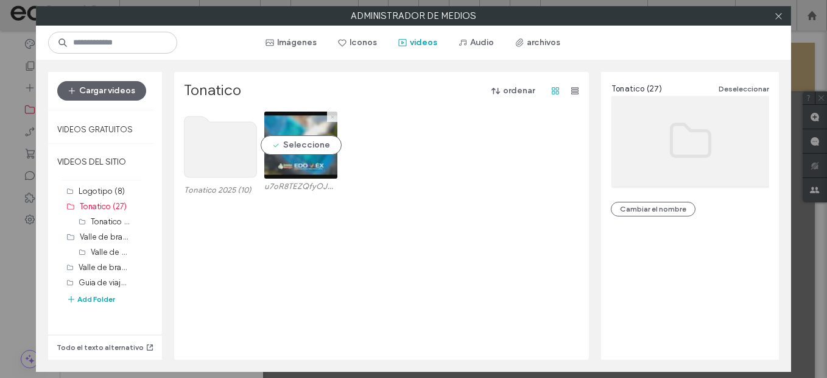
click at [330, 121] on span at bounding box center [332, 116] width 5 height 10
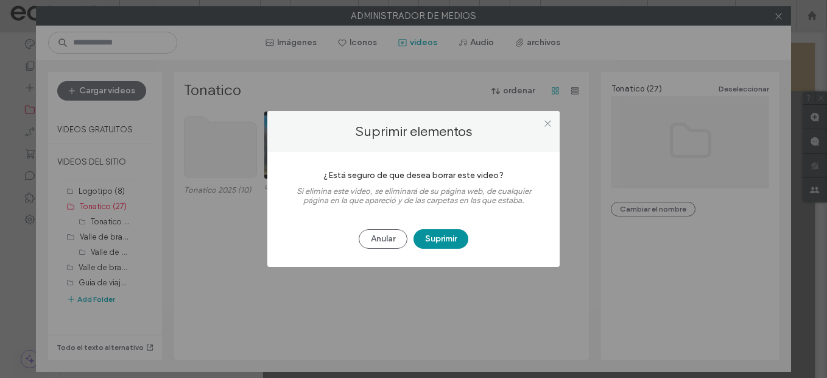
click at [449, 237] on button "Suprimir" at bounding box center [440, 238] width 55 height 19
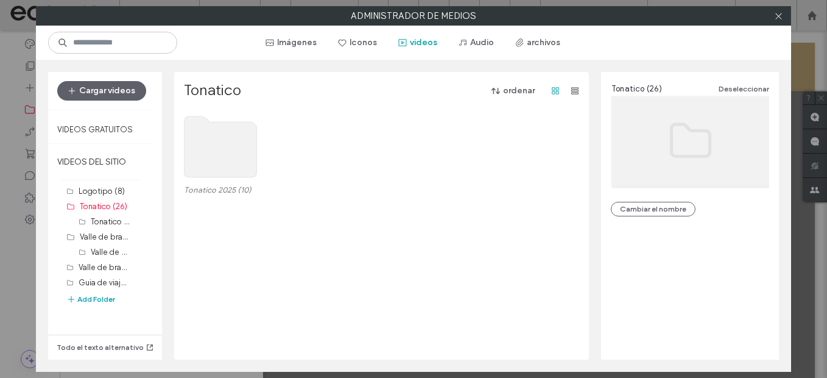
click at [227, 162] on use at bounding box center [220, 146] width 72 height 61
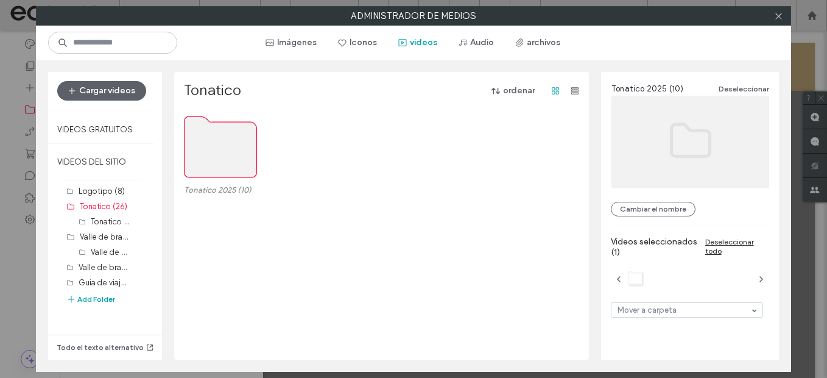
click at [227, 162] on use at bounding box center [220, 146] width 72 height 61
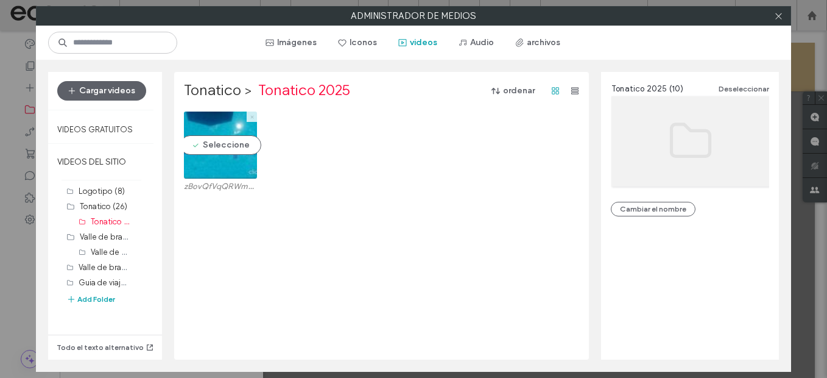
click at [250, 113] on span at bounding box center [252, 116] width 5 height 10
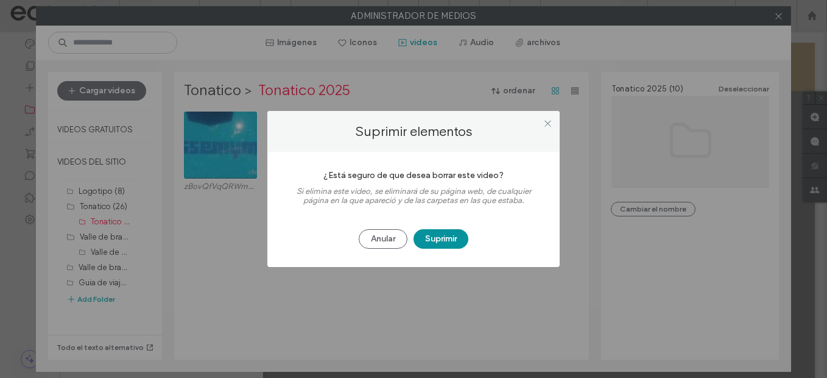
click at [452, 235] on button "Suprimir" at bounding box center [440, 238] width 55 height 19
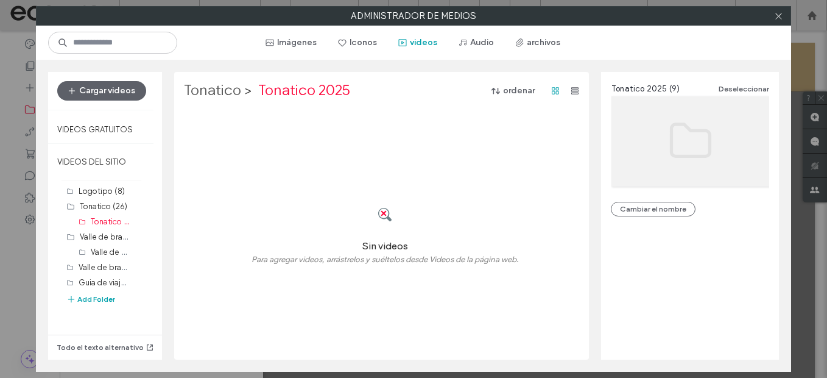
click at [215, 94] on label "Tonatico" at bounding box center [212, 90] width 57 height 19
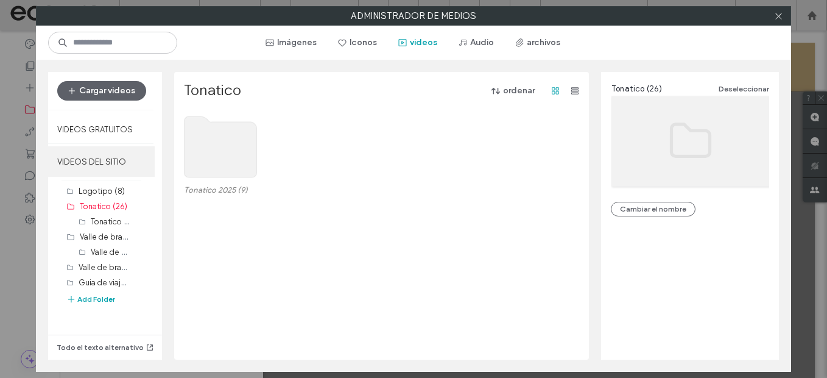
click at [111, 169] on label "VIDEOS DEL SITIO" at bounding box center [101, 161] width 107 height 30
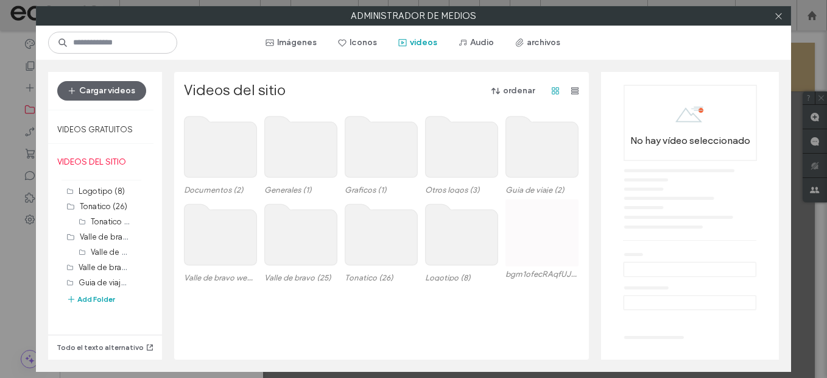
click at [300, 237] on use at bounding box center [301, 234] width 72 height 61
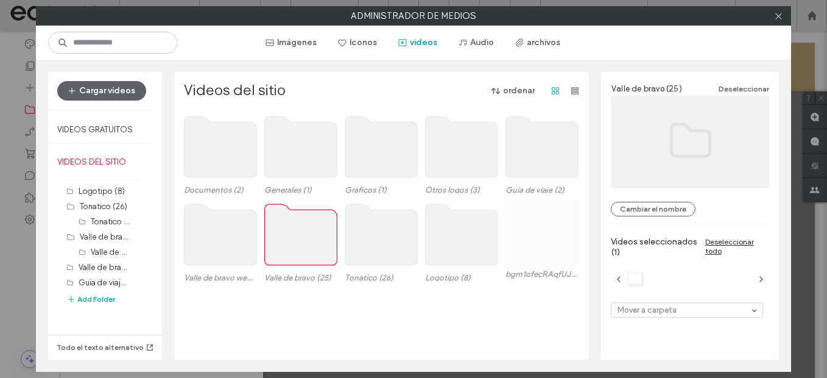
click at [300, 237] on use at bounding box center [301, 234] width 72 height 61
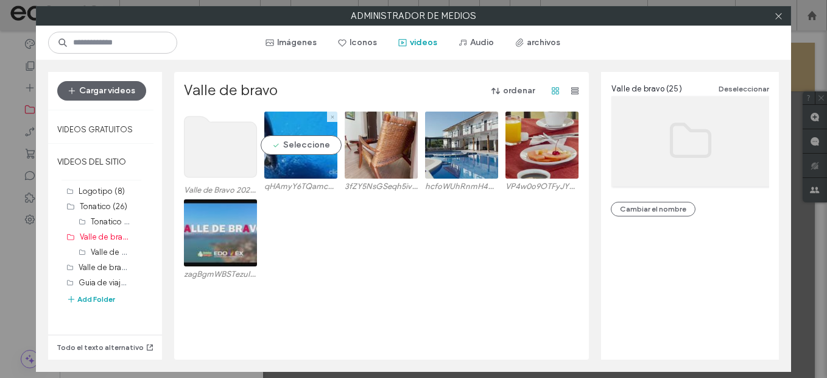
drag, startPoint x: 316, startPoint y: 142, endPoint x: 329, endPoint y: 144, distance: 12.9
click at [316, 142] on video at bounding box center [300, 144] width 73 height 67
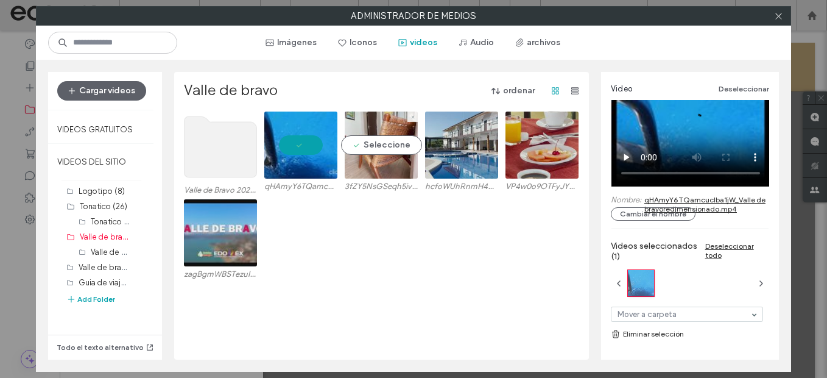
click at [388, 146] on video at bounding box center [381, 144] width 73 height 67
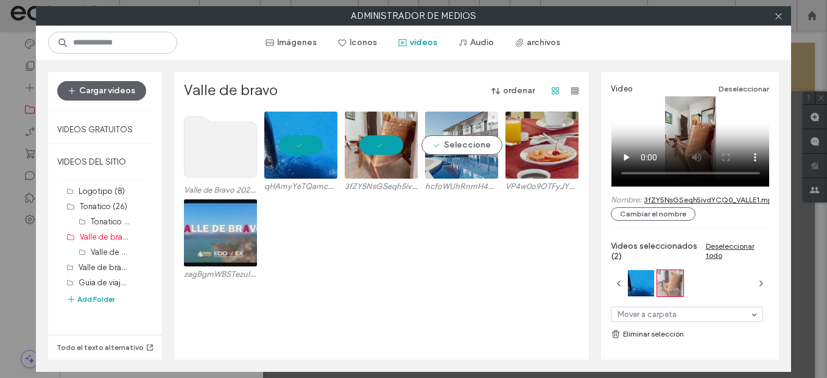
click at [448, 139] on video at bounding box center [461, 144] width 73 height 67
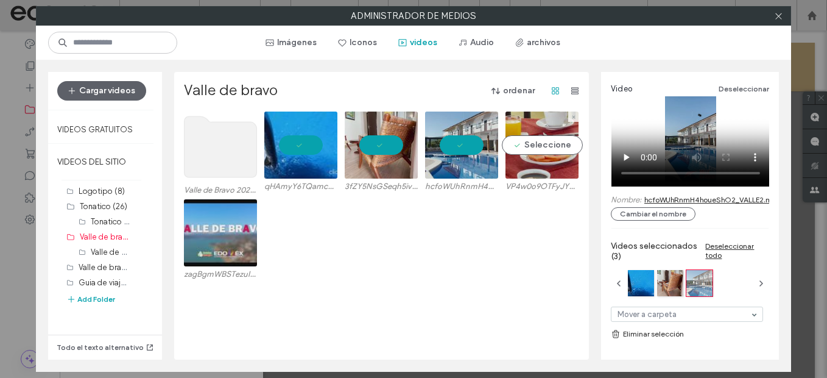
click at [522, 146] on video at bounding box center [541, 144] width 73 height 67
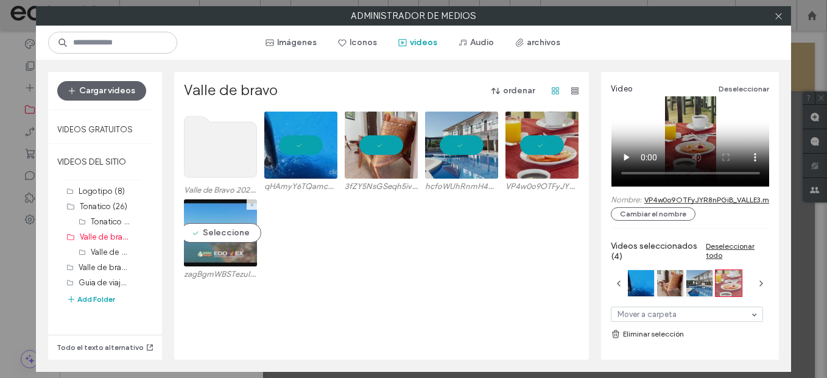
click at [220, 230] on video at bounding box center [220, 232] width 73 height 67
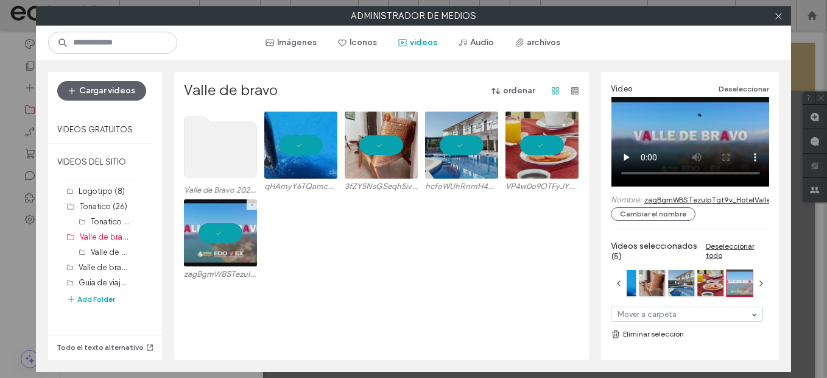
click at [250, 203] on icon at bounding box center [252, 204] width 5 height 5
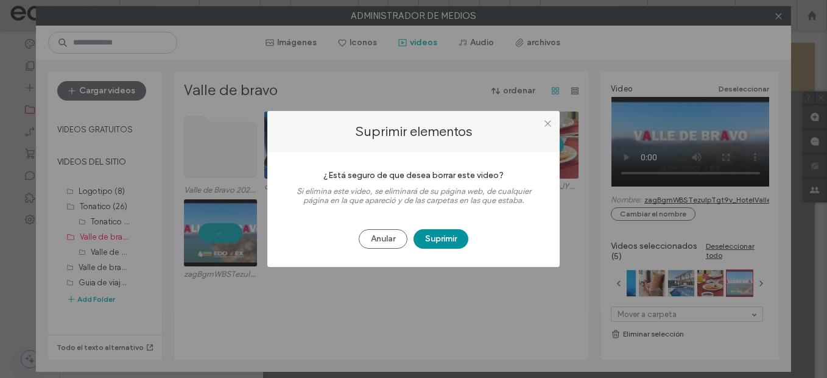
click at [446, 237] on button "Suprimir" at bounding box center [440, 238] width 55 height 19
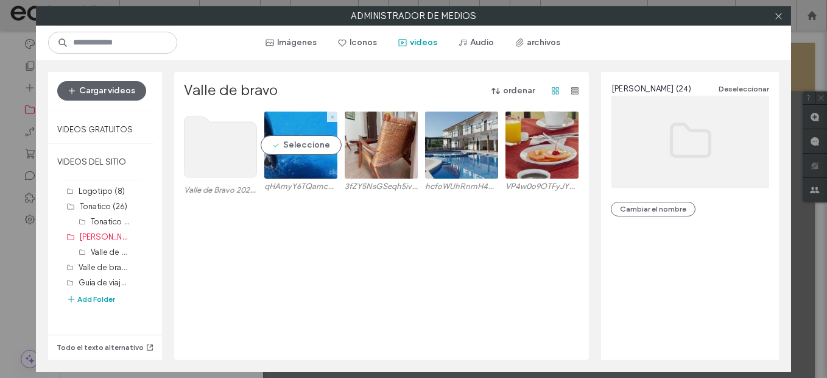
drag, startPoint x: 322, startPoint y: 111, endPoint x: 325, endPoint y: 119, distance: 8.3
click at [330, 119] on span at bounding box center [332, 116] width 5 height 10
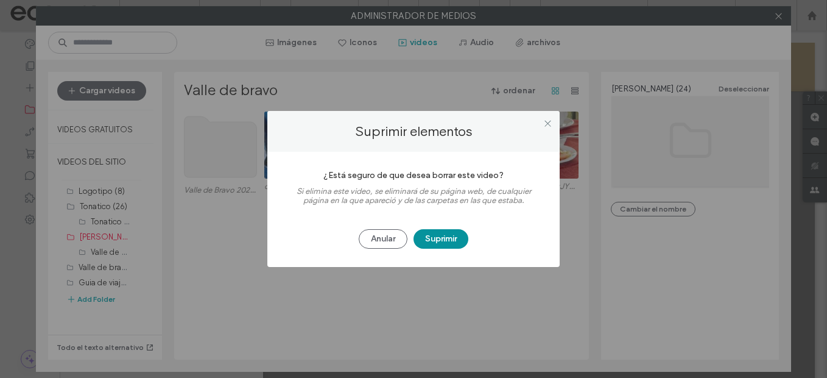
click at [452, 242] on button "Suprimir" at bounding box center [440, 238] width 55 height 19
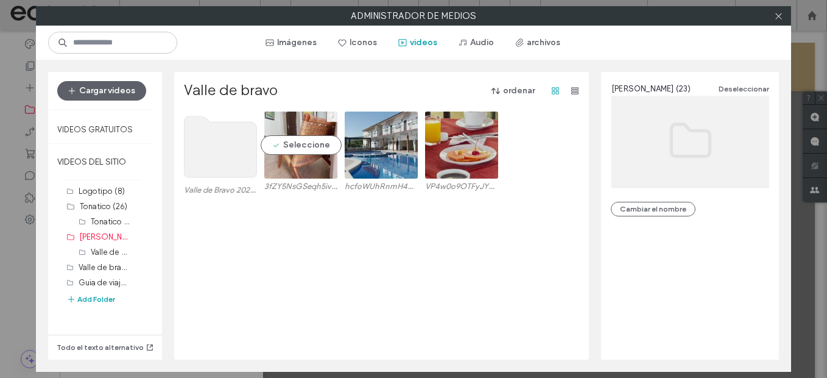
click at [330, 114] on icon at bounding box center [332, 116] width 5 height 5
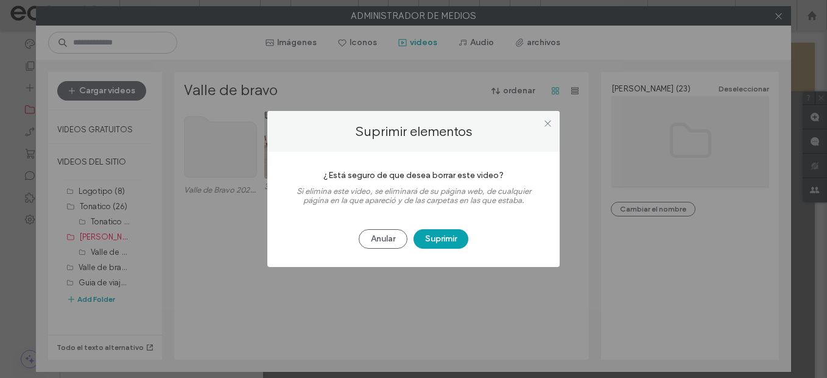
drag, startPoint x: 445, startPoint y: 234, endPoint x: 388, endPoint y: 214, distance: 60.1
click at [444, 234] on button "Suprimir" at bounding box center [440, 238] width 55 height 19
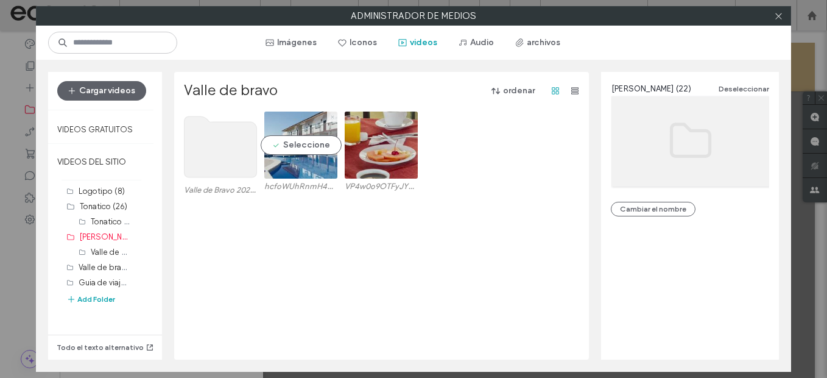
click at [330, 116] on icon at bounding box center [332, 116] width 5 height 5
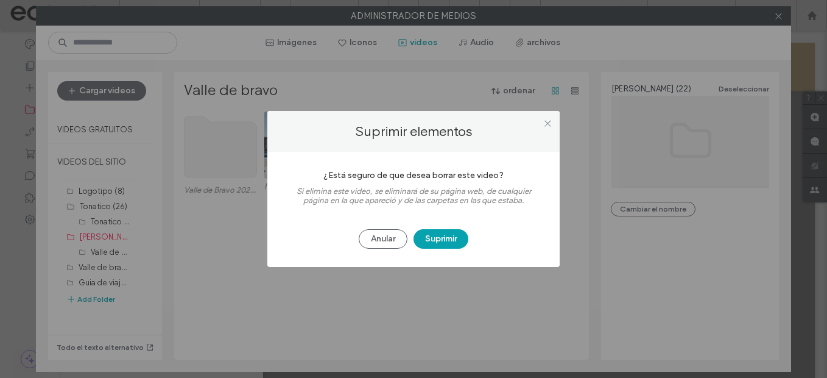
click at [433, 234] on button "Suprimir" at bounding box center [440, 238] width 55 height 19
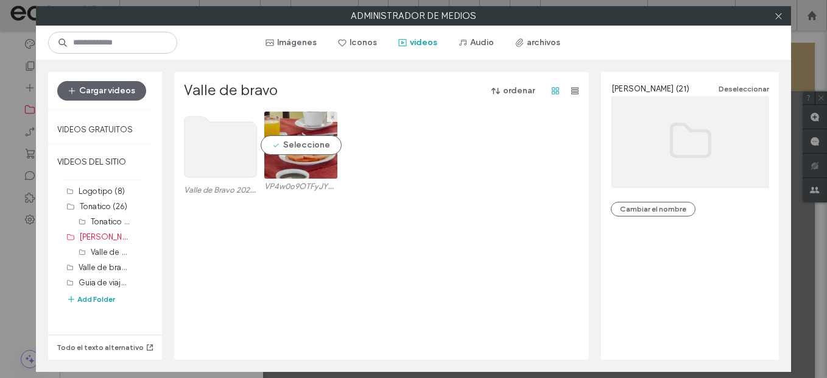
click at [330, 119] on span at bounding box center [332, 116] width 5 height 10
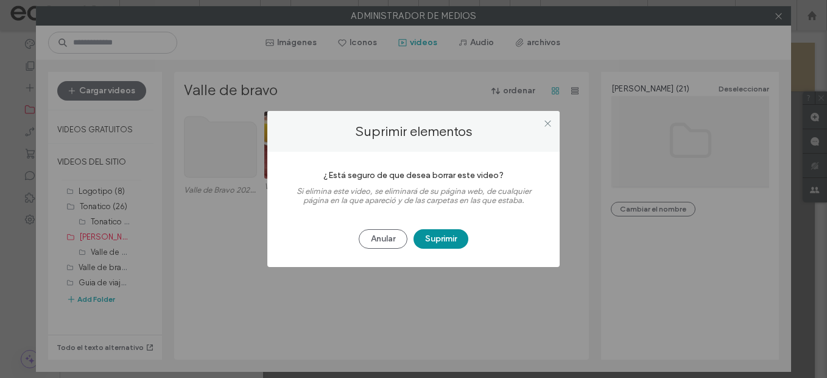
click at [432, 241] on button "Suprimir" at bounding box center [440, 238] width 55 height 19
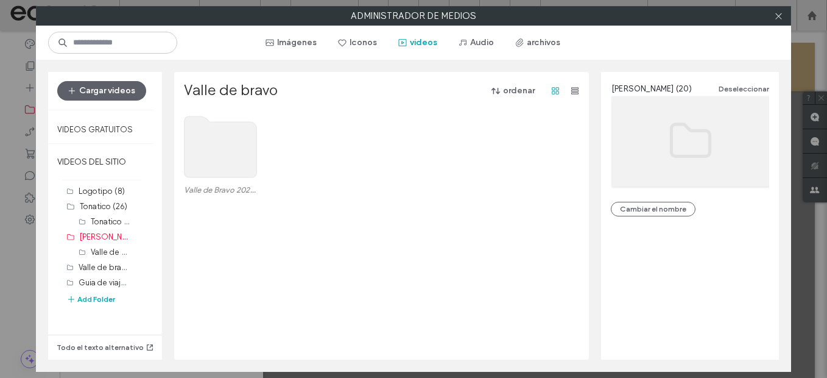
click at [215, 161] on use at bounding box center [220, 146] width 72 height 61
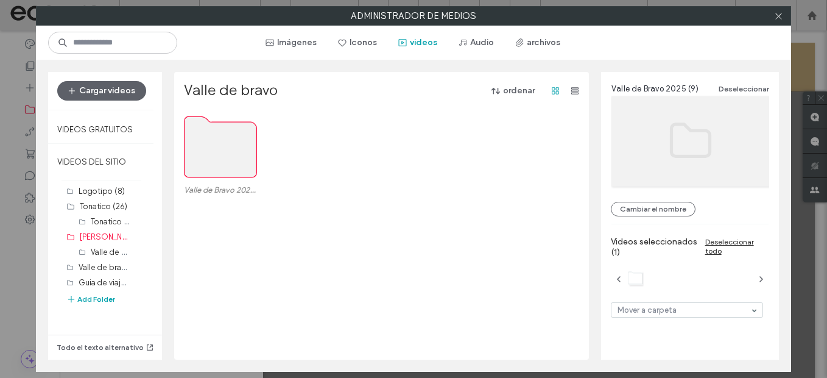
click at [215, 161] on use at bounding box center [220, 146] width 72 height 61
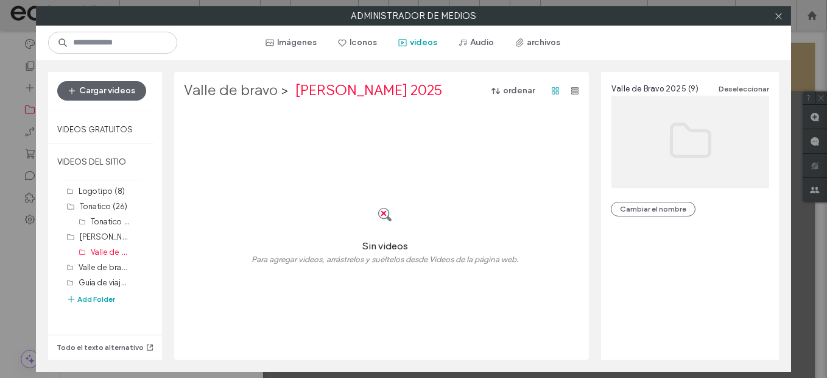
click at [233, 83] on label "Valle de bravo" at bounding box center [231, 90] width 94 height 19
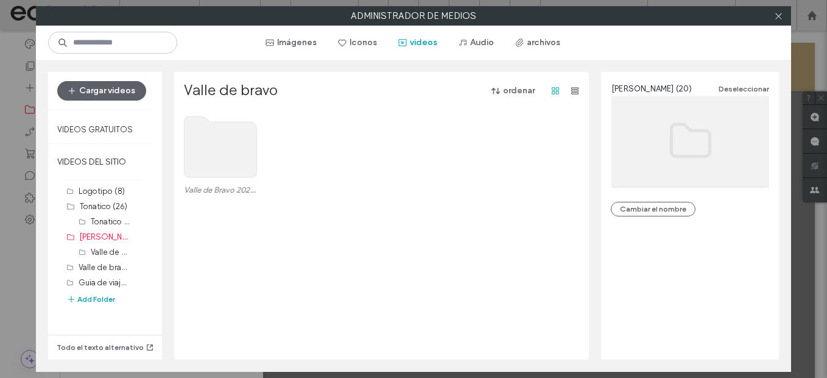
click at [212, 165] on use at bounding box center [220, 146] width 72 height 61
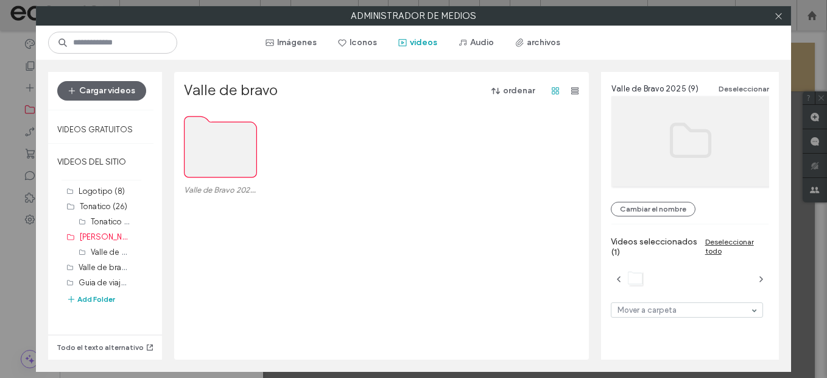
click at [212, 165] on use at bounding box center [220, 146] width 72 height 61
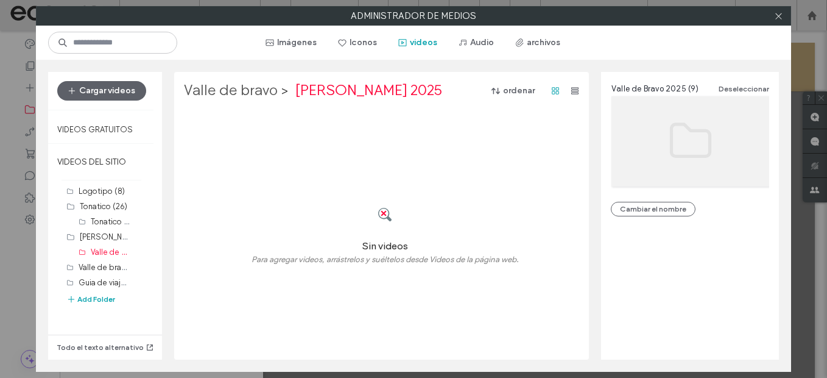
click at [222, 98] on label "Valle de bravo" at bounding box center [231, 90] width 94 height 19
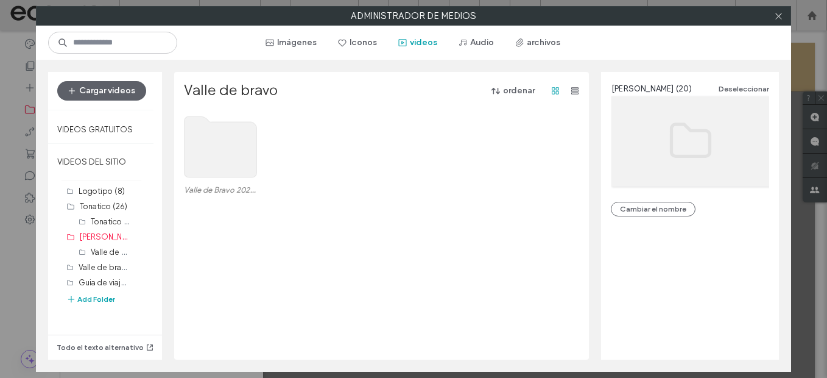
click at [239, 169] on use at bounding box center [220, 146] width 72 height 61
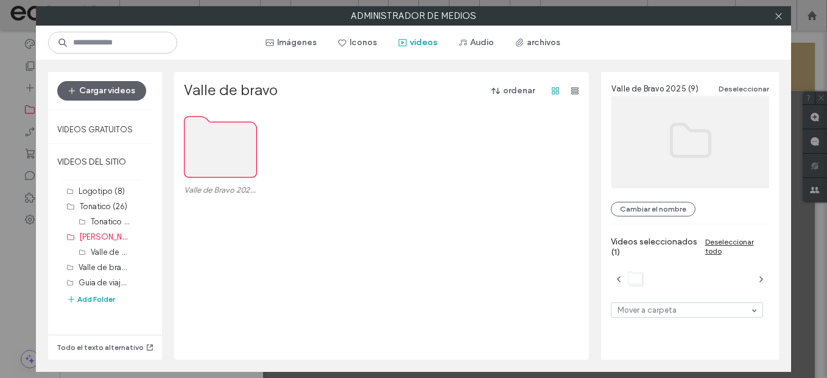
drag, startPoint x: 238, startPoint y: 165, endPoint x: 146, endPoint y: 304, distance: 166.5
click at [146, 304] on div "Logotipo (8) Tonatico (26) Tonatico 2025 (9) Valle de bravo (20) Valle de Bravo…" at bounding box center [107, 250] width 82 height 134
click at [226, 158] on use at bounding box center [220, 146] width 72 height 61
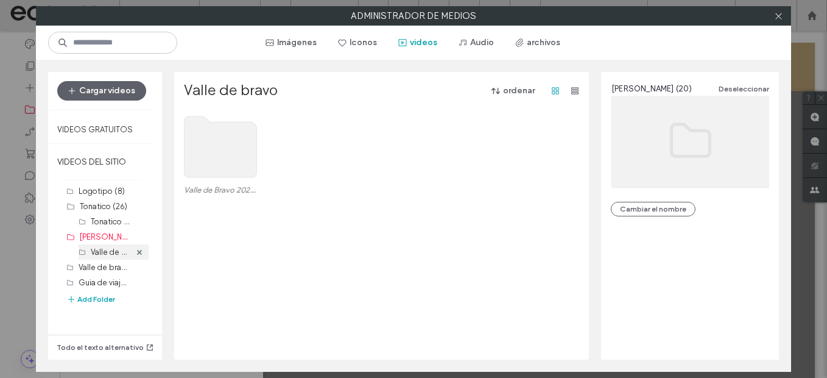
click at [101, 253] on label "Valle de Bravo 2025 (9)" at bounding box center [132, 251] width 83 height 12
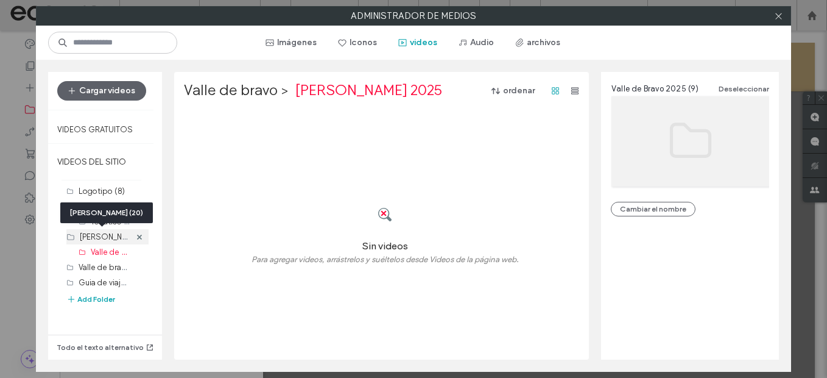
click at [98, 234] on label "Valle de bravo (20)" at bounding box center [118, 236] width 77 height 12
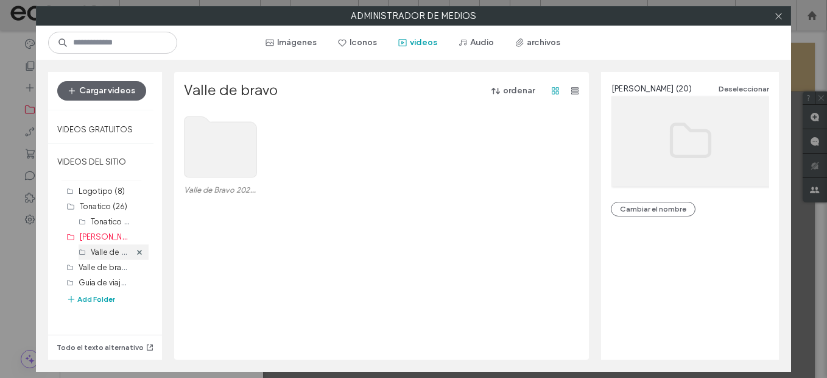
click at [97, 250] on label "Valle de Bravo 2025 (9)" at bounding box center [132, 251] width 83 height 12
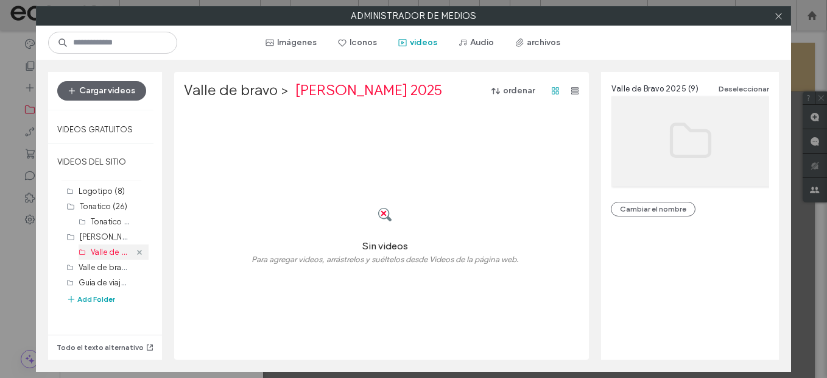
click at [137, 252] on use at bounding box center [139, 251] width 5 height 5
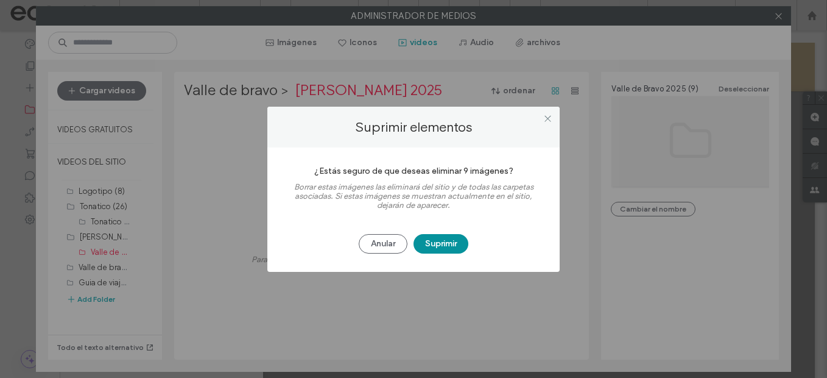
click at [456, 242] on button "Suprimir" at bounding box center [440, 243] width 55 height 19
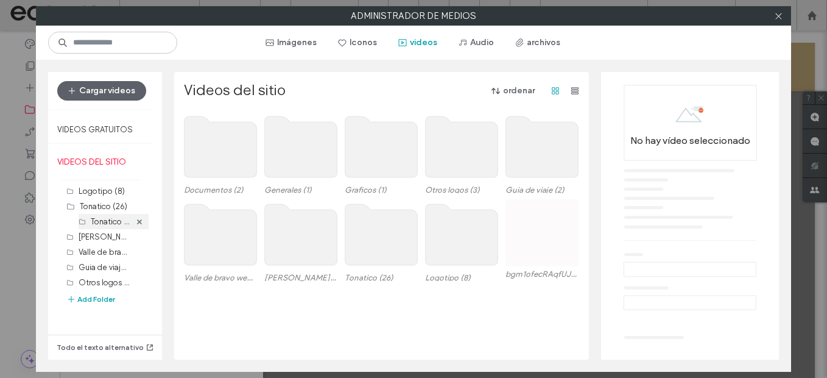
click at [105, 222] on label "Tonatico 2025 (9)" at bounding box center [123, 221] width 64 height 12
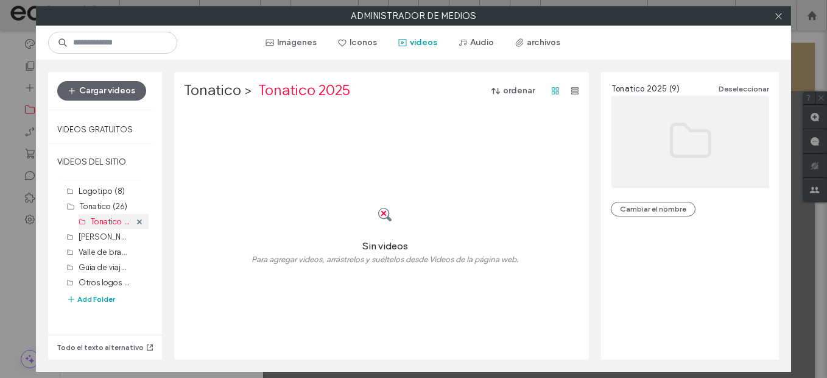
click at [135, 220] on div at bounding box center [139, 221] width 18 height 15
click at [137, 222] on use at bounding box center [139, 221] width 5 height 5
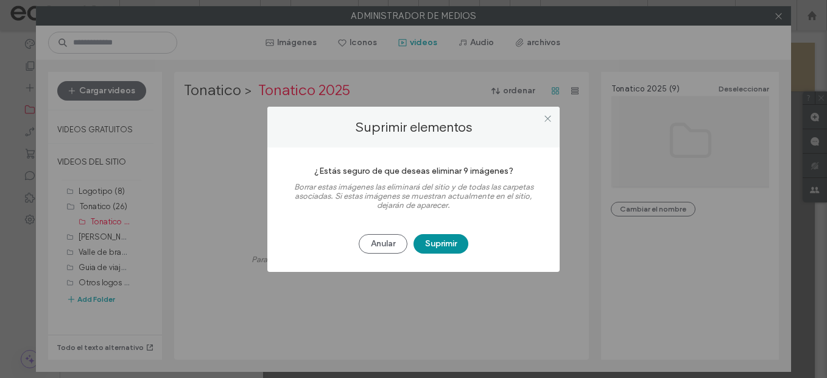
click at [455, 236] on button "Suprimir" at bounding box center [440, 243] width 55 height 19
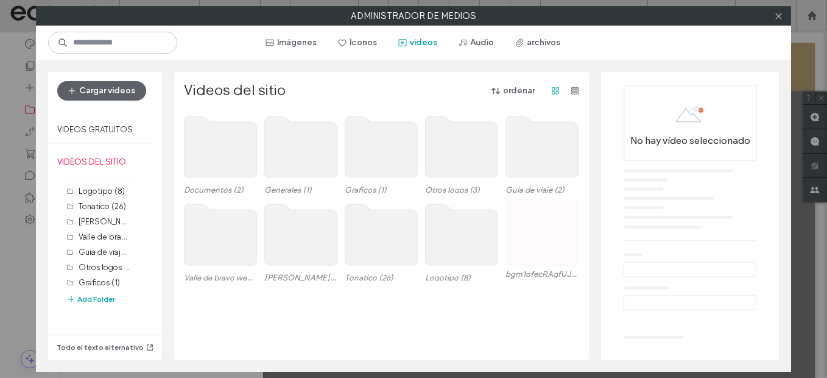
click at [365, 233] on use at bounding box center [381, 234] width 72 height 61
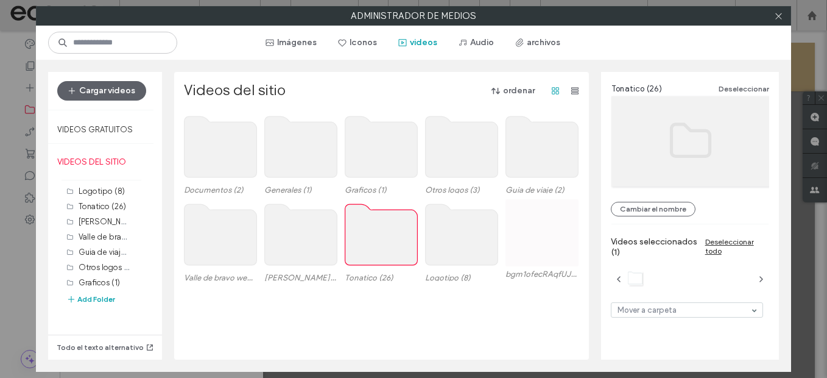
click at [365, 233] on use at bounding box center [381, 234] width 72 height 61
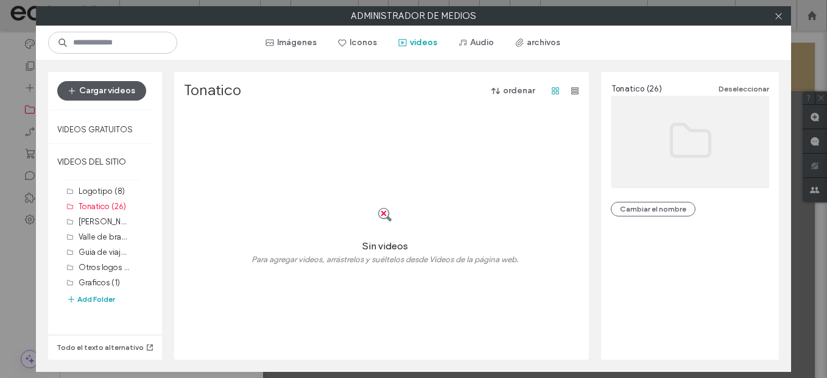
click at [102, 92] on button "Cargar videos" at bounding box center [101, 90] width 89 height 19
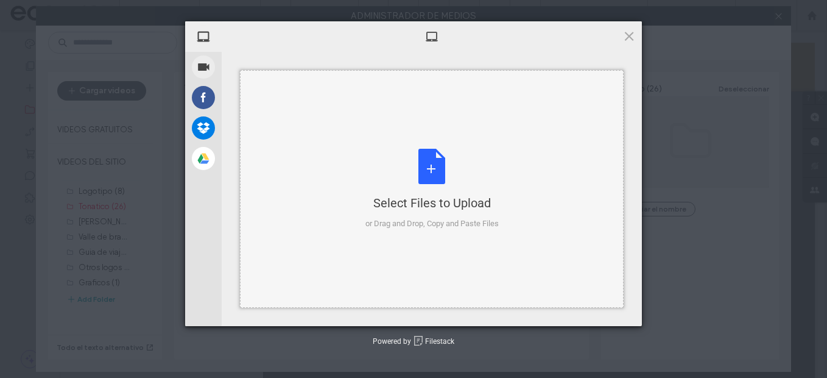
click at [429, 184] on div "Select Files to Upload or Drag and Drop, Copy and Paste Files" at bounding box center [431, 189] width 133 height 81
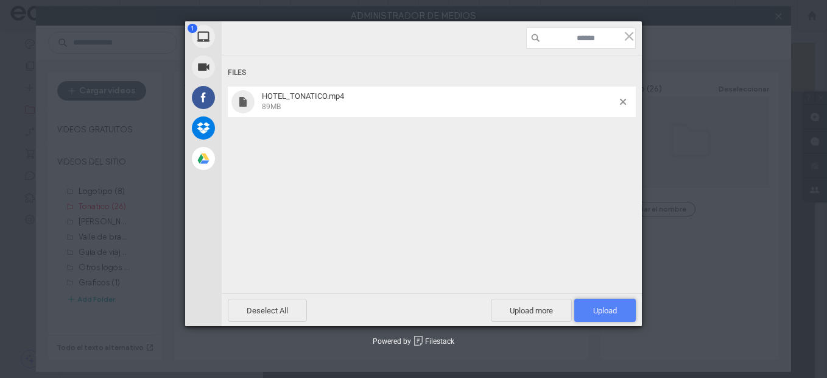
click at [604, 309] on span "Upload 1" at bounding box center [605, 310] width 24 height 9
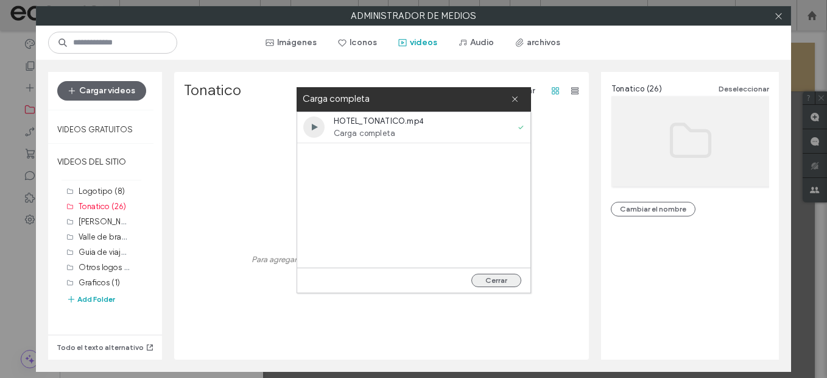
click at [502, 280] on button "Cerrar" at bounding box center [496, 279] width 50 height 13
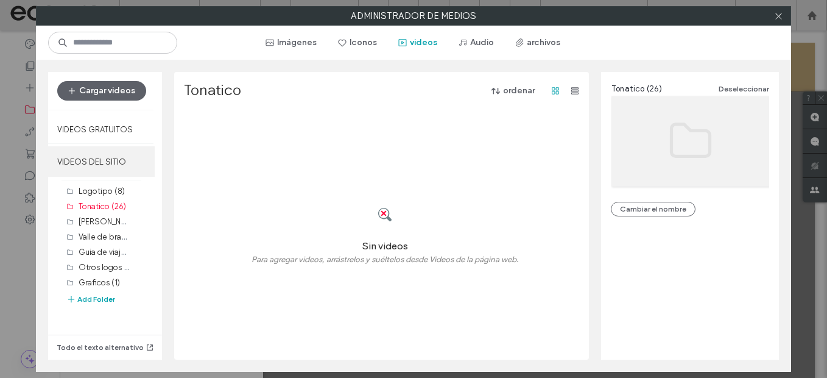
click at [116, 154] on label "VIDEOS DEL SITIO" at bounding box center [101, 161] width 107 height 30
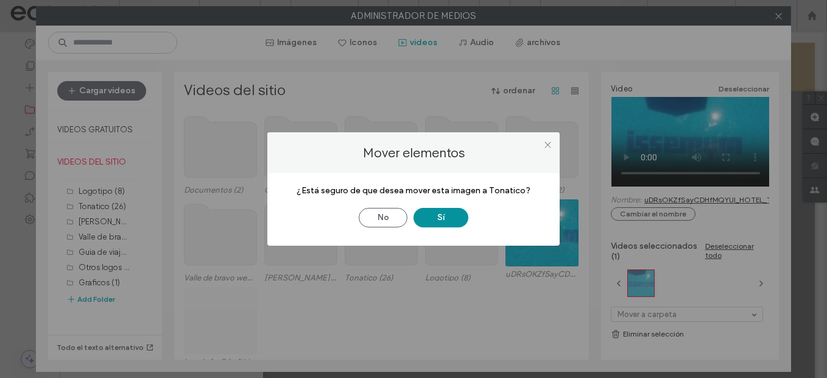
click at [447, 216] on button "Sí" at bounding box center [440, 217] width 55 height 19
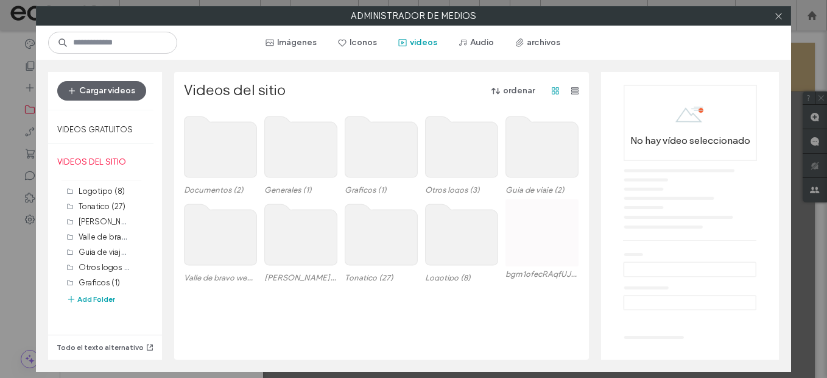
click at [522, 322] on div "Documentos (2) Generales (1) Graficos (1) Otros logos (3) Guia de viaje (2) Val…" at bounding box center [385, 235] width 402 height 248
click at [371, 236] on use at bounding box center [381, 234] width 72 height 61
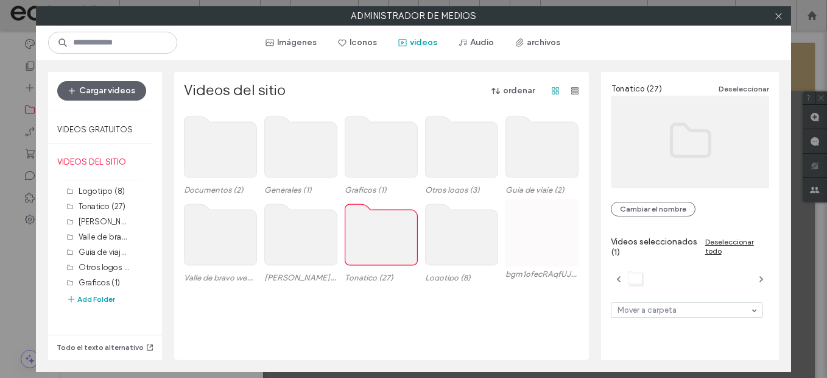
click at [371, 236] on use at bounding box center [381, 234] width 72 height 61
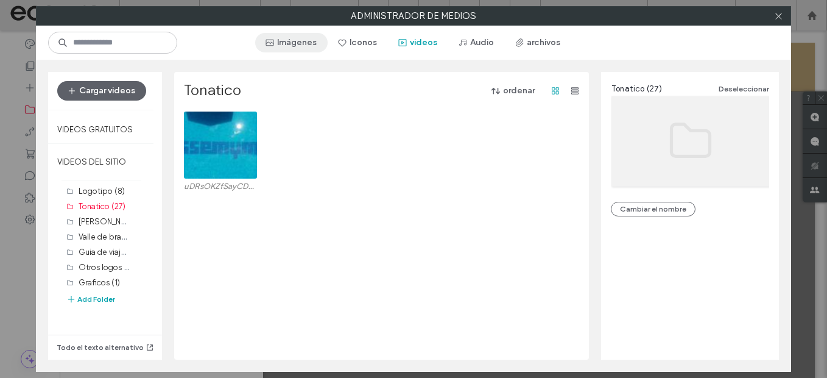
click at [299, 38] on button "Imágenes" at bounding box center [291, 42] width 72 height 19
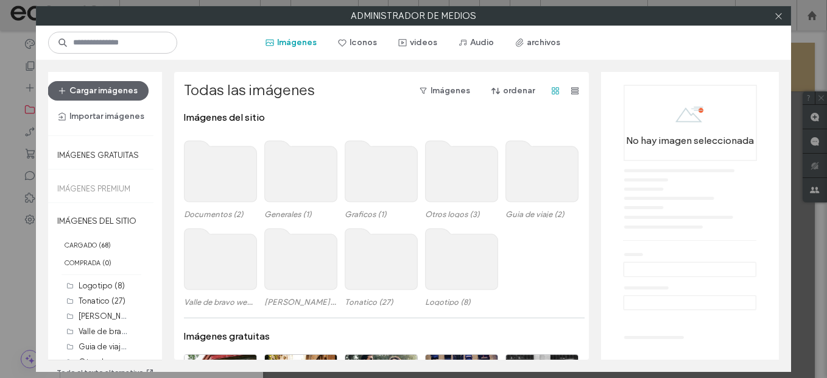
click at [379, 267] on use at bounding box center [381, 258] width 72 height 61
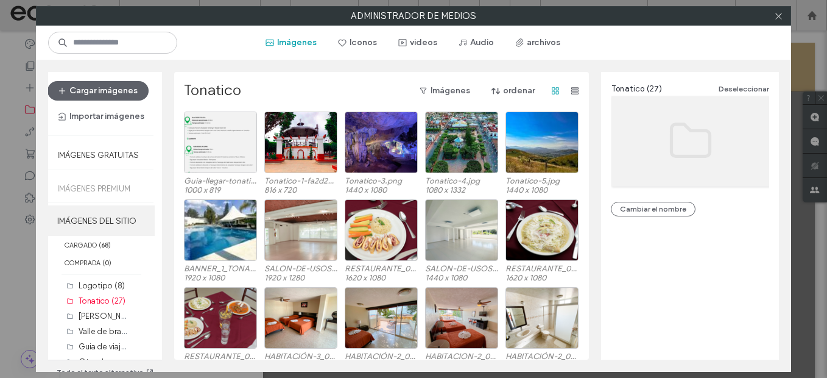
click at [108, 222] on label "IMÁGENES DEL SITIO" at bounding box center [101, 220] width 107 height 30
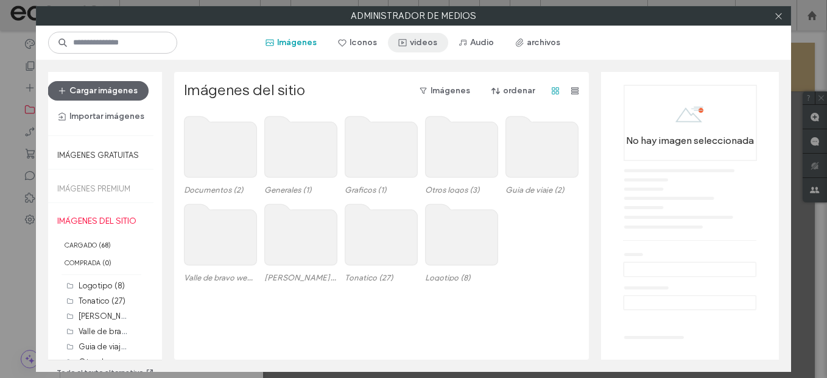
click at [438, 37] on button "videos" at bounding box center [418, 42] width 60 height 19
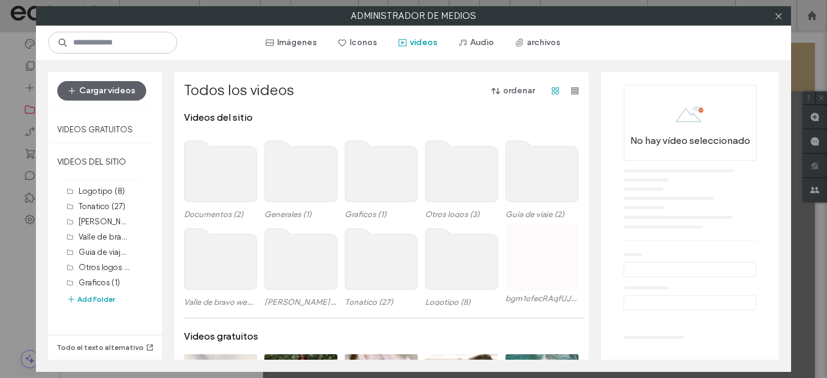
click at [291, 275] on use at bounding box center [301, 258] width 72 height 61
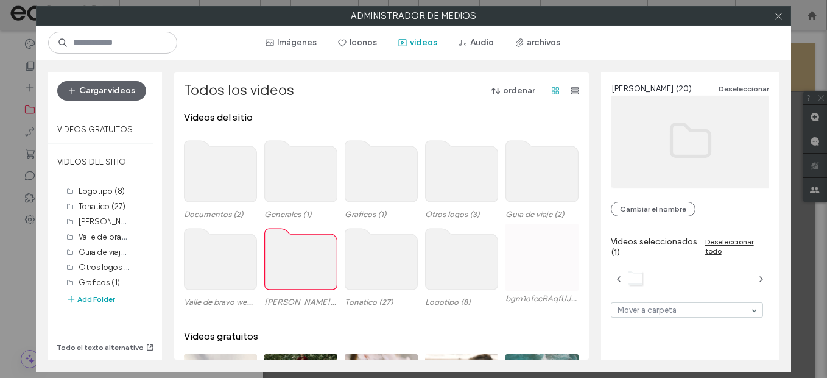
click at [291, 275] on use at bounding box center [301, 258] width 72 height 61
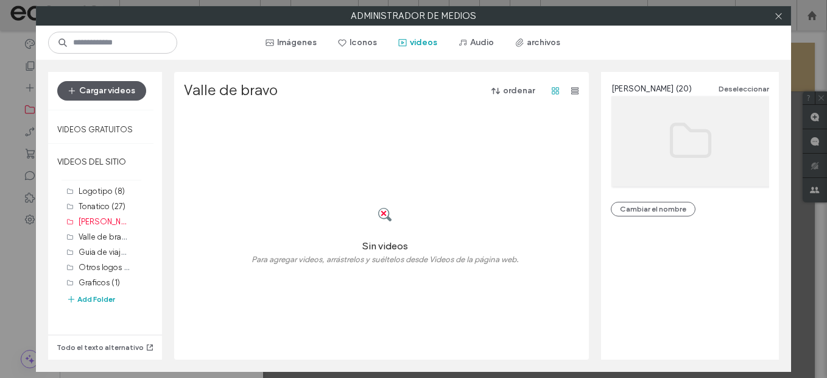
click at [97, 91] on button "Cargar videos" at bounding box center [101, 90] width 89 height 19
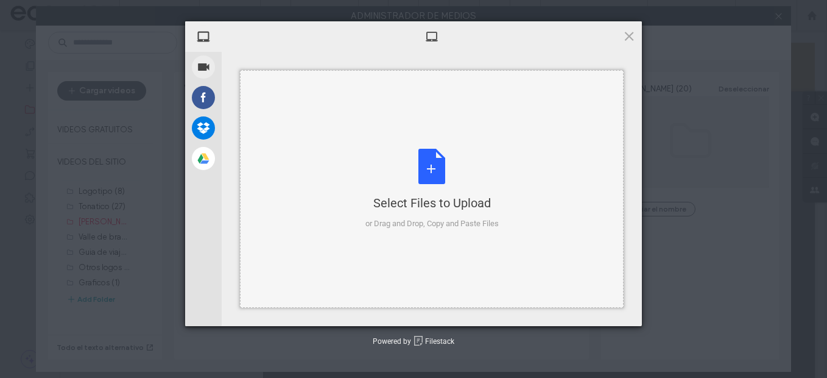
click at [353, 192] on div "Select Files to Upload or Drag and Drop, Copy and Paste Files" at bounding box center [432, 188] width 384 height 237
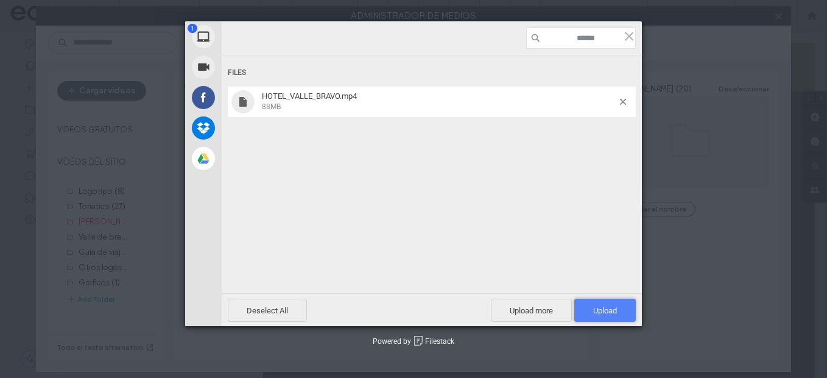
click at [608, 311] on span "Upload 1" at bounding box center [605, 310] width 24 height 9
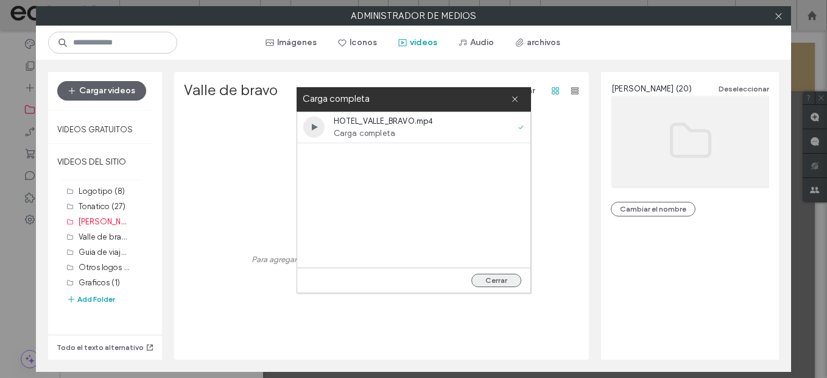
click at [505, 284] on button "Cerrar" at bounding box center [496, 279] width 50 height 13
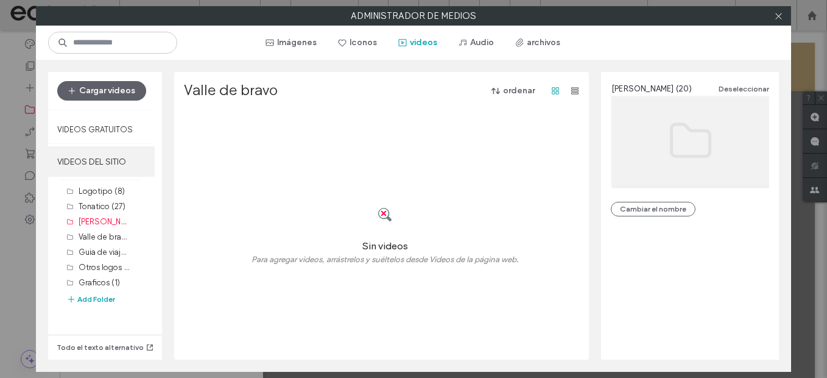
click at [63, 157] on label "VIDEOS DEL SITIO" at bounding box center [101, 161] width 107 height 30
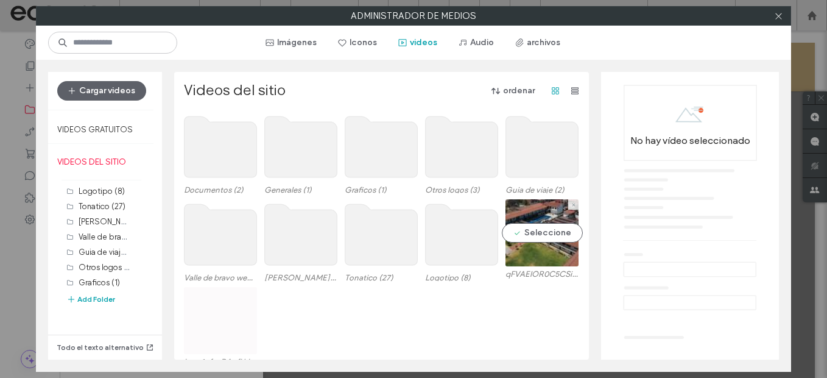
click at [545, 217] on video at bounding box center [541, 232] width 73 height 67
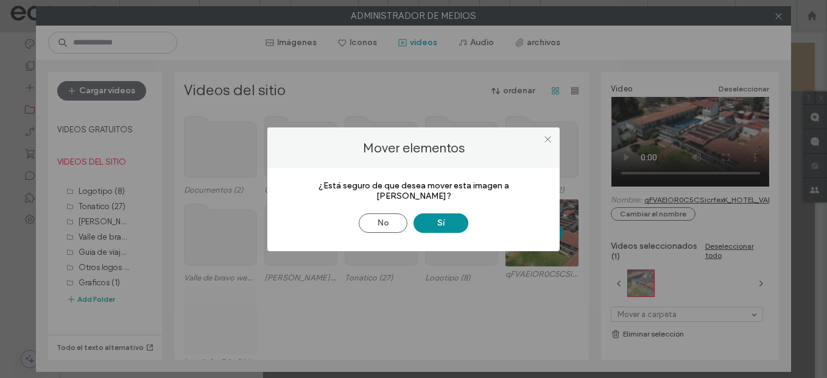
click at [439, 220] on button "Sí" at bounding box center [440, 222] width 55 height 19
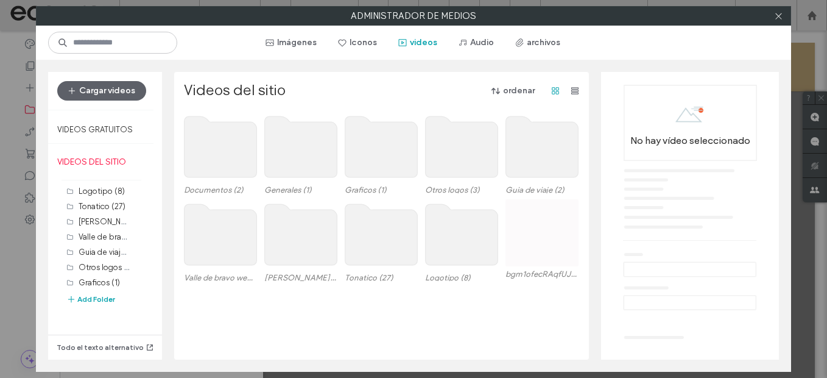
click at [306, 230] on use at bounding box center [301, 234] width 72 height 61
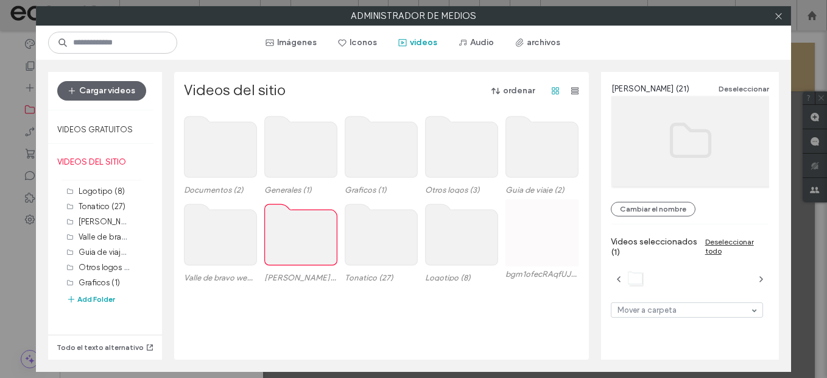
click at [306, 230] on use at bounding box center [301, 234] width 72 height 61
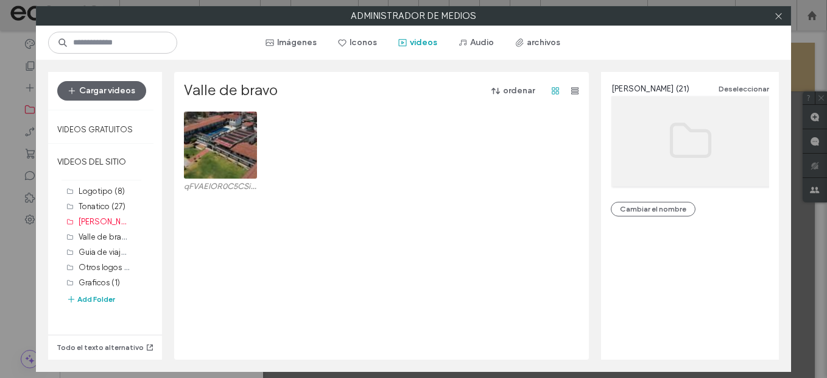
click at [324, 275] on div "qFVAElOR0C5CSicrfexK_HOTEL_VALLE_BRAVO.mp4" at bounding box center [385, 235] width 402 height 248
click at [125, 94] on button "Cargar videos" at bounding box center [101, 90] width 89 height 19
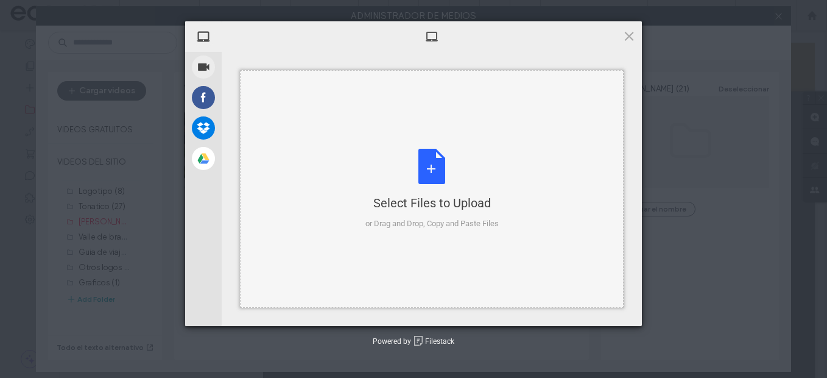
click at [431, 215] on div "Select Files to Upload or Drag and Drop, Copy and Paste Files" at bounding box center [431, 189] width 133 height 81
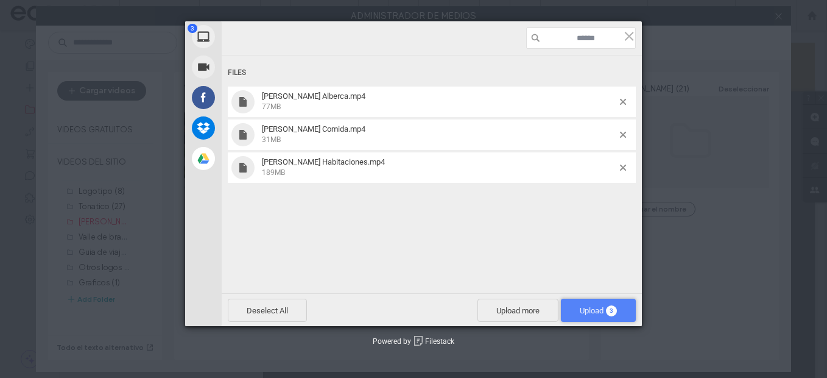
click at [603, 314] on span "Upload 3" at bounding box center [598, 310] width 37 height 9
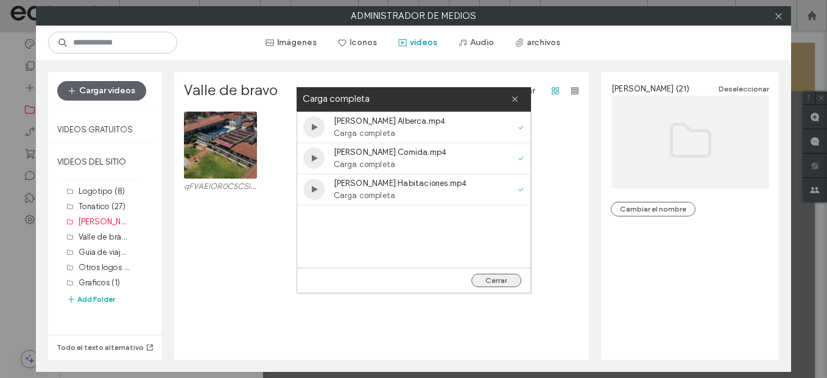
click at [497, 273] on button "Cerrar" at bounding box center [496, 279] width 50 height 13
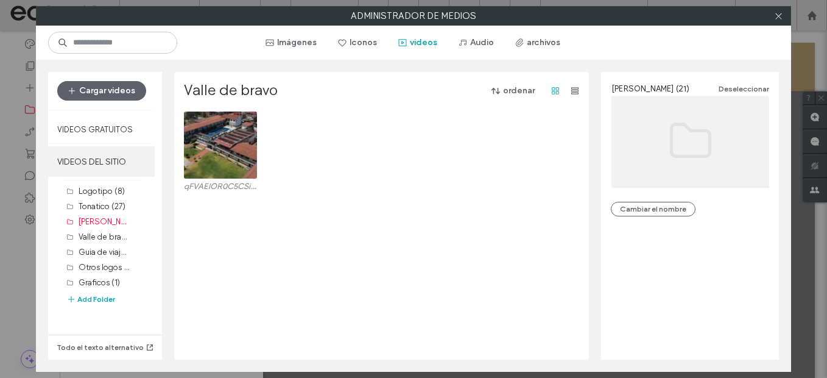
click at [86, 165] on label "VIDEOS DEL SITIO" at bounding box center [101, 161] width 107 height 30
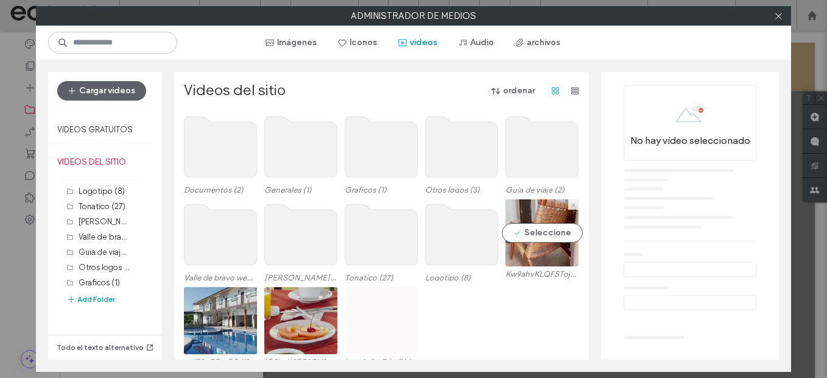
click at [530, 244] on video at bounding box center [541, 232] width 73 height 67
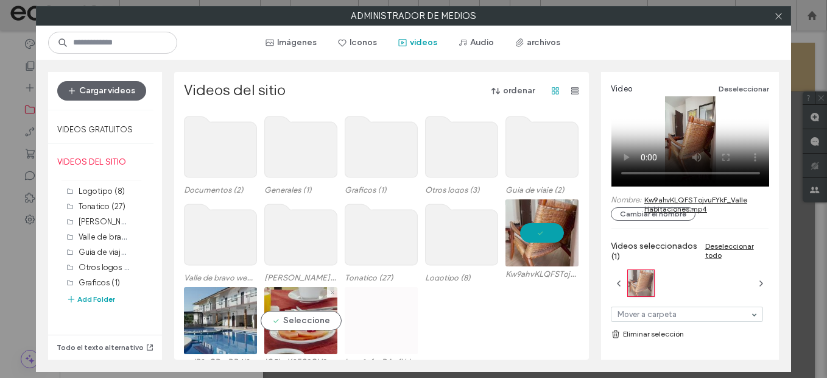
drag, startPoint x: 290, startPoint y: 330, endPoint x: 230, endPoint y: 322, distance: 61.5
click at [291, 330] on video at bounding box center [300, 320] width 73 height 67
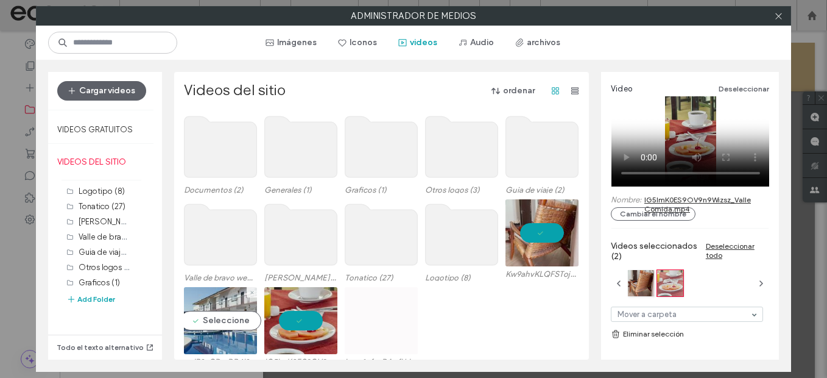
drag, startPoint x: 223, startPoint y: 320, endPoint x: 257, endPoint y: 320, distance: 34.1
click at [223, 320] on video at bounding box center [220, 320] width 73 height 67
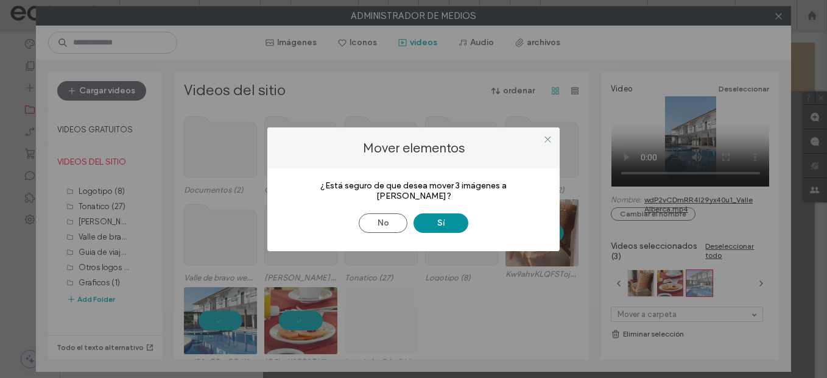
click at [446, 222] on button "Sí" at bounding box center [440, 222] width 55 height 19
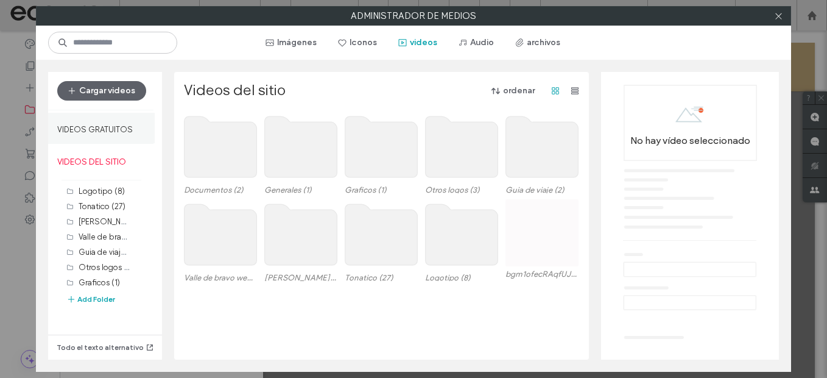
click at [111, 132] on label "Videos gratuitos" at bounding box center [95, 126] width 76 height 15
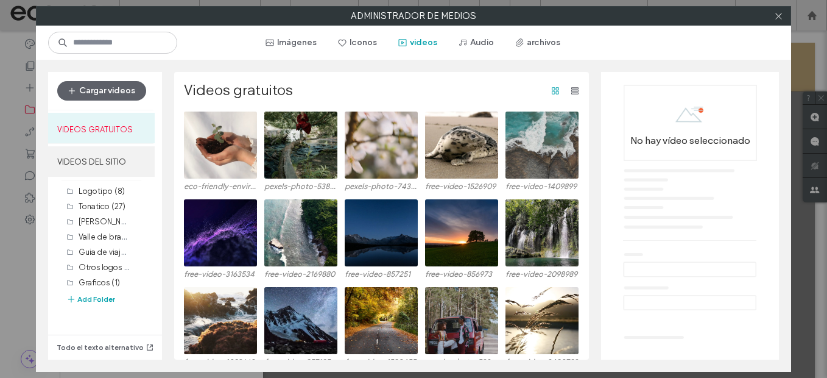
click at [112, 160] on label "VIDEOS DEL SITIO" at bounding box center [101, 161] width 107 height 30
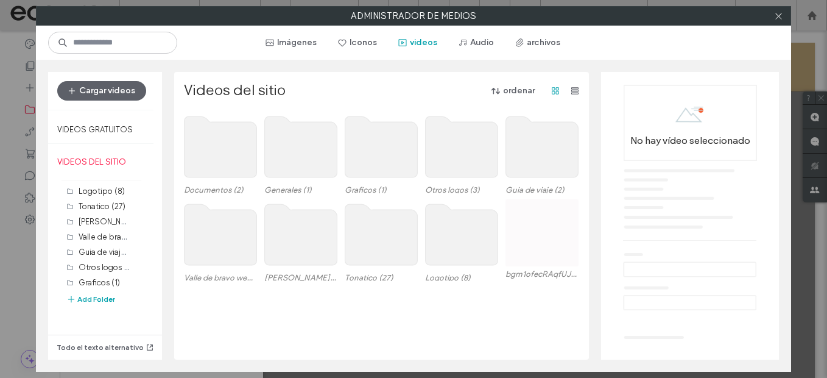
click at [374, 227] on use at bounding box center [381, 234] width 72 height 61
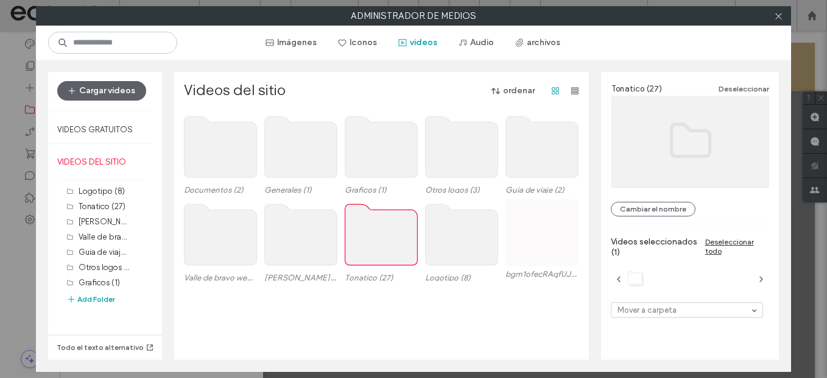
click at [374, 227] on use at bounding box center [381, 234] width 72 height 61
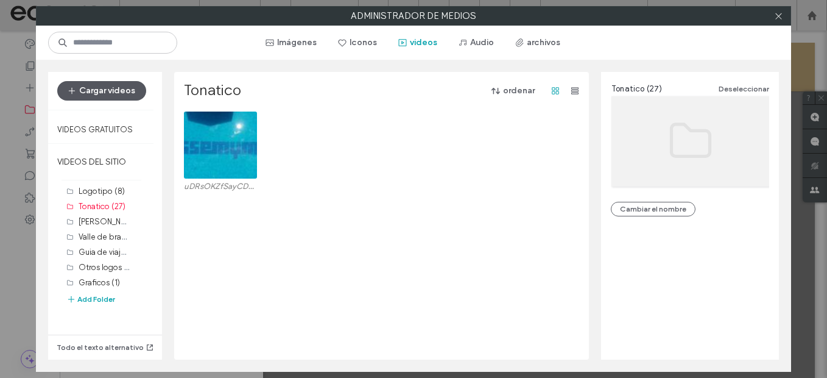
click at [123, 95] on button "Cargar videos" at bounding box center [101, 90] width 89 height 19
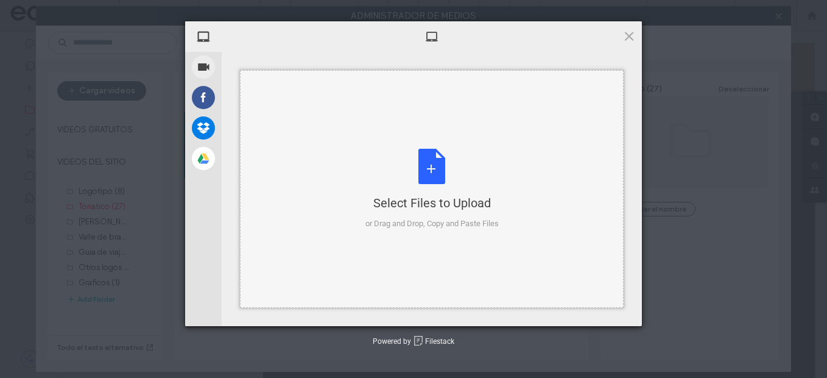
click at [474, 174] on div "Select Files to Upload or Drag and Drop, Copy and Paste Files" at bounding box center [431, 189] width 133 height 81
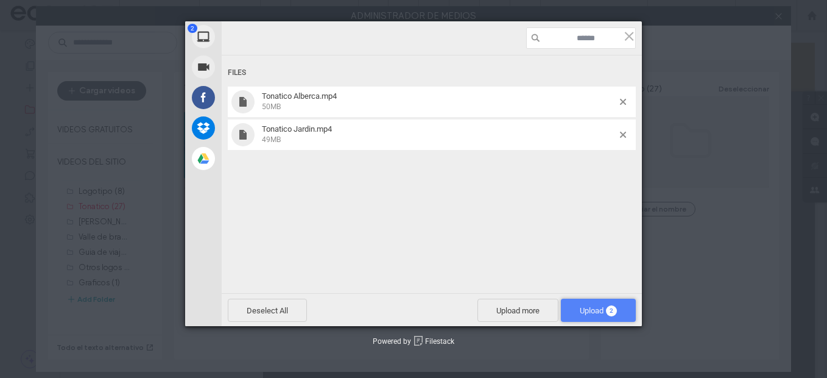
click at [622, 311] on span "Upload 2" at bounding box center [598, 309] width 75 height 23
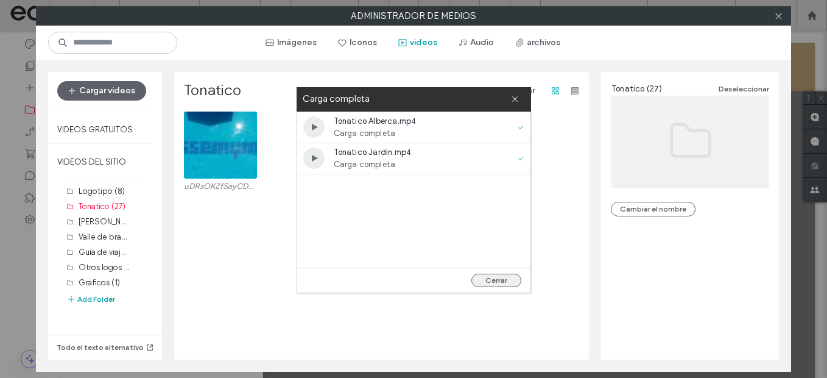
click at [511, 276] on button "Cerrar" at bounding box center [496, 279] width 50 height 13
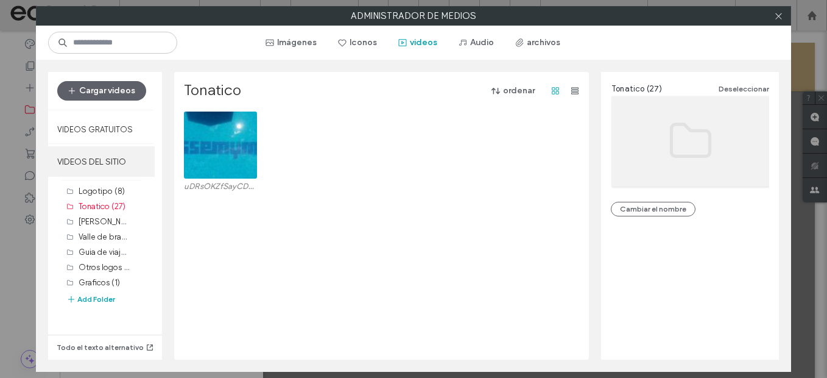
click at [85, 174] on label "VIDEOS DEL SITIO" at bounding box center [101, 161] width 107 height 30
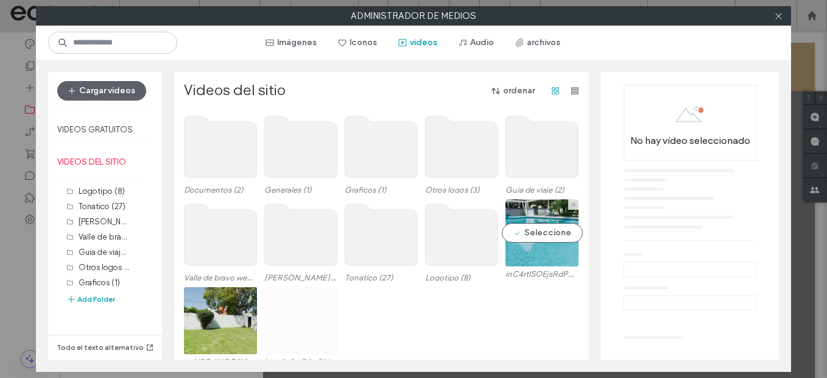
drag, startPoint x: 536, startPoint y: 231, endPoint x: 477, endPoint y: 255, distance: 62.9
click at [536, 231] on video at bounding box center [541, 232] width 73 height 67
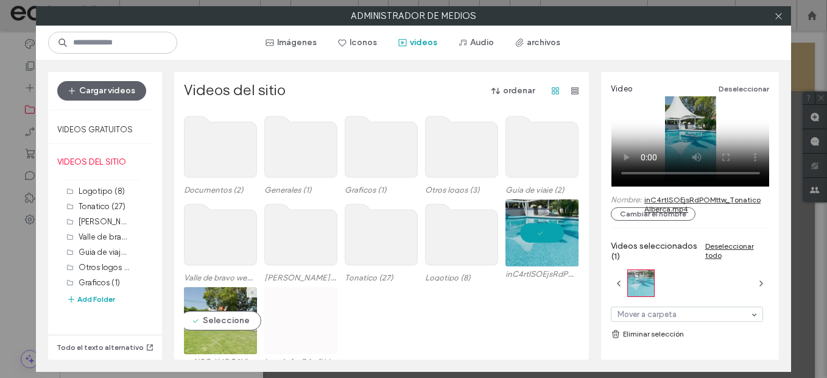
click at [211, 322] on video at bounding box center [220, 320] width 73 height 67
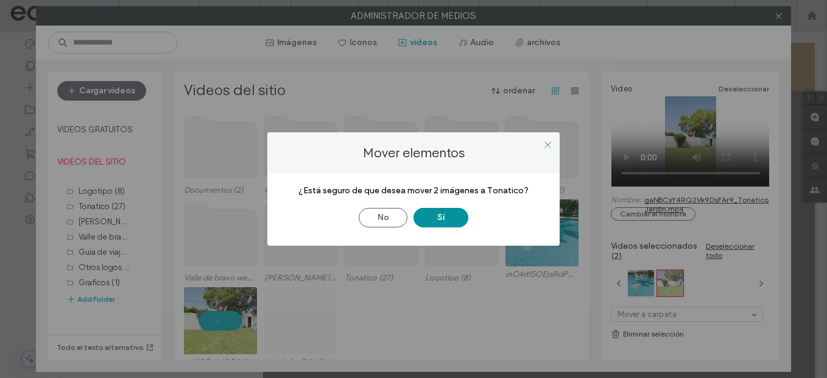
click at [463, 223] on button "Sí" at bounding box center [440, 217] width 55 height 19
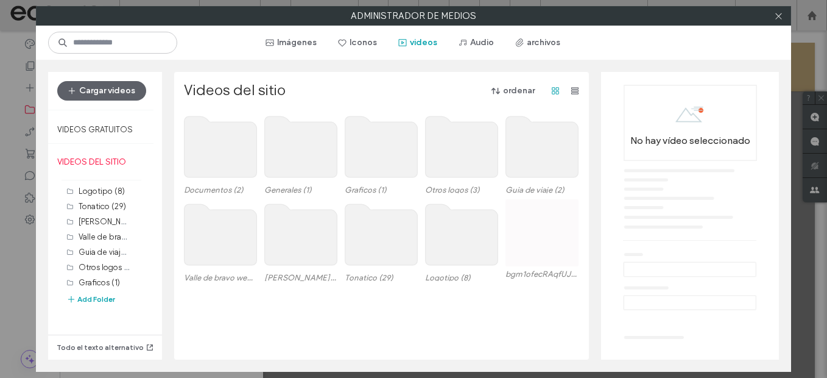
click at [366, 233] on use at bounding box center [381, 234] width 72 height 61
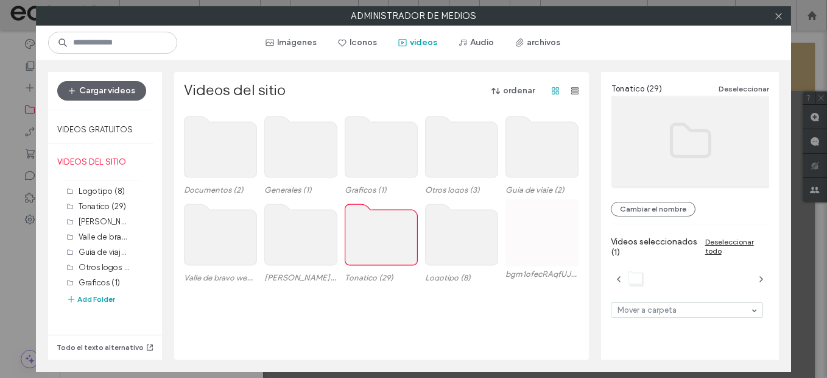
click at [366, 233] on use at bounding box center [381, 234] width 72 height 61
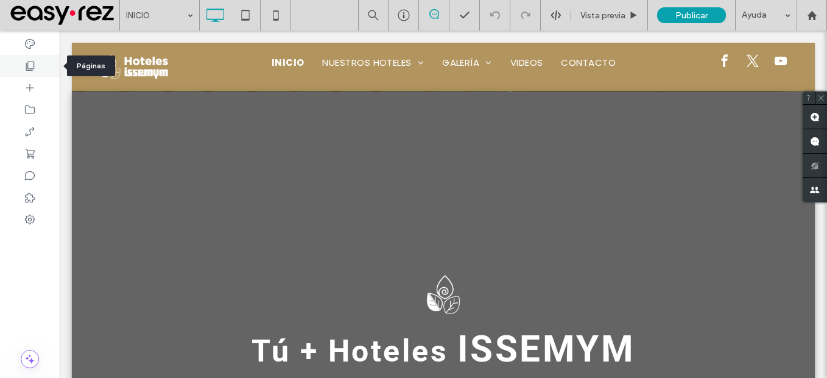
click at [38, 60] on div at bounding box center [30, 66] width 60 height 22
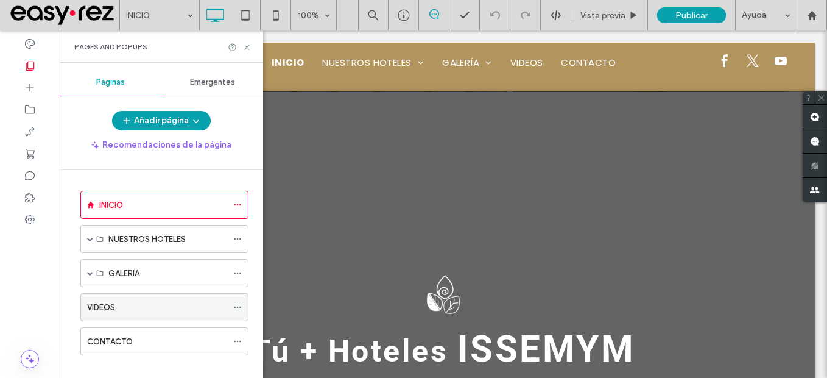
click at [113, 310] on label "VIDEOS" at bounding box center [101, 307] width 28 height 21
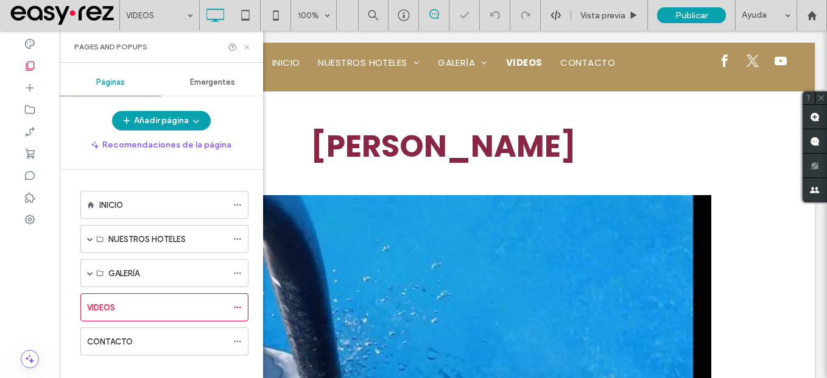
click at [247, 45] on icon at bounding box center [246, 47] width 9 height 9
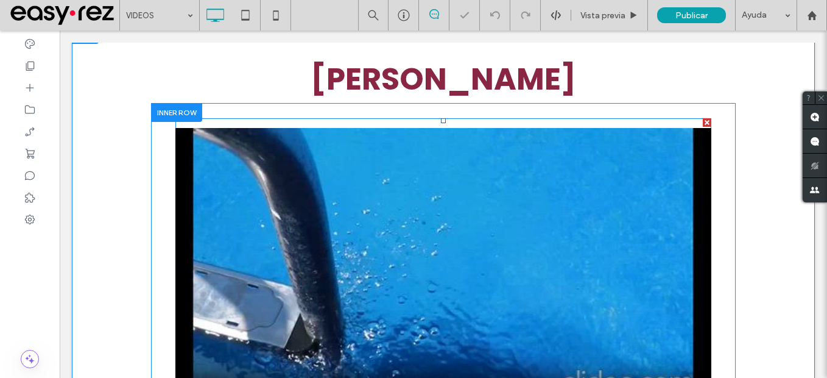
scroll to position [183, 0]
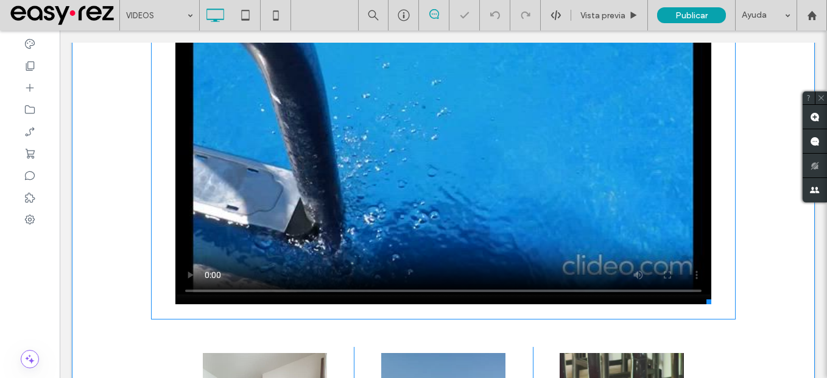
click at [227, 239] on span at bounding box center [443, 152] width 536 height 301
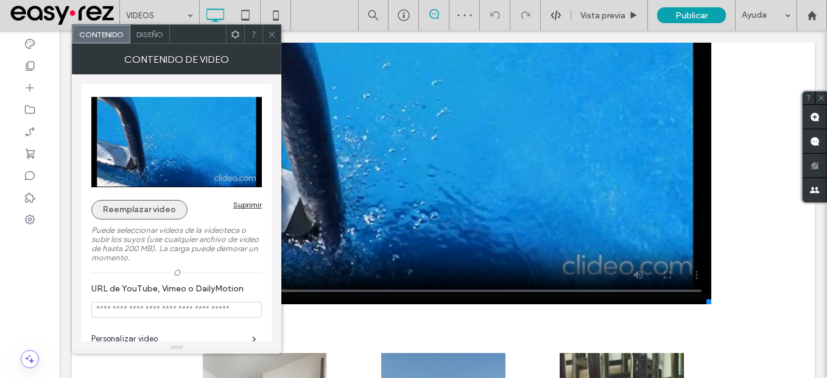
click at [150, 208] on button "Reemplazar video" at bounding box center [139, 209] width 96 height 19
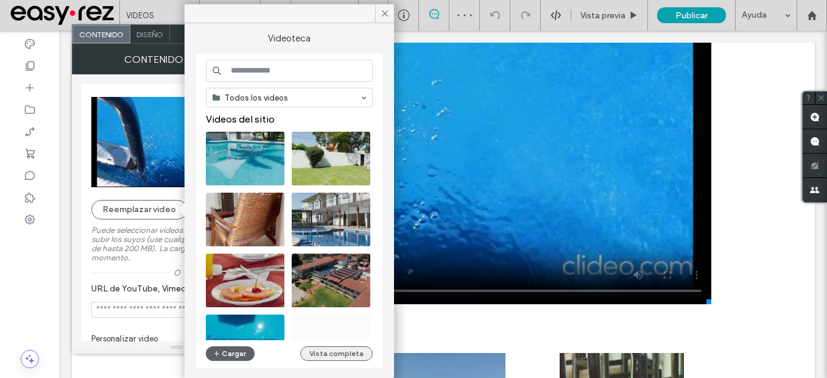
click at [351, 345] on div "Todos los videos Videos del sitio Videos gratuitos Cargar Vista completa" at bounding box center [289, 212] width 167 height 304
click at [351, 360] on div "Todos los videos Videos del sitio Videos gratuitos Cargar Vista completa" at bounding box center [289, 212] width 167 height 304
click at [350, 354] on button "Vista completa" at bounding box center [336, 353] width 72 height 15
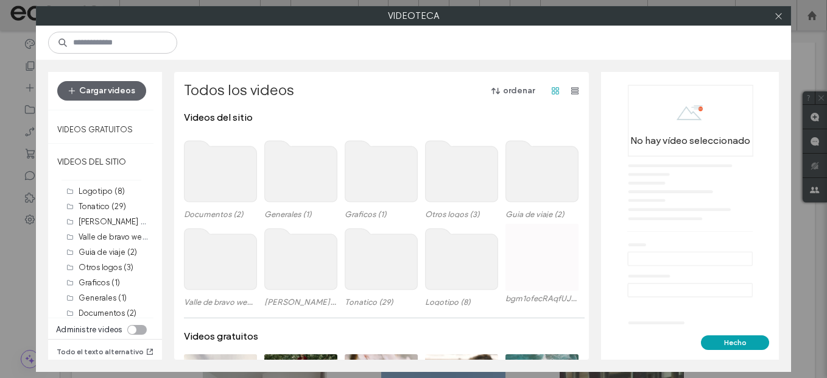
click at [300, 273] on use at bounding box center [301, 258] width 72 height 61
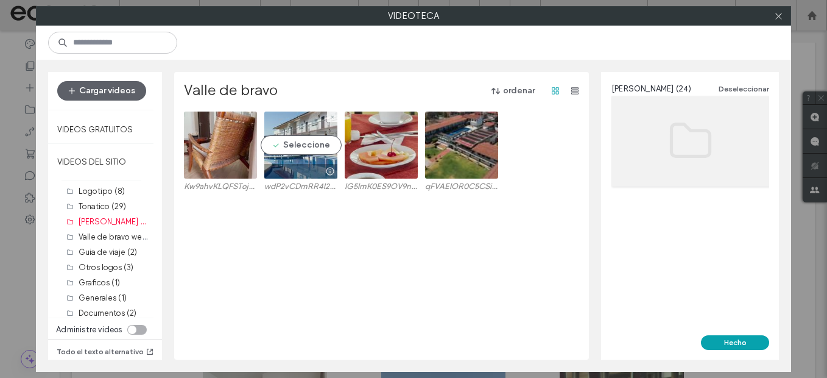
click at [298, 156] on video at bounding box center [300, 144] width 73 height 67
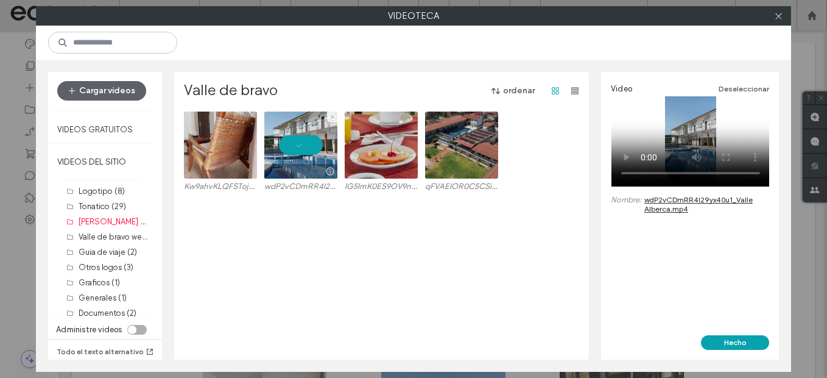
click at [298, 156] on video at bounding box center [300, 144] width 73 height 67
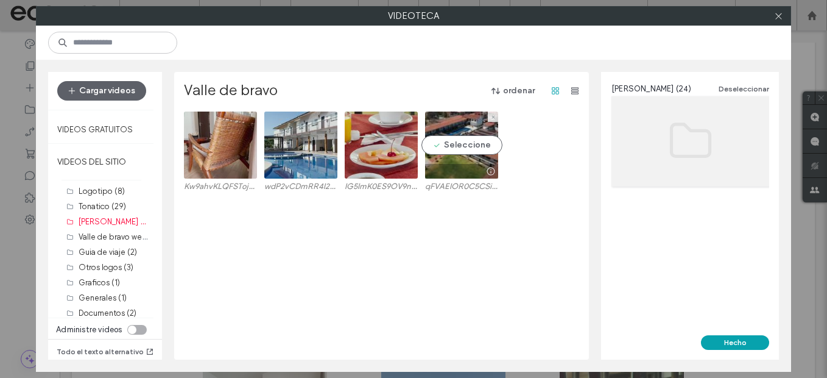
click at [461, 146] on video at bounding box center [461, 144] width 73 height 67
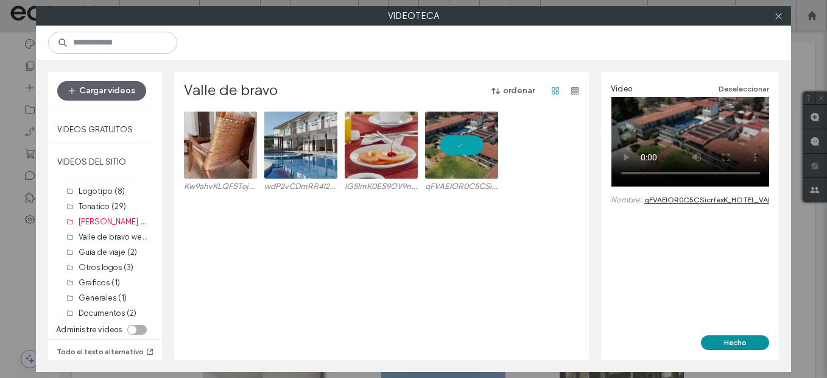
click at [764, 342] on button "Hecho" at bounding box center [735, 342] width 68 height 15
type input "**********"
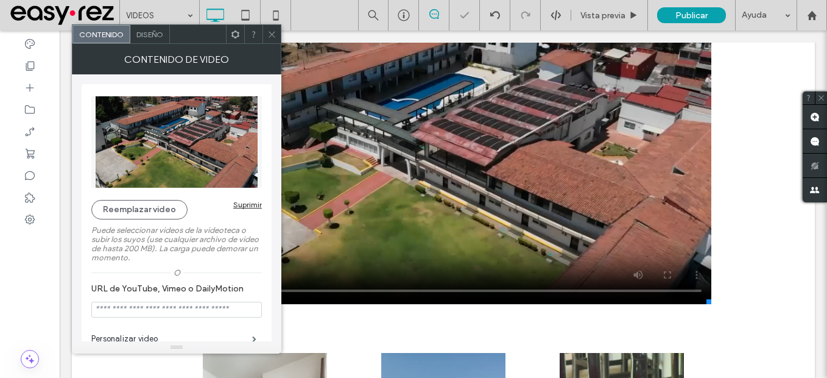
click at [271, 35] on icon at bounding box center [271, 34] width 9 height 9
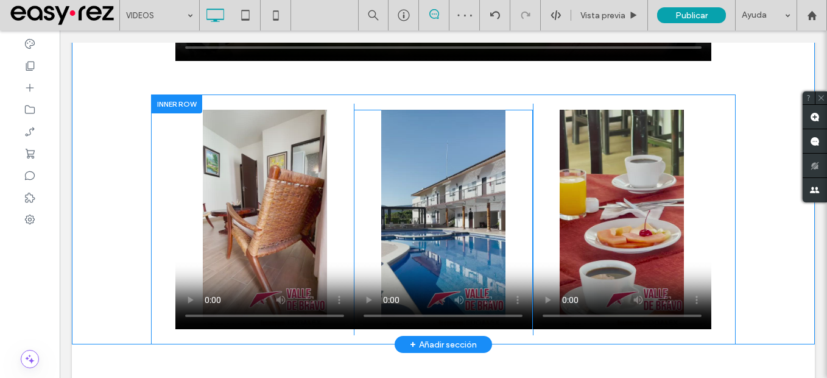
scroll to position [426, 0]
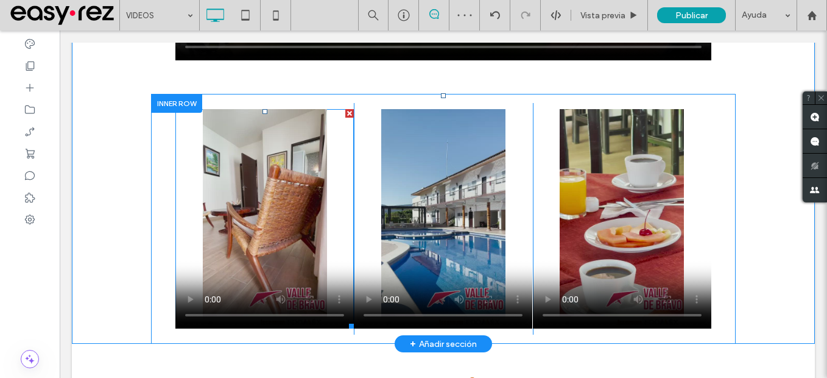
click at [257, 255] on span at bounding box center [264, 218] width 178 height 219
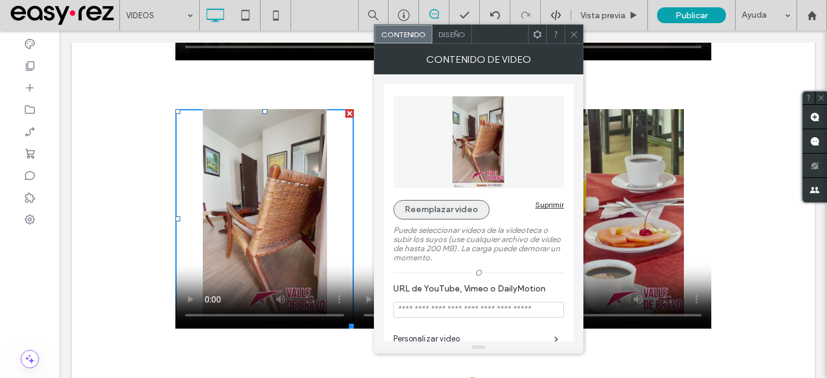
click at [400, 207] on button "Reemplazar video" at bounding box center [441, 209] width 96 height 19
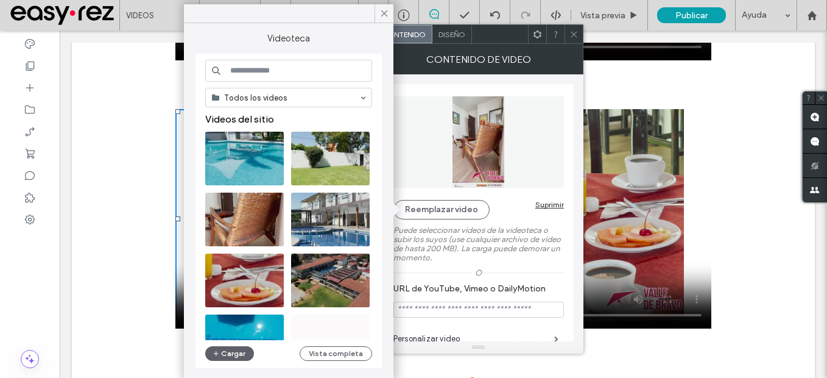
click at [570, 34] on icon at bounding box center [573, 34] width 9 height 9
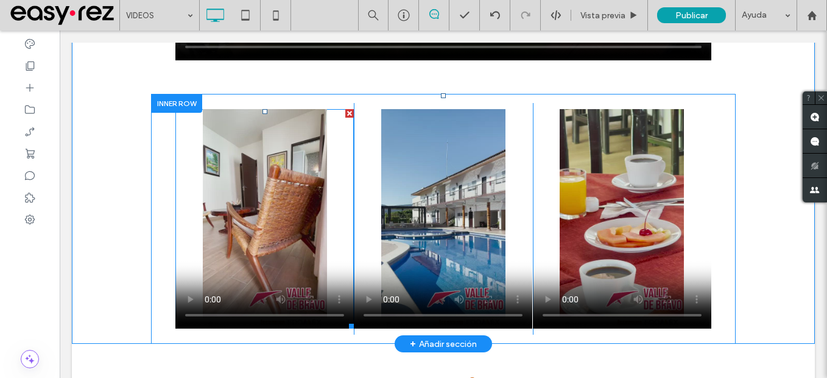
click at [255, 237] on span at bounding box center [264, 218] width 178 height 219
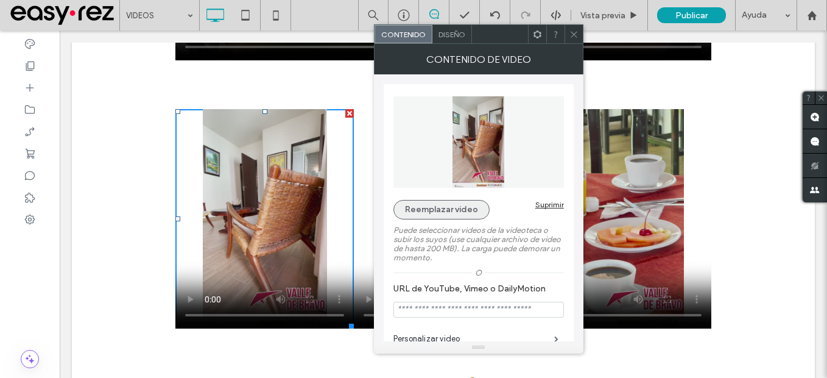
click at [433, 214] on button "Reemplazar video" at bounding box center [441, 209] width 96 height 19
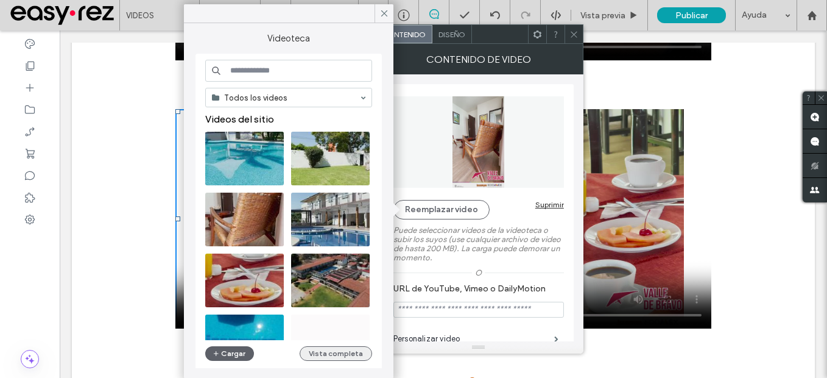
click at [353, 354] on button "Vista completa" at bounding box center [336, 353] width 72 height 15
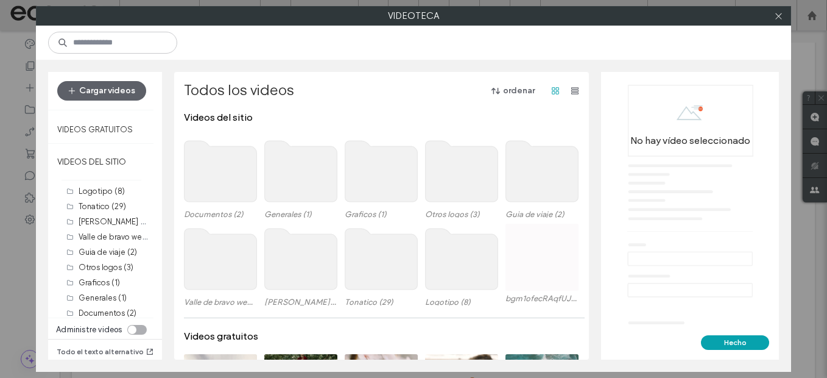
click at [311, 275] on use at bounding box center [301, 258] width 72 height 61
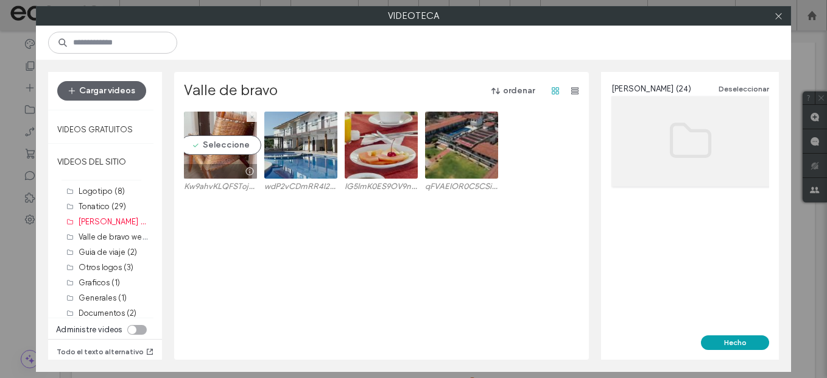
click at [200, 146] on video at bounding box center [220, 144] width 73 height 67
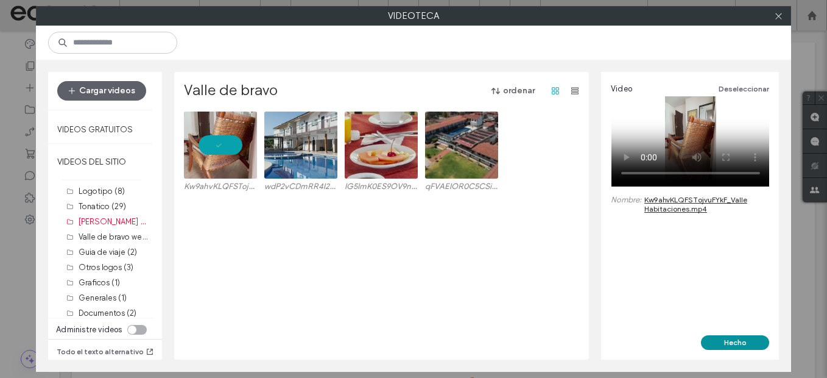
click at [751, 340] on button "Hecho" at bounding box center [735, 342] width 68 height 15
type input "**********"
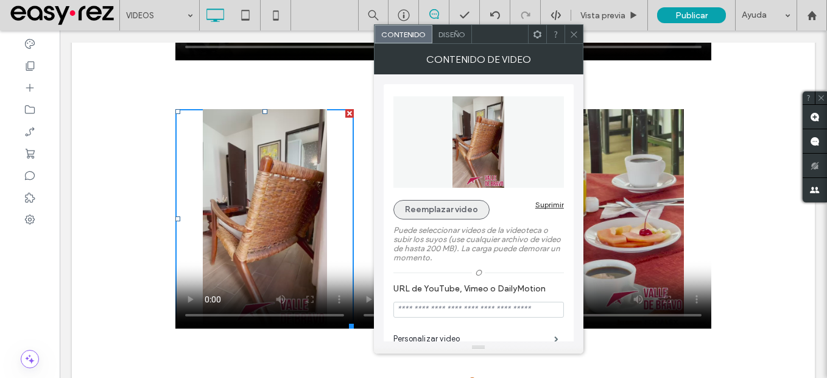
click at [459, 216] on button "Reemplazar video" at bounding box center [441, 209] width 96 height 19
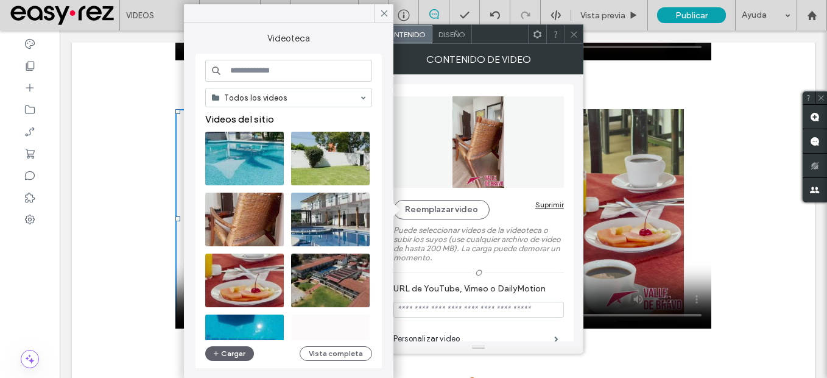
click at [340, 363] on div "Todos los videos Videos del sitio Videos gratuitos Cargar Vista completa" at bounding box center [288, 212] width 167 height 304
click at [346, 354] on button "Vista completa" at bounding box center [336, 353] width 72 height 15
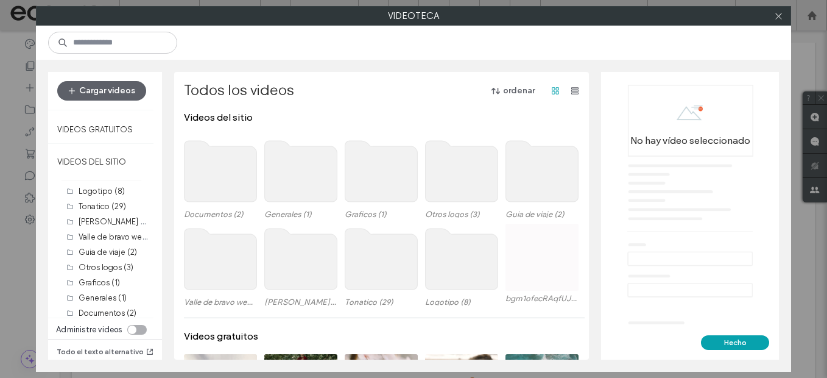
click at [300, 247] on use at bounding box center [301, 258] width 72 height 61
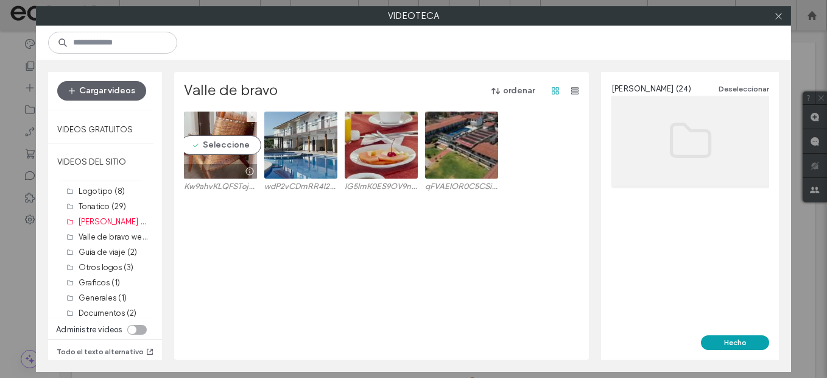
click at [224, 139] on video at bounding box center [220, 144] width 73 height 67
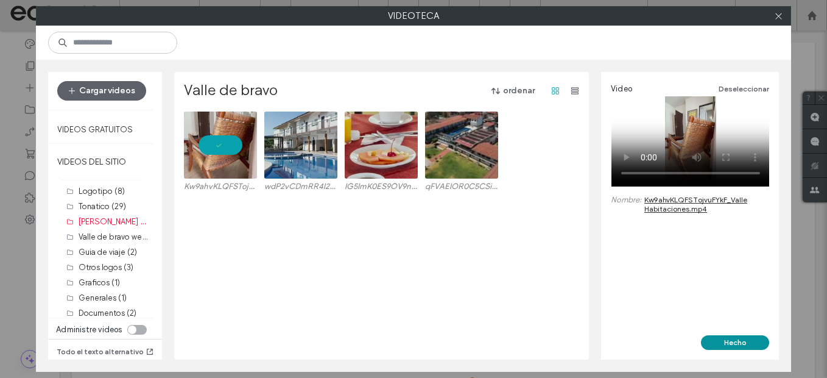
drag, startPoint x: 739, startPoint y: 344, endPoint x: 728, endPoint y: 346, distance: 11.7
click at [739, 345] on button "Hecho" at bounding box center [735, 342] width 68 height 15
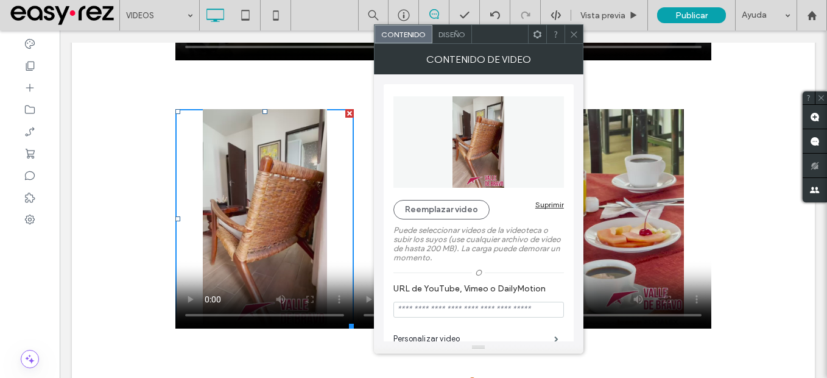
click at [569, 35] on icon at bounding box center [573, 34] width 9 height 9
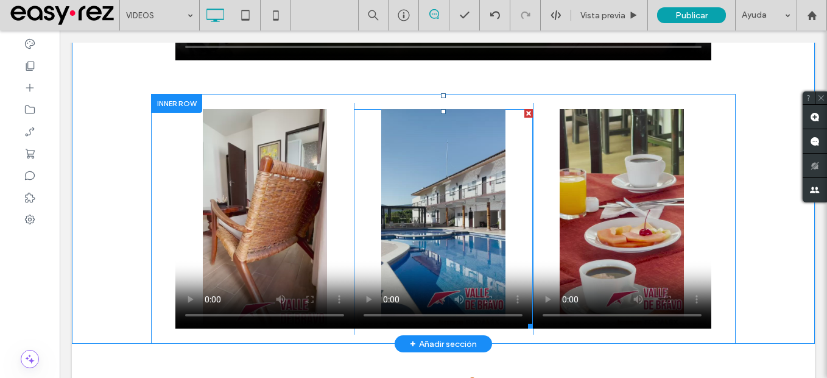
click at [433, 231] on span at bounding box center [443, 218] width 178 height 219
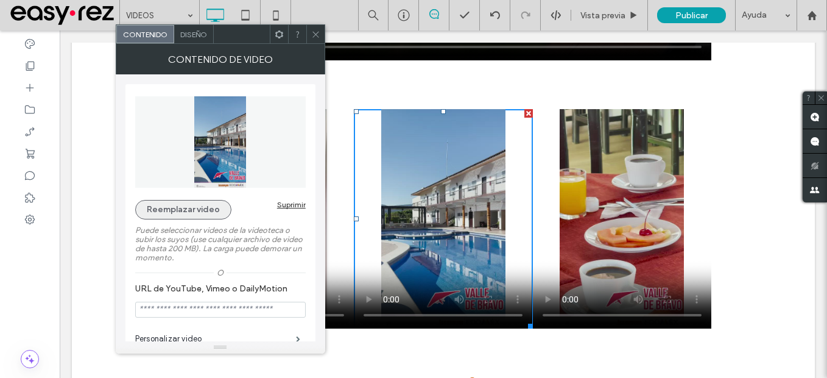
click at [174, 214] on button "Reemplazar video" at bounding box center [183, 209] width 96 height 19
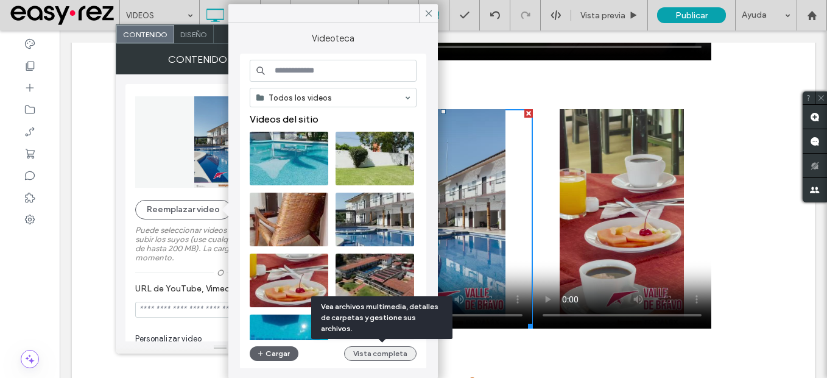
click at [392, 353] on button "Vista completa" at bounding box center [380, 353] width 72 height 15
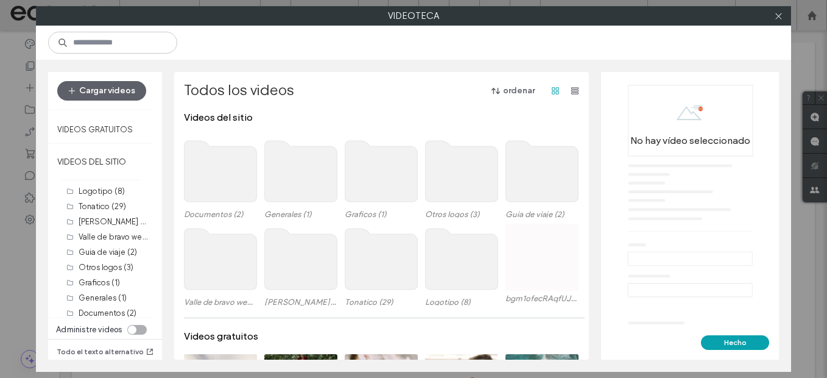
click at [313, 262] on use at bounding box center [301, 258] width 72 height 61
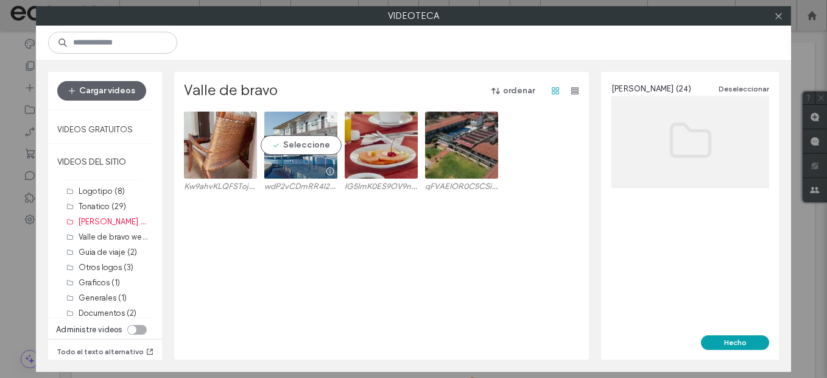
click at [298, 150] on video at bounding box center [300, 144] width 73 height 67
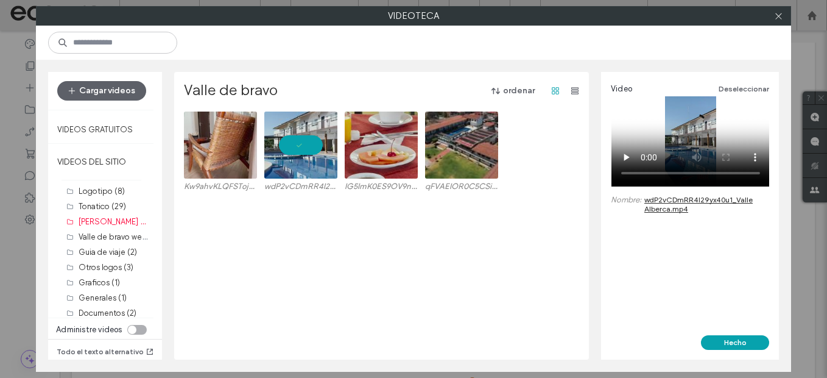
click at [726, 350] on div "Hecho" at bounding box center [690, 347] width 178 height 24
click at [730, 345] on button "Hecho" at bounding box center [735, 342] width 68 height 15
type input "**********"
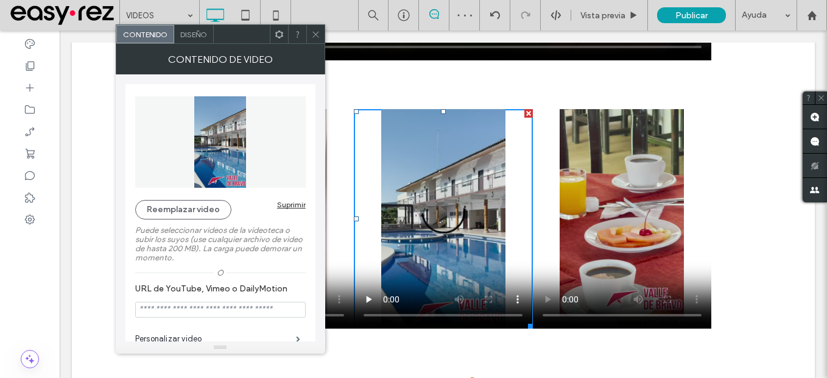
click at [312, 36] on icon at bounding box center [315, 34] width 9 height 9
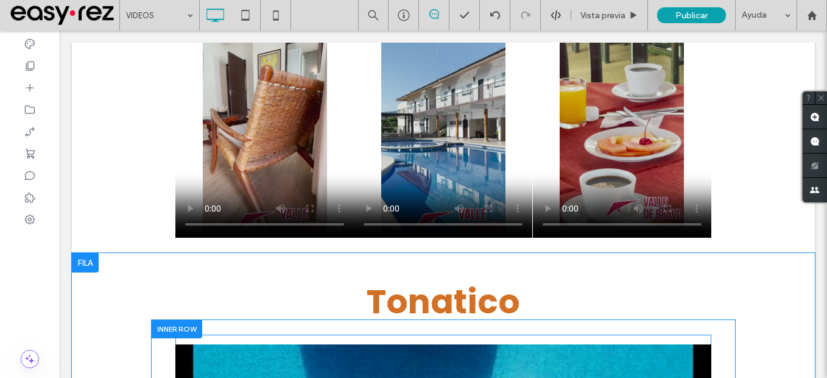
scroll to position [548, 0]
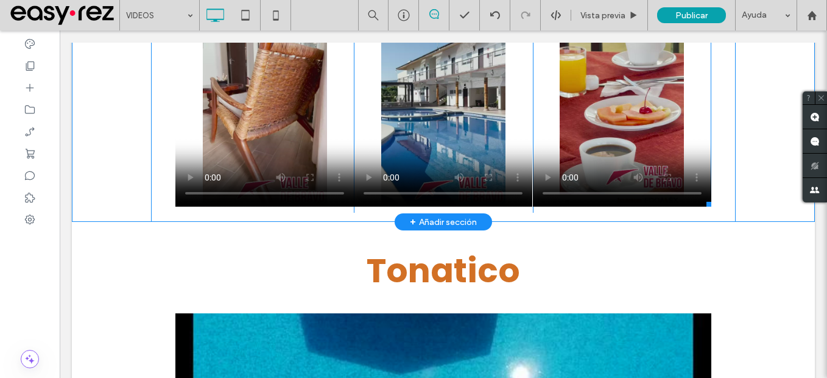
click at [619, 142] on span at bounding box center [622, 96] width 178 height 219
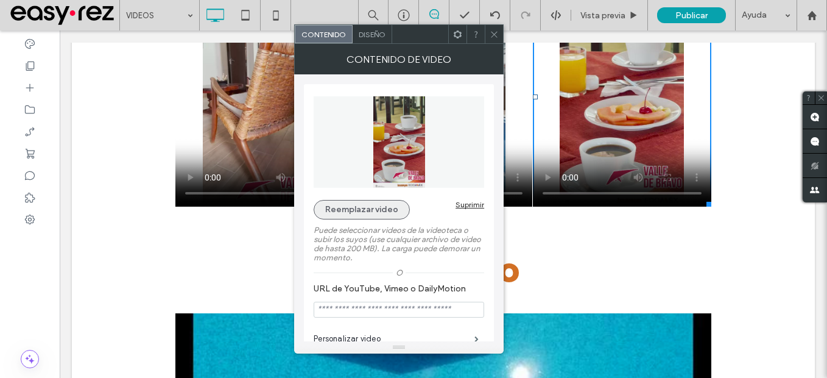
click at [365, 212] on button "Reemplazar video" at bounding box center [362, 209] width 96 height 19
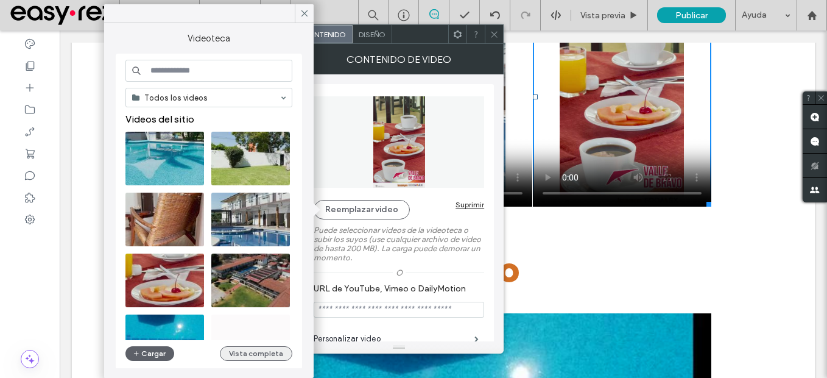
click at [231, 360] on button "Vista completa" at bounding box center [256, 353] width 72 height 15
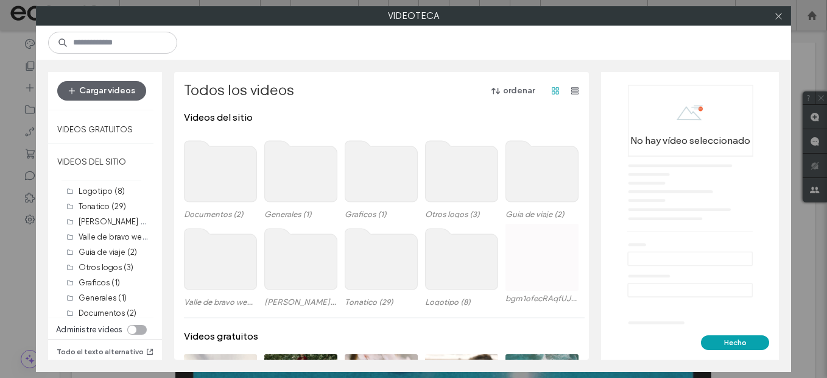
click at [306, 275] on use at bounding box center [301, 258] width 72 height 61
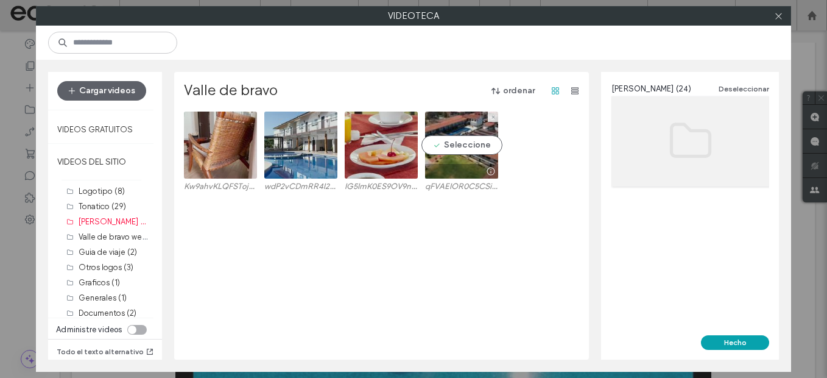
drag, startPoint x: 446, startPoint y: 152, endPoint x: 562, endPoint y: 167, distance: 117.2
click at [446, 152] on video at bounding box center [461, 144] width 73 height 67
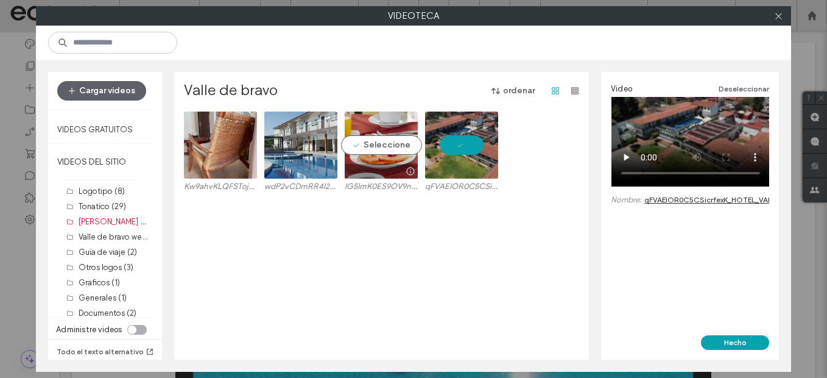
drag, startPoint x: 396, startPoint y: 143, endPoint x: 603, endPoint y: 214, distance: 218.2
click at [396, 143] on video at bounding box center [381, 144] width 73 height 67
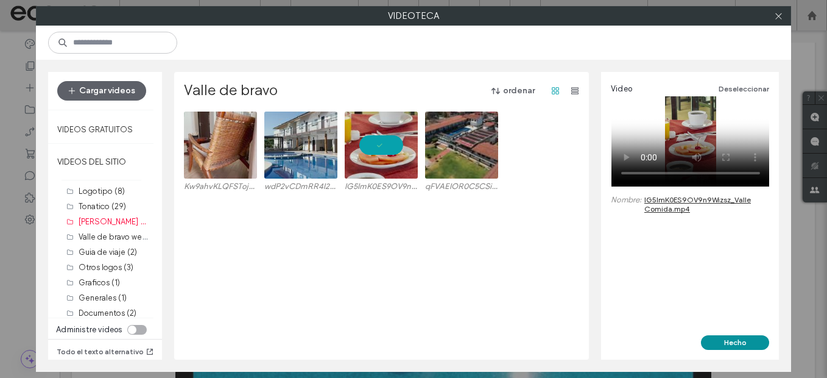
click at [733, 340] on button "Hecho" at bounding box center [735, 342] width 68 height 15
type input "**********"
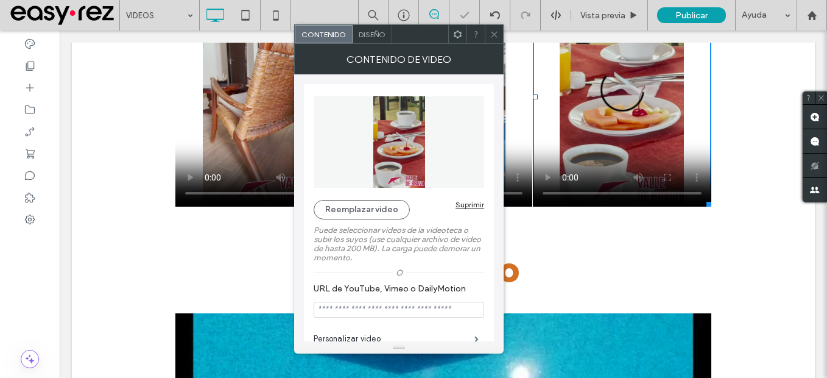
click at [493, 33] on use at bounding box center [494, 34] width 6 height 6
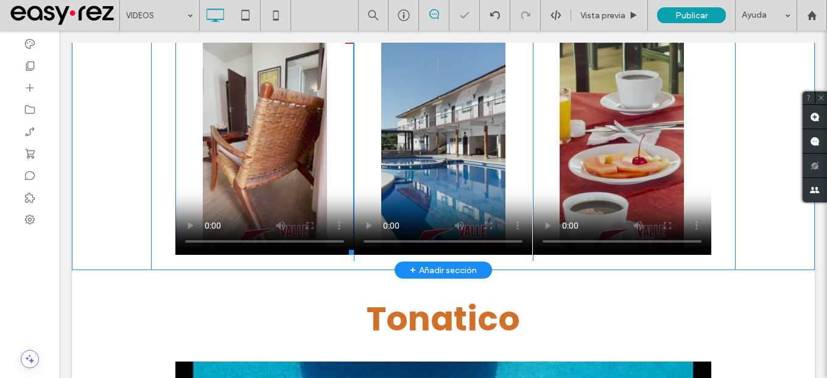
scroll to position [426, 0]
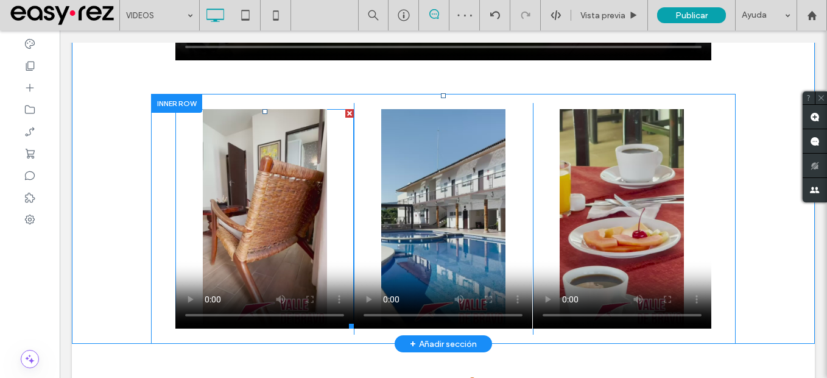
click at [278, 250] on span at bounding box center [264, 218] width 178 height 219
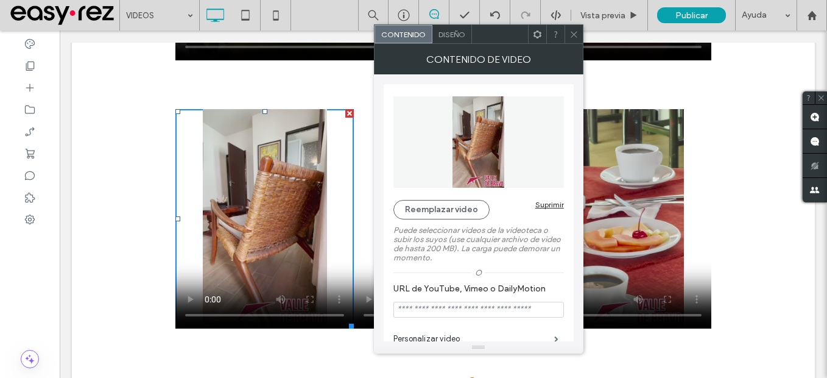
click at [569, 32] on icon at bounding box center [573, 34] width 9 height 9
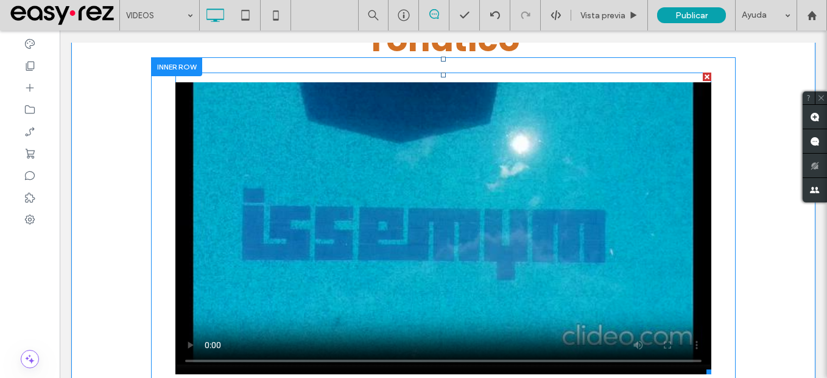
scroll to position [792, 0]
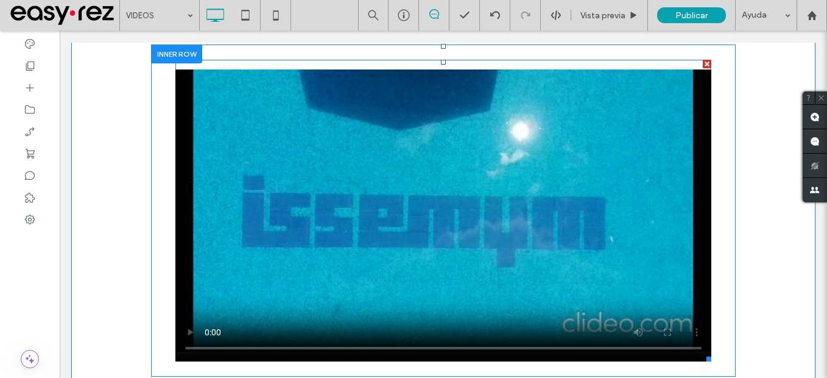
click at [308, 298] on span at bounding box center [443, 210] width 536 height 301
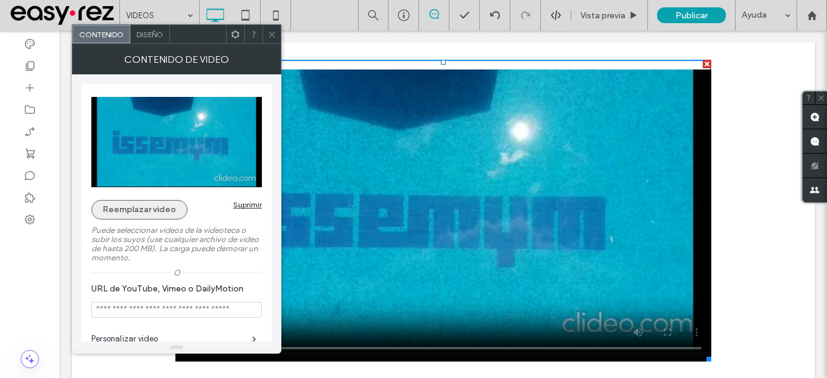
click at [121, 211] on button "Reemplazar video" at bounding box center [139, 209] width 96 height 19
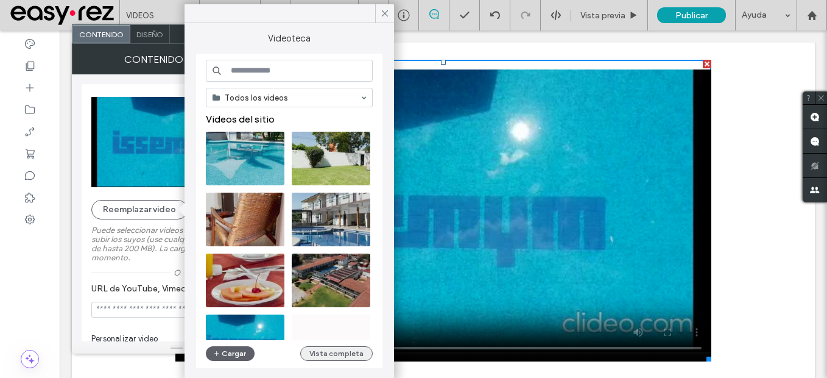
click at [345, 349] on button "Vista completa" at bounding box center [336, 353] width 72 height 15
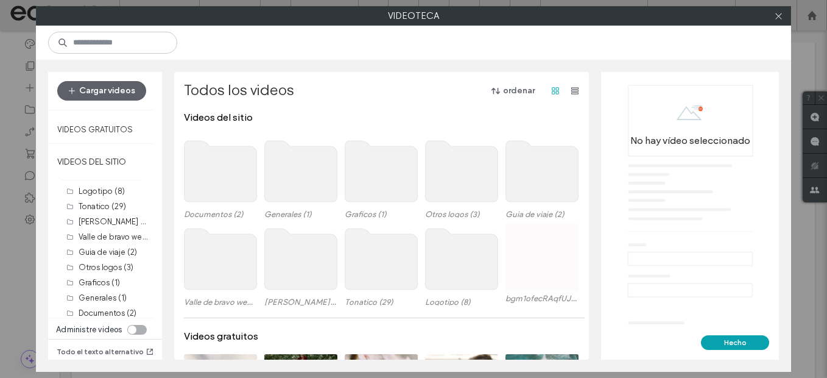
click at [384, 268] on use at bounding box center [381, 258] width 72 height 61
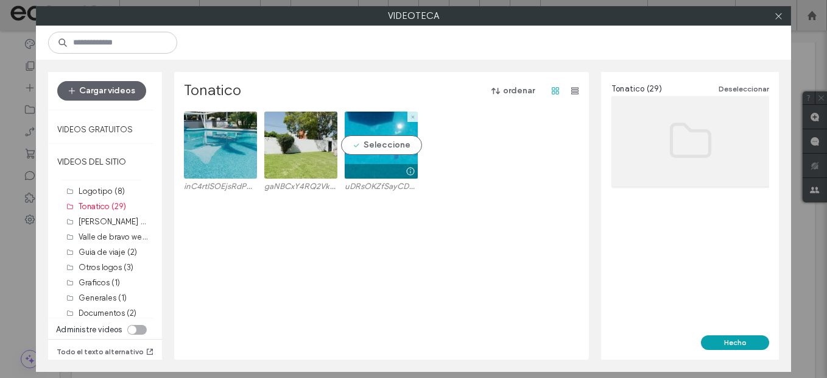
click at [402, 138] on video at bounding box center [381, 144] width 73 height 67
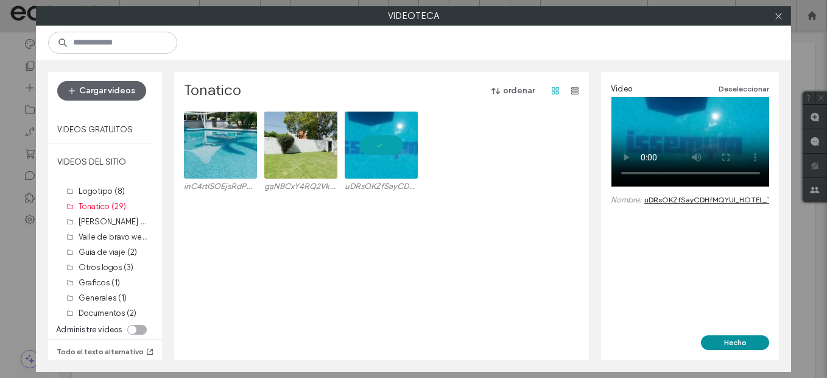
click at [719, 342] on button "Hecho" at bounding box center [735, 342] width 68 height 15
type input "**********"
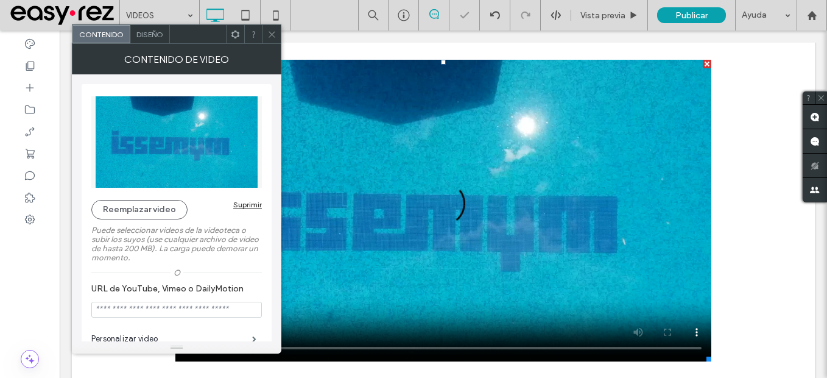
click at [272, 37] on icon at bounding box center [271, 34] width 9 height 9
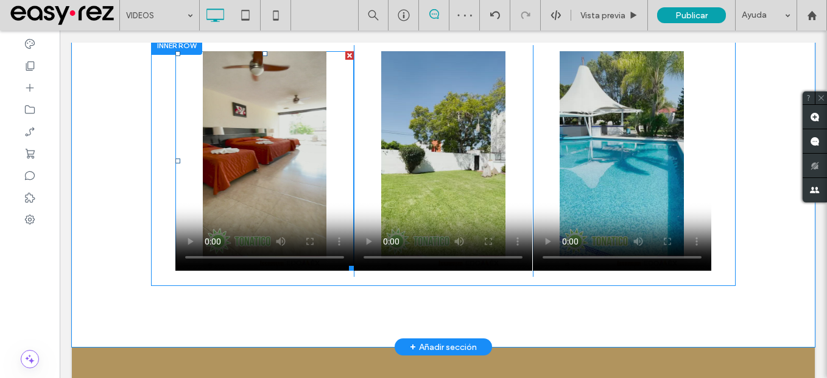
scroll to position [1157, 0]
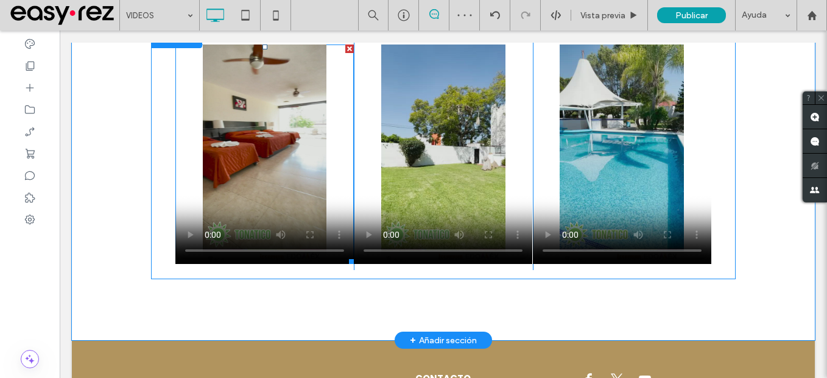
click at [248, 189] on span at bounding box center [264, 153] width 178 height 219
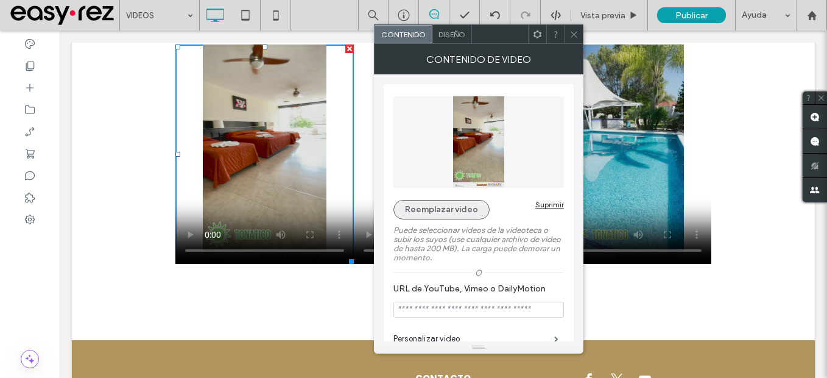
click at [436, 217] on button "Reemplazar video" at bounding box center [441, 209] width 96 height 19
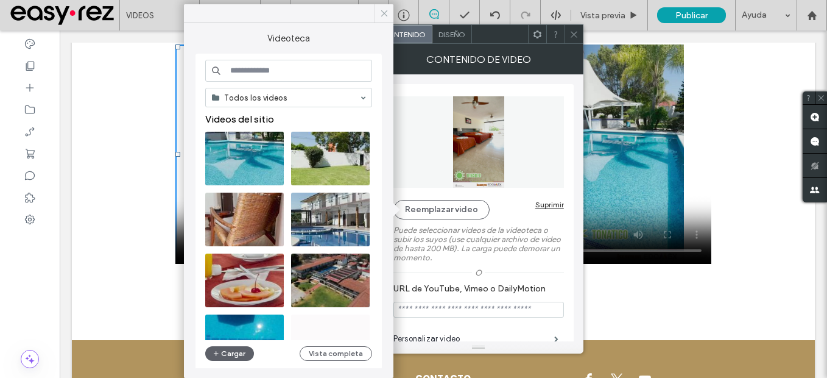
click at [384, 6] on span at bounding box center [384, 13] width 11 height 18
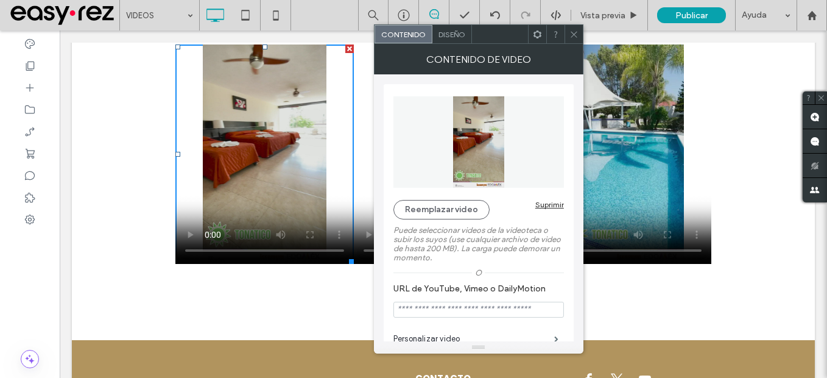
click at [579, 33] on div at bounding box center [573, 34] width 18 height 18
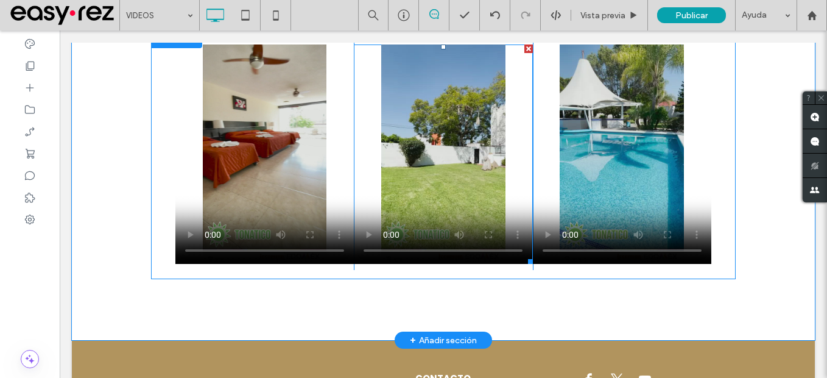
click at [438, 181] on span at bounding box center [443, 153] width 178 height 219
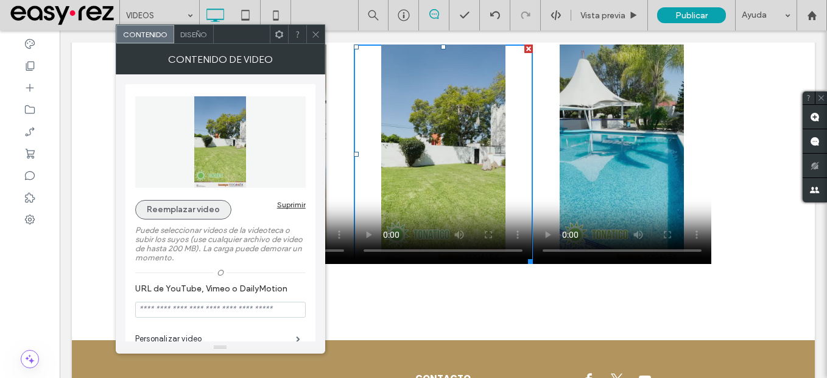
click at [170, 211] on button "Reemplazar video" at bounding box center [183, 209] width 96 height 19
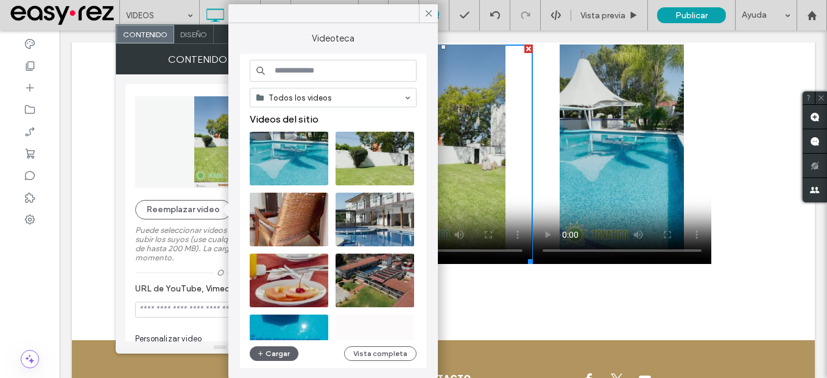
click at [399, 360] on div "Todos los videos Videos del sitio Videos gratuitos Cargar Vista completa" at bounding box center [333, 212] width 167 height 304
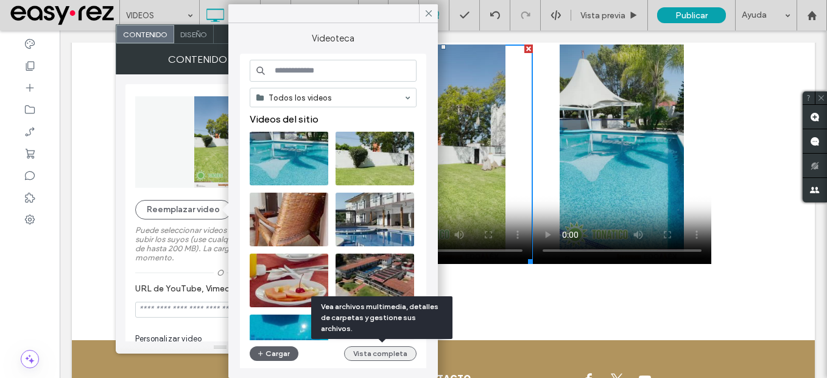
click at [412, 356] on button "Vista completa" at bounding box center [380, 353] width 72 height 15
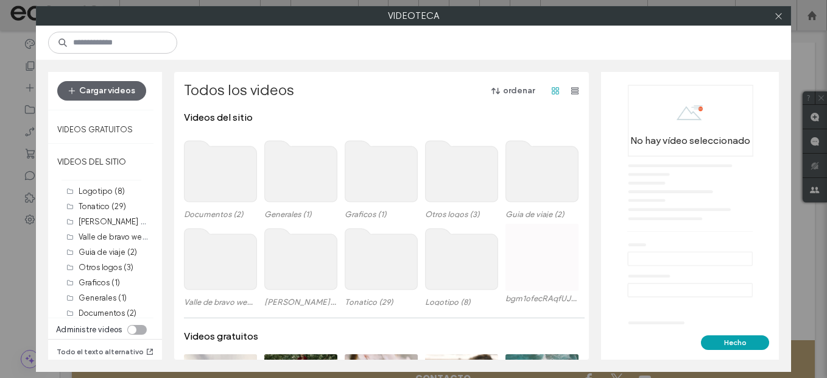
click at [357, 261] on use at bounding box center [381, 258] width 72 height 61
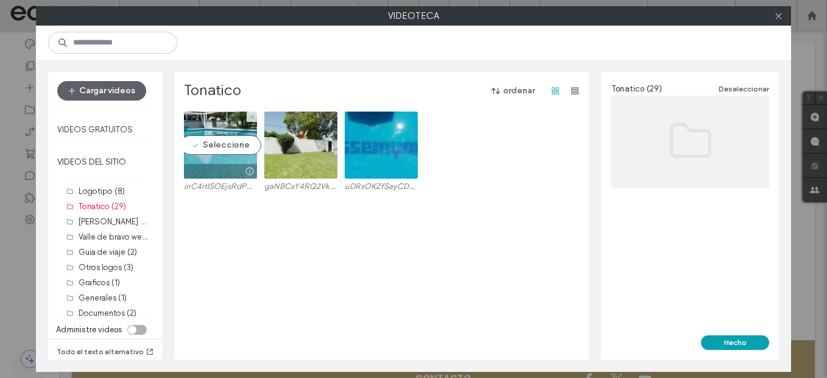
click at [241, 149] on video at bounding box center [220, 144] width 73 height 67
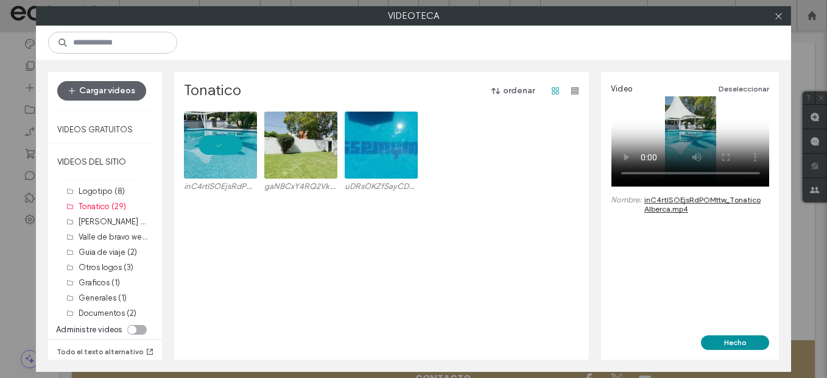
click at [767, 346] on button "Hecho" at bounding box center [735, 342] width 68 height 15
type input "**********"
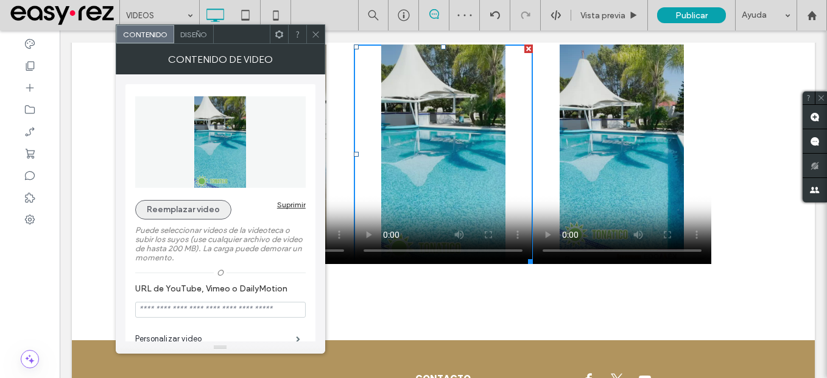
click at [185, 212] on button "Reemplazar video" at bounding box center [183, 209] width 96 height 19
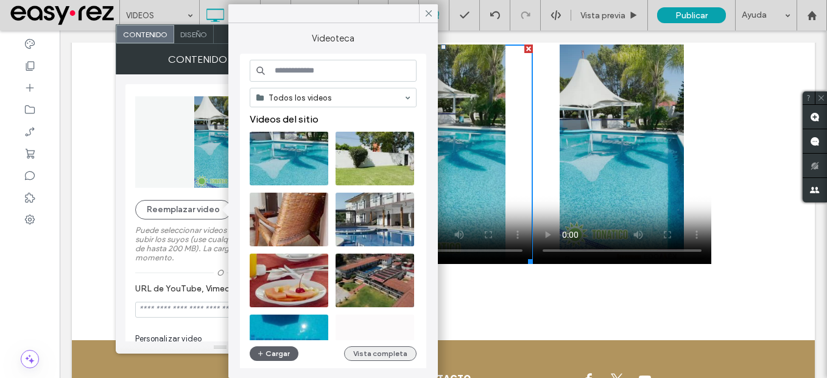
click at [390, 347] on button "Vista completa" at bounding box center [380, 353] width 72 height 15
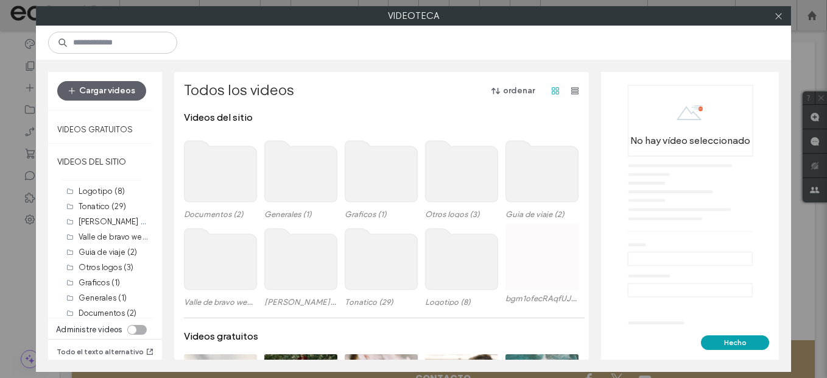
click at [388, 270] on use at bounding box center [381, 258] width 72 height 61
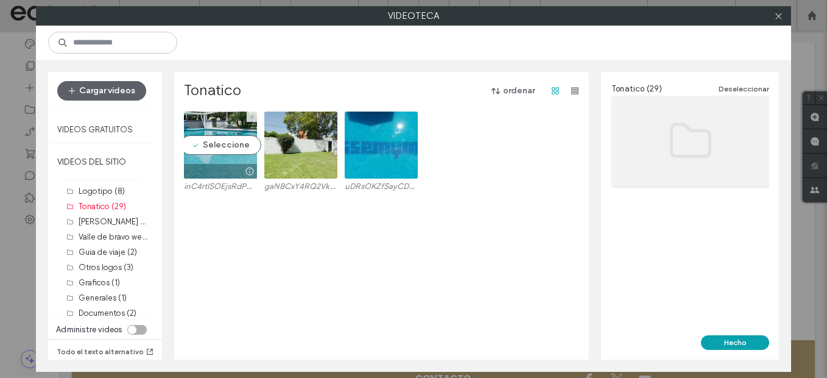
click at [204, 156] on video at bounding box center [220, 144] width 73 height 67
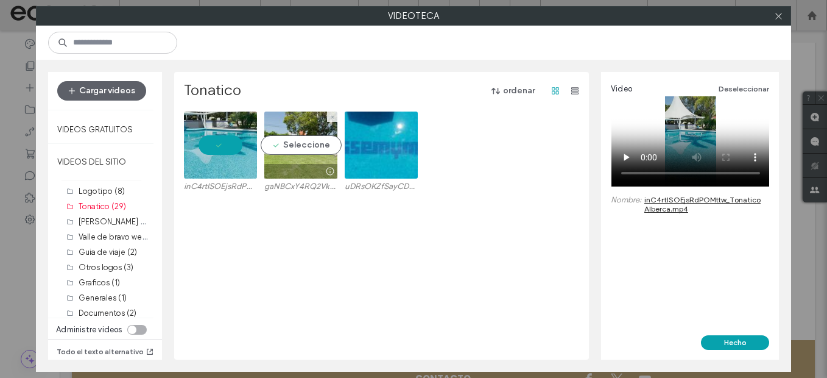
click at [278, 141] on video at bounding box center [300, 144] width 73 height 67
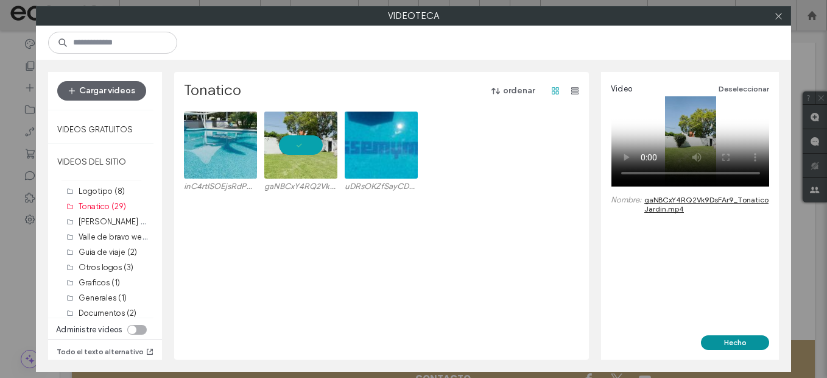
click at [739, 342] on button "Hecho" at bounding box center [735, 342] width 68 height 15
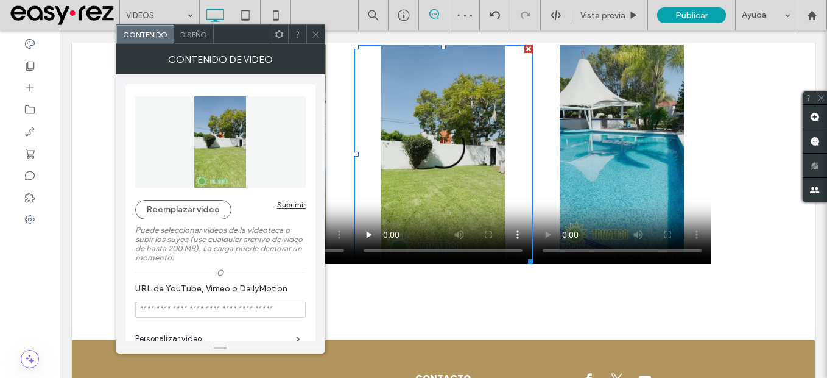
click at [316, 35] on use at bounding box center [315, 34] width 6 height 6
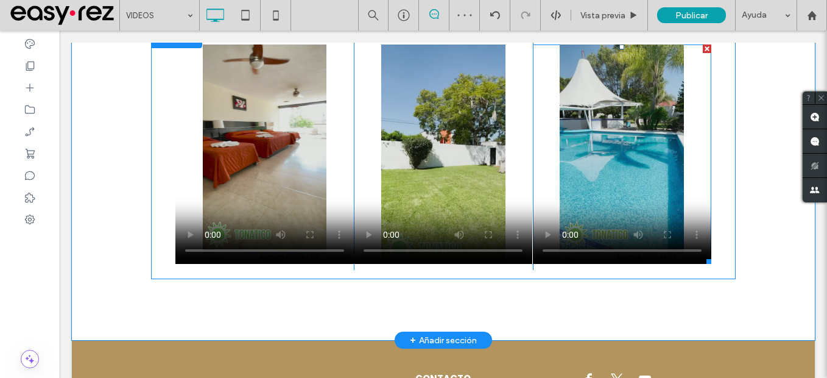
click at [626, 181] on span at bounding box center [622, 153] width 178 height 219
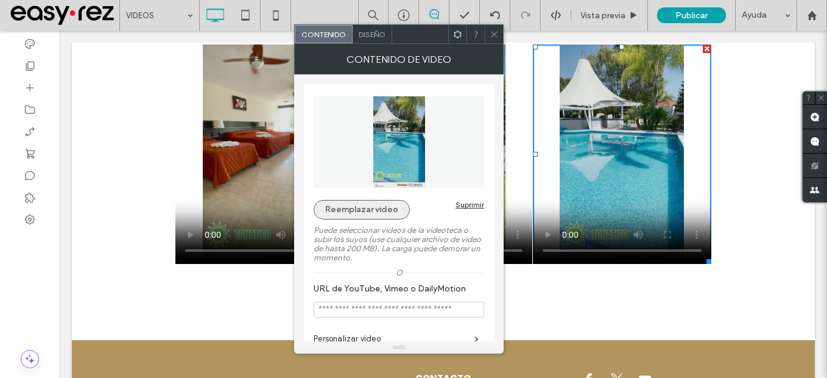
click at [365, 213] on button "Reemplazar video" at bounding box center [362, 209] width 96 height 19
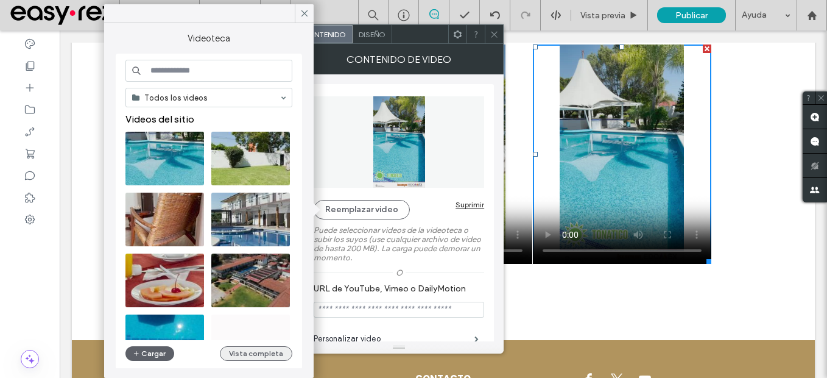
click at [267, 353] on button "Vista completa" at bounding box center [256, 353] width 72 height 15
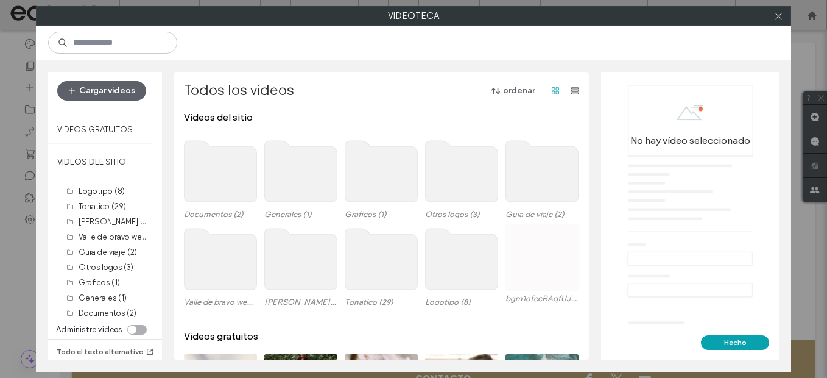
click at [308, 262] on use at bounding box center [301, 258] width 72 height 61
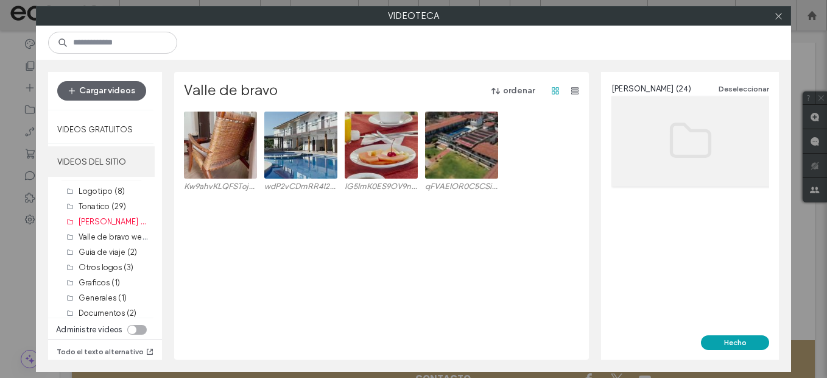
click at [98, 168] on label "VIDEOS DEL SITIO" at bounding box center [101, 161] width 107 height 30
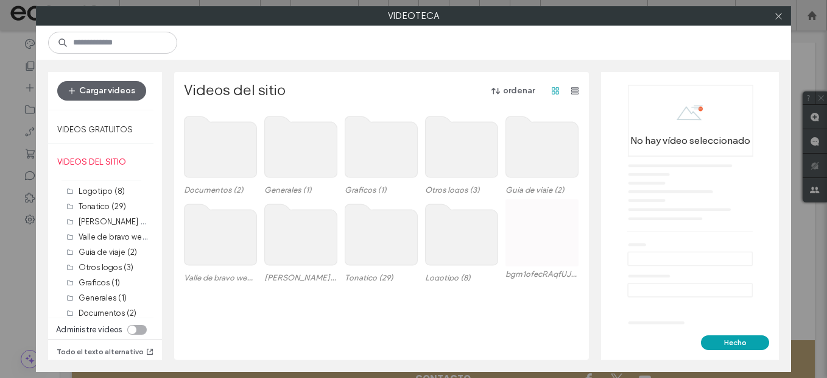
click at [365, 238] on use at bounding box center [381, 234] width 72 height 61
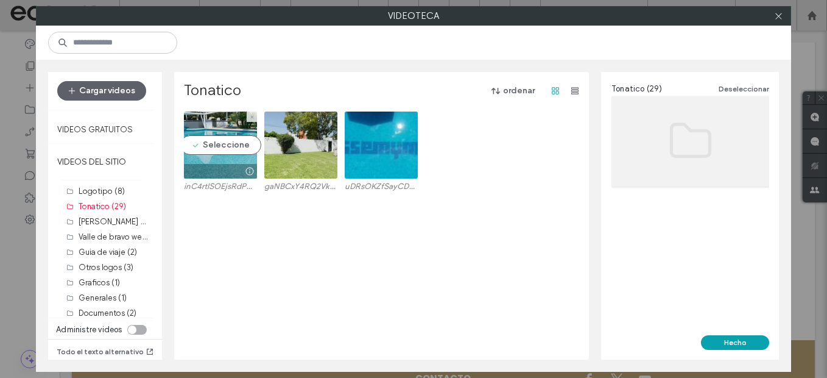
click at [208, 148] on video at bounding box center [220, 144] width 73 height 67
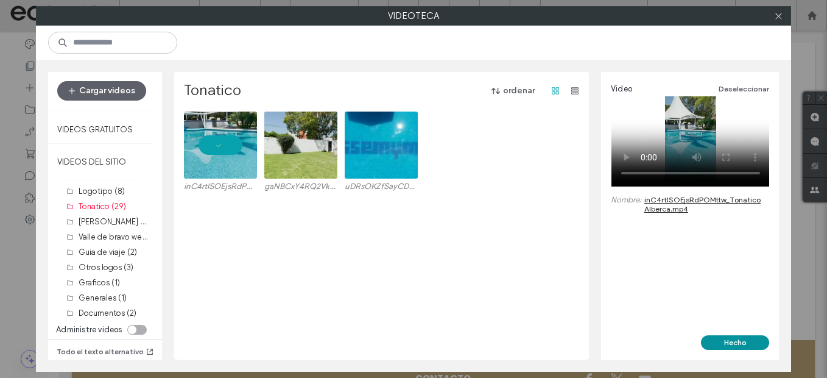
click at [728, 342] on button "Hecho" at bounding box center [735, 342] width 68 height 15
type input "**********"
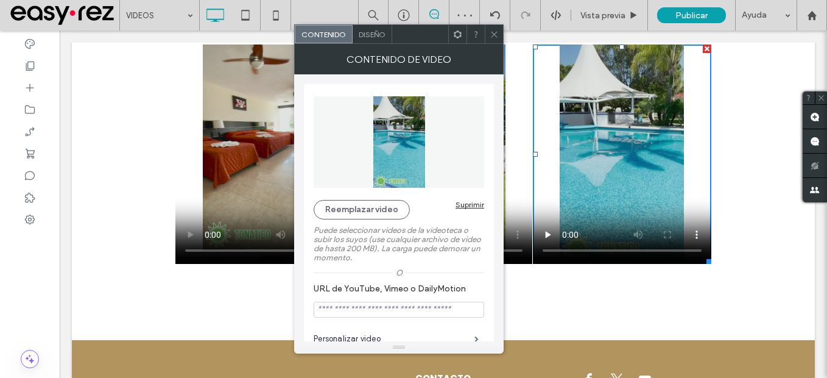
click at [496, 35] on icon at bounding box center [494, 34] width 9 height 9
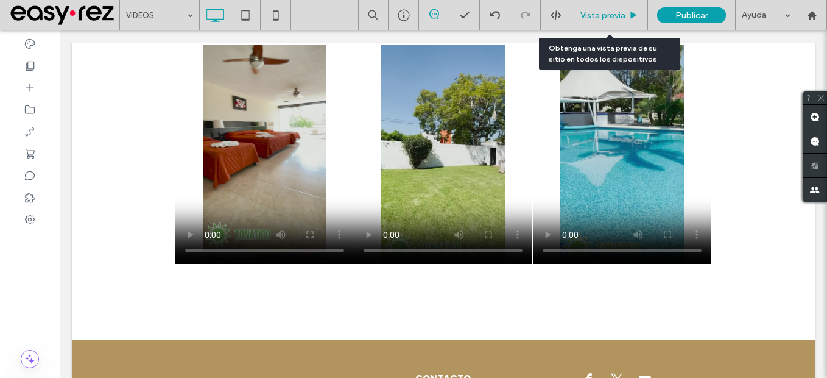
click at [596, 13] on span "Vista previa" at bounding box center [602, 15] width 45 height 10
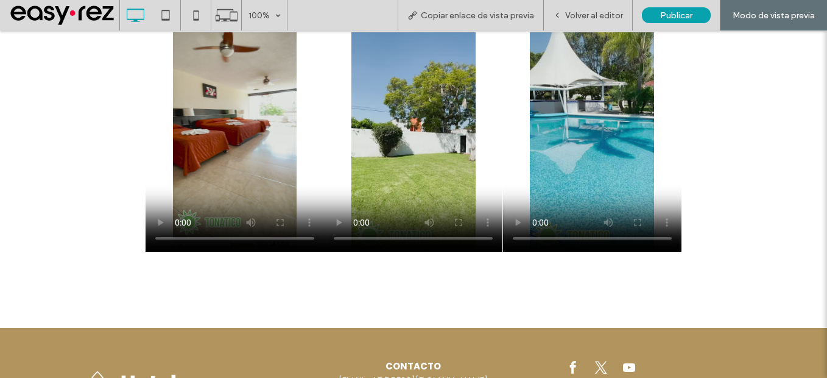
click at [610, 119] on video at bounding box center [592, 141] width 178 height 219
click at [588, 189] on video at bounding box center [592, 141] width 178 height 219
click at [421, 160] on video at bounding box center [413, 141] width 178 height 219
click at [418, 163] on video at bounding box center [413, 141] width 178 height 219
click at [222, 159] on video at bounding box center [235, 141] width 178 height 219
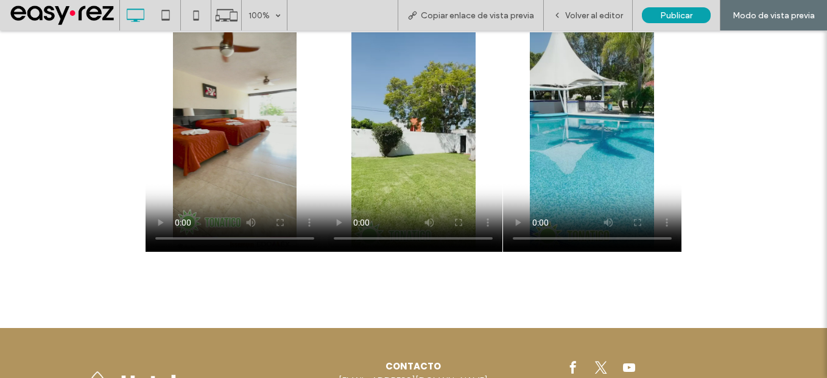
click at [249, 176] on video at bounding box center [235, 141] width 178 height 219
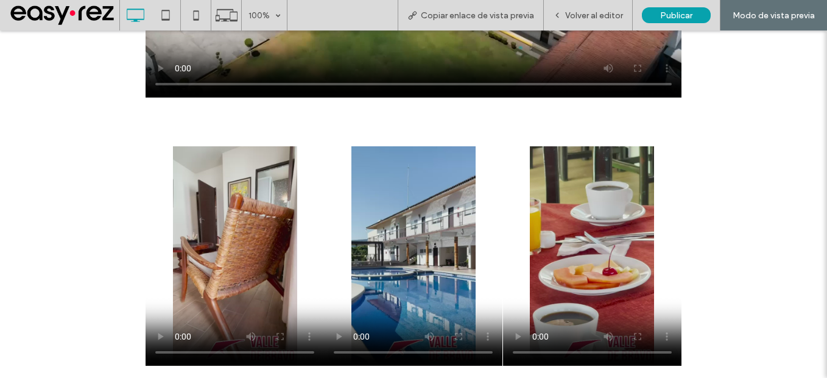
scroll to position [487, 0]
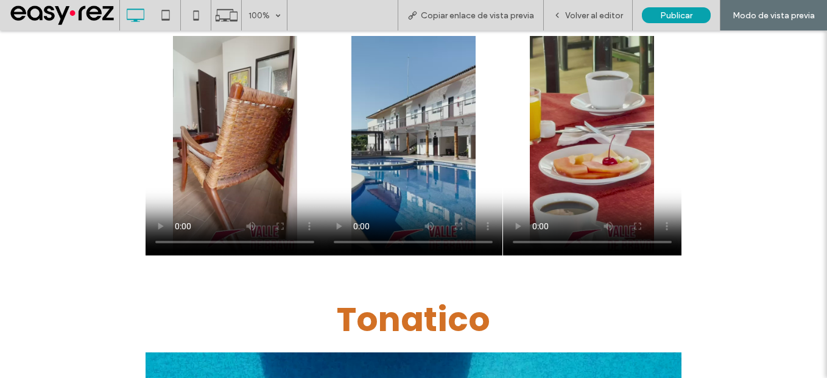
click at [225, 139] on video at bounding box center [235, 145] width 178 height 219
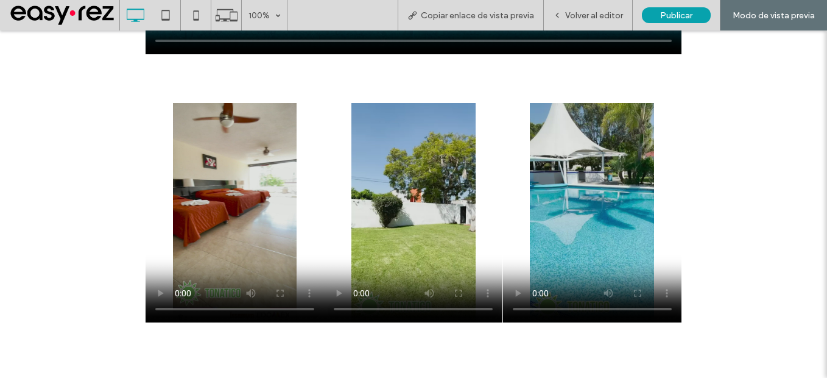
scroll to position [1157, 0]
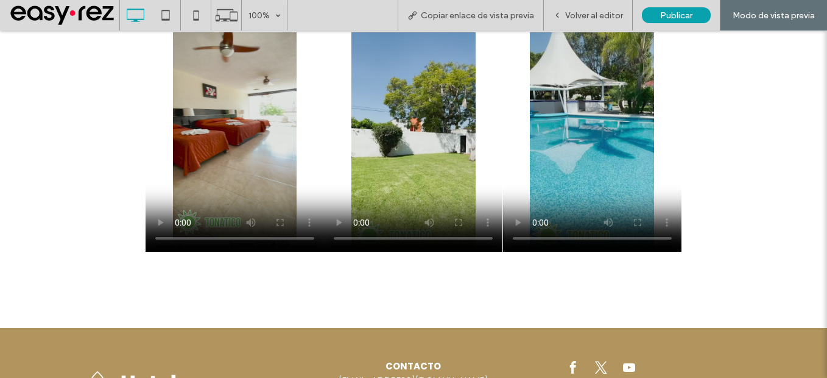
click at [388, 144] on video at bounding box center [413, 141] width 178 height 219
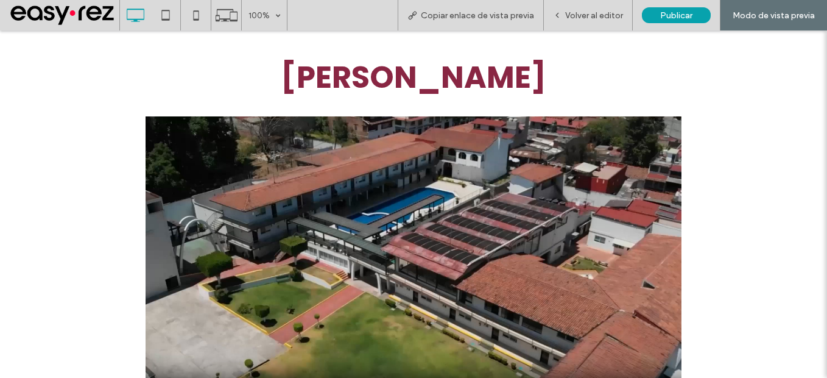
scroll to position [0, 0]
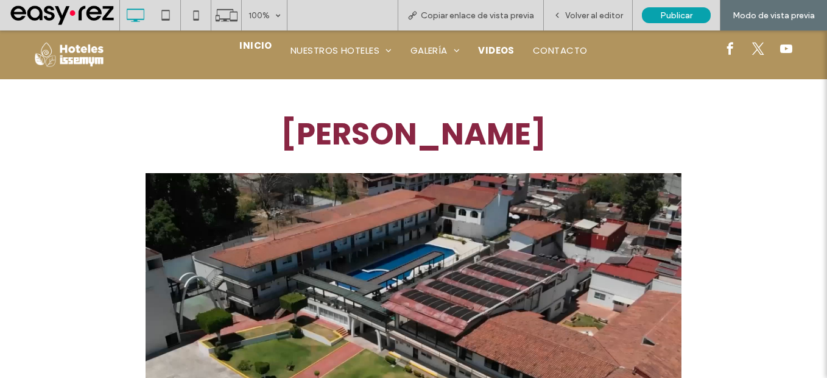
click at [255, 46] on span "INICIO" at bounding box center [255, 46] width 33 height 14
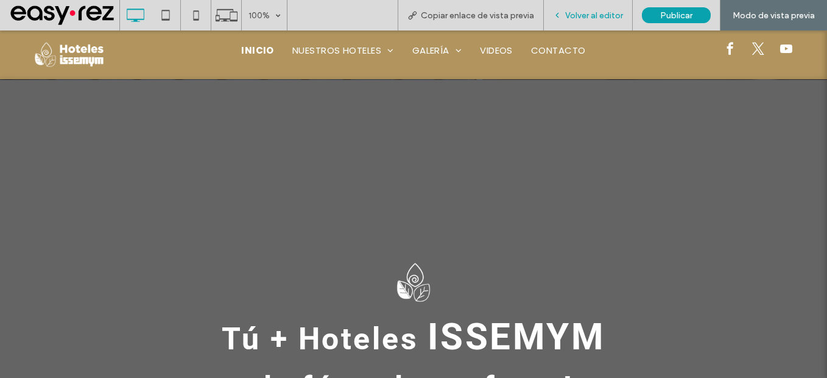
click at [603, 13] on span "Volver al editor" at bounding box center [594, 15] width 58 height 10
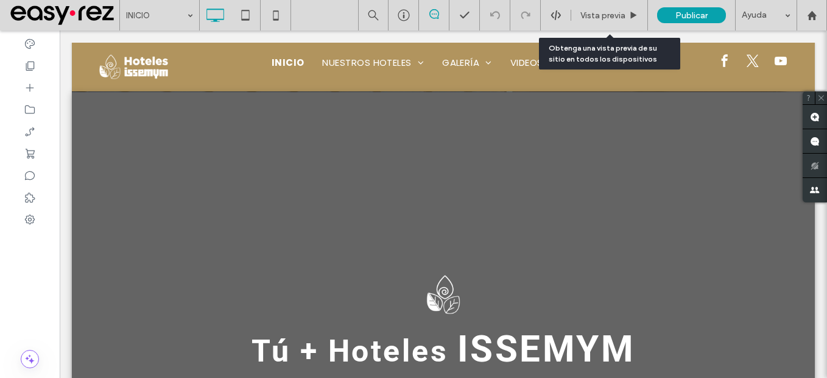
click at [603, 13] on span "Vista previa" at bounding box center [602, 15] width 45 height 10
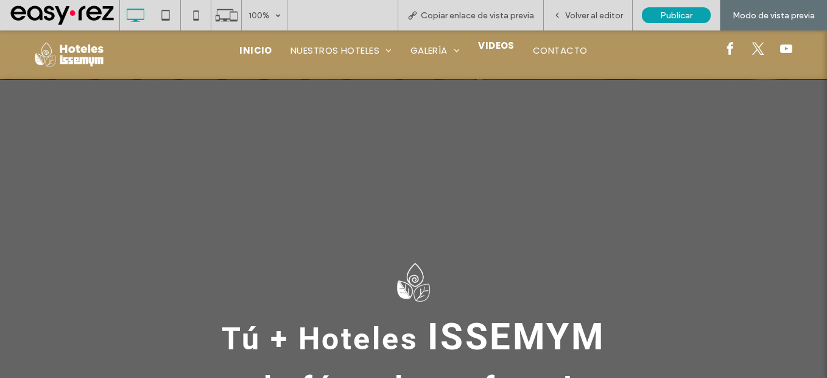
click at [480, 48] on span "VIDEOS" at bounding box center [496, 46] width 37 height 14
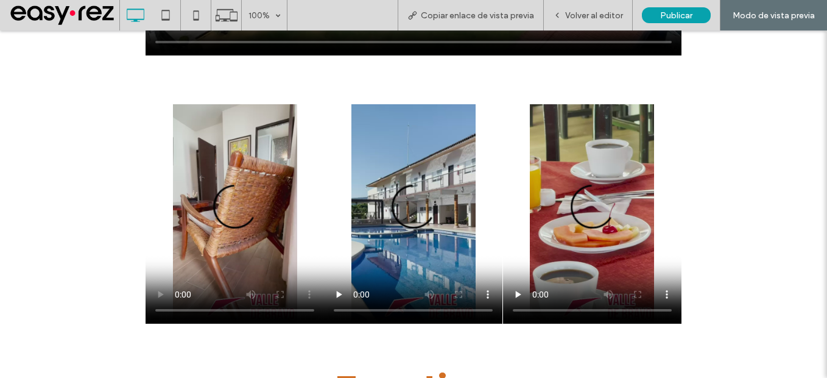
scroll to position [487, 0]
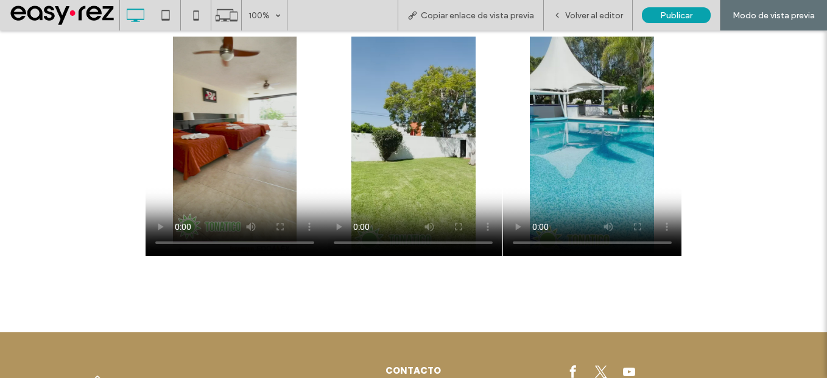
scroll to position [1157, 0]
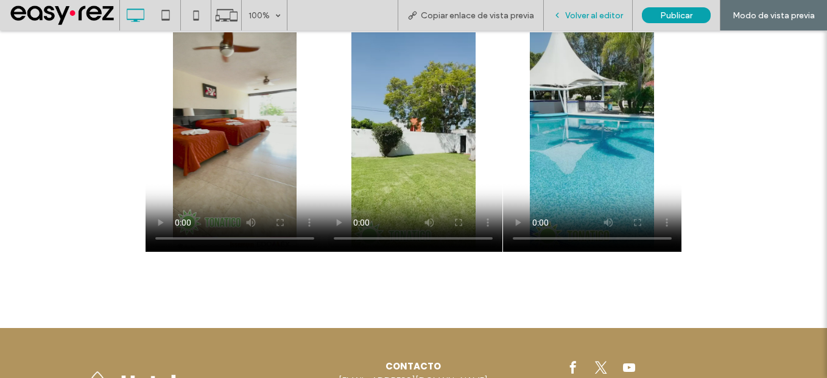
click at [574, 11] on span "Volver al editor" at bounding box center [594, 15] width 58 height 10
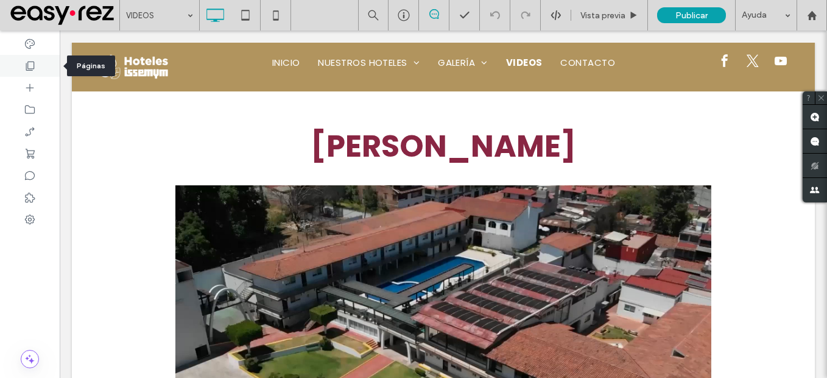
click at [34, 76] on div at bounding box center [30, 66] width 60 height 22
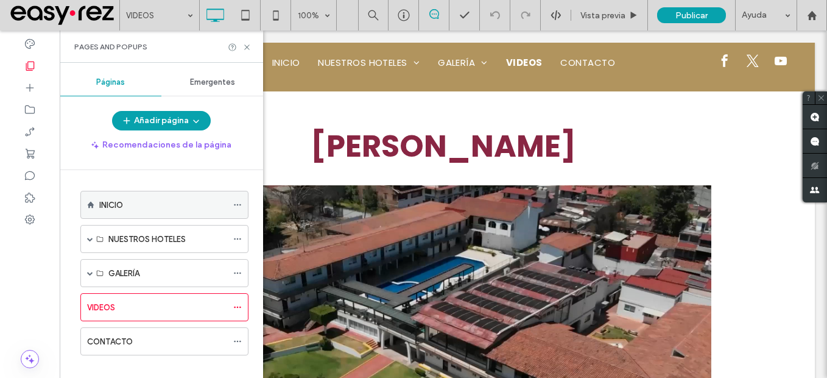
click at [116, 202] on label "INICIO" at bounding box center [111, 204] width 24 height 21
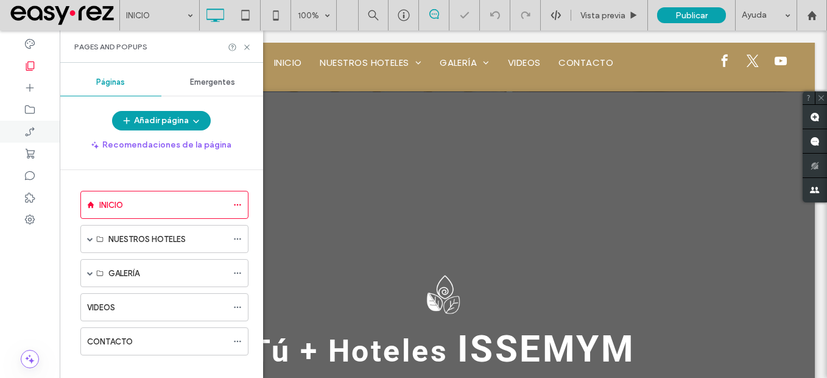
click at [27, 121] on div at bounding box center [30, 132] width 60 height 22
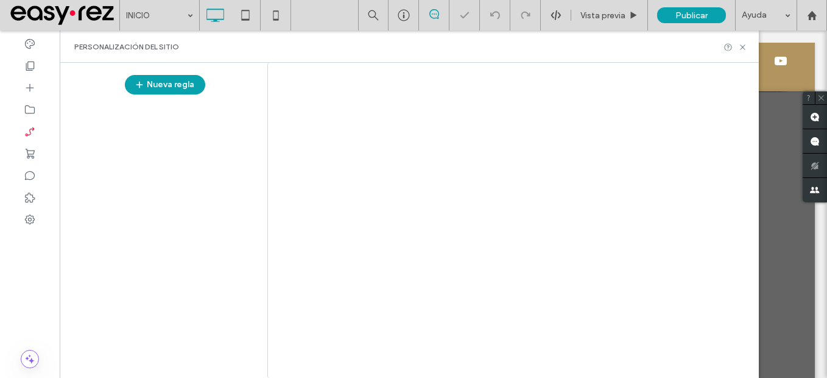
click at [27, 115] on div at bounding box center [413, 189] width 827 height 378
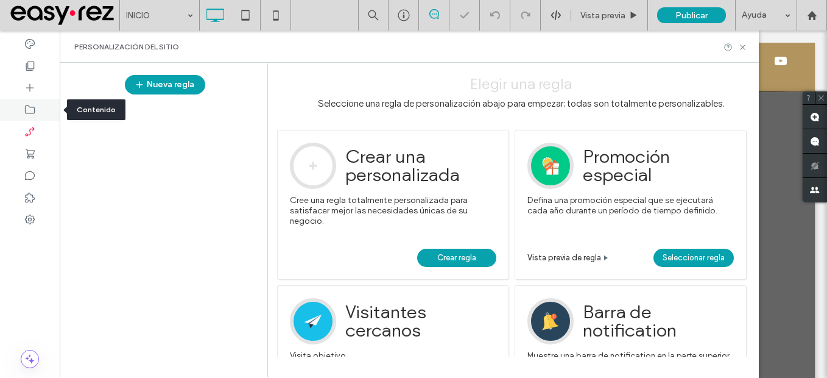
click at [27, 116] on div at bounding box center [30, 110] width 60 height 22
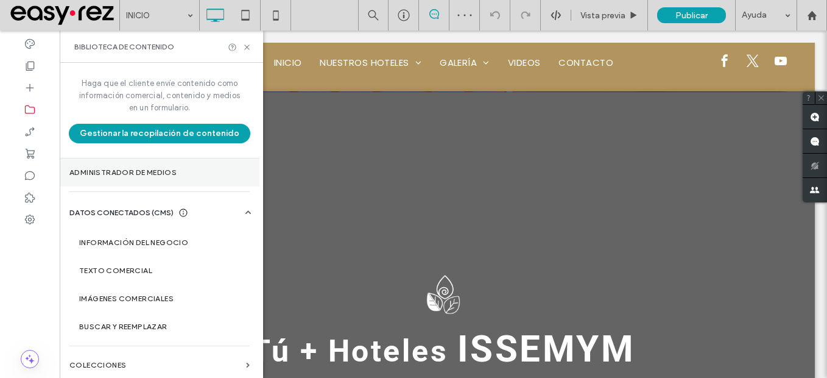
click at [124, 170] on label "Administrador de medios" at bounding box center [159, 172] width 180 height 9
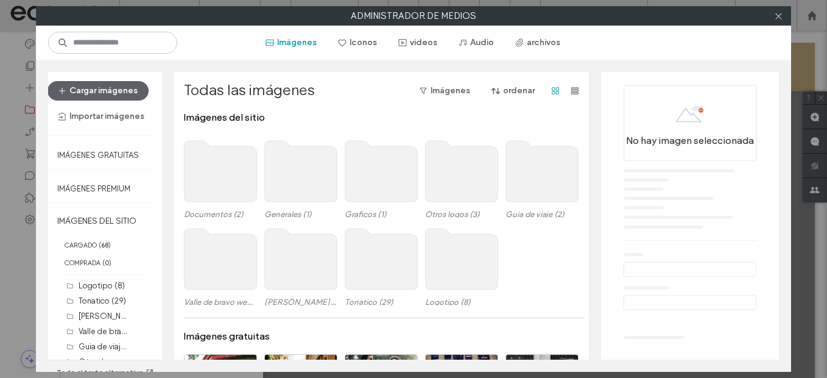
click at [317, 251] on use at bounding box center [301, 258] width 72 height 61
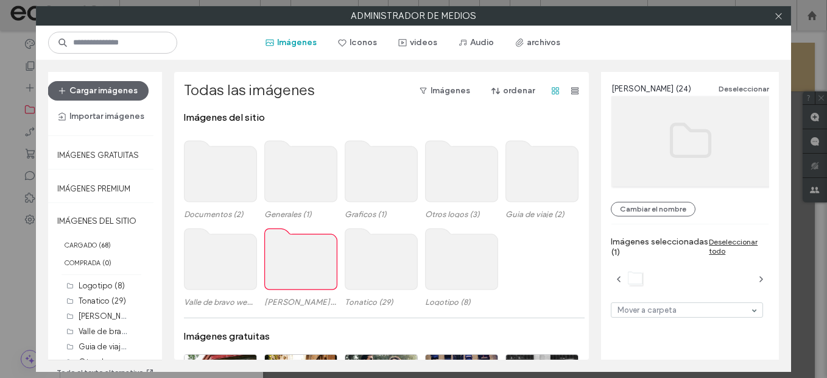
click at [317, 251] on use at bounding box center [301, 258] width 72 height 61
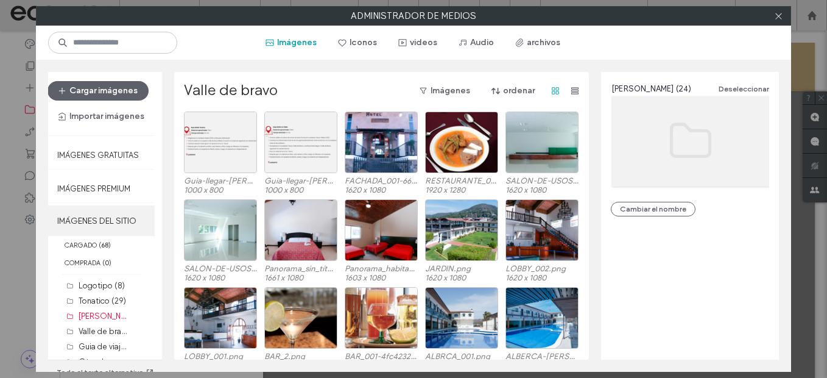
click at [120, 221] on label "IMÁGENES DEL SITIO" at bounding box center [101, 220] width 107 height 30
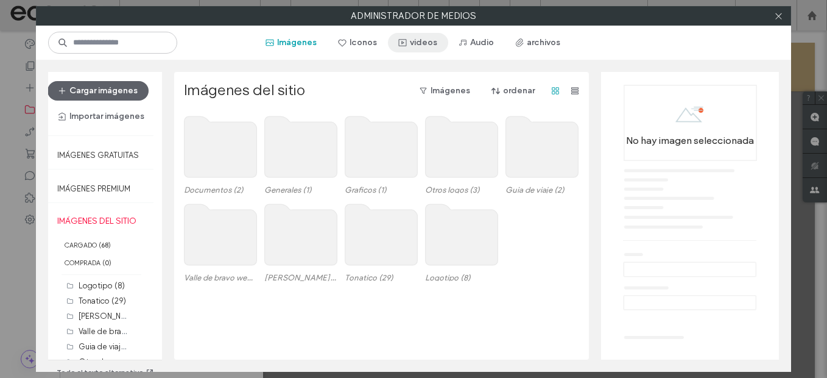
click at [421, 43] on button "videos" at bounding box center [418, 42] width 60 height 19
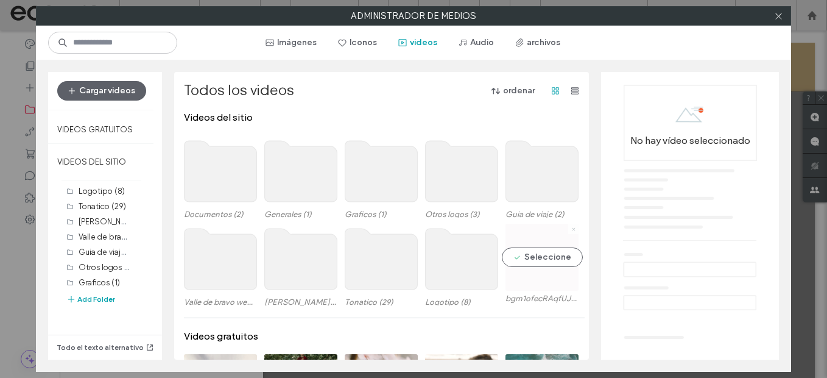
click at [571, 228] on icon at bounding box center [573, 229] width 5 height 5
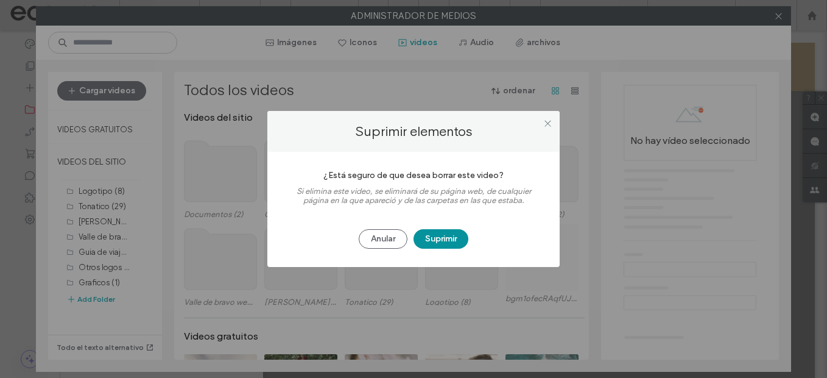
click at [443, 231] on button "Suprimir" at bounding box center [440, 238] width 55 height 19
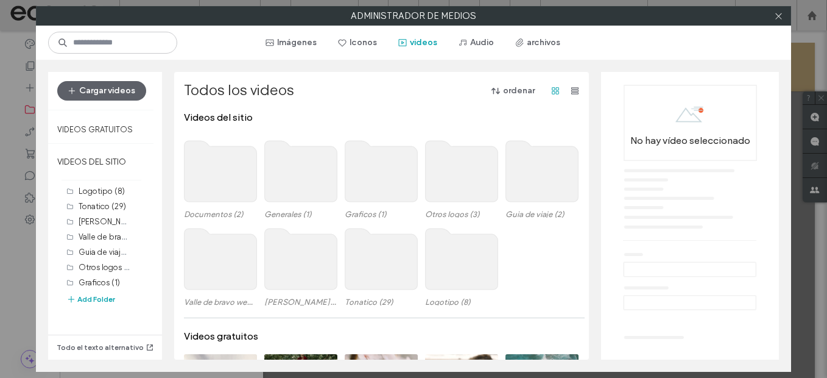
click at [293, 166] on use at bounding box center [301, 171] width 72 height 61
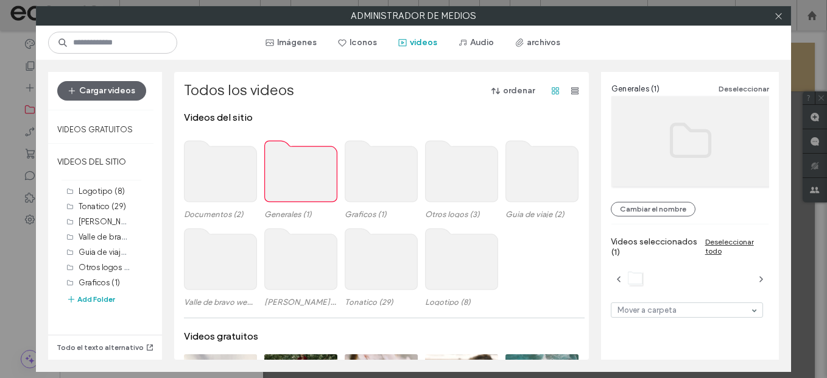
click at [293, 166] on use at bounding box center [301, 171] width 72 height 61
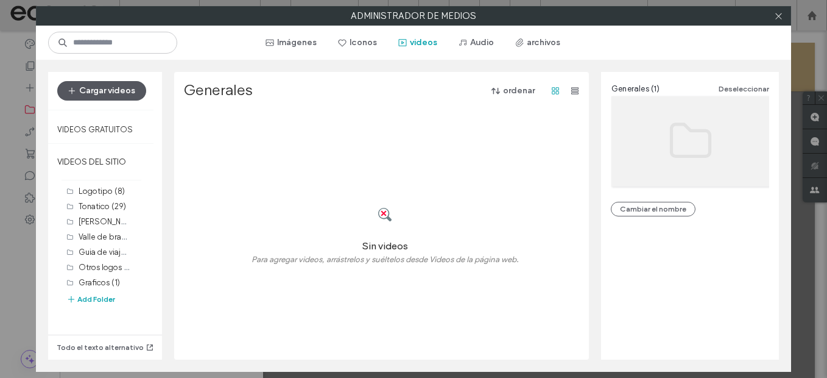
click at [99, 89] on button "Cargar videos" at bounding box center [101, 90] width 89 height 19
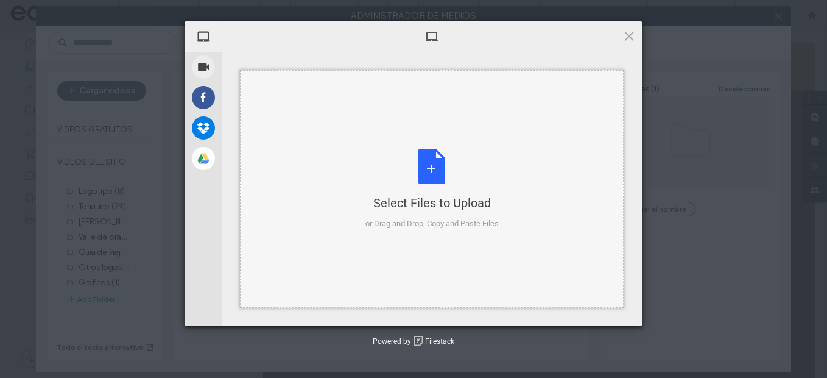
click at [421, 228] on div "or Drag and Drop, Copy and Paste Files" at bounding box center [431, 223] width 133 height 12
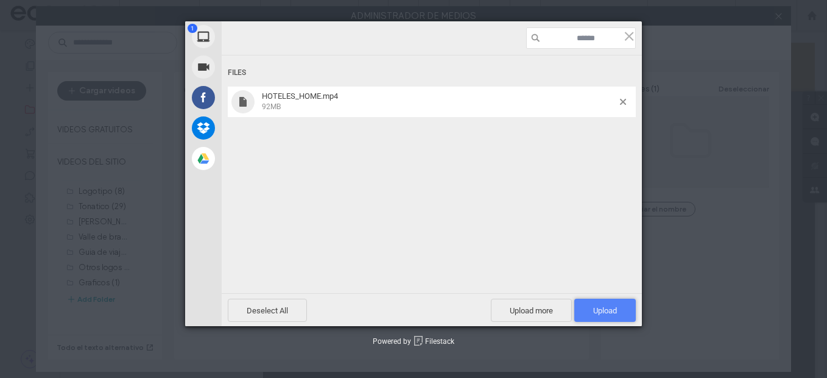
click at [609, 307] on span "Upload 1" at bounding box center [605, 310] width 24 height 9
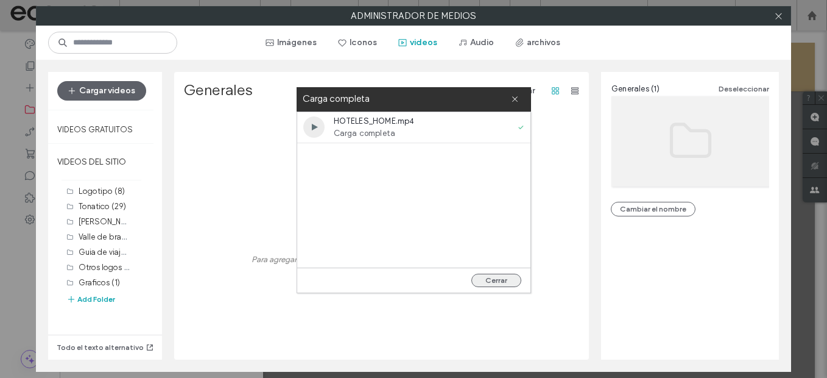
click at [508, 274] on button "Cerrar" at bounding box center [496, 279] width 50 height 13
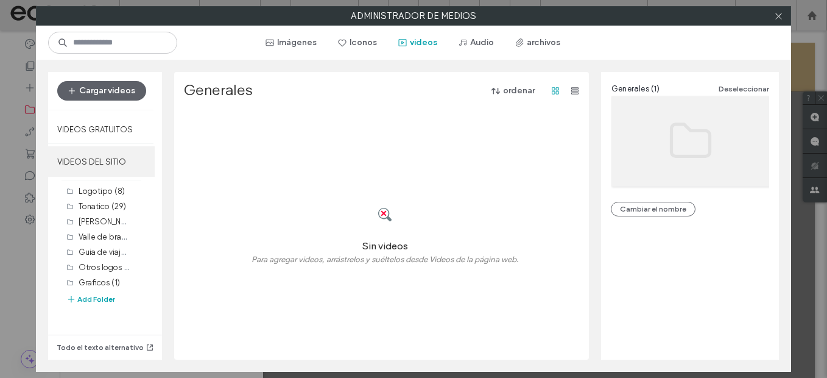
click at [107, 158] on label "VIDEOS DEL SITIO" at bounding box center [101, 161] width 107 height 30
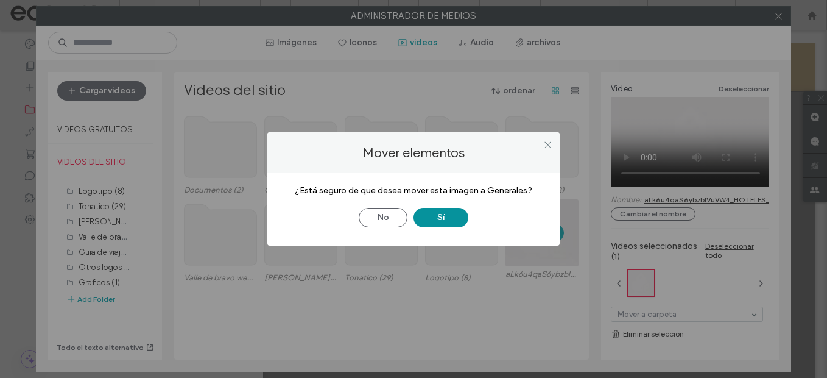
click at [463, 221] on button "Sí" at bounding box center [440, 217] width 55 height 19
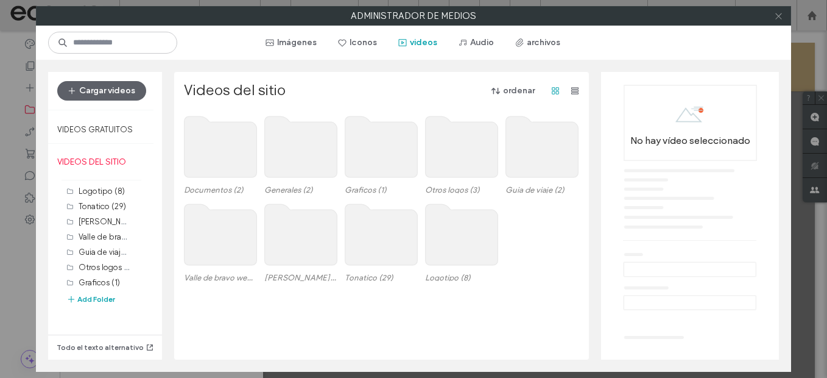
click at [778, 15] on icon at bounding box center [778, 16] width 9 height 9
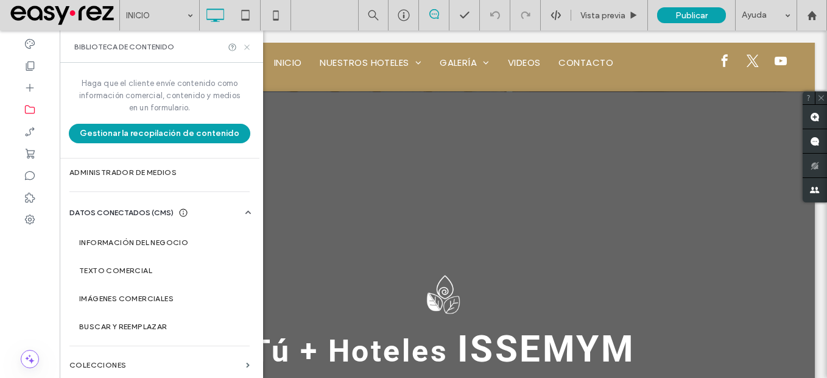
drag, startPoint x: 247, startPoint y: 45, endPoint x: 209, endPoint y: 272, distance: 229.7
click at [247, 45] on icon at bounding box center [246, 47] width 9 height 9
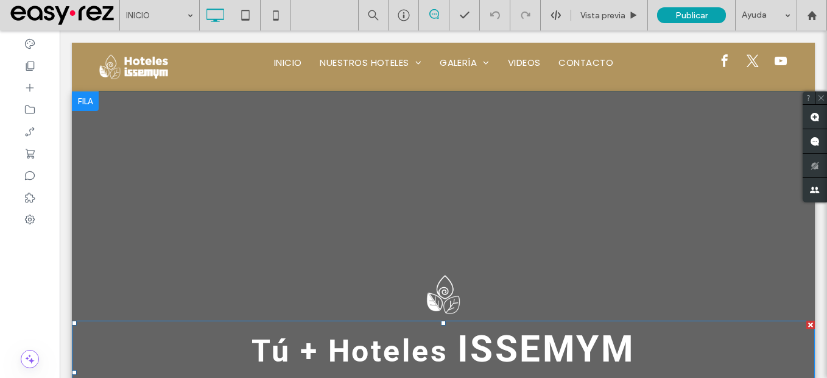
scroll to position [244, 0]
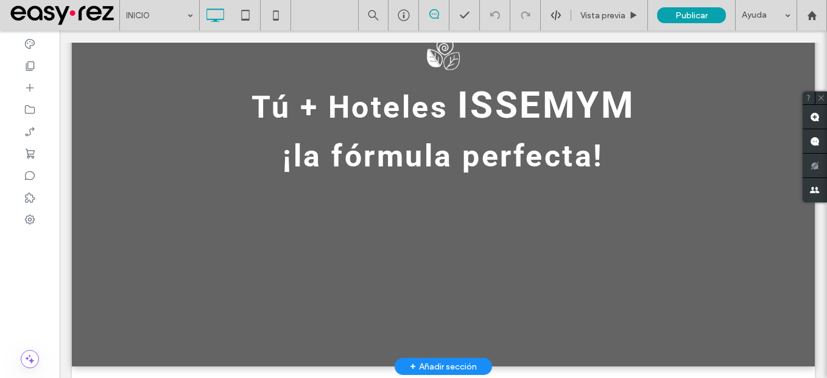
click at [105, 291] on div at bounding box center [443, 107] width 743 height 518
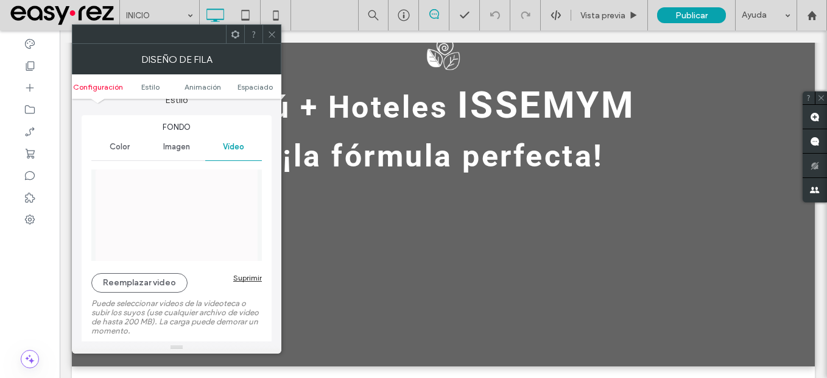
scroll to position [122, 0]
click at [159, 293] on label "Puede seleccionar videos de la videoteca o subir los suyos (use cualquier archi…" at bounding box center [176, 315] width 170 height 49
click at [164, 286] on button "Reemplazar video" at bounding box center [139, 281] width 96 height 19
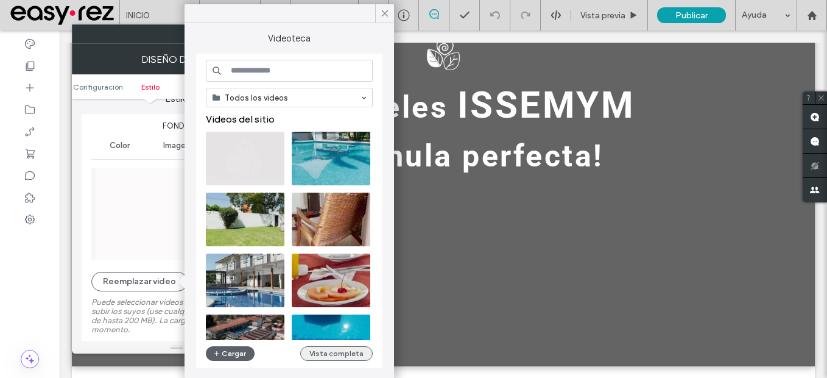
click at [362, 355] on button "Vista completa" at bounding box center [336, 353] width 72 height 15
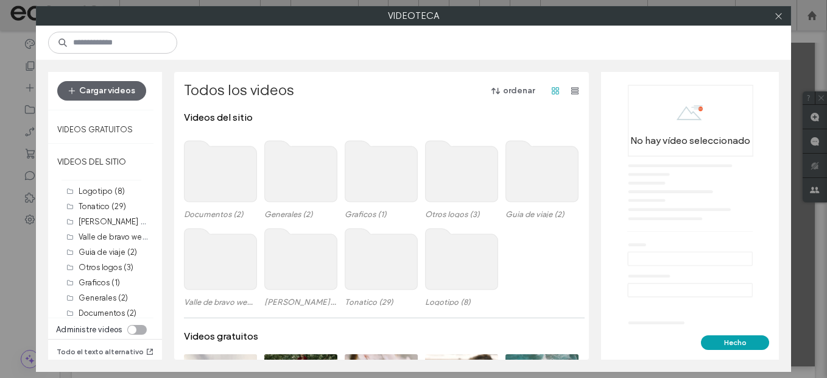
click at [301, 183] on use at bounding box center [301, 171] width 72 height 61
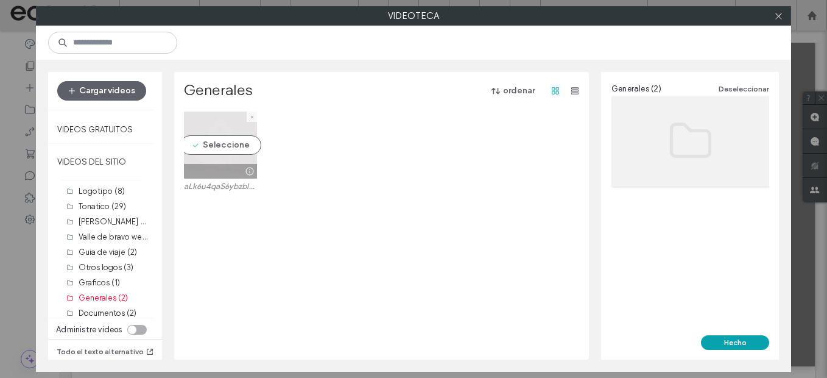
click at [220, 141] on video at bounding box center [220, 144] width 73 height 67
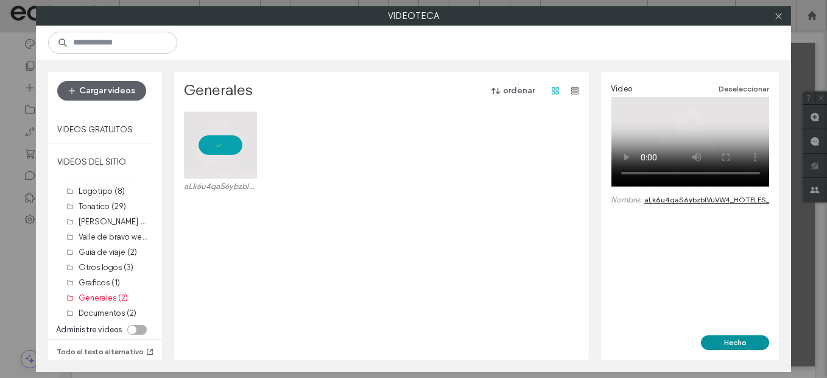
click at [761, 338] on button "Hecho" at bounding box center [735, 342] width 68 height 15
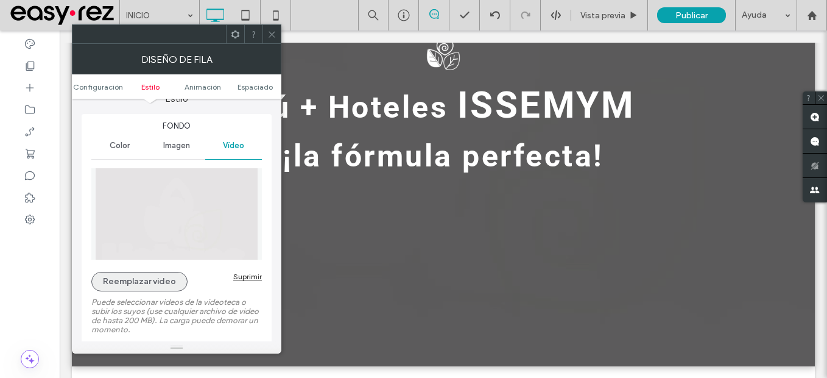
click at [151, 275] on button "Reemplazar video" at bounding box center [139, 281] width 96 height 19
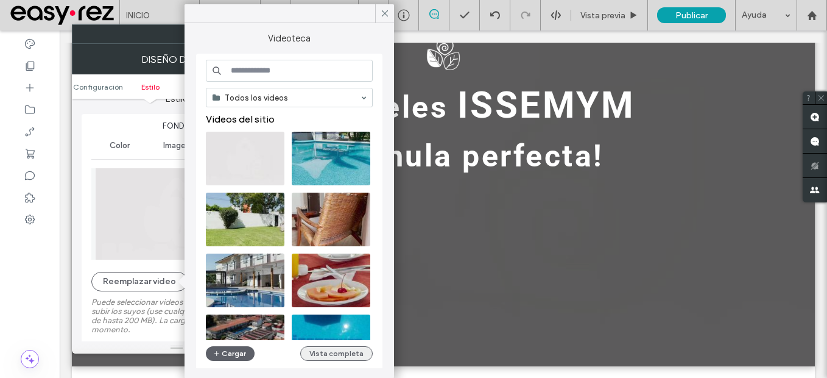
click at [339, 350] on button "Vista completa" at bounding box center [336, 353] width 72 height 15
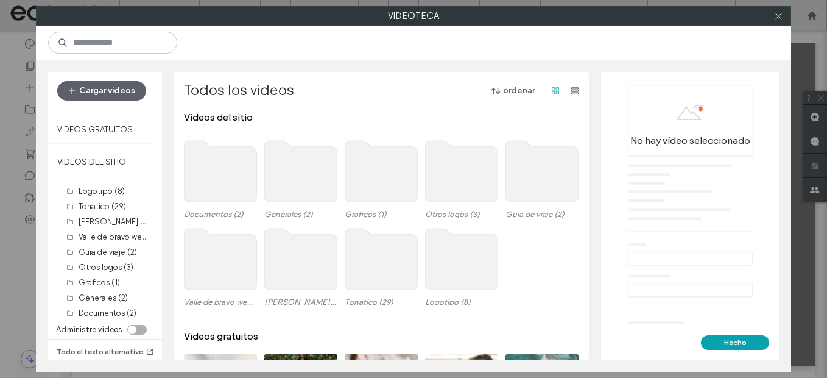
click at [290, 175] on use at bounding box center [301, 171] width 72 height 61
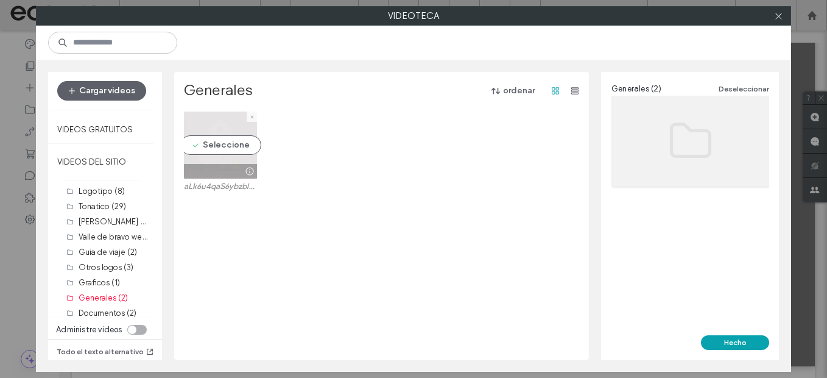
click at [219, 138] on video at bounding box center [220, 144] width 73 height 67
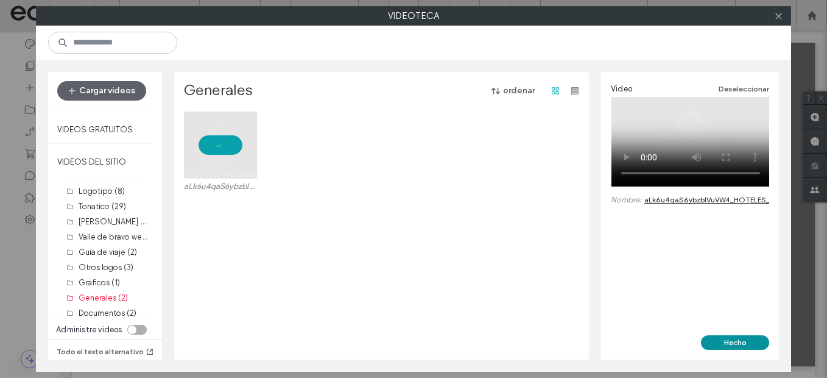
click at [734, 342] on button "Hecho" at bounding box center [735, 342] width 68 height 15
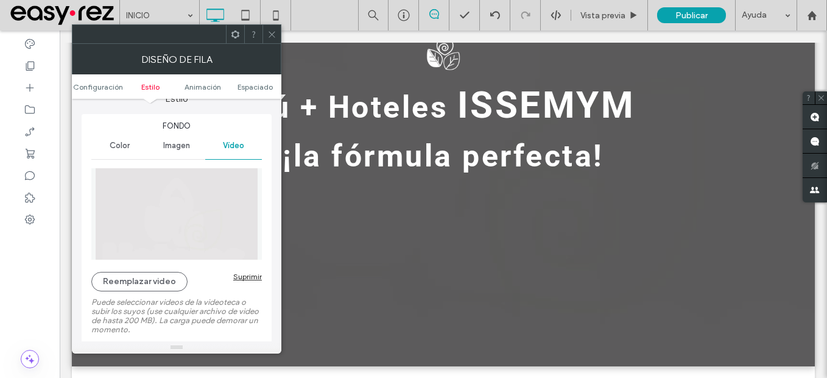
click at [267, 33] on icon at bounding box center [271, 34] width 9 height 9
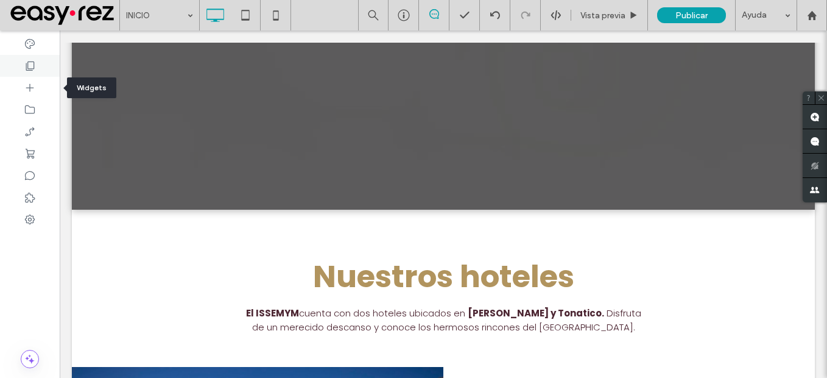
scroll to position [426, 0]
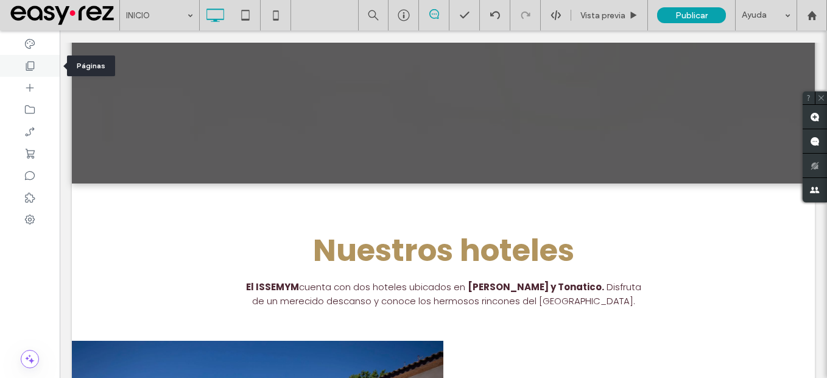
click at [41, 68] on div at bounding box center [30, 66] width 60 height 22
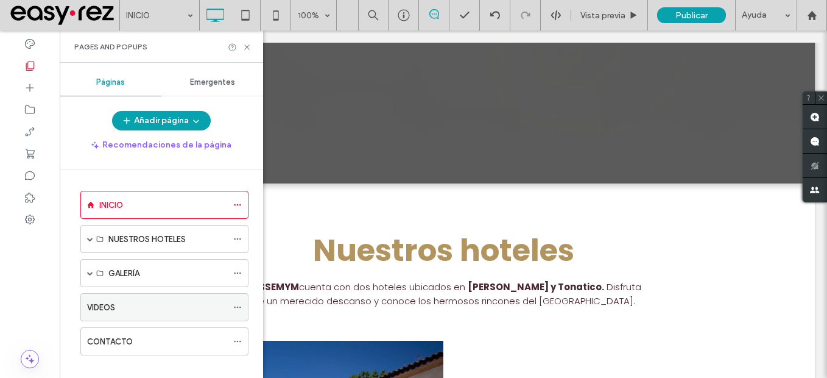
click at [102, 303] on label "VIDEOS" at bounding box center [101, 307] width 28 height 21
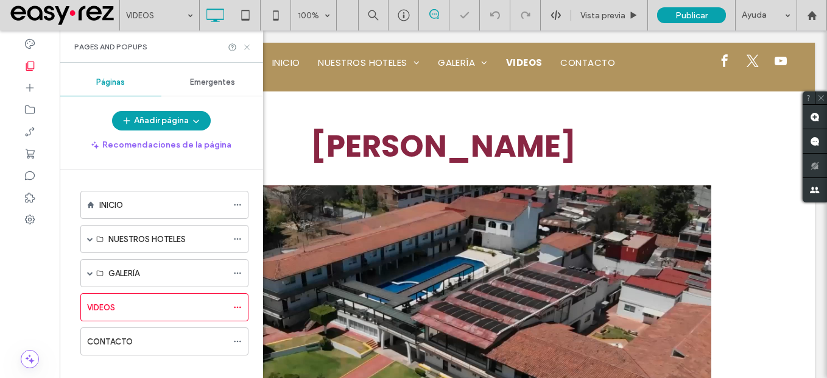
drag, startPoint x: 249, startPoint y: 44, endPoint x: 189, endPoint y: 16, distance: 66.2
click at [249, 44] on use at bounding box center [246, 46] width 5 height 5
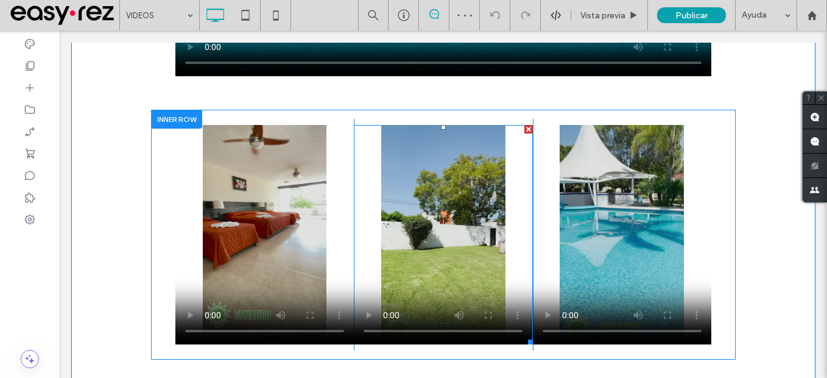
scroll to position [1157, 0]
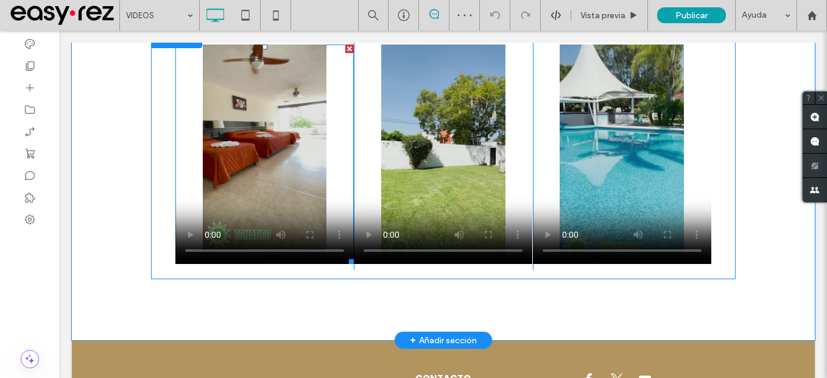
click at [287, 188] on span at bounding box center [264, 153] width 178 height 219
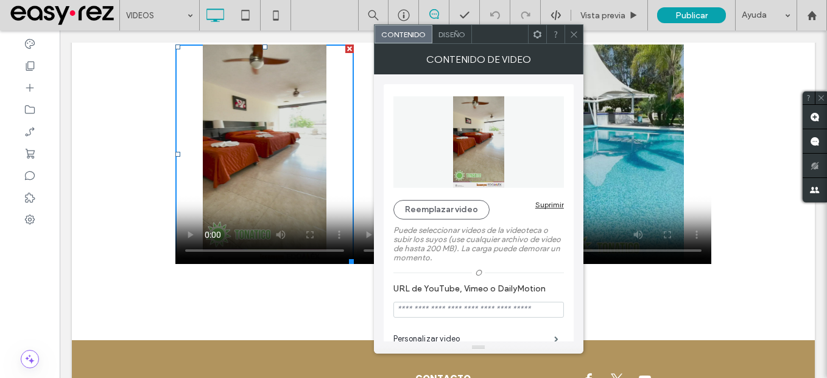
click at [574, 33] on use at bounding box center [574, 34] width 6 height 6
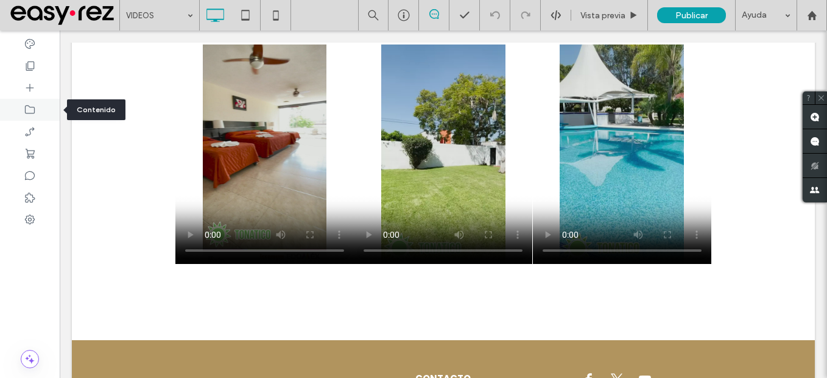
click at [23, 114] on div at bounding box center [30, 110] width 60 height 22
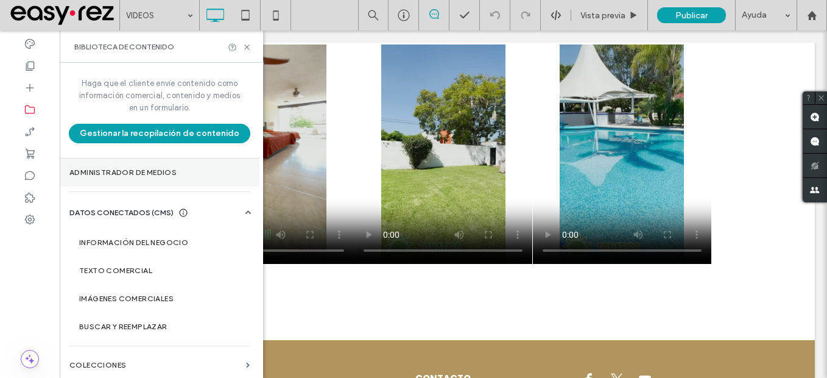
click at [130, 176] on label "Administrador de medios" at bounding box center [159, 172] width 180 height 9
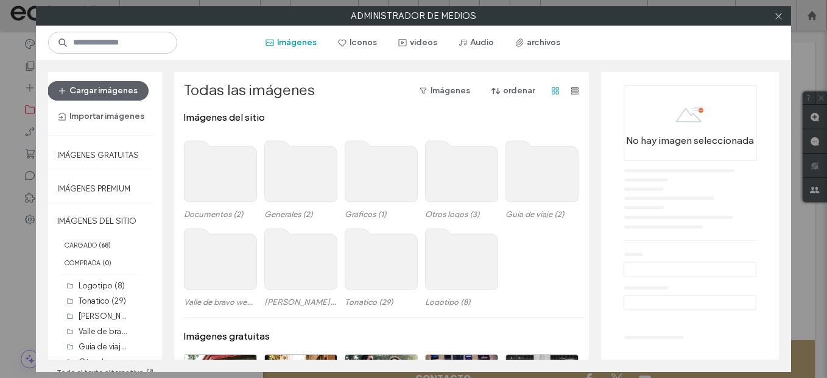
click at [358, 271] on use at bounding box center [381, 258] width 72 height 61
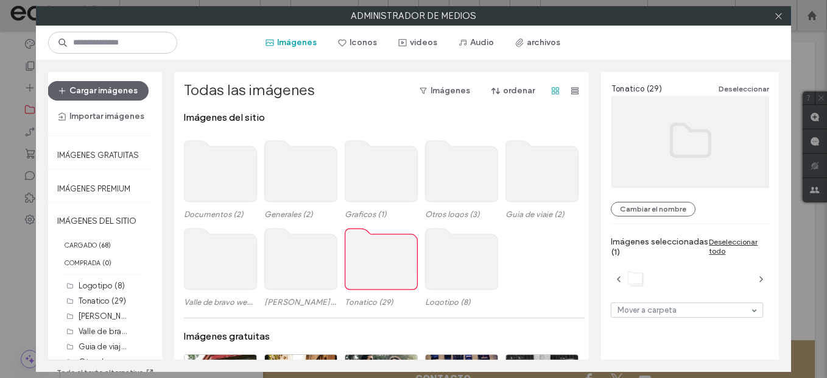
click at [359, 271] on use at bounding box center [381, 258] width 72 height 61
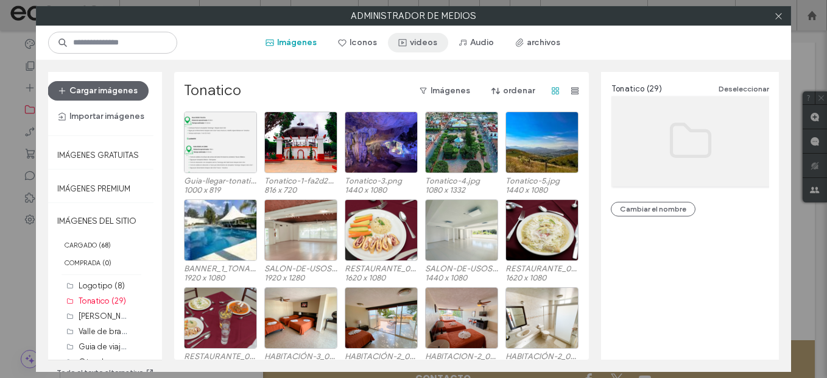
click at [435, 46] on button "videos" at bounding box center [418, 42] width 60 height 19
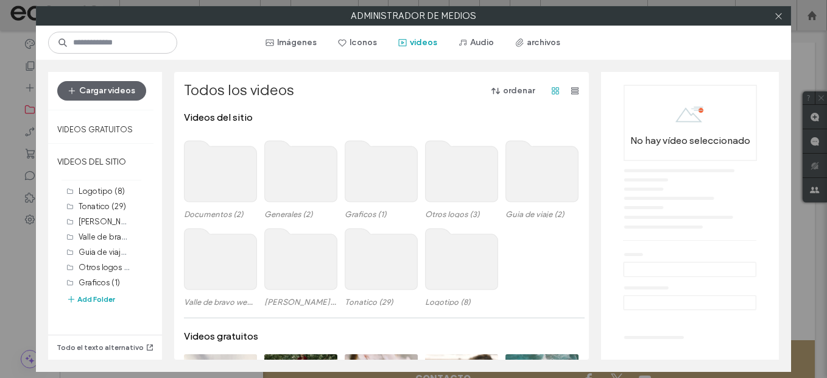
click at [373, 270] on use at bounding box center [381, 258] width 72 height 61
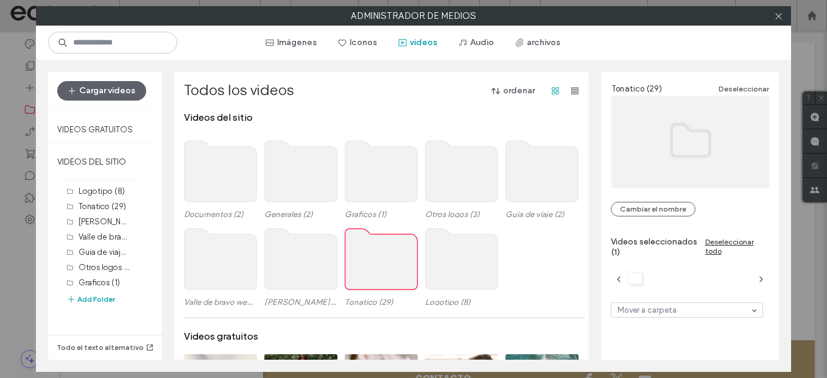
click at [373, 270] on use at bounding box center [381, 258] width 72 height 61
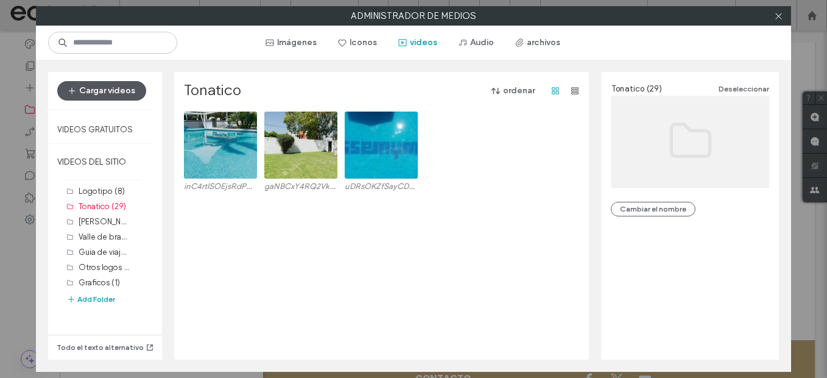
click at [120, 95] on button "Cargar videos" at bounding box center [101, 90] width 89 height 19
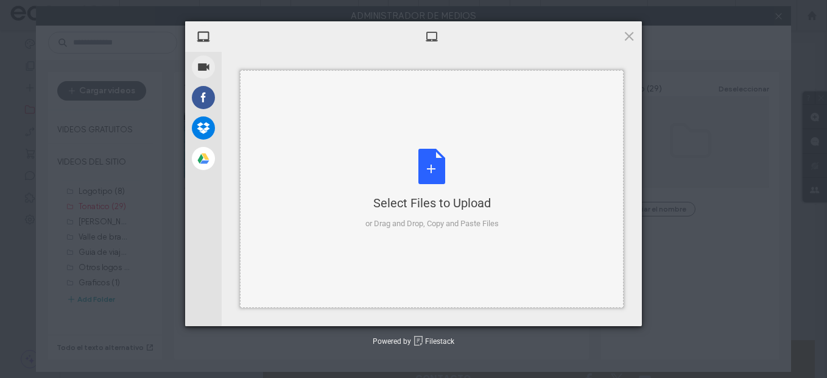
click at [328, 202] on div "Select Files to Upload or Drag and Drop, Copy and Paste Files" at bounding box center [432, 188] width 384 height 237
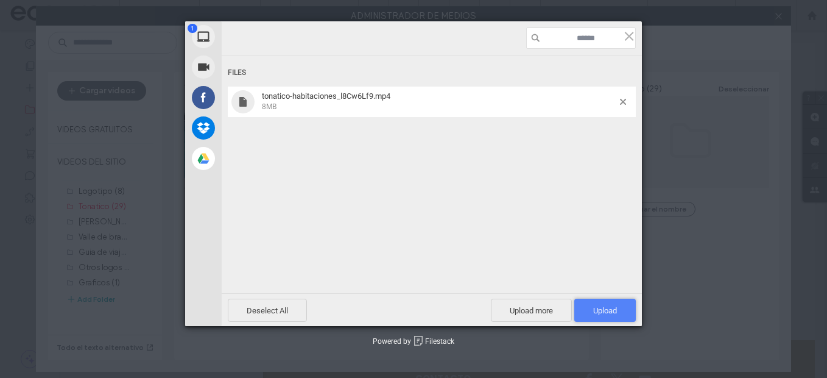
click at [598, 299] on span "Upload 1" at bounding box center [604, 309] width 61 height 23
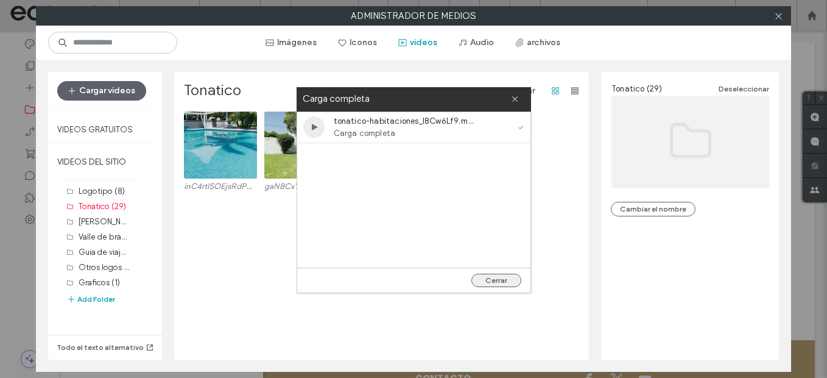
click at [490, 275] on button "Cerrar" at bounding box center [496, 279] width 50 height 13
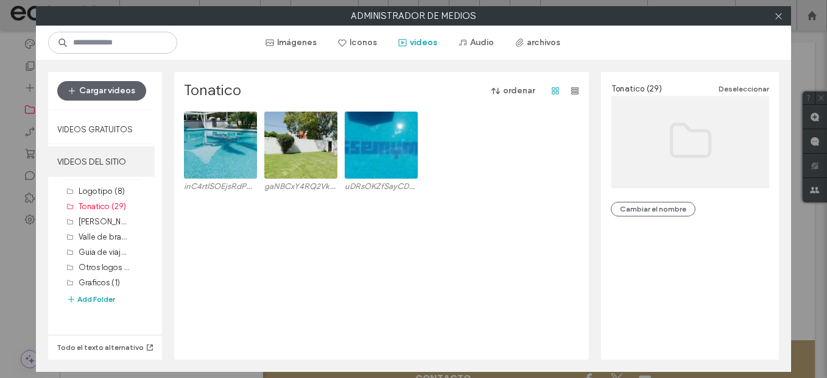
click at [108, 166] on label "VIDEOS DEL SITIO" at bounding box center [101, 161] width 107 height 30
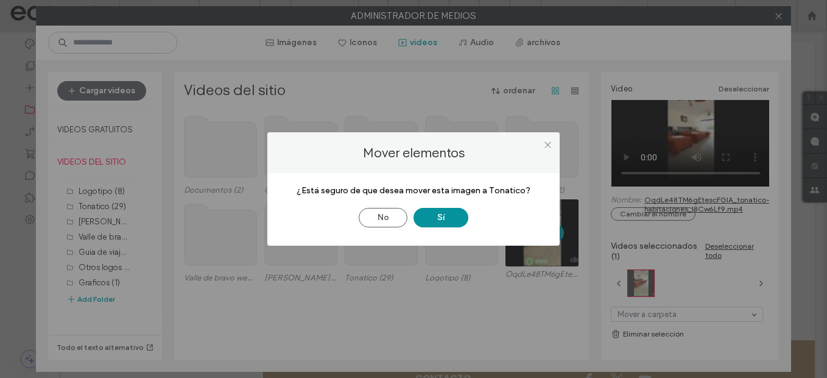
click at [452, 218] on button "Sí" at bounding box center [440, 217] width 55 height 19
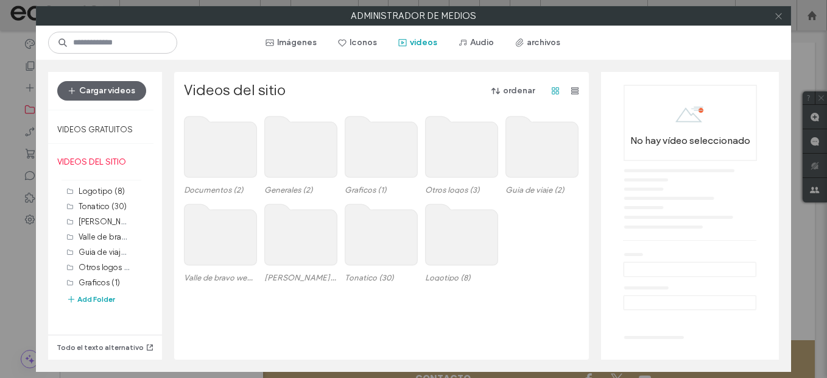
click at [781, 16] on icon at bounding box center [778, 16] width 9 height 9
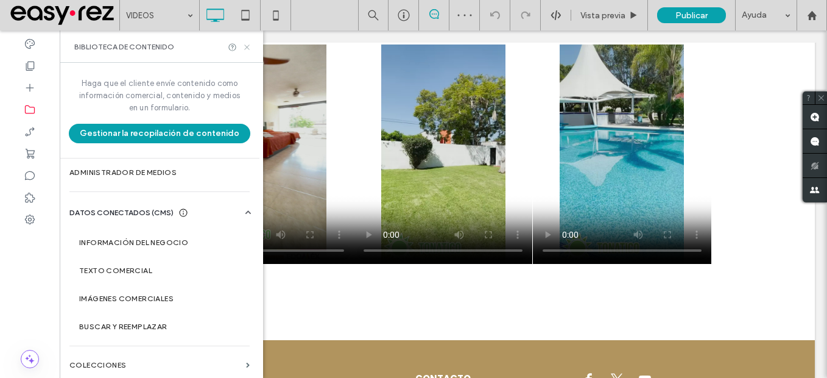
click at [248, 43] on icon at bounding box center [246, 47] width 9 height 9
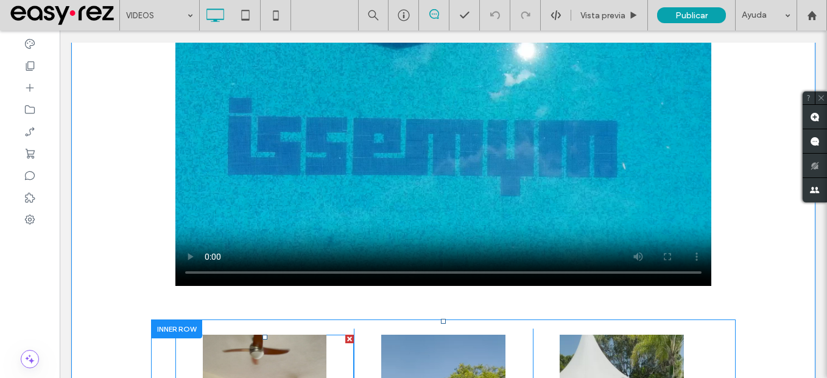
scroll to position [1035, 0]
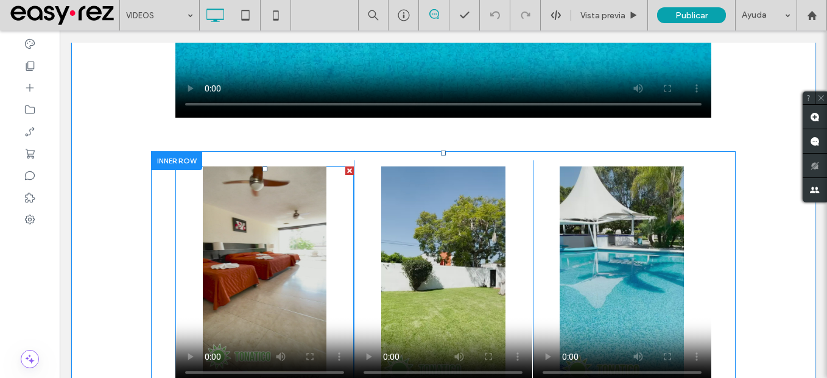
click at [255, 309] on span at bounding box center [264, 275] width 178 height 219
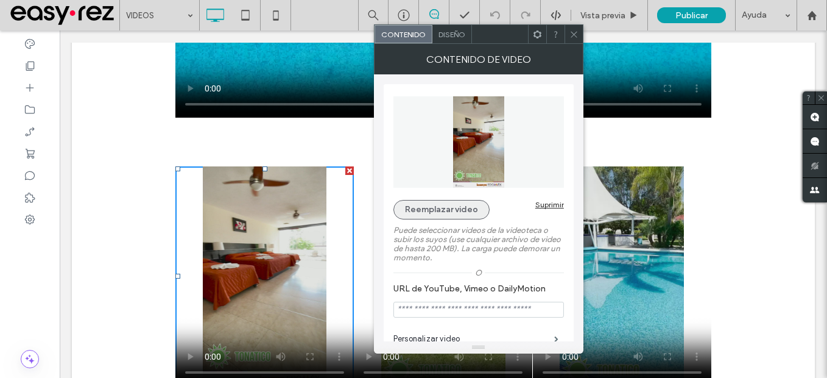
click at [415, 206] on button "Reemplazar video" at bounding box center [441, 209] width 96 height 19
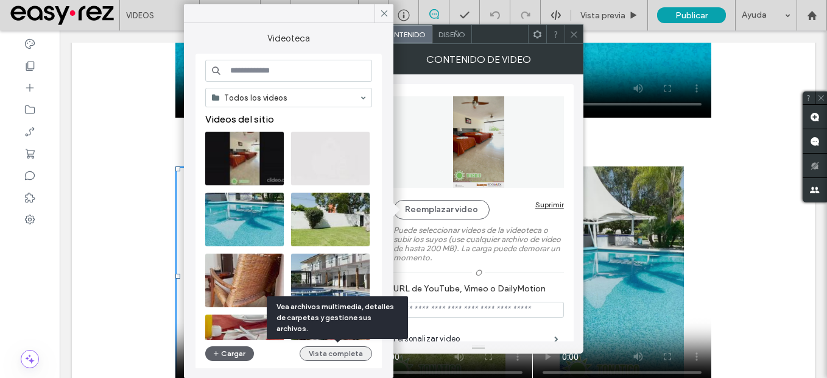
click at [349, 357] on button "Vista completa" at bounding box center [336, 353] width 72 height 15
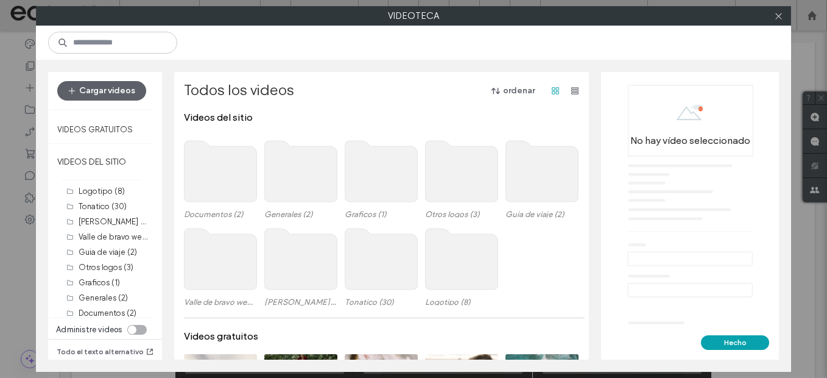
click at [336, 274] on div "Valle de bravo web (5) Valle de bravo (24) Tonatico (30) Logotipo (8)" at bounding box center [385, 267] width 402 height 88
click at [357, 274] on use at bounding box center [381, 258] width 72 height 61
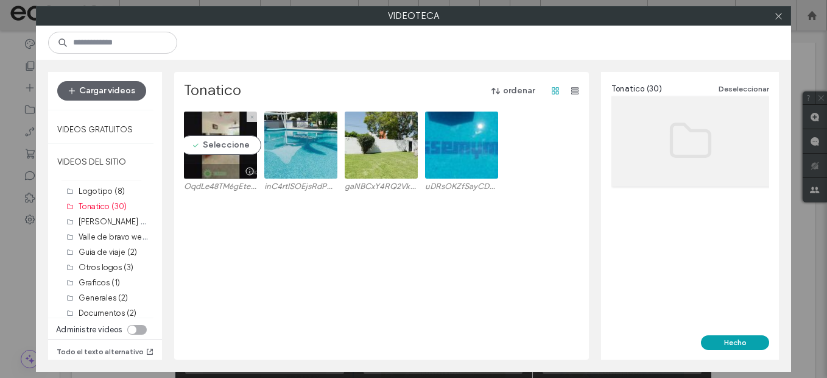
click at [231, 146] on video at bounding box center [220, 144] width 73 height 67
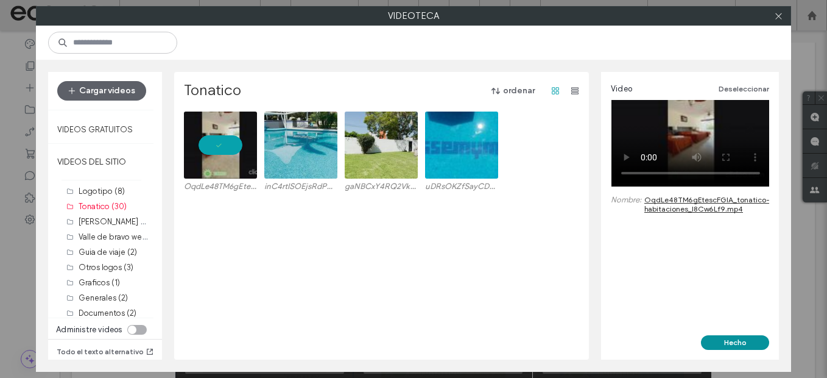
drag, startPoint x: 739, startPoint y: 339, endPoint x: 678, endPoint y: 309, distance: 67.5
click at [739, 339] on button "Hecho" at bounding box center [735, 342] width 68 height 15
type input "**********"
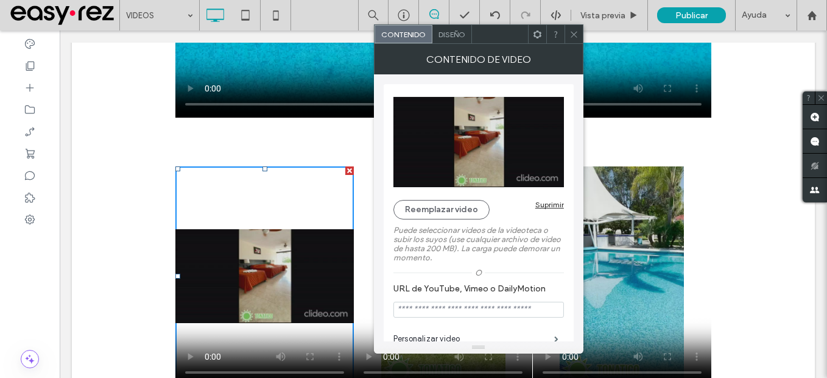
click at [578, 32] on div at bounding box center [573, 34] width 18 height 18
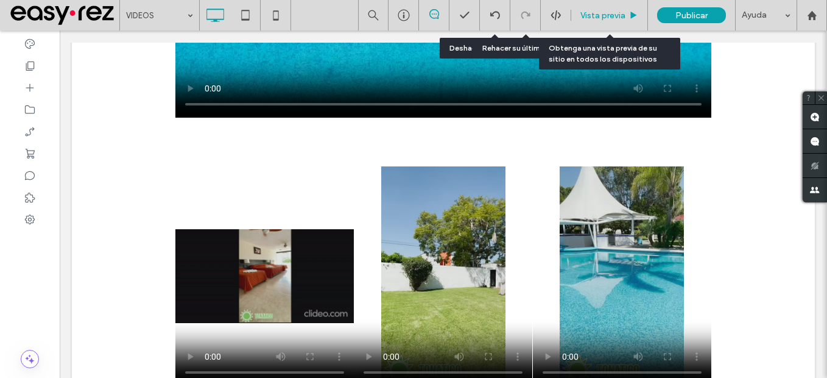
click at [621, 16] on span "Vista previa" at bounding box center [602, 15] width 45 height 10
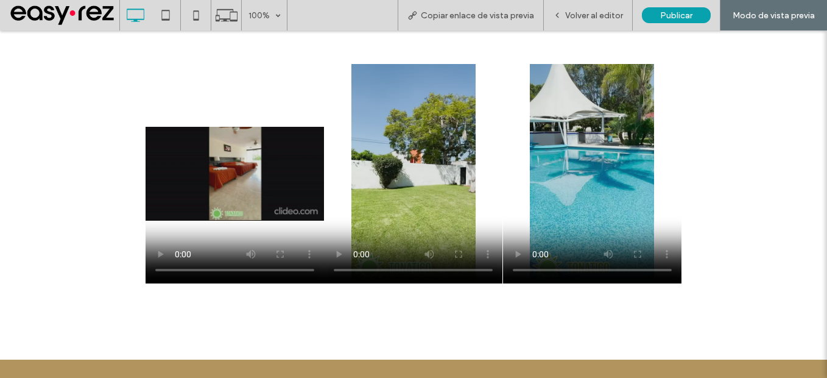
scroll to position [1096, 0]
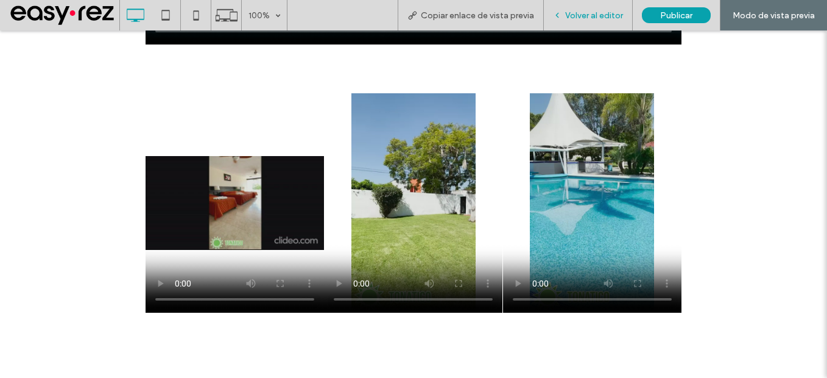
click at [577, 25] on div "Volver al editor" at bounding box center [588, 15] width 89 height 30
click at [574, 19] on span "Volver al editor" at bounding box center [594, 15] width 58 height 10
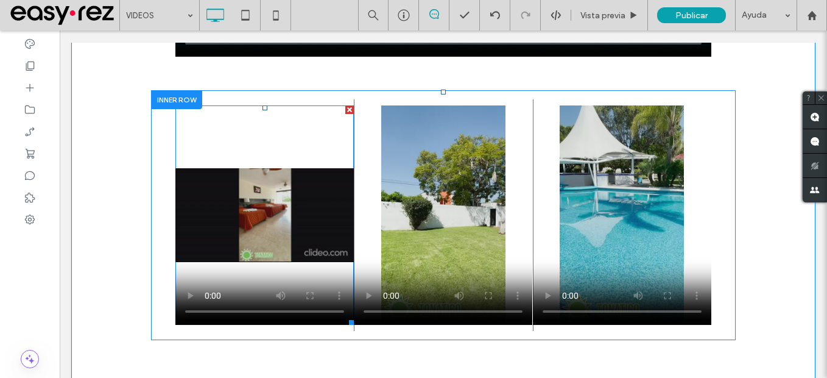
click at [237, 225] on span at bounding box center [264, 214] width 178 height 219
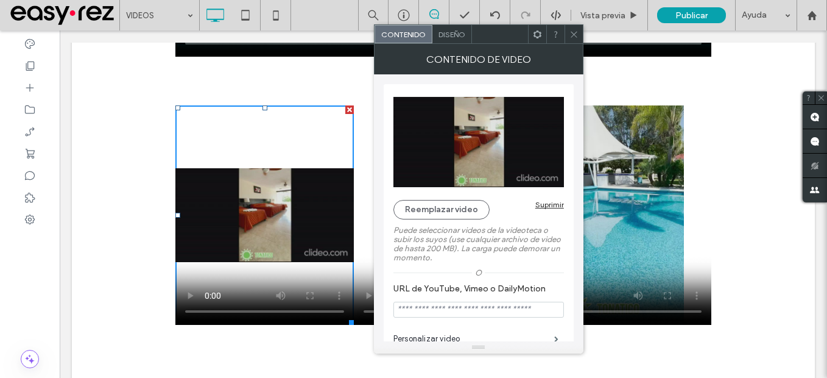
click at [575, 33] on use at bounding box center [574, 34] width 6 height 6
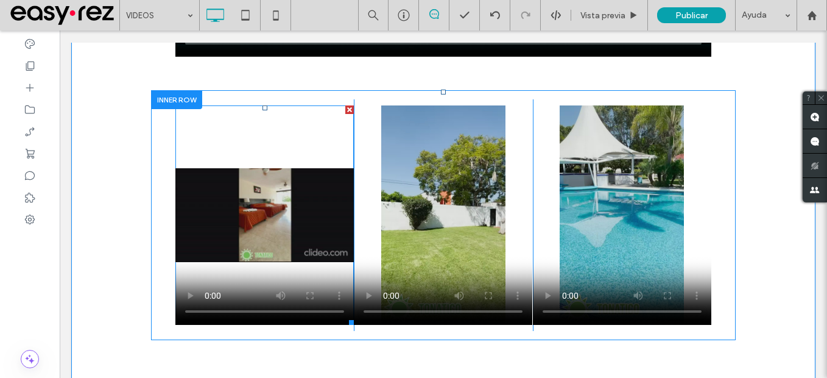
click at [260, 239] on span at bounding box center [264, 214] width 178 height 219
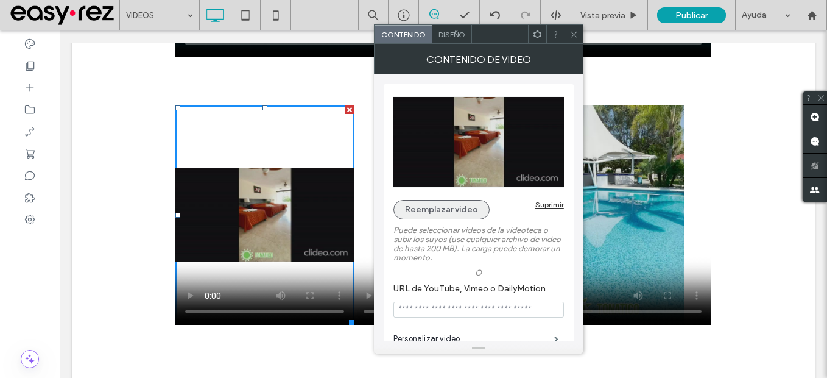
click at [463, 217] on button "Reemplazar video" at bounding box center [441, 209] width 96 height 19
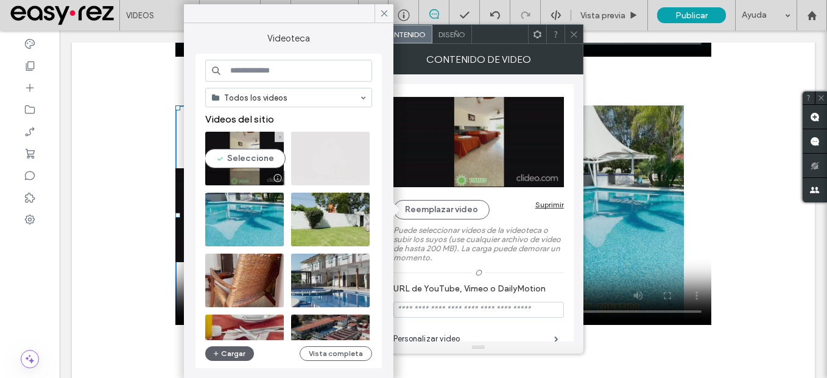
drag, startPoint x: 239, startPoint y: 144, endPoint x: 203, endPoint y: 160, distance: 38.7
click at [239, 144] on video at bounding box center [244, 159] width 79 height 54
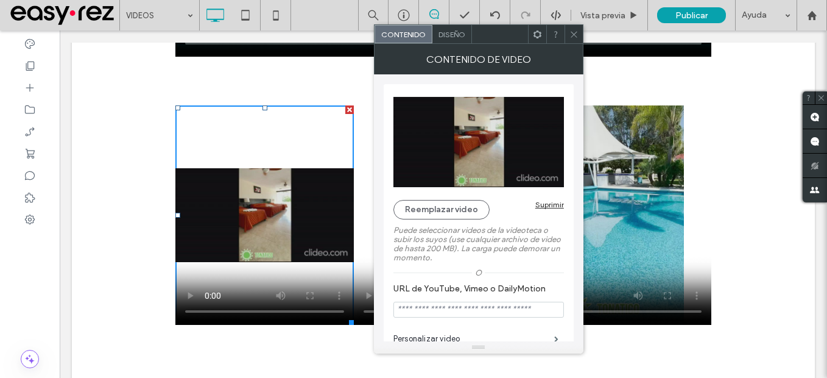
click at [574, 34] on use at bounding box center [574, 34] width 6 height 6
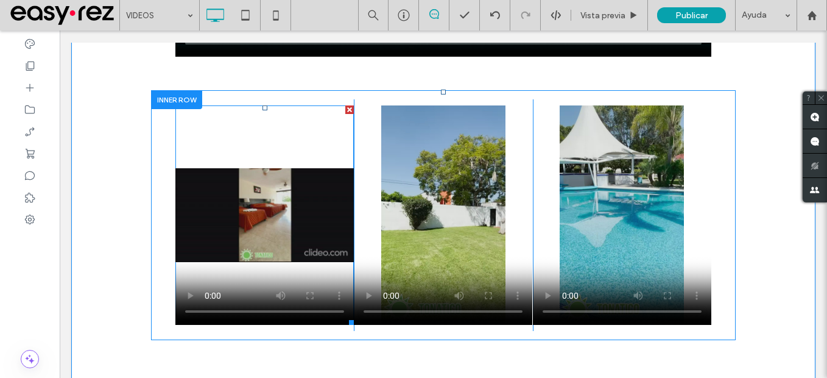
click at [255, 220] on span at bounding box center [264, 214] width 178 height 219
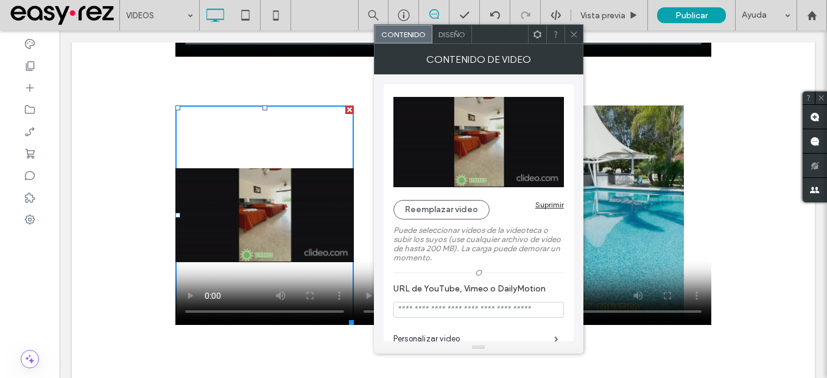
click at [454, 29] on div "Diseño" at bounding box center [452, 34] width 40 height 18
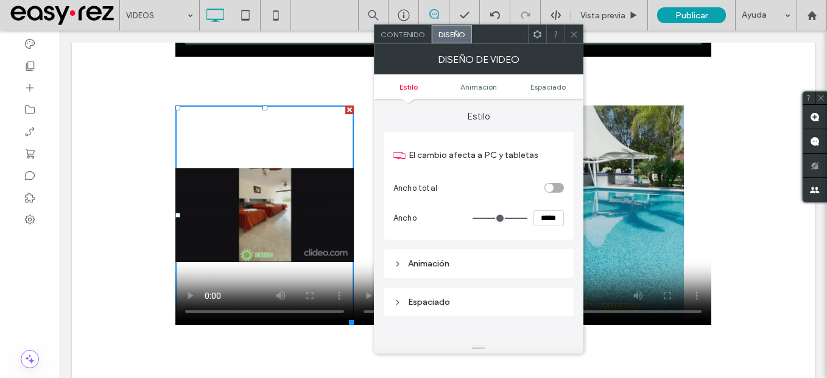
click at [553, 194] on section "Ancho total" at bounding box center [478, 187] width 170 height 30
click at [553, 188] on div "toggle" at bounding box center [553, 188] width 19 height 10
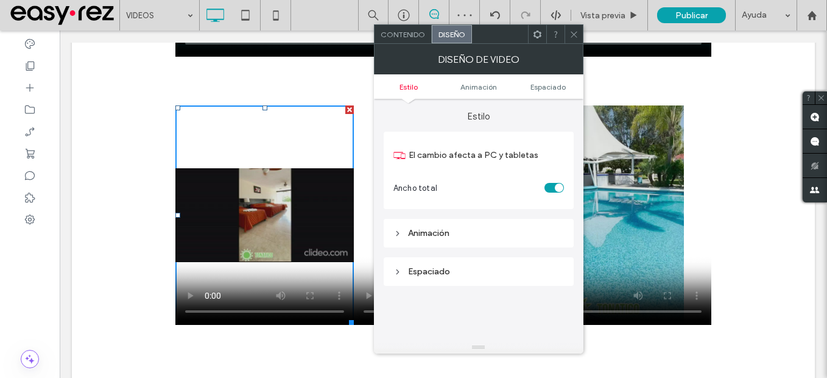
click at [553, 188] on div "toggle" at bounding box center [553, 188] width 19 height 10
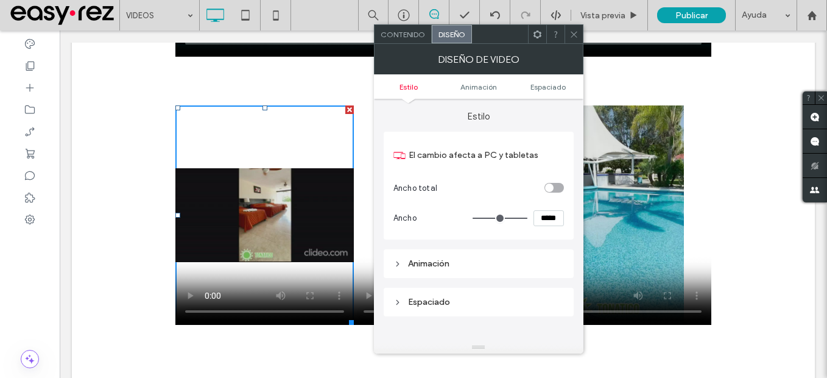
click at [577, 30] on icon at bounding box center [573, 34] width 9 height 9
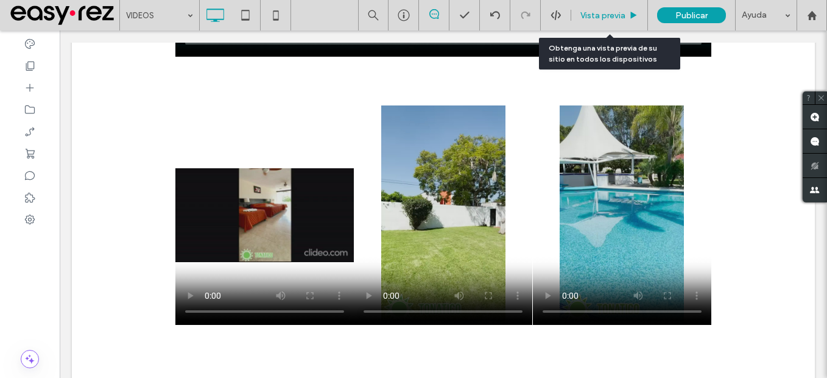
click at [592, 12] on span "Vista previa" at bounding box center [602, 15] width 45 height 10
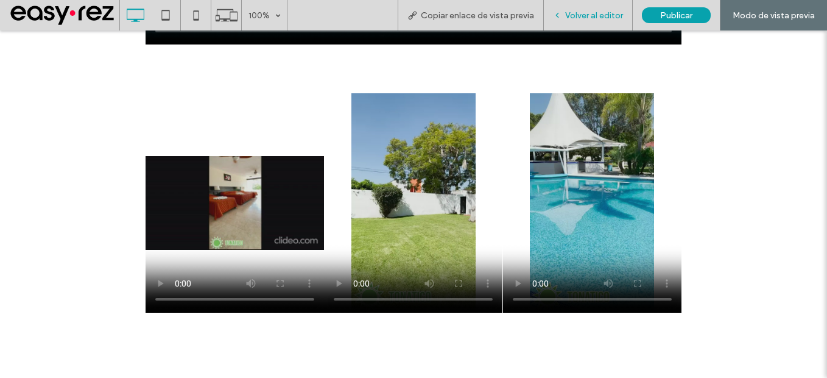
click at [596, 24] on div "Volver al editor" at bounding box center [588, 15] width 89 height 30
click at [206, 223] on video at bounding box center [235, 202] width 178 height 219
click at [609, 23] on div "Volver al editor" at bounding box center [588, 15] width 89 height 30
click at [574, 13] on span "Volver al editor" at bounding box center [594, 15] width 58 height 10
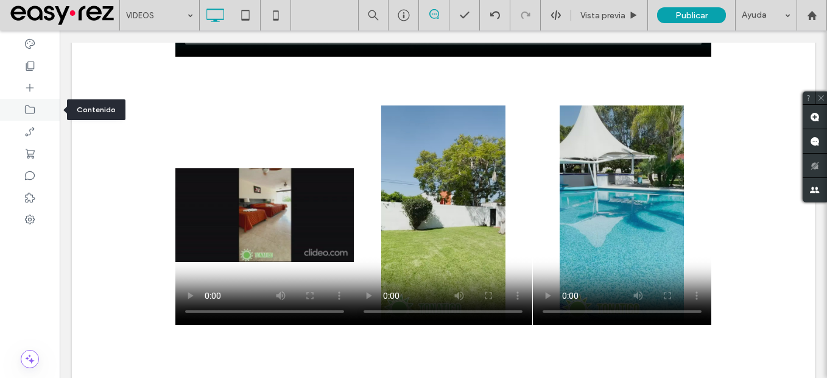
click at [31, 105] on icon at bounding box center [30, 110] width 12 height 12
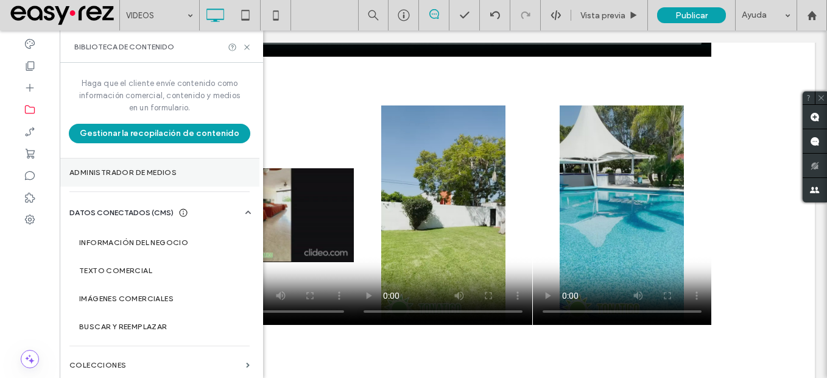
click at [145, 175] on label "Administrador de medios" at bounding box center [159, 172] width 180 height 9
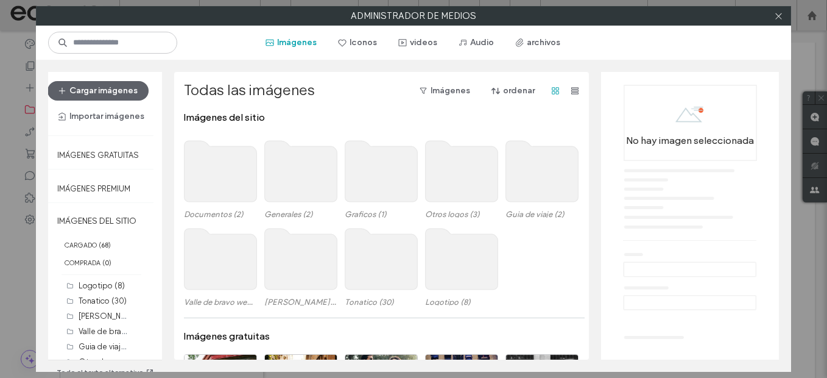
click at [373, 269] on use at bounding box center [381, 258] width 72 height 61
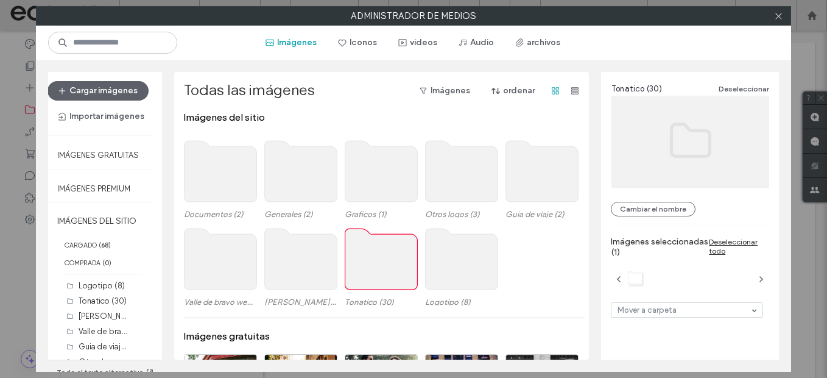
click at [373, 269] on use at bounding box center [381, 258] width 72 height 61
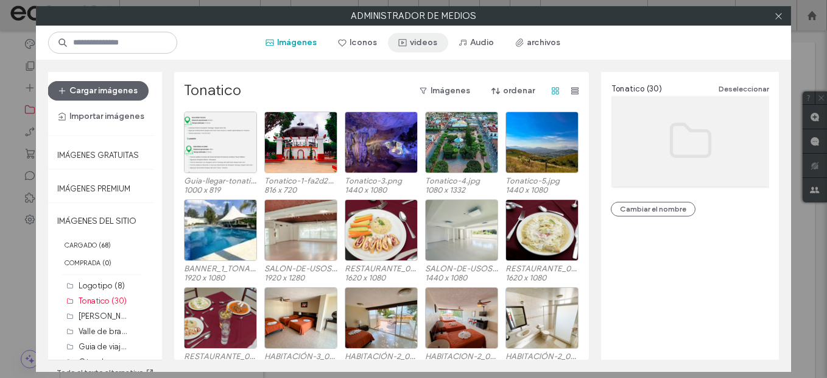
click at [437, 46] on button "videos" at bounding box center [418, 42] width 60 height 19
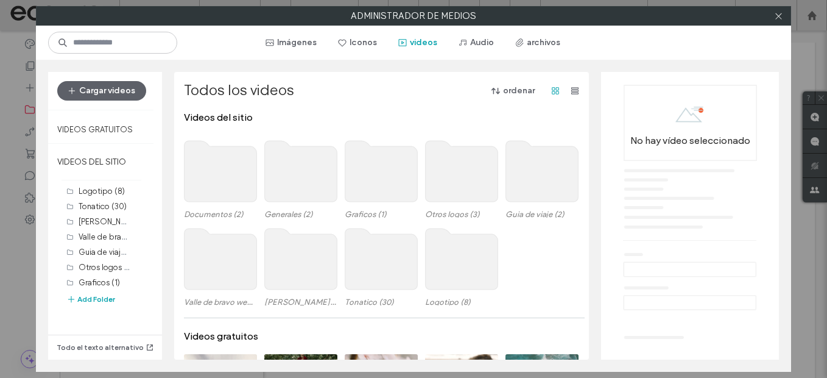
click at [381, 265] on use at bounding box center [381, 258] width 72 height 61
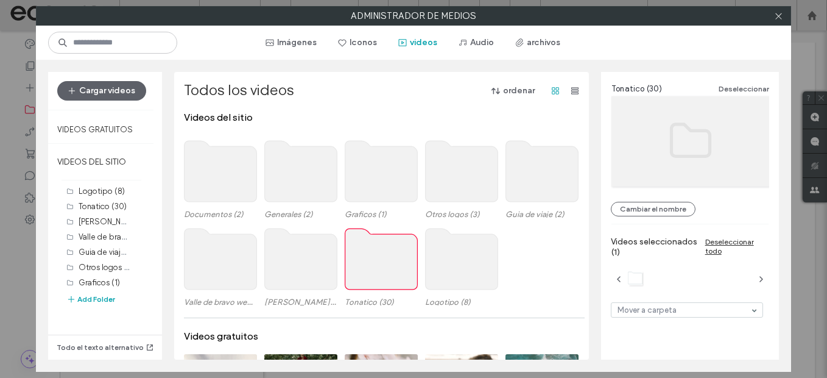
click at [381, 265] on use at bounding box center [381, 258] width 72 height 61
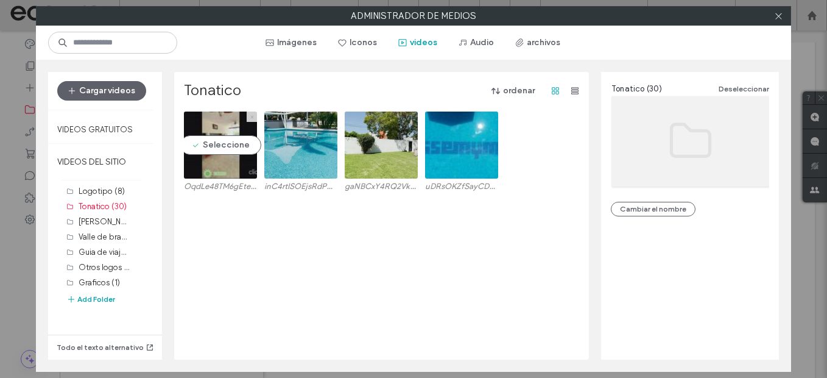
click at [250, 118] on icon at bounding box center [252, 116] width 5 height 5
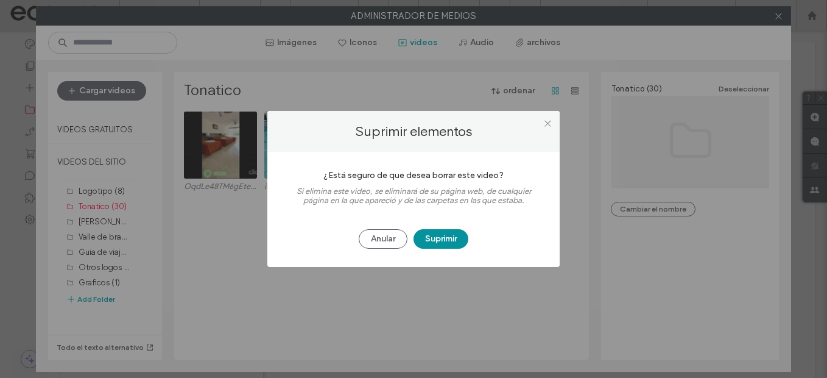
click at [446, 245] on button "Suprimir" at bounding box center [440, 238] width 55 height 19
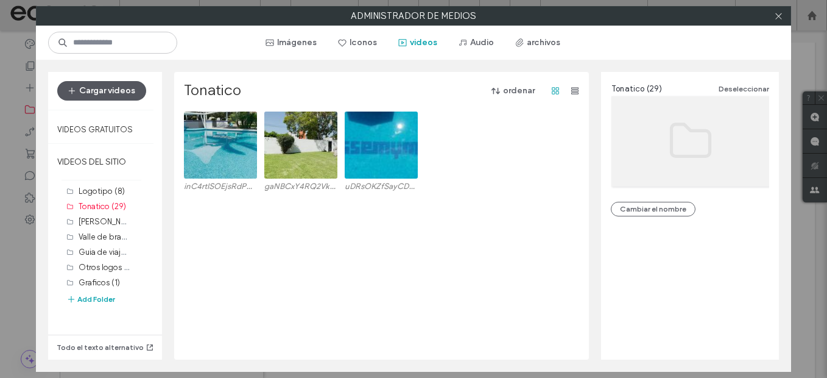
click at [78, 89] on span "button" at bounding box center [73, 91] width 12 height 18
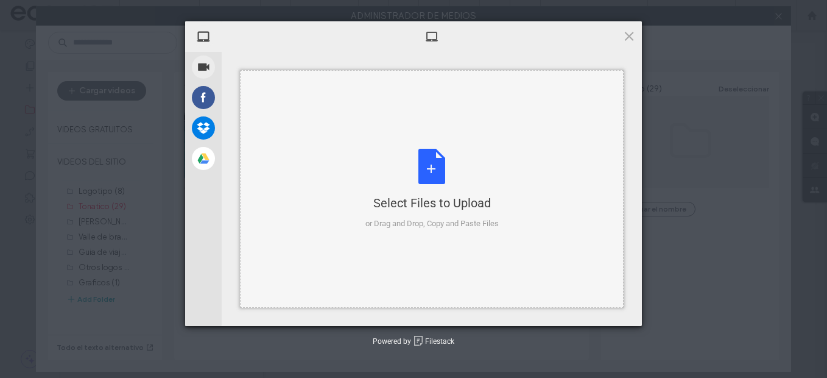
click at [421, 233] on div "Select Files to Upload or Drag and Drop, Copy and Paste Files" at bounding box center [432, 188] width 384 height 237
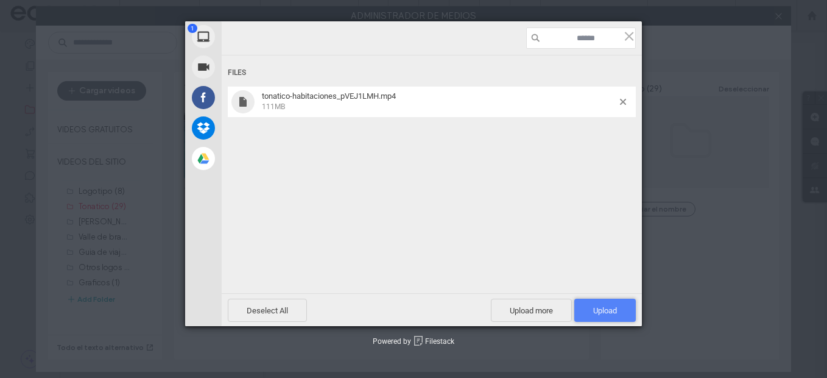
click at [614, 312] on span "Upload 1" at bounding box center [605, 310] width 24 height 9
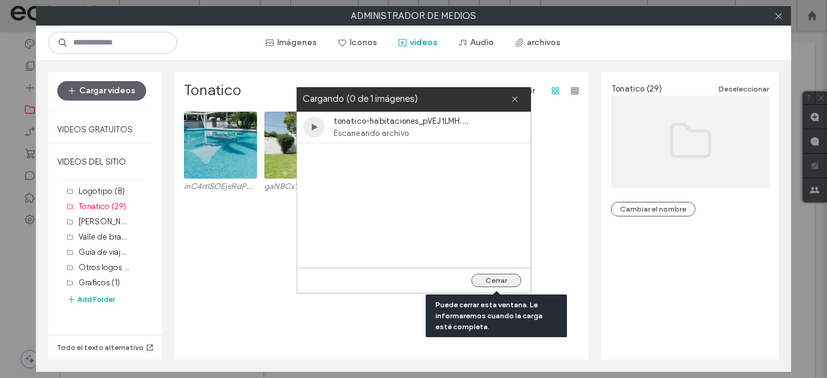
click at [497, 278] on button "Cerrar" at bounding box center [496, 279] width 50 height 13
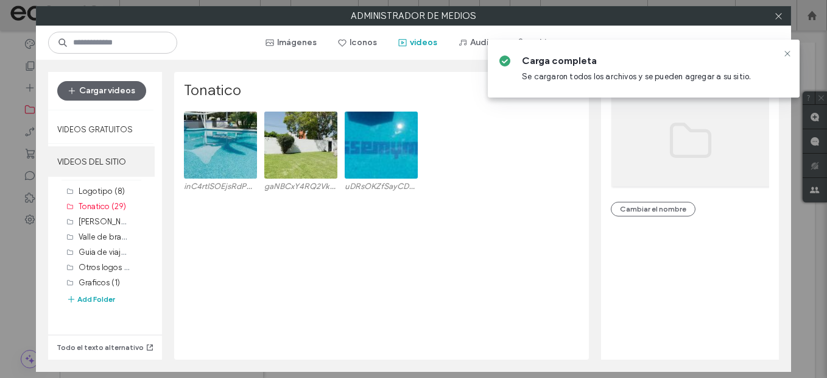
click at [108, 169] on label "VIDEOS DEL SITIO" at bounding box center [101, 161] width 107 height 30
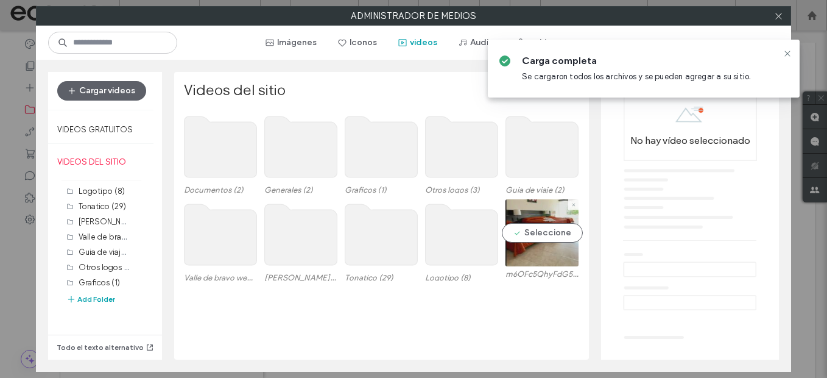
click at [538, 237] on video at bounding box center [541, 232] width 73 height 67
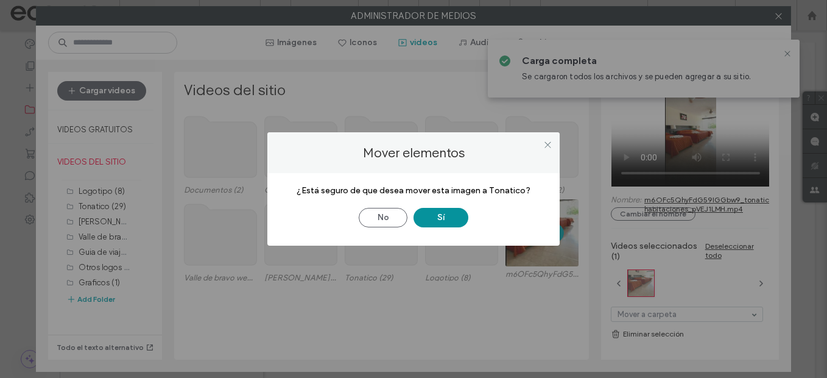
click at [447, 219] on button "Sí" at bounding box center [440, 217] width 55 height 19
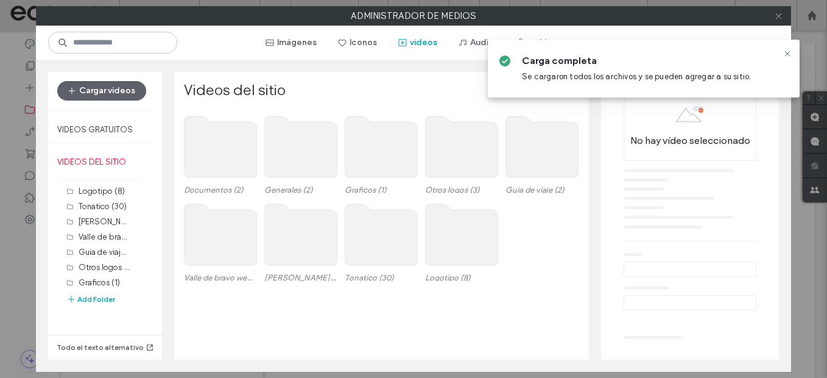
click at [780, 16] on icon at bounding box center [778, 16] width 9 height 9
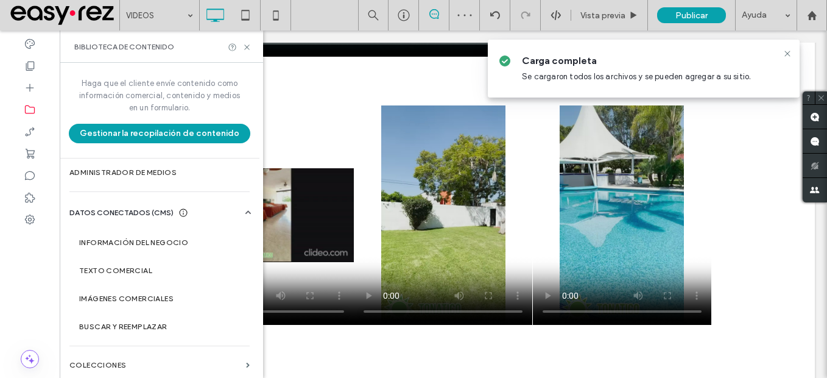
click at [251, 46] on div "Biblioteca de contenido" at bounding box center [161, 46] width 203 height 32
drag, startPoint x: 247, startPoint y: 46, endPoint x: 241, endPoint y: 217, distance: 170.6
click at [247, 46] on use at bounding box center [246, 46] width 5 height 5
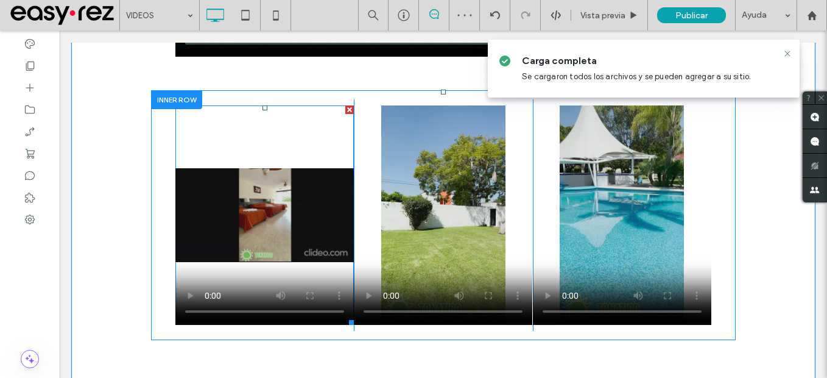
click at [304, 238] on span at bounding box center [264, 214] width 178 height 219
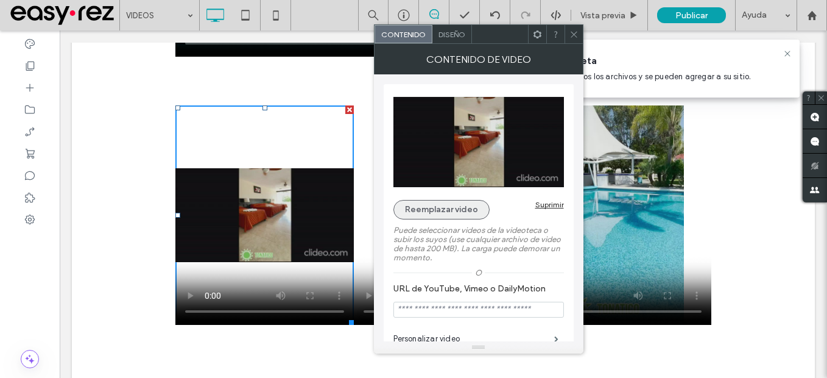
click at [448, 201] on button "Reemplazar video" at bounding box center [441, 209] width 96 height 19
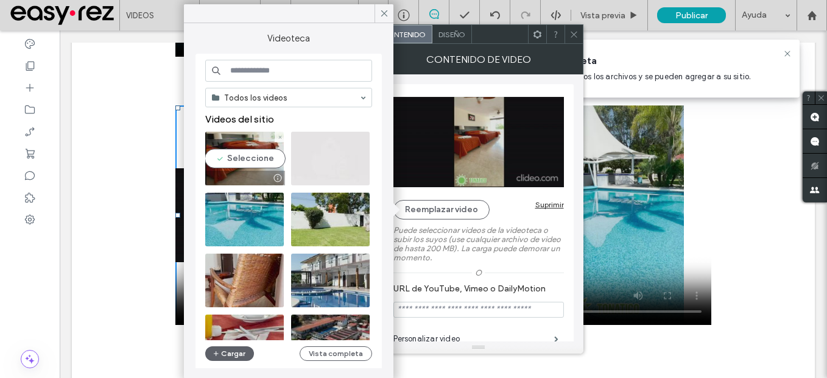
click at [213, 154] on video at bounding box center [244, 159] width 79 height 54
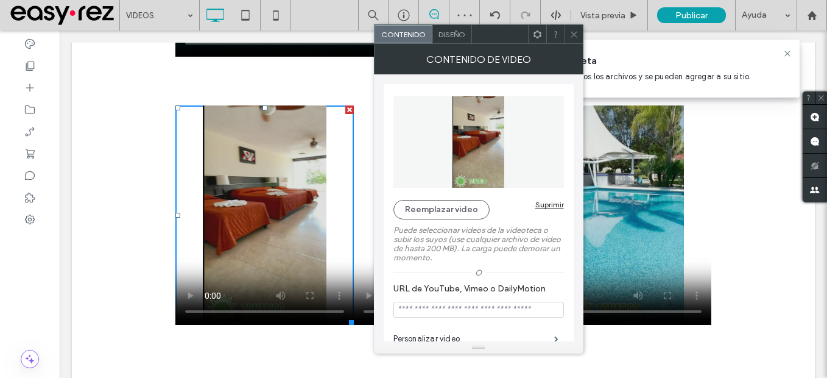
click at [574, 34] on use at bounding box center [574, 34] width 6 height 6
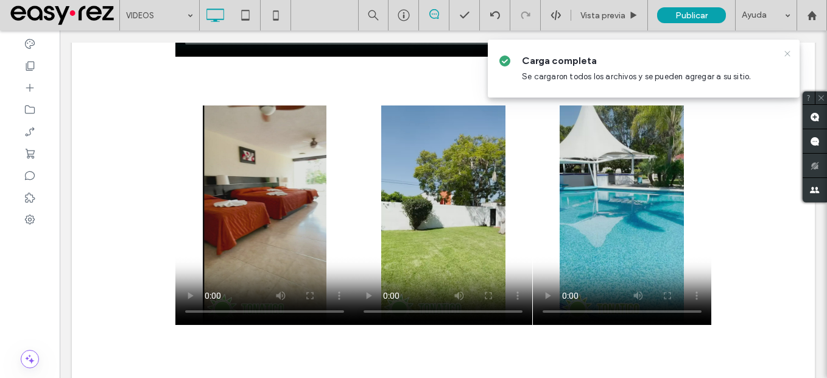
drag, startPoint x: 790, startPoint y: 55, endPoint x: 721, endPoint y: 25, distance: 75.2
click at [790, 55] on icon at bounding box center [787, 54] width 10 height 10
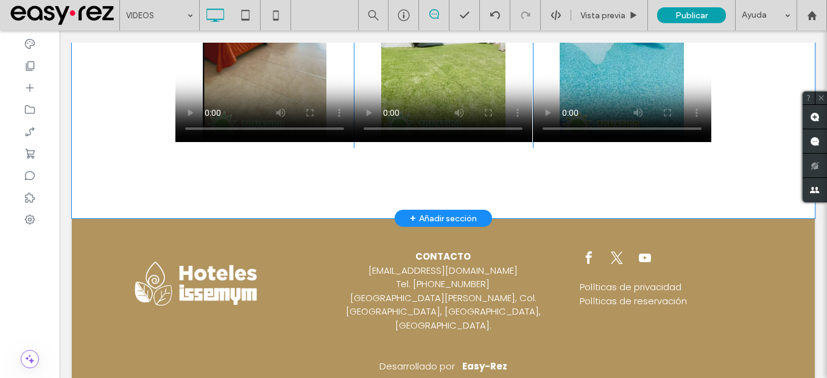
scroll to position [792, 0]
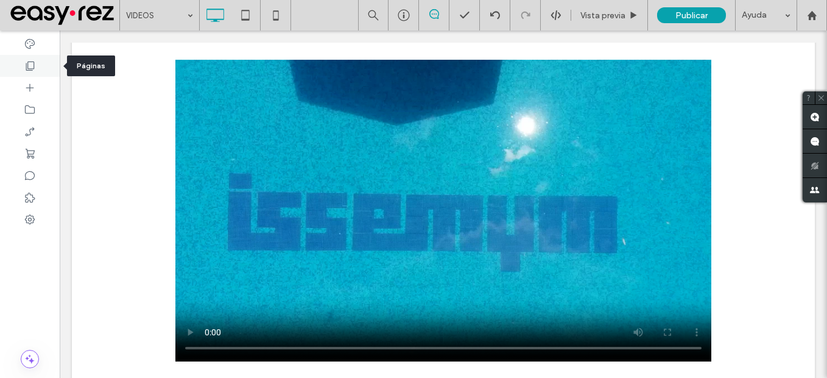
click at [52, 68] on div at bounding box center [30, 66] width 60 height 22
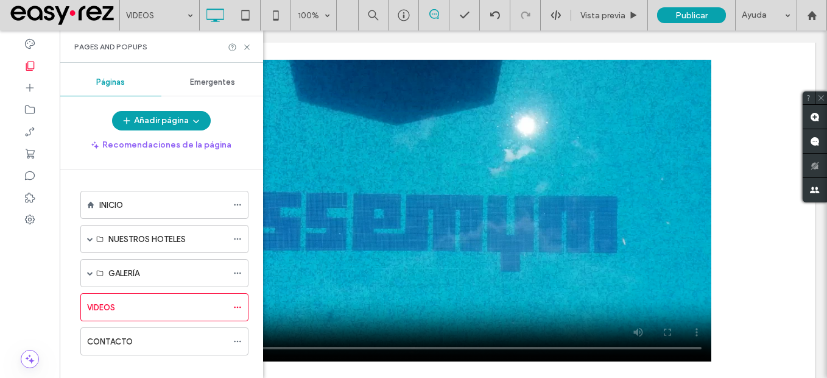
click at [142, 219] on ol "INICIO NUESTROS HOTELES VALLE DE BRAVO TONATICO GALERÍA GALERÍA VALLE DE BRAVO …" at bounding box center [156, 273] width 183 height 164
click at [142, 203] on div "INICIO" at bounding box center [163, 205] width 128 height 13
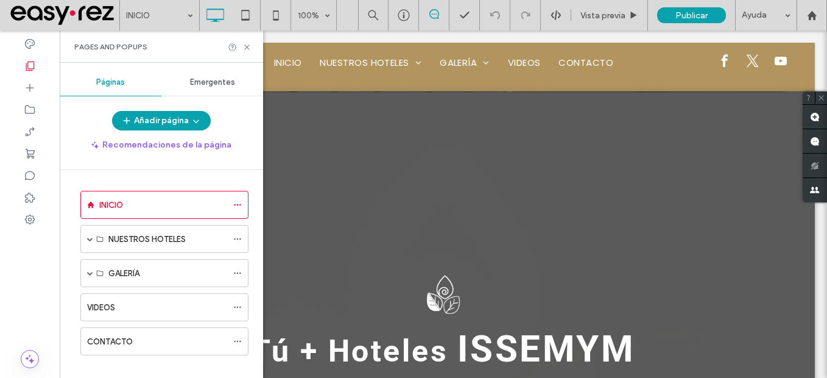
drag, startPoint x: 244, startPoint y: 44, endPoint x: 296, endPoint y: 14, distance: 60.6
click at [244, 44] on icon at bounding box center [246, 47] width 9 height 9
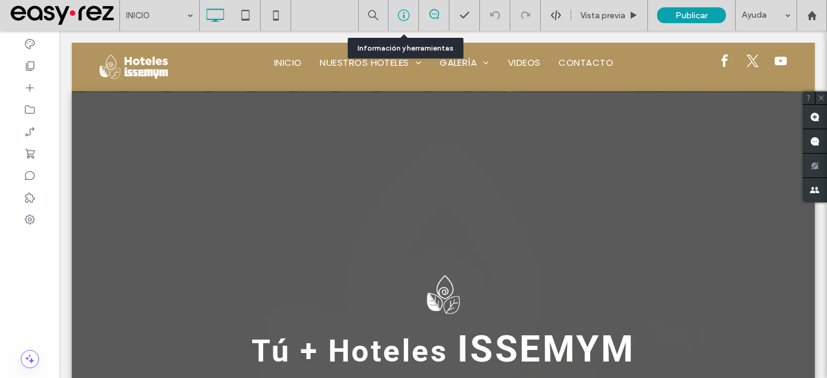
click at [412, 15] on div at bounding box center [403, 15] width 30 height 12
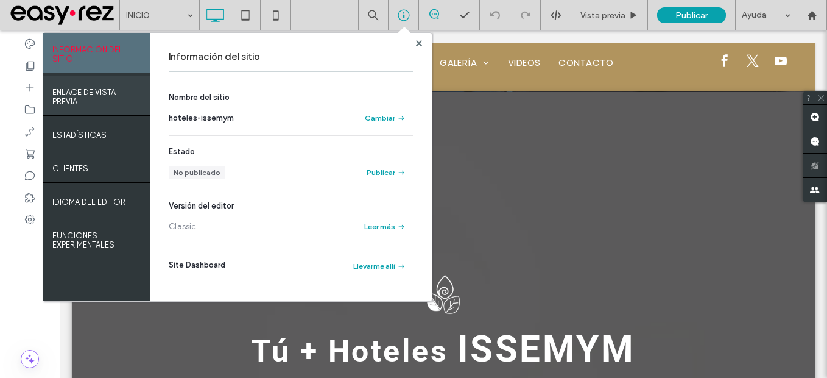
click at [68, 107] on div "ENLACE DE VISTA PREVIA" at bounding box center [96, 96] width 107 height 40
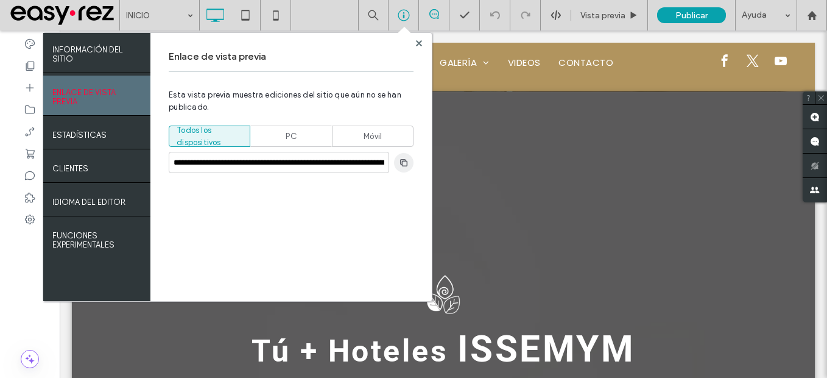
click at [407, 164] on use "button" at bounding box center [403, 161] width 7 height 7
click at [406, 164] on icon "button" at bounding box center [404, 163] width 10 height 10
click at [403, 162] on icon "button" at bounding box center [404, 163] width 10 height 10
click at [416, 43] on icon at bounding box center [419, 43] width 6 height 6
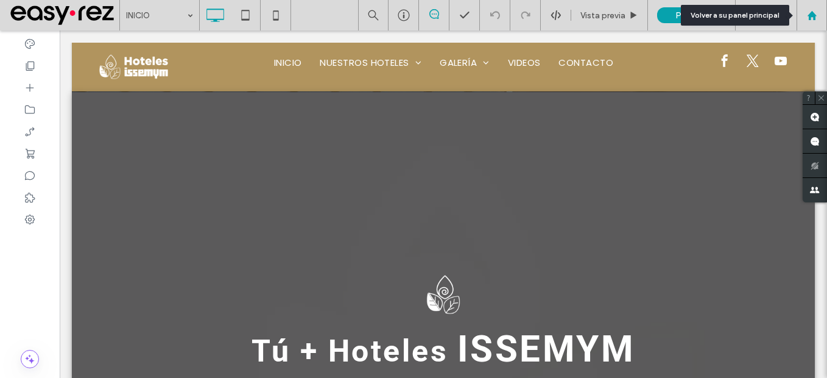
click at [815, 15] on use at bounding box center [811, 14] width 9 height 9
